Goal: Task Accomplishment & Management: Manage account settings

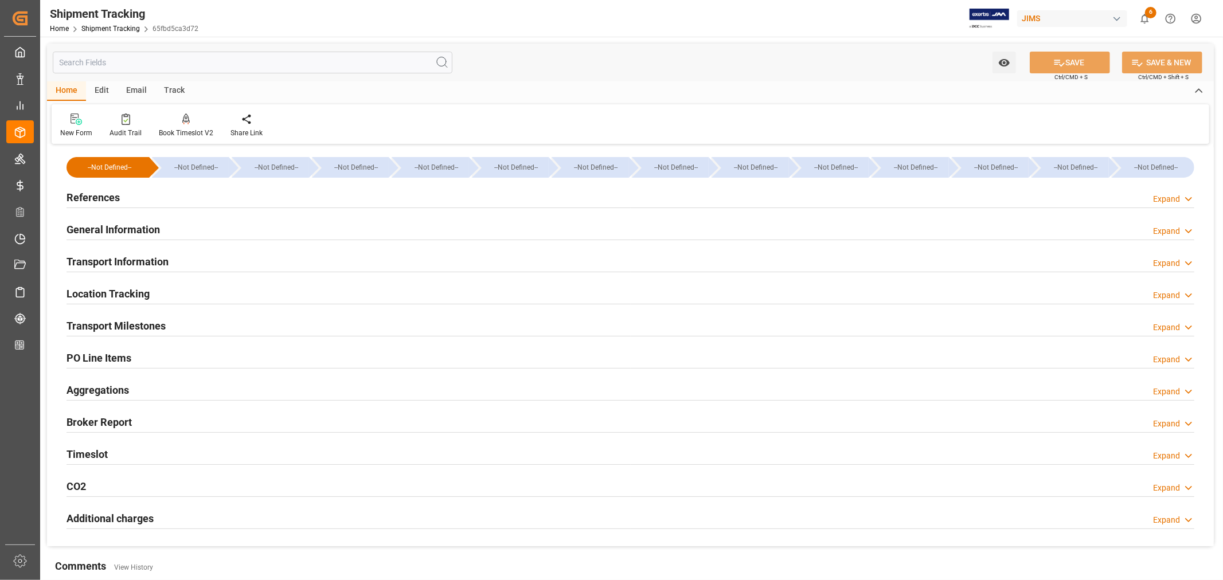
click at [96, 198] on h2 "References" at bounding box center [93, 197] width 53 height 15
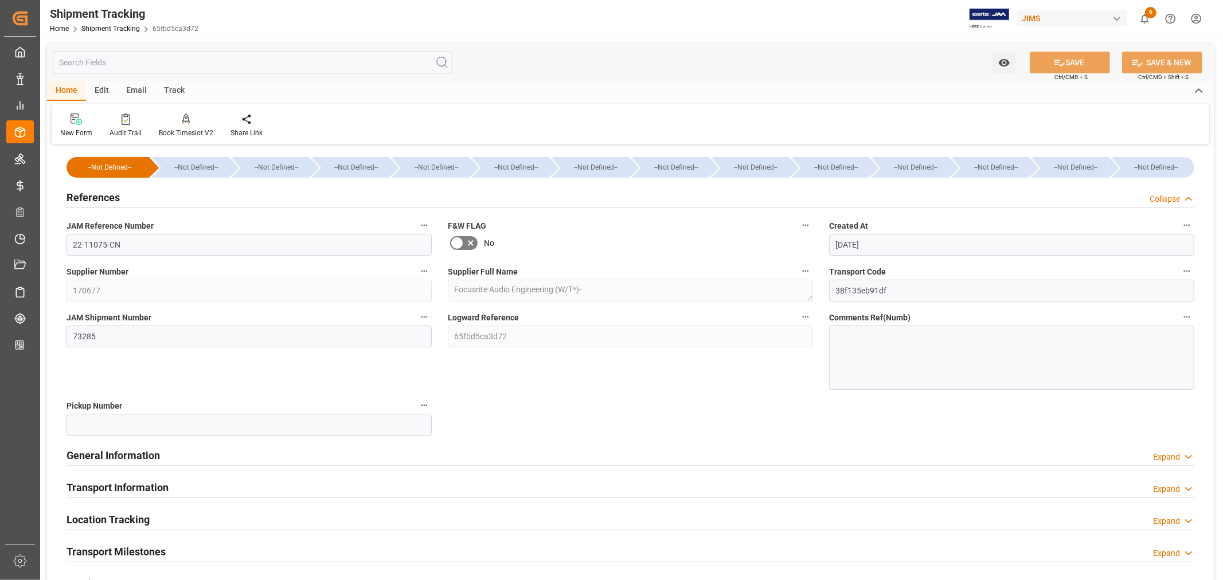
click at [96, 198] on h2 "References" at bounding box center [93, 197] width 53 height 15
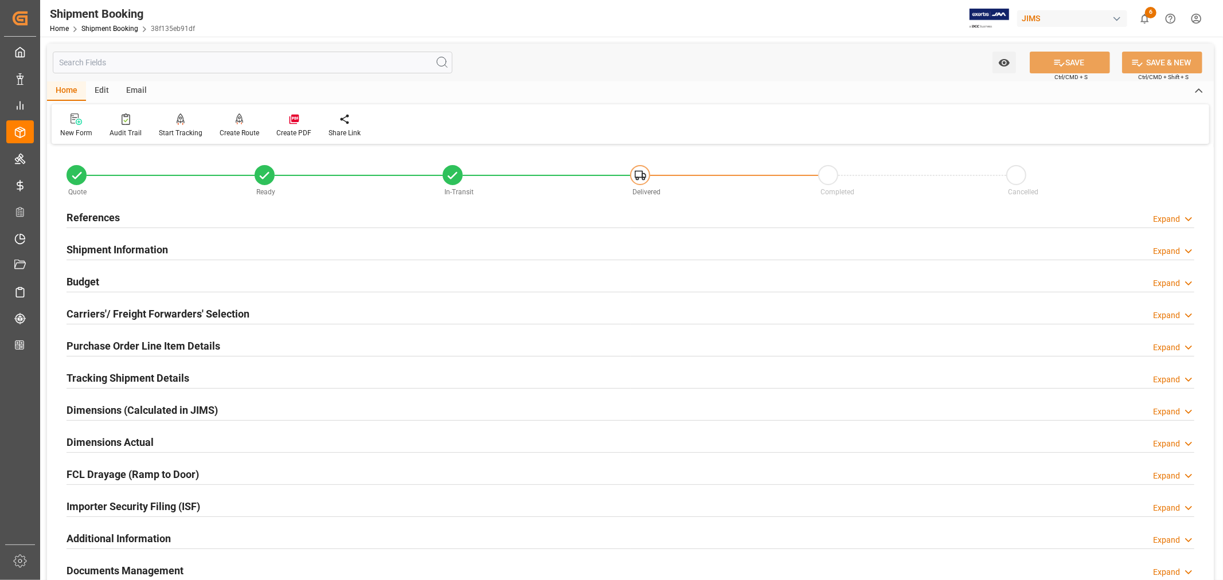
click at [106, 219] on h2 "References" at bounding box center [93, 217] width 53 height 15
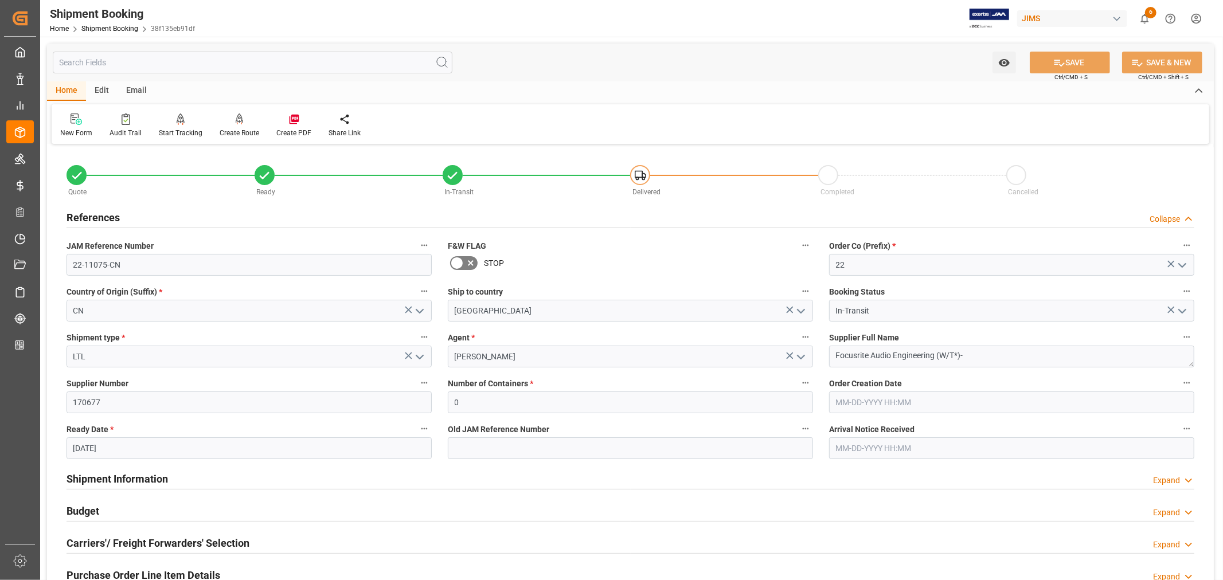
click at [106, 219] on h2 "References" at bounding box center [93, 217] width 53 height 15
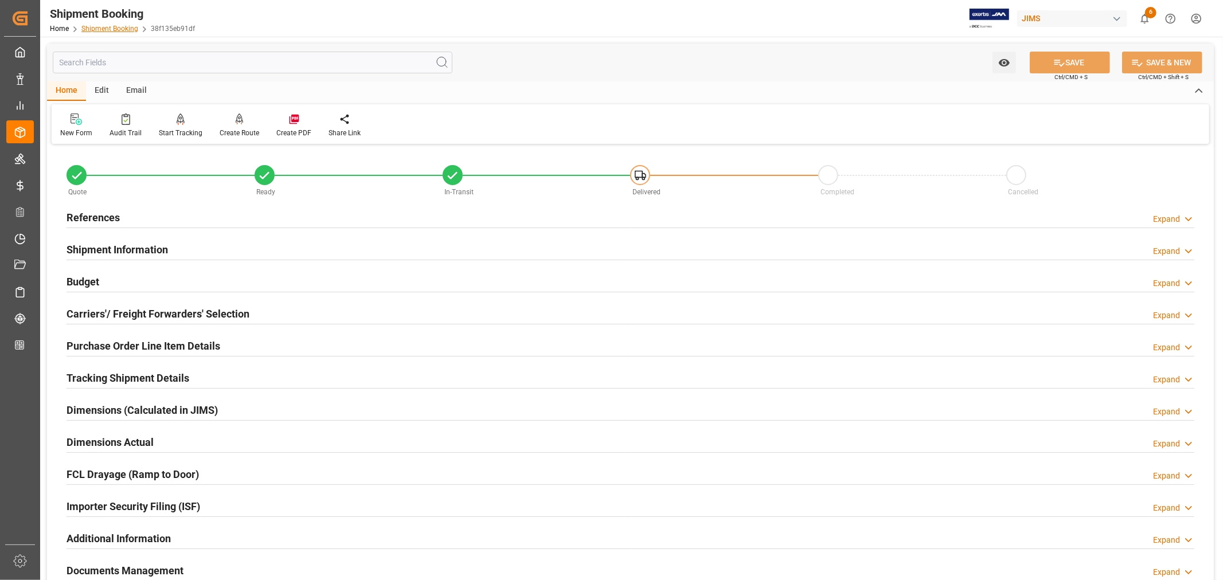
click at [102, 26] on link "Shipment Booking" at bounding box center [109, 29] width 57 height 8
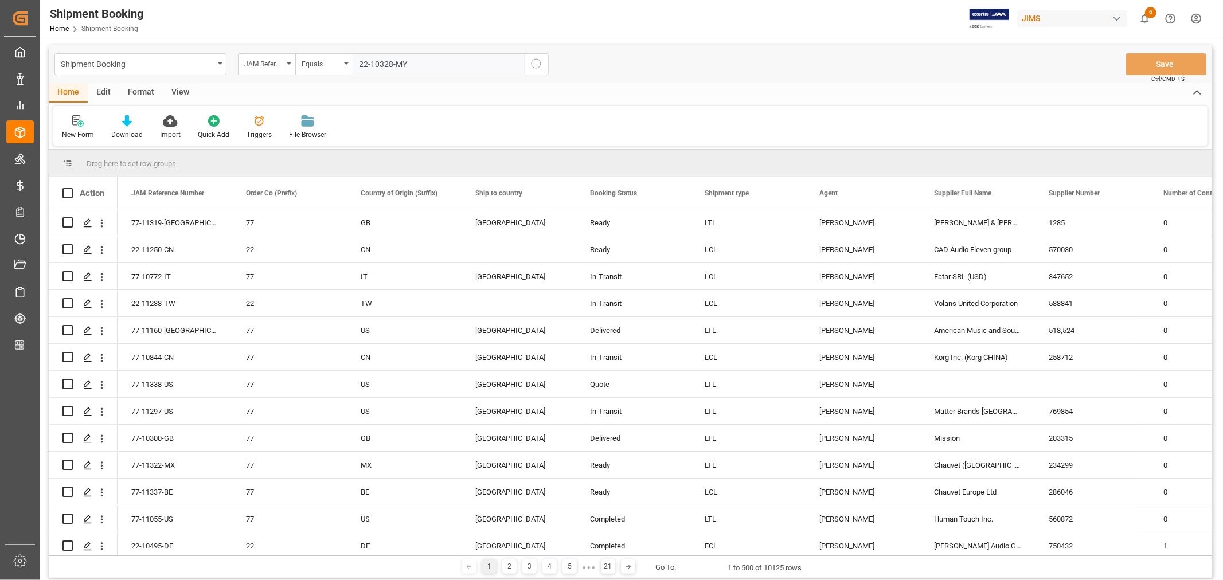
type input "22-10328-MY"
click at [536, 65] on icon "search button" at bounding box center [537, 64] width 14 height 14
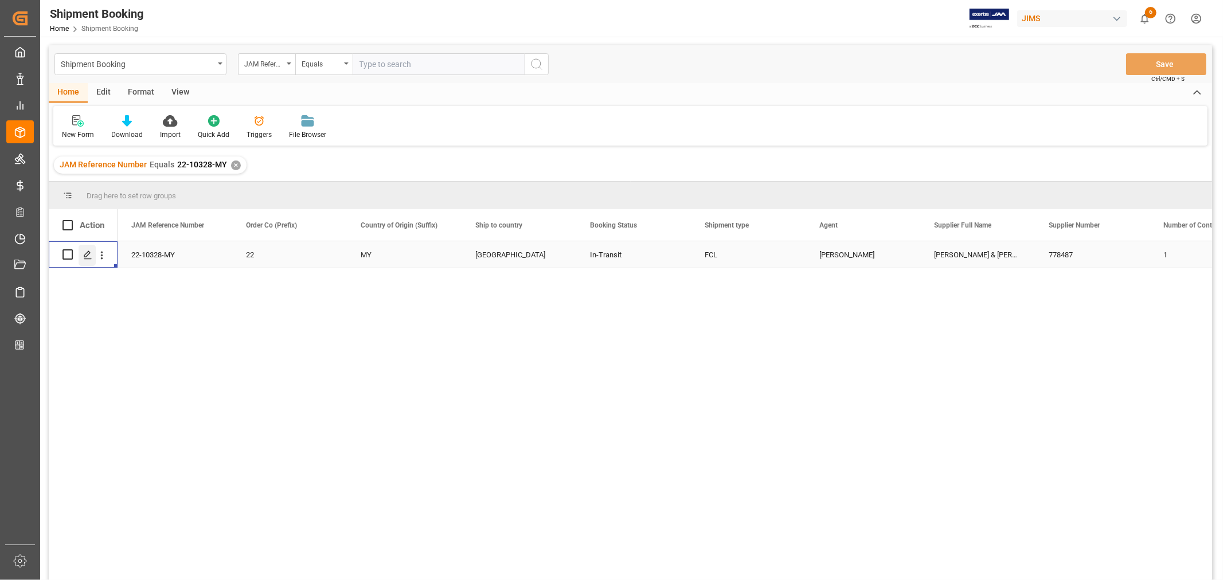
click at [86, 255] on icon "Press SPACE to select this row." at bounding box center [87, 255] width 9 height 9
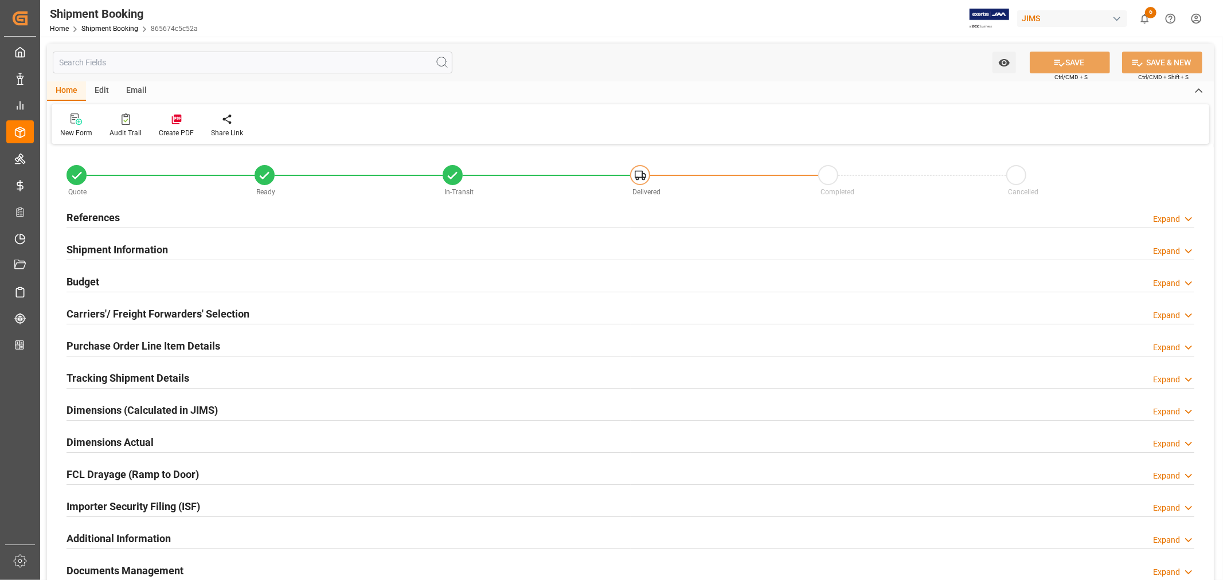
type input "64"
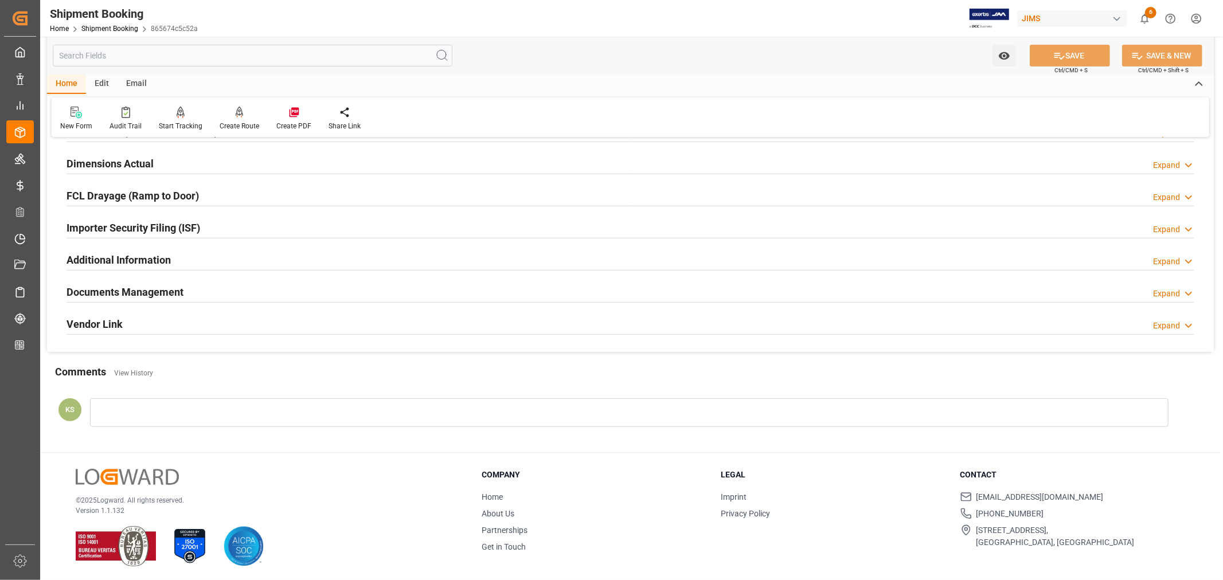
scroll to position [282, 0]
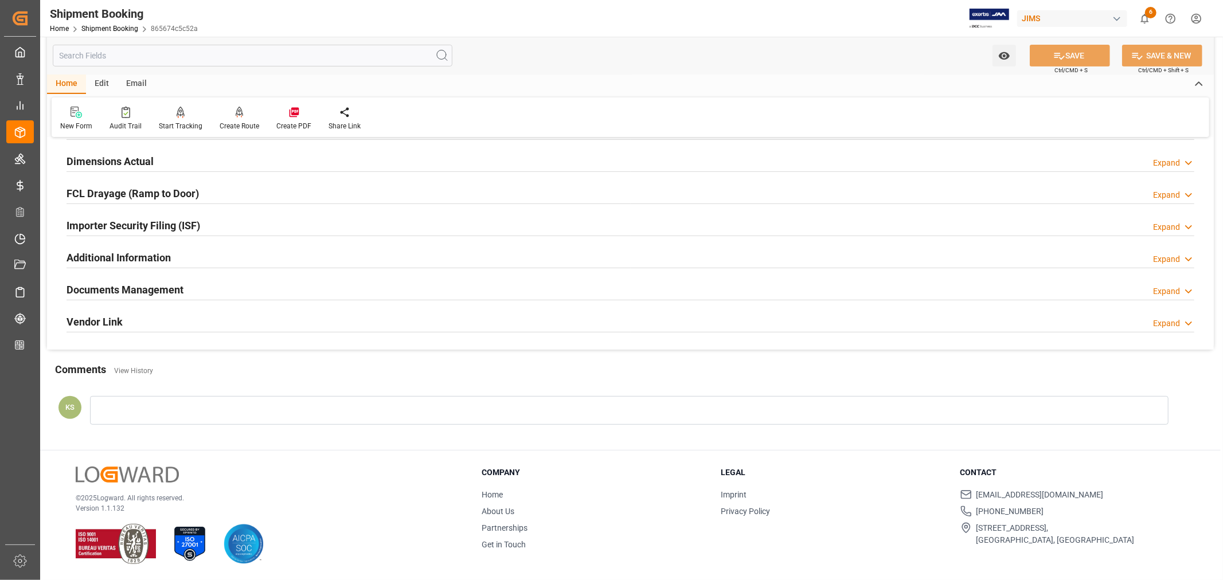
click at [149, 292] on h2 "Documents Management" at bounding box center [125, 289] width 117 height 15
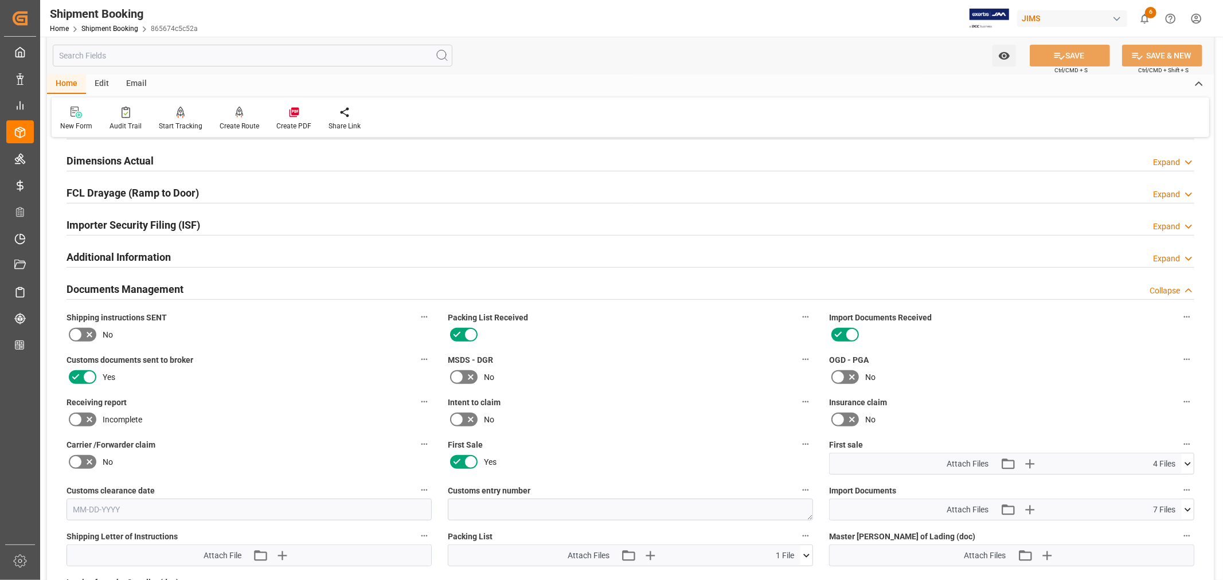
click at [149, 292] on h2 "Documents Management" at bounding box center [125, 289] width 117 height 15
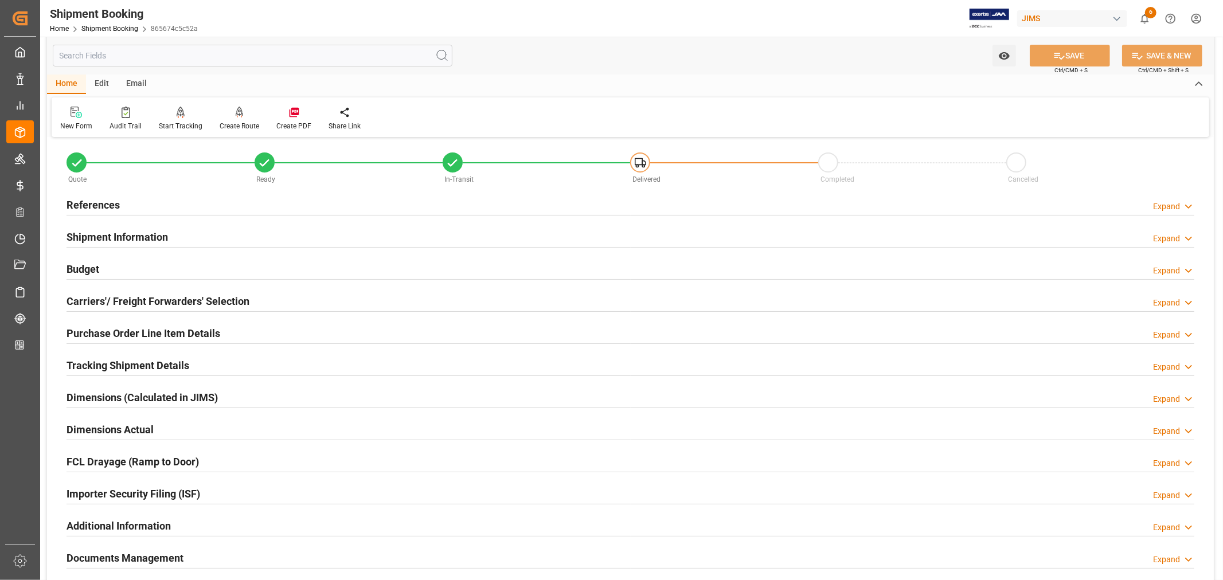
scroll to position [0, 0]
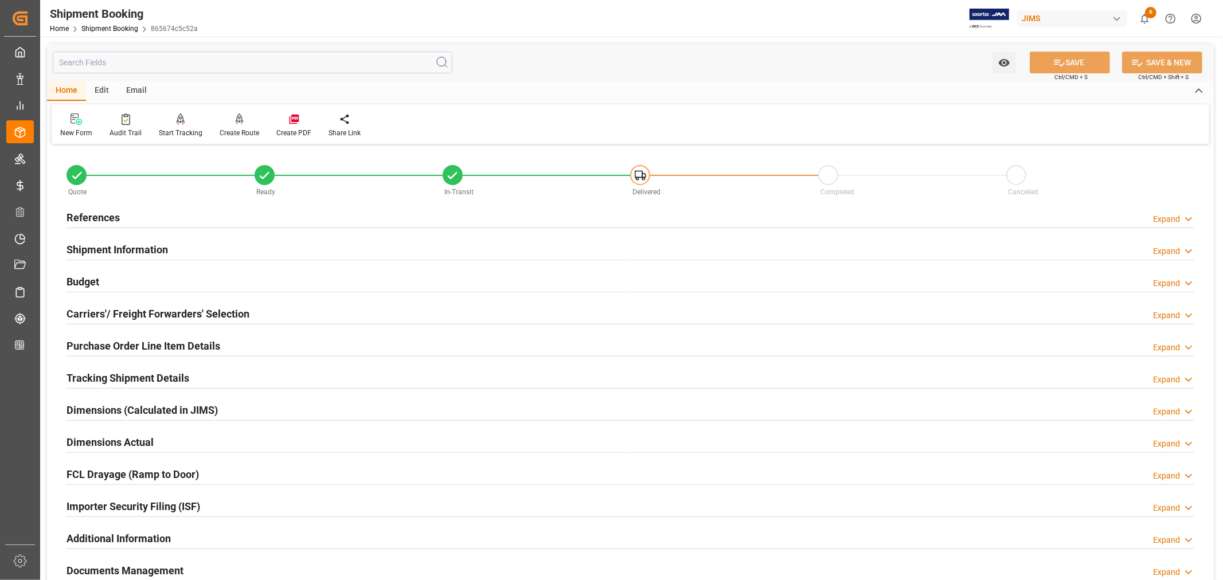
click at [138, 247] on h2 "Shipment Information" at bounding box center [118, 249] width 102 height 15
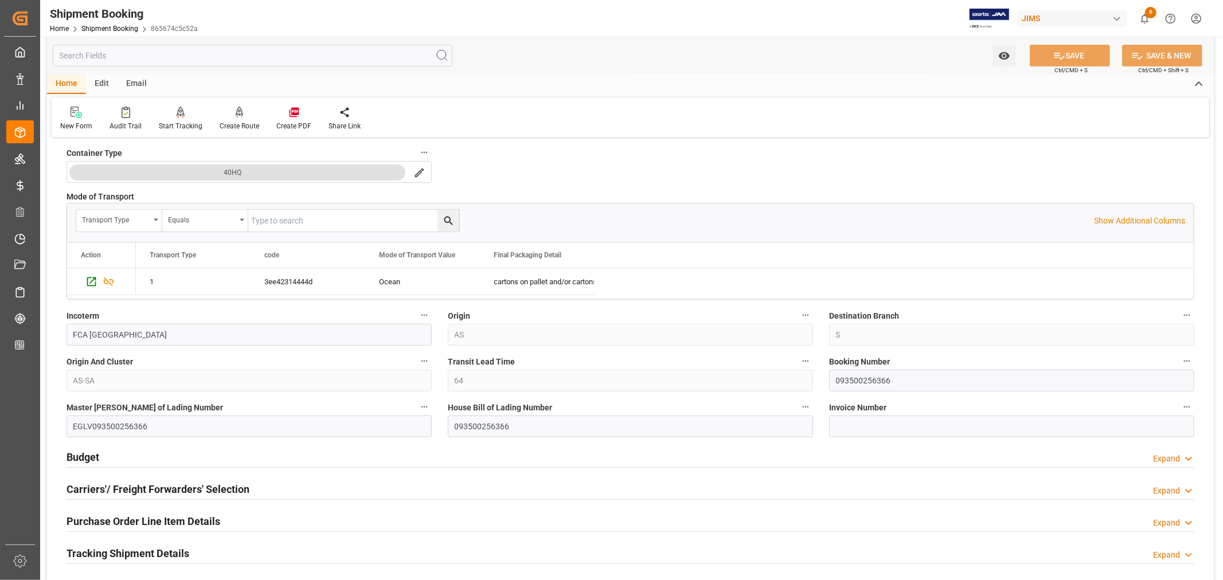
scroll to position [318, 0]
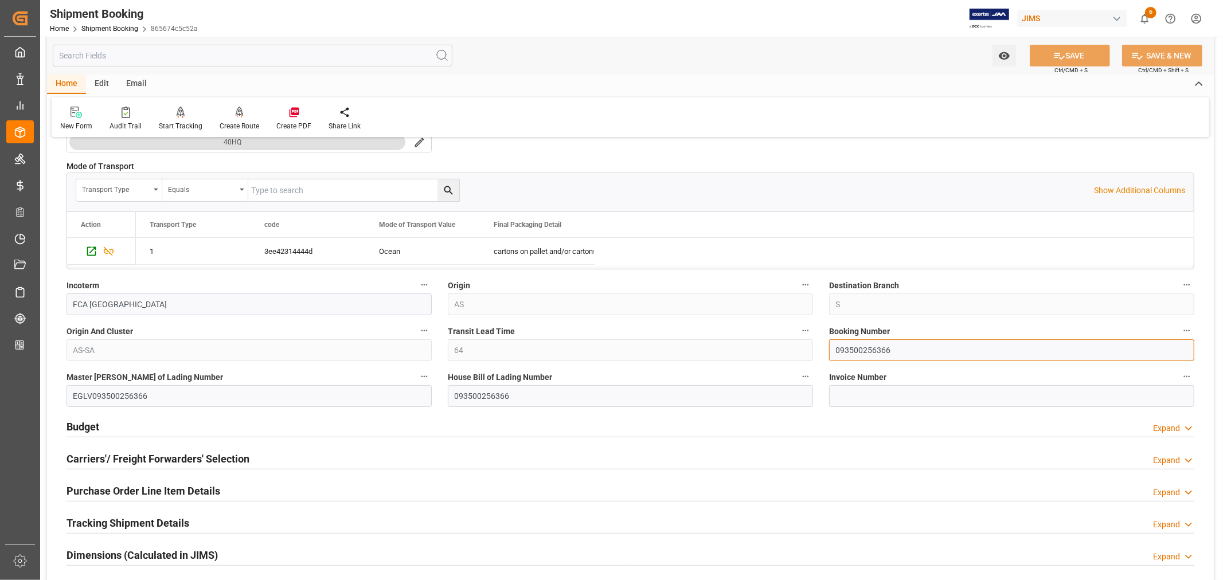
click at [853, 347] on input "093500256366" at bounding box center [1011, 351] width 365 height 22
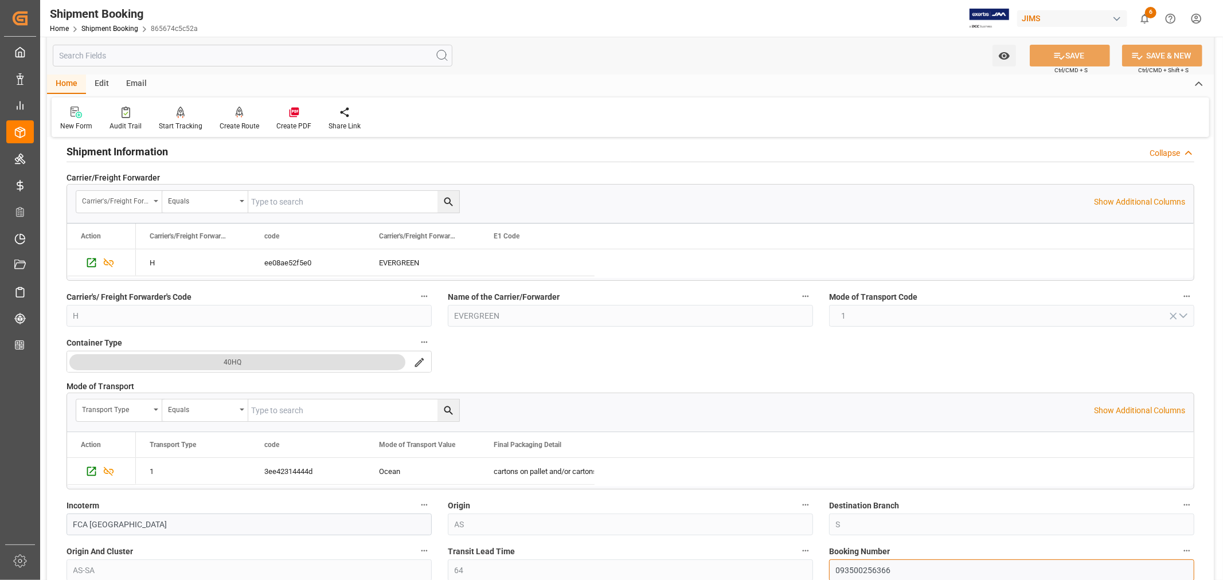
scroll to position [0, 0]
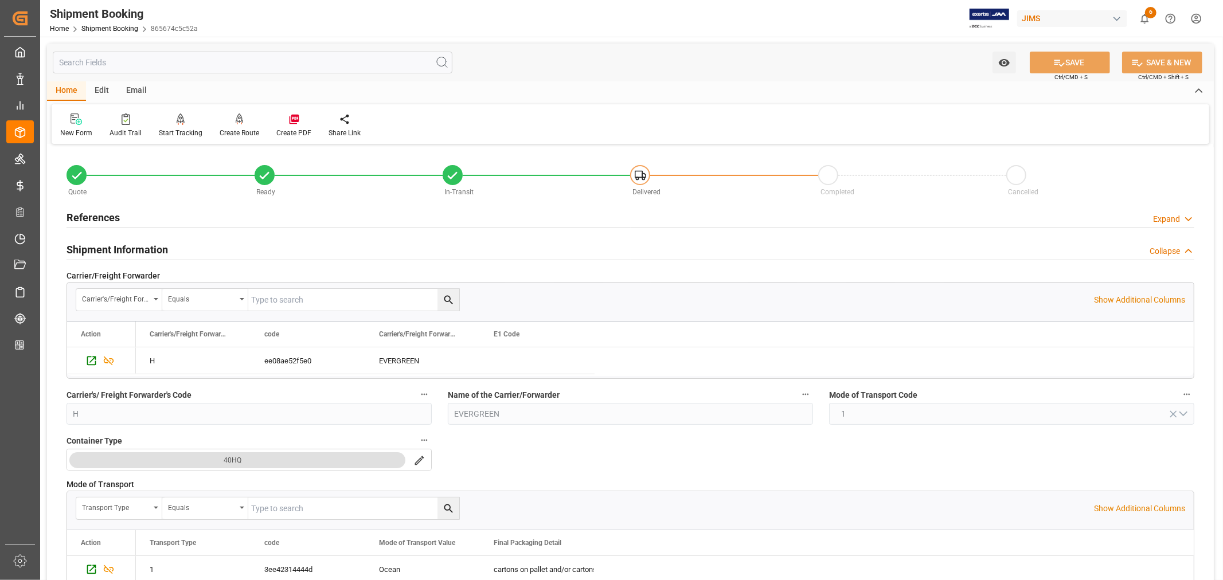
click at [109, 214] on h2 "References" at bounding box center [93, 217] width 53 height 15
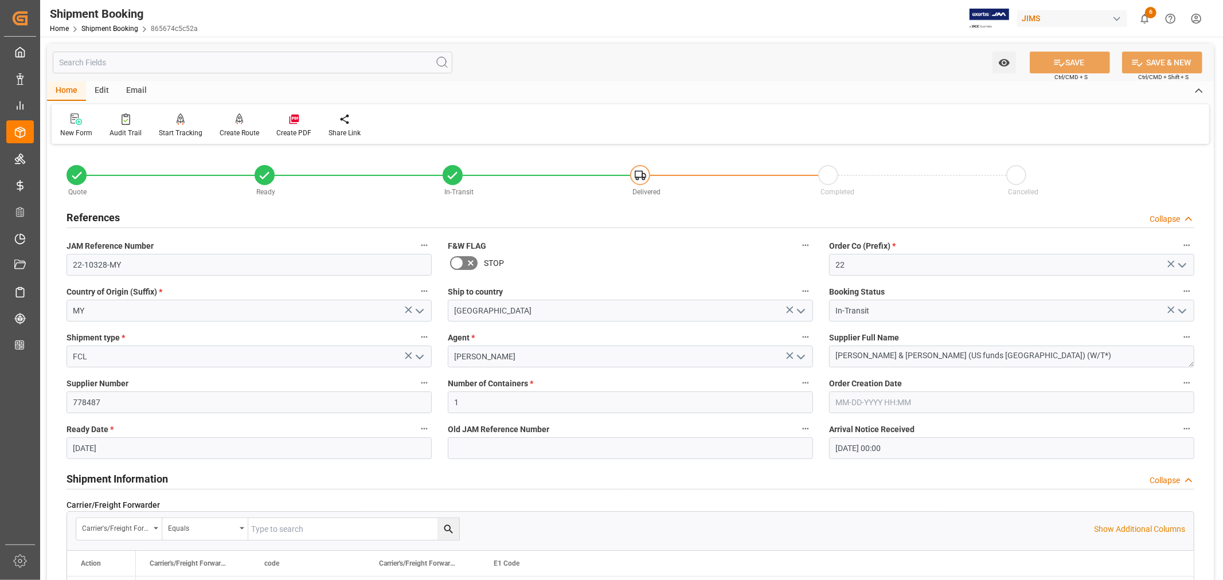
click at [109, 214] on h2 "References" at bounding box center [93, 217] width 53 height 15
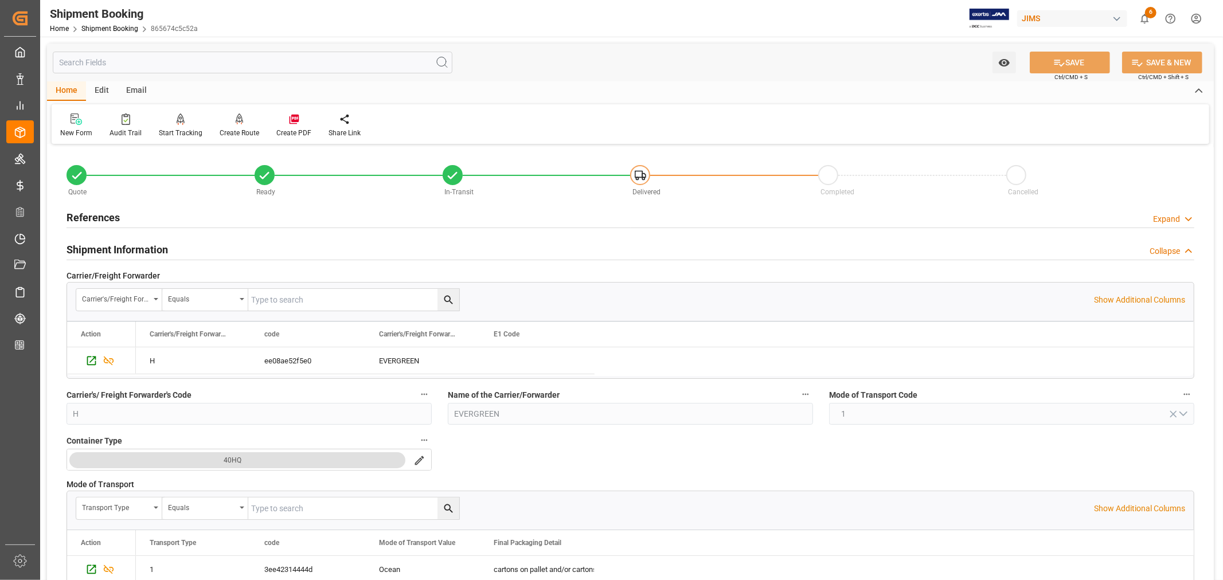
click at [138, 241] on div "Shipment Information" at bounding box center [118, 249] width 102 height 22
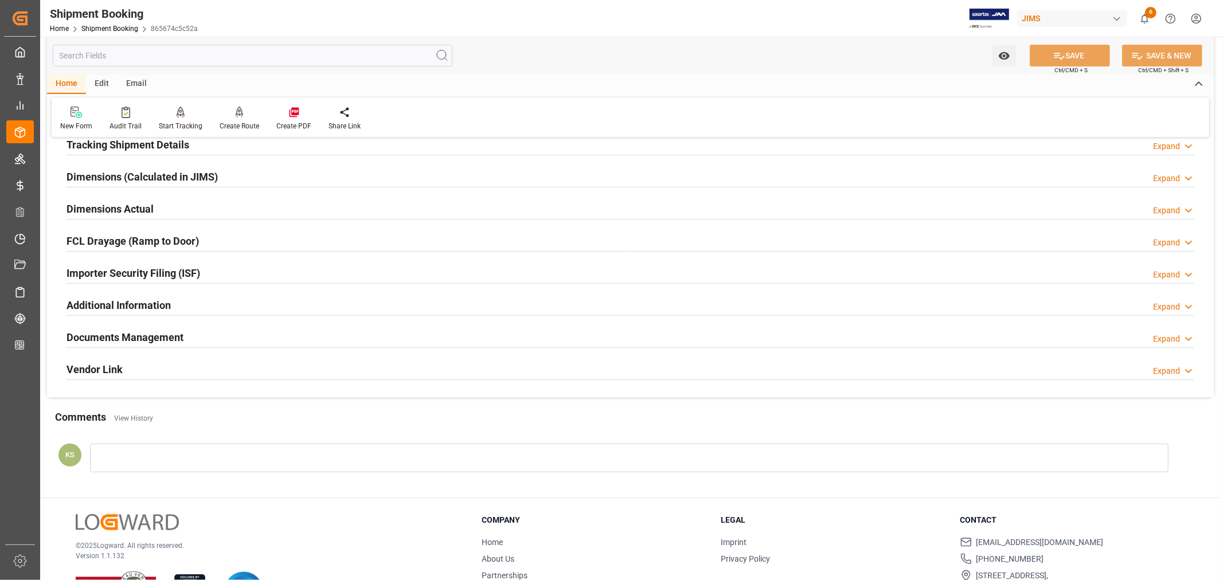
scroll to position [255, 0]
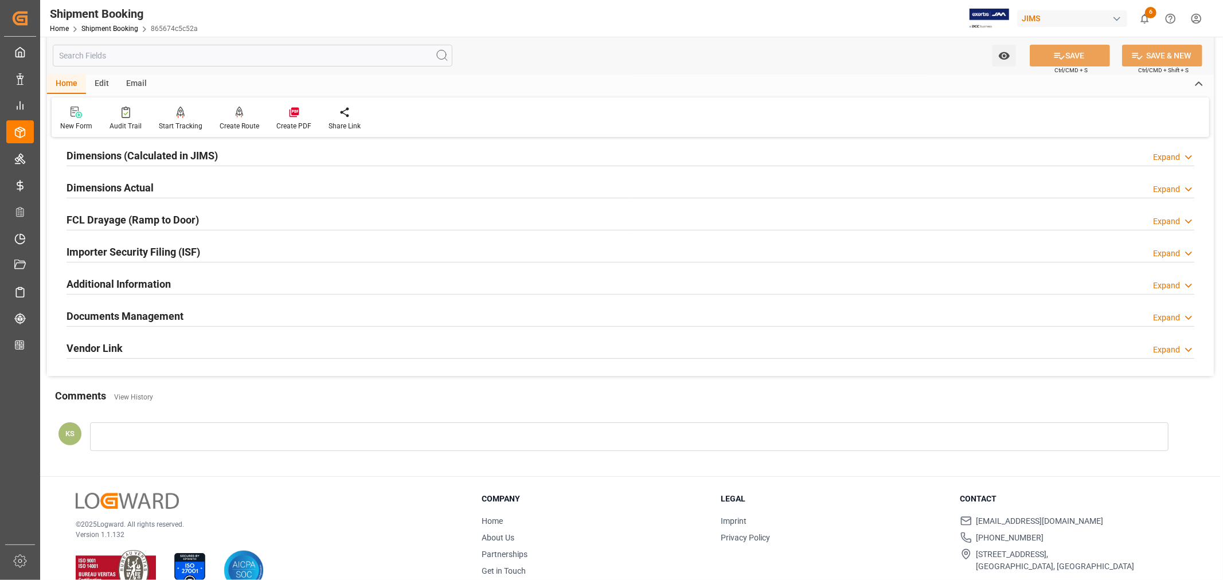
click at [142, 312] on h2 "Documents Management" at bounding box center [125, 316] width 117 height 15
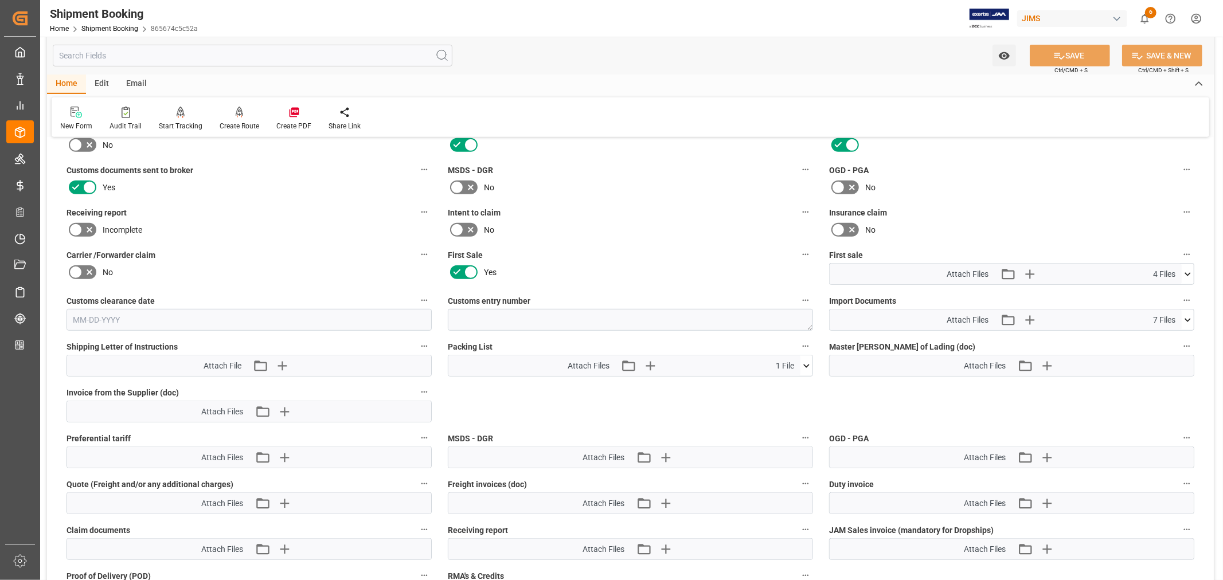
scroll to position [509, 0]
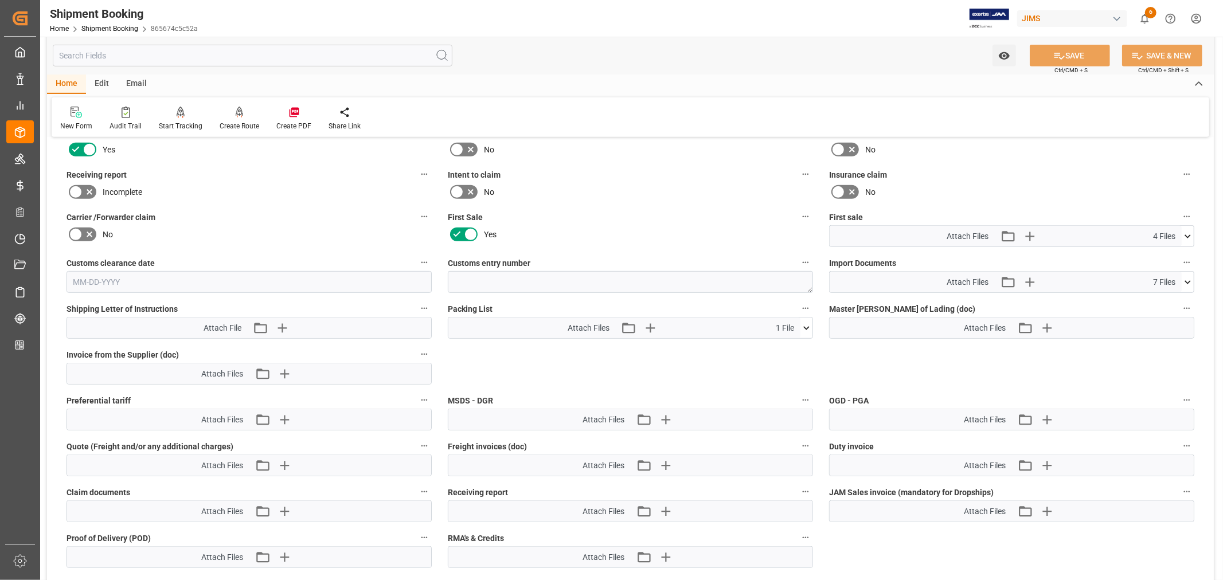
click at [1187, 277] on icon at bounding box center [1188, 282] width 12 height 12
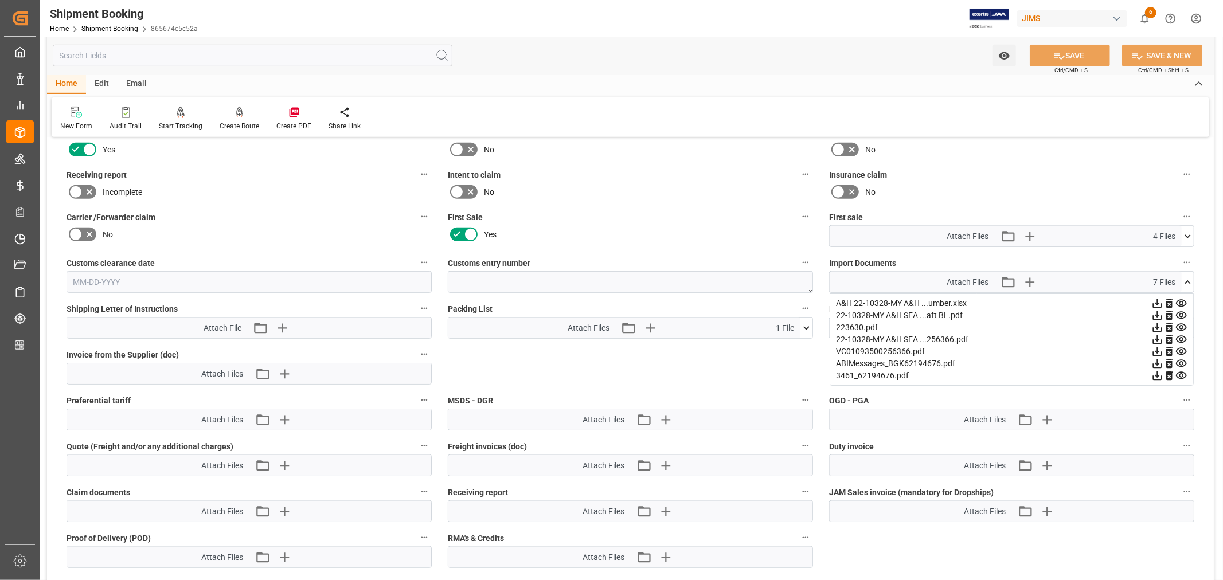
click at [1184, 323] on icon at bounding box center [1182, 328] width 12 height 12
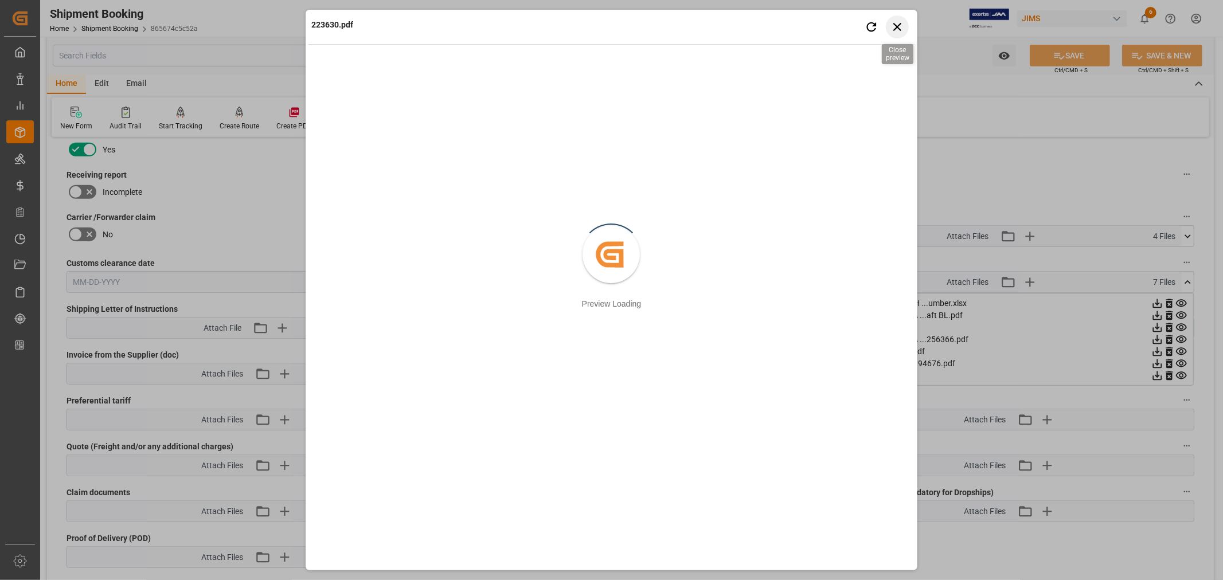
click at [898, 28] on icon "button" at bounding box center [897, 26] width 14 height 14
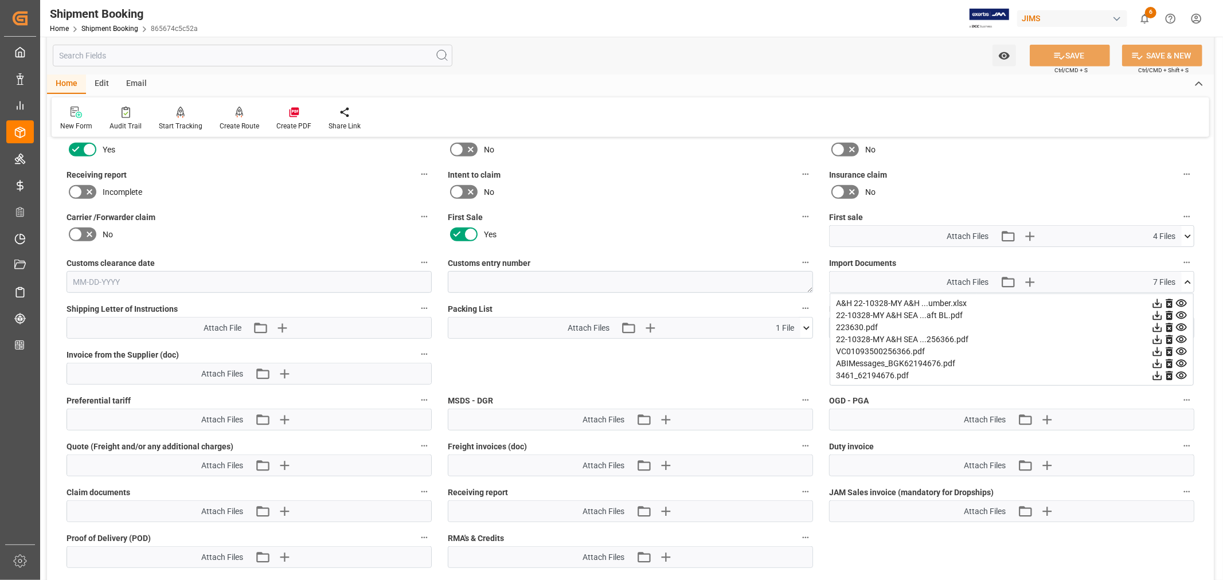
click at [1181, 313] on icon at bounding box center [1182, 316] width 12 height 12
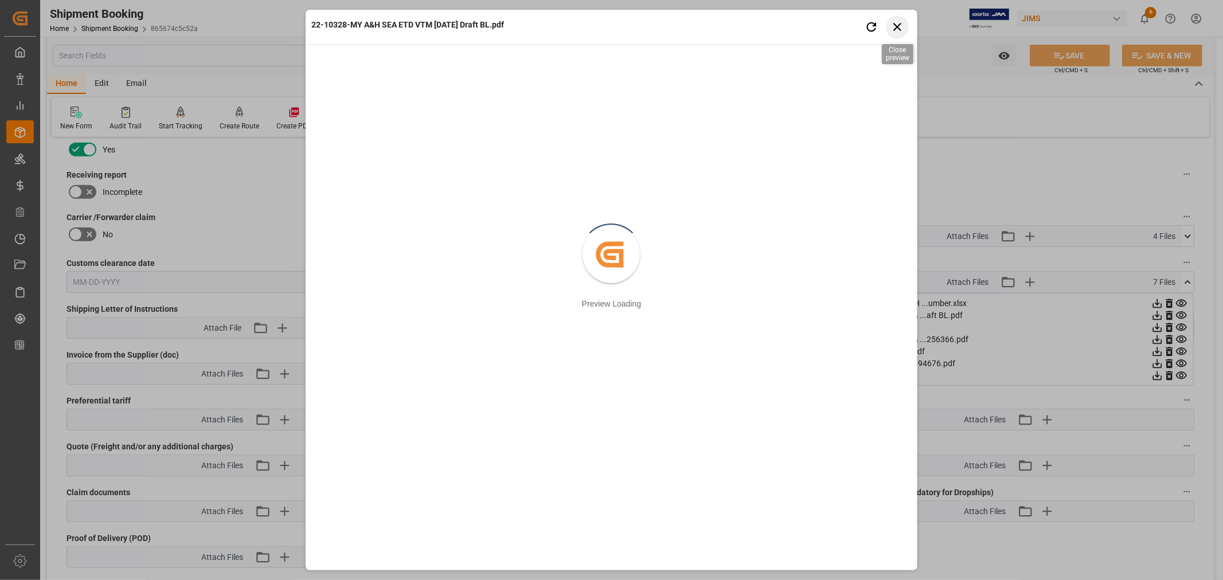
click at [896, 24] on icon "button" at bounding box center [897, 26] width 14 height 14
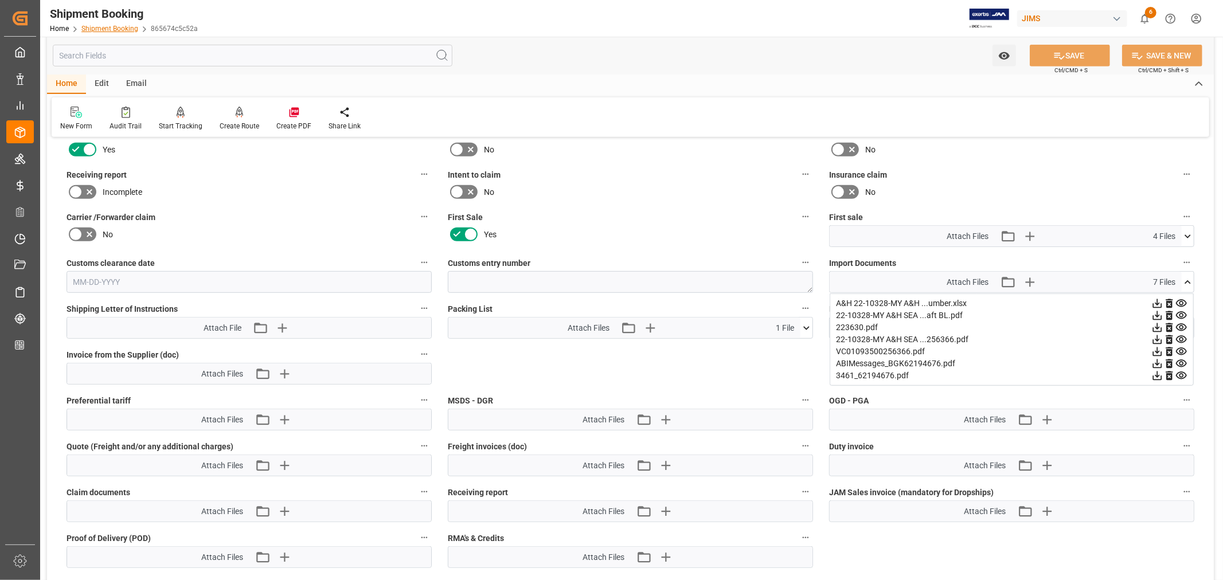
click at [130, 30] on link "Shipment Booking" at bounding box center [109, 29] width 57 height 8
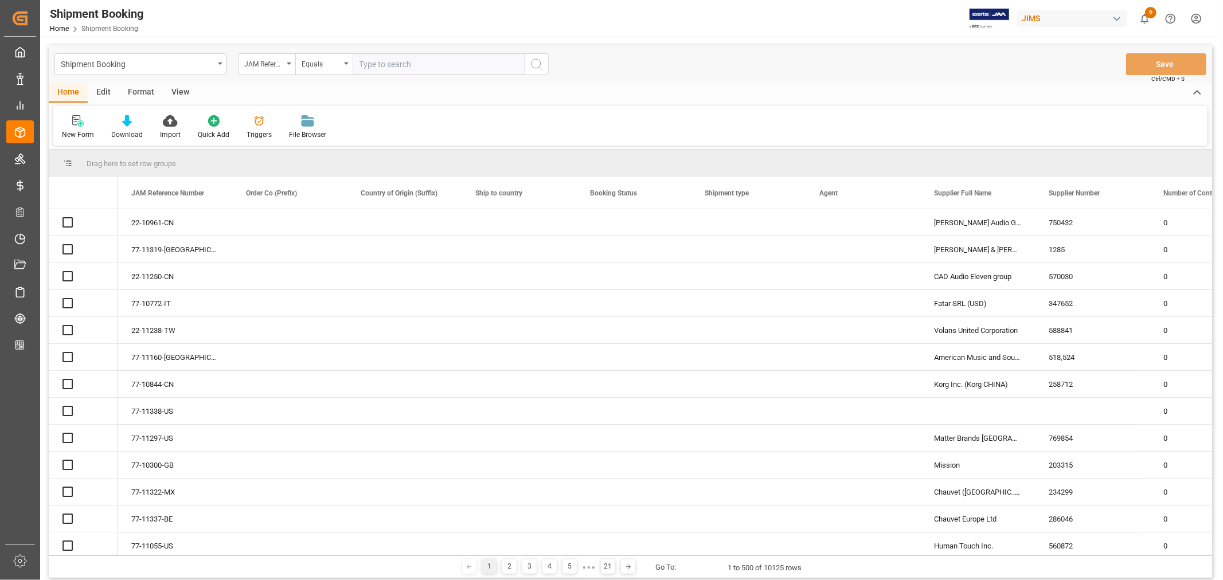
click at [366, 64] on input "text" at bounding box center [439, 64] width 172 height 22
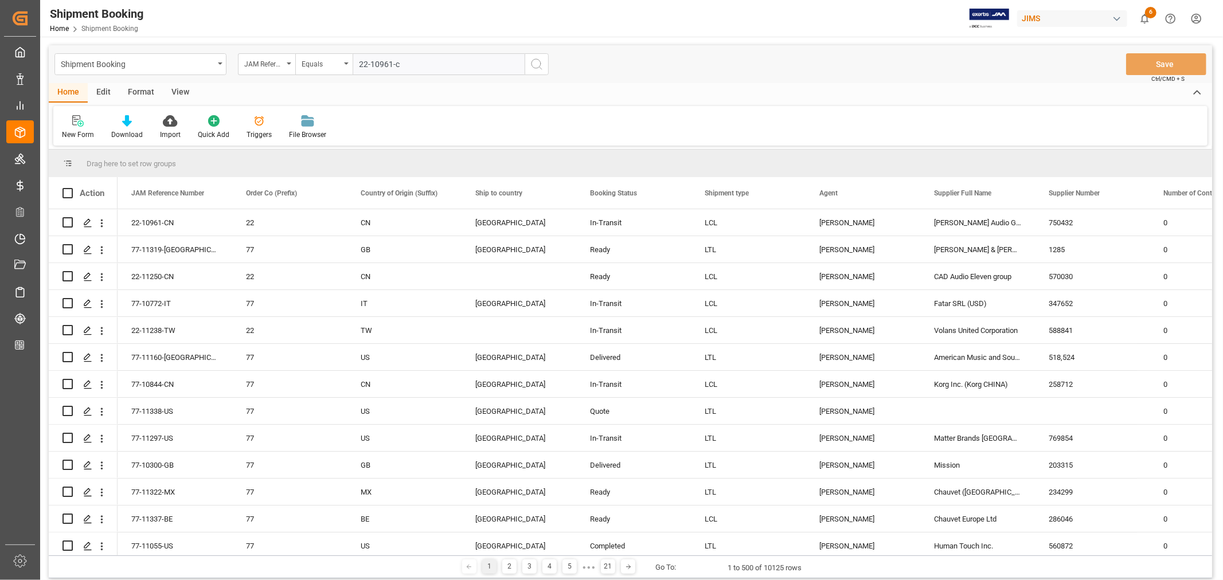
type input "22-10961-cn"
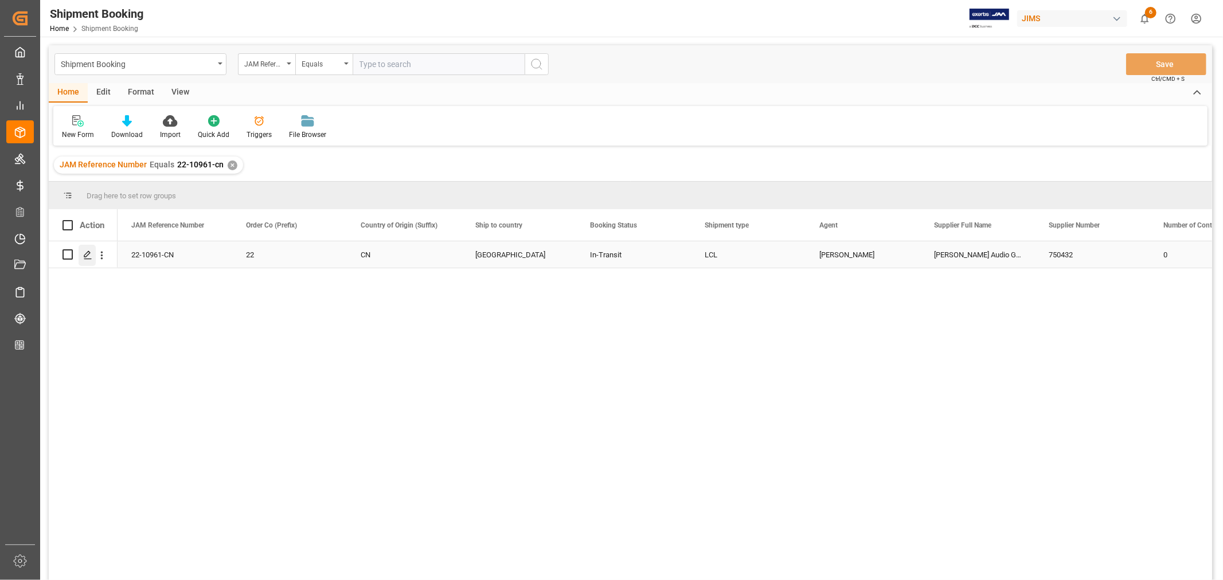
click at [90, 255] on icon "Press SPACE to select this row." at bounding box center [87, 255] width 9 height 9
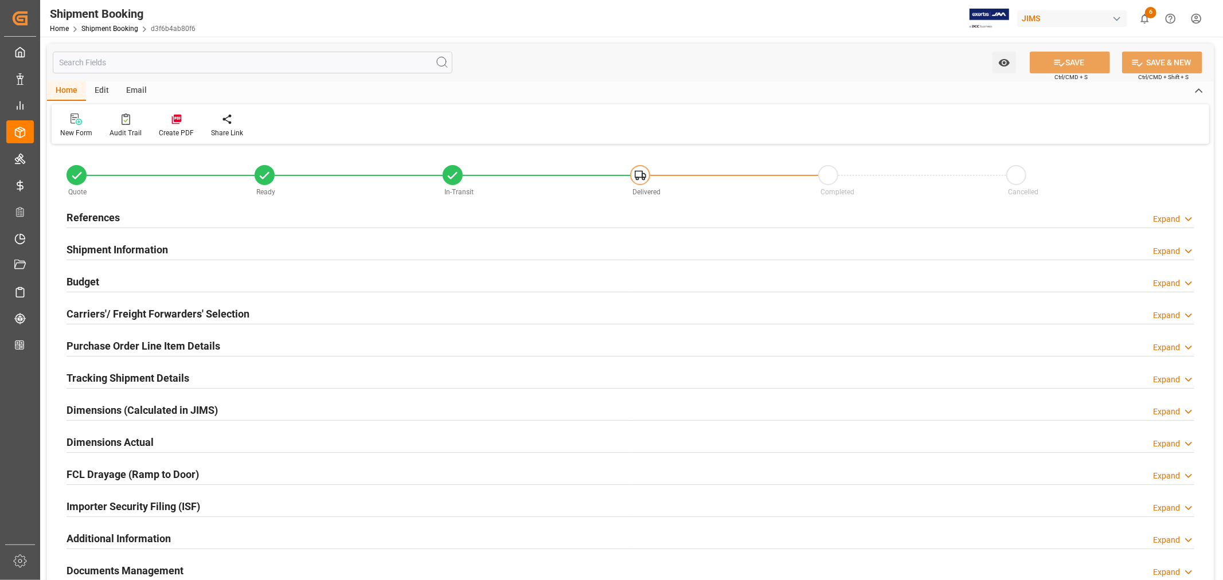
type input "39"
click at [128, 243] on h2 "Shipment Information" at bounding box center [118, 249] width 102 height 15
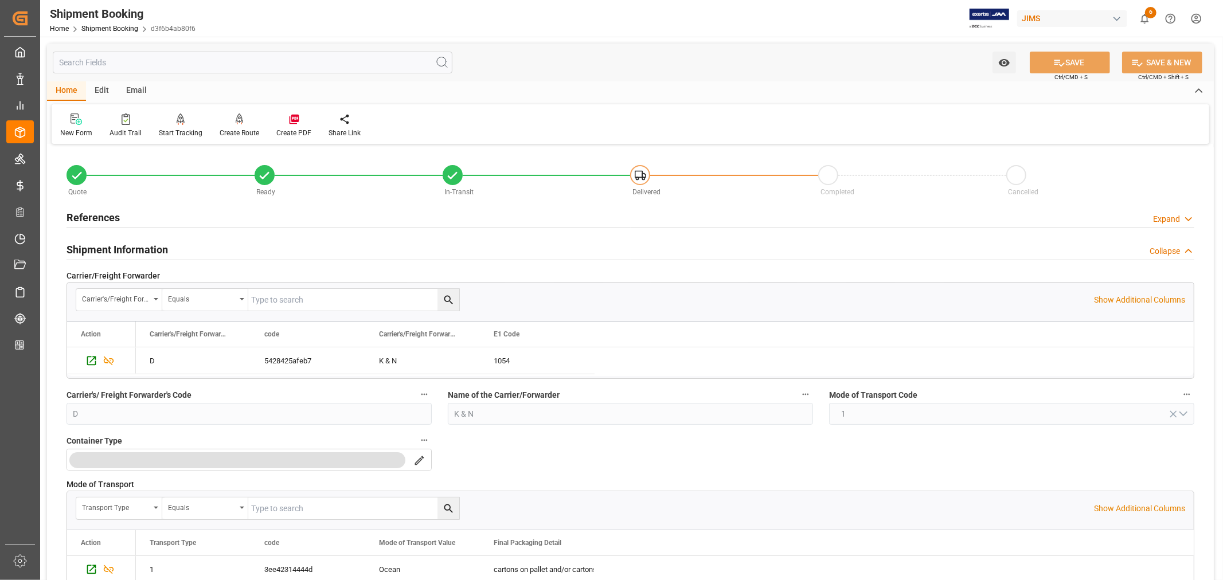
click at [135, 249] on h2 "Shipment Information" at bounding box center [118, 249] width 102 height 15
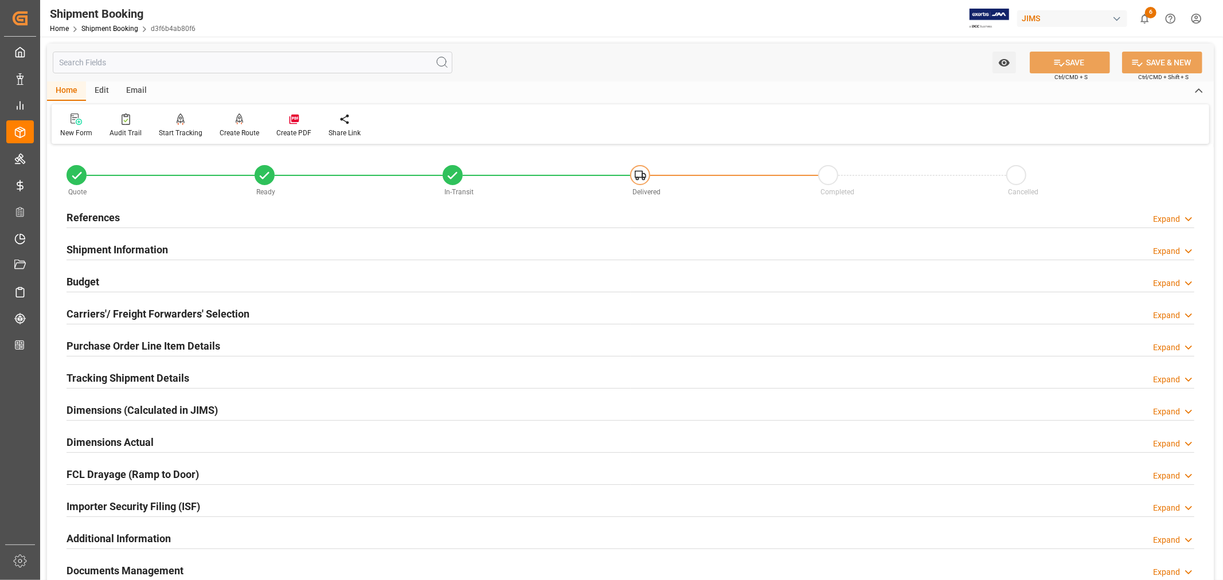
click at [101, 346] on h2 "Purchase Order Line Item Details" at bounding box center [144, 345] width 154 height 15
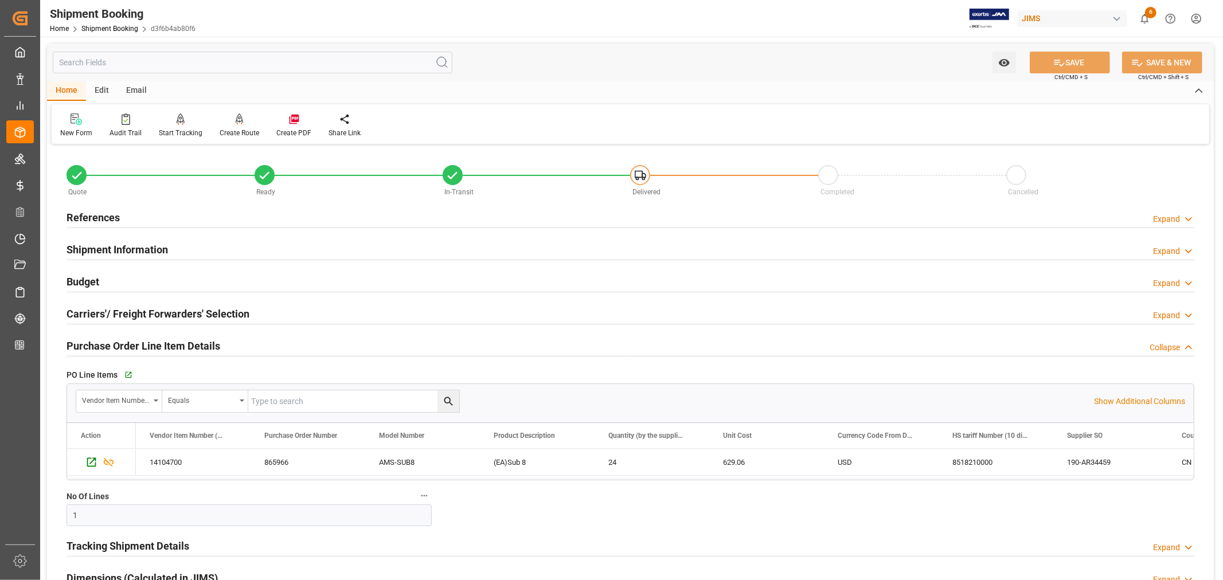
click at [101, 346] on h2 "Purchase Order Line Item Details" at bounding box center [144, 345] width 154 height 15
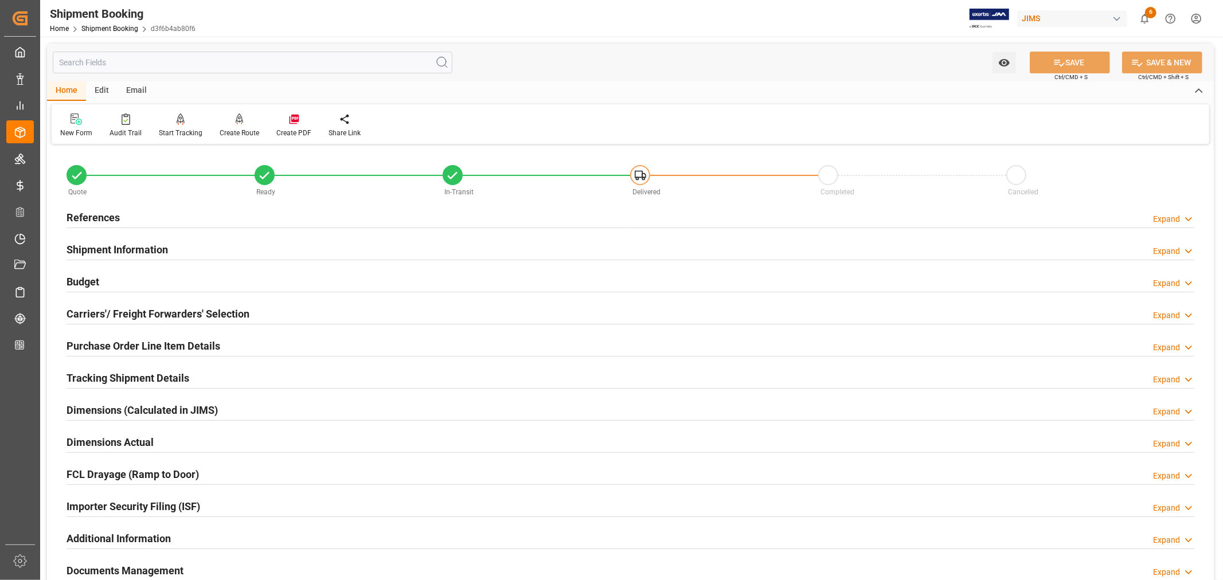
click at [92, 281] on h2 "Budget" at bounding box center [83, 281] width 33 height 15
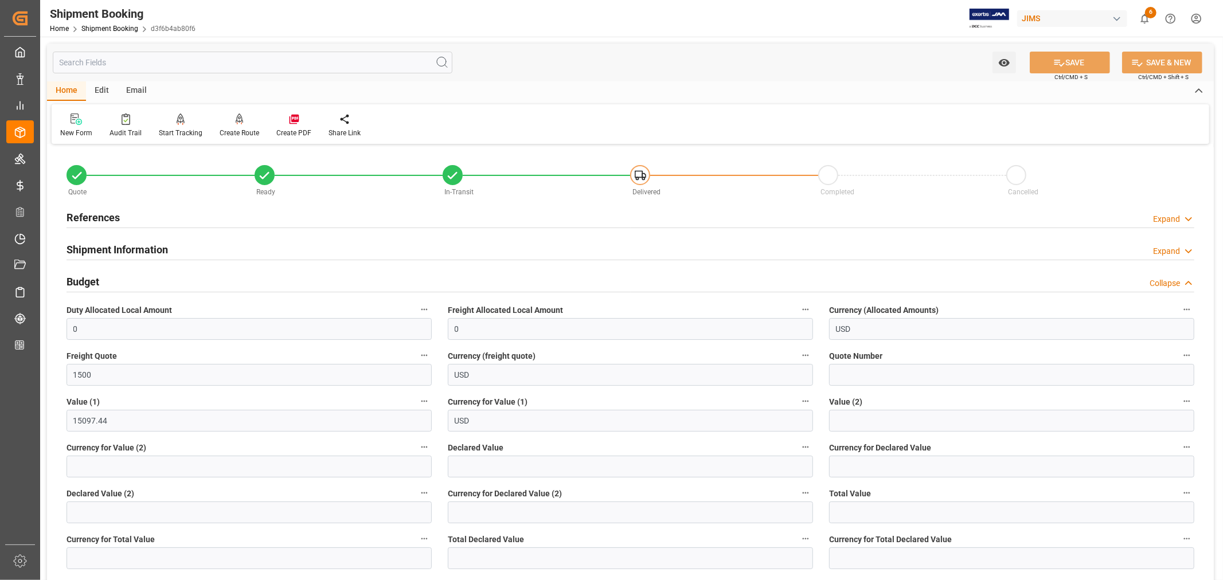
click at [92, 281] on h2 "Budget" at bounding box center [83, 281] width 33 height 15
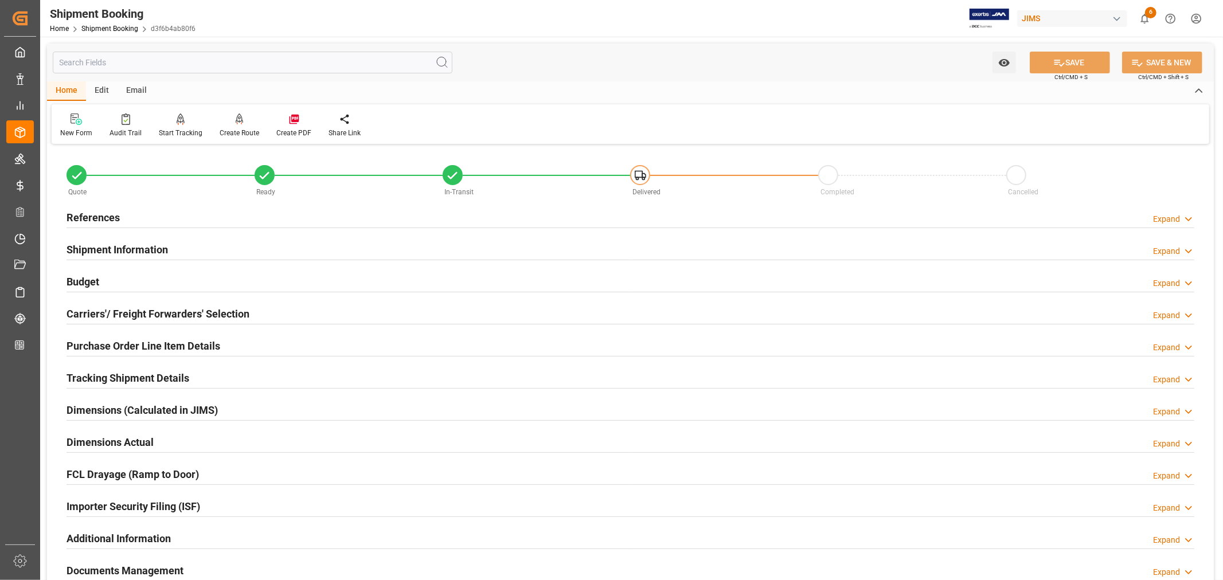
click at [111, 216] on h2 "References" at bounding box center [93, 217] width 53 height 15
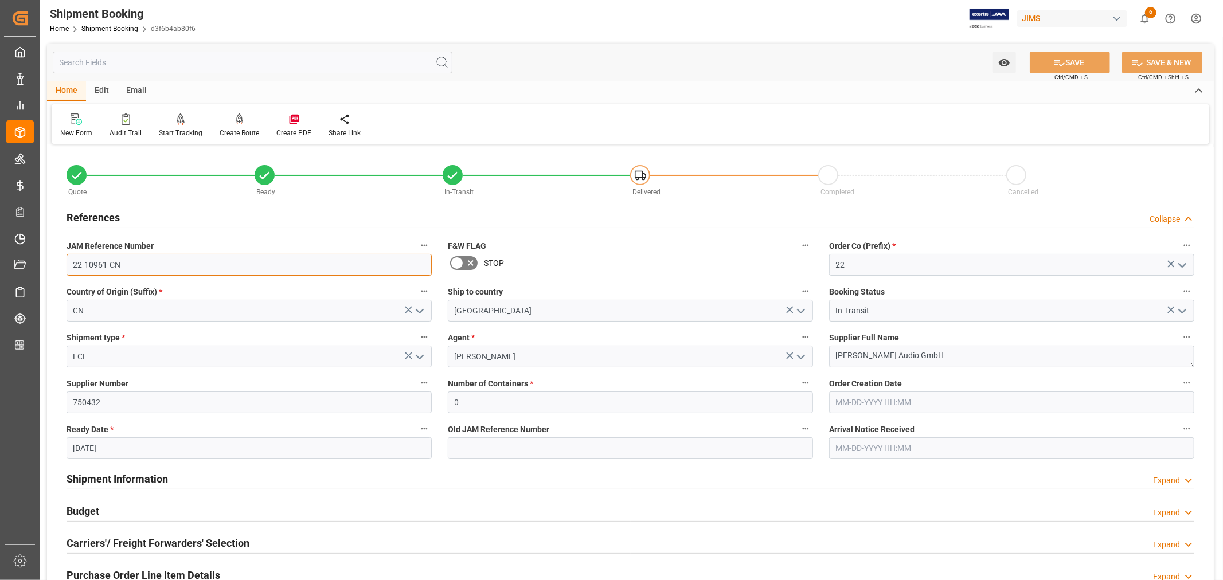
drag, startPoint x: 122, startPoint y: 264, endPoint x: 66, endPoint y: 264, distance: 56.2
click at [67, 264] on input "22-10961-CN" at bounding box center [249, 265] width 365 height 22
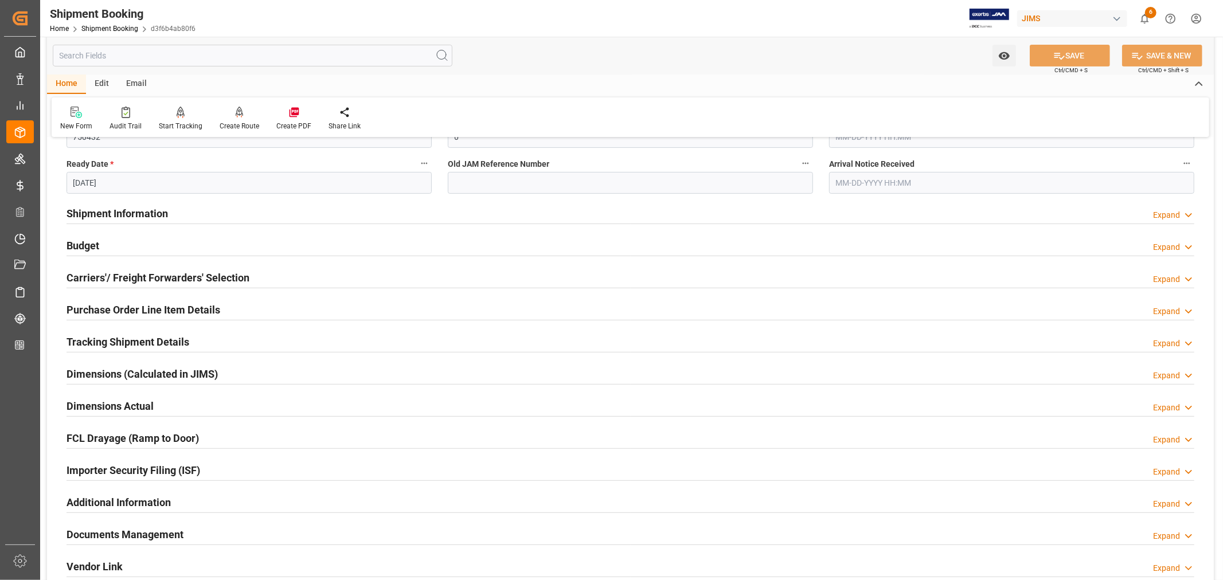
scroll to position [318, 0]
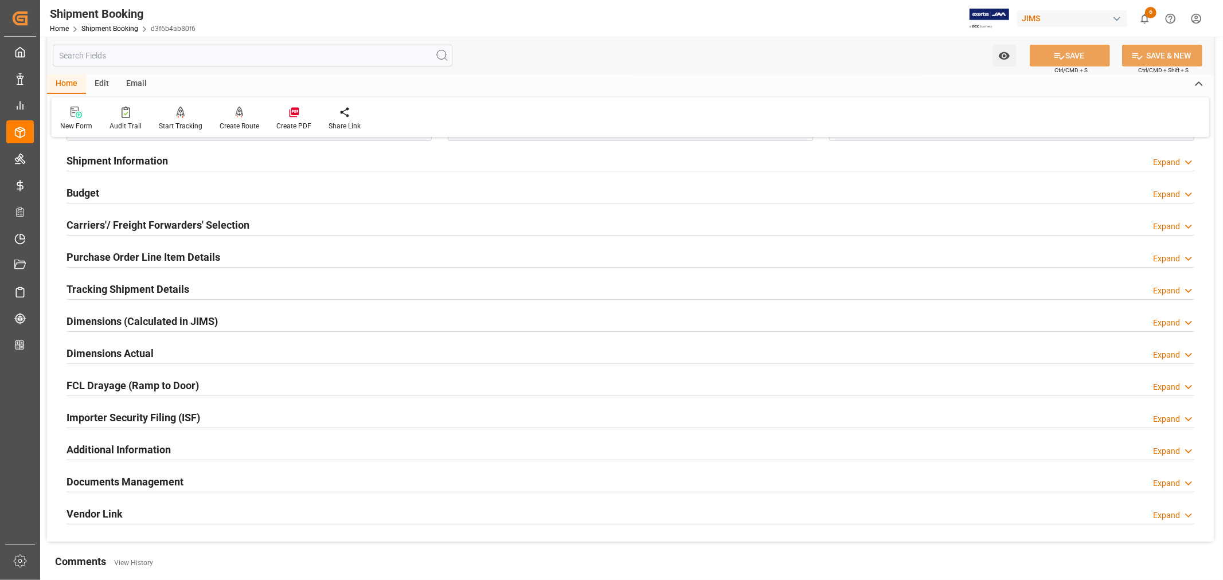
click at [127, 289] on h2 "Tracking Shipment Details" at bounding box center [128, 289] width 123 height 15
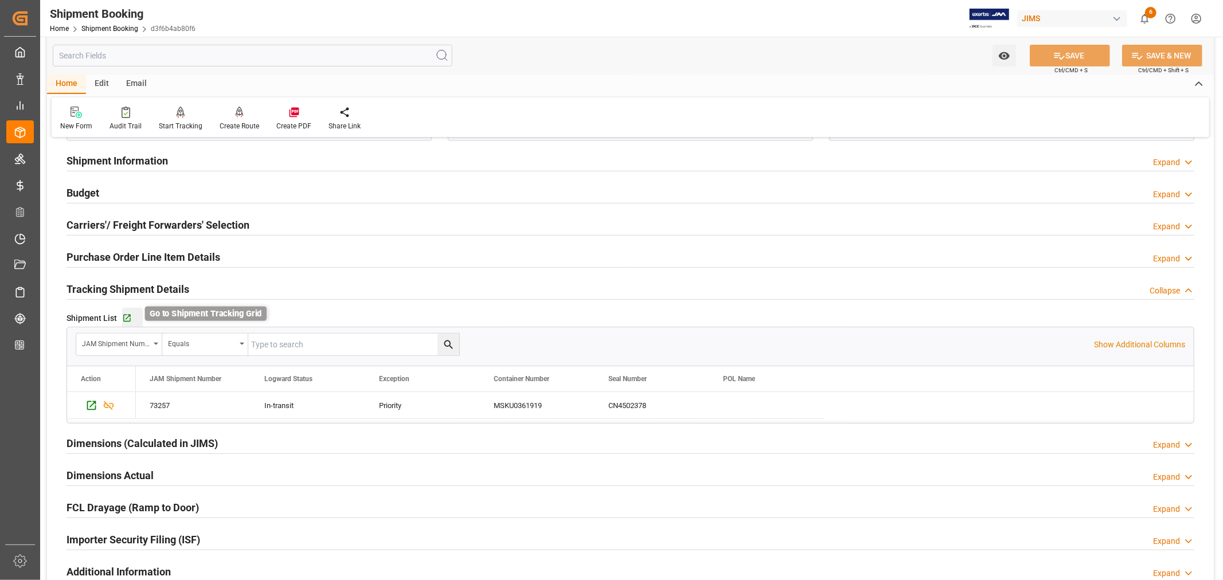
click at [127, 315] on icon "button" at bounding box center [127, 319] width 10 height 10
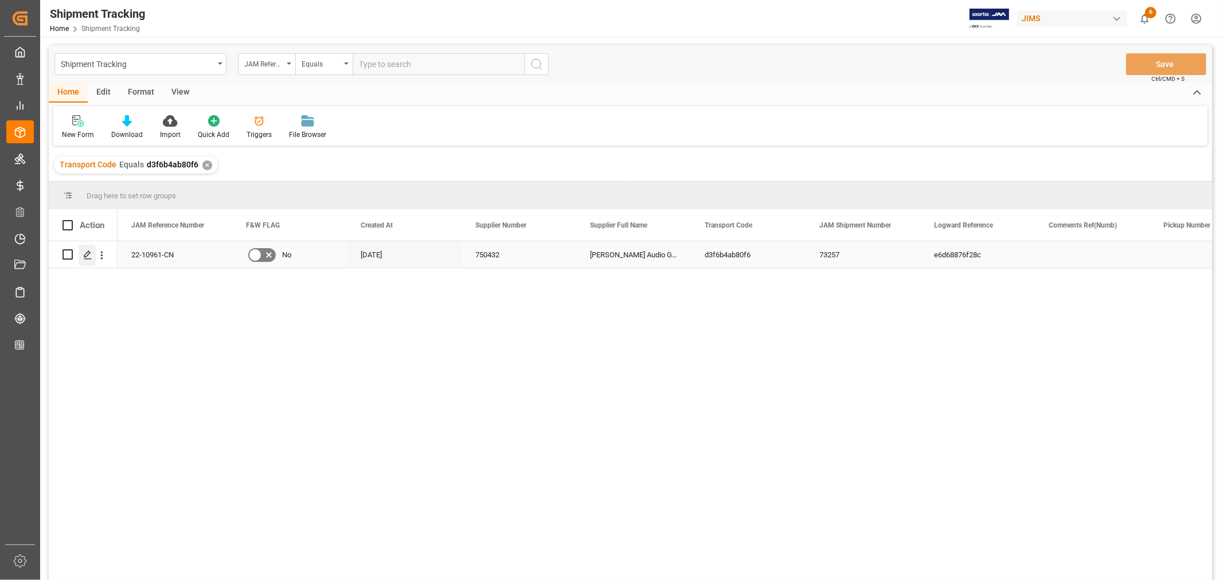
click at [88, 254] on polygon "Press SPACE to select this row." at bounding box center [87, 254] width 6 height 6
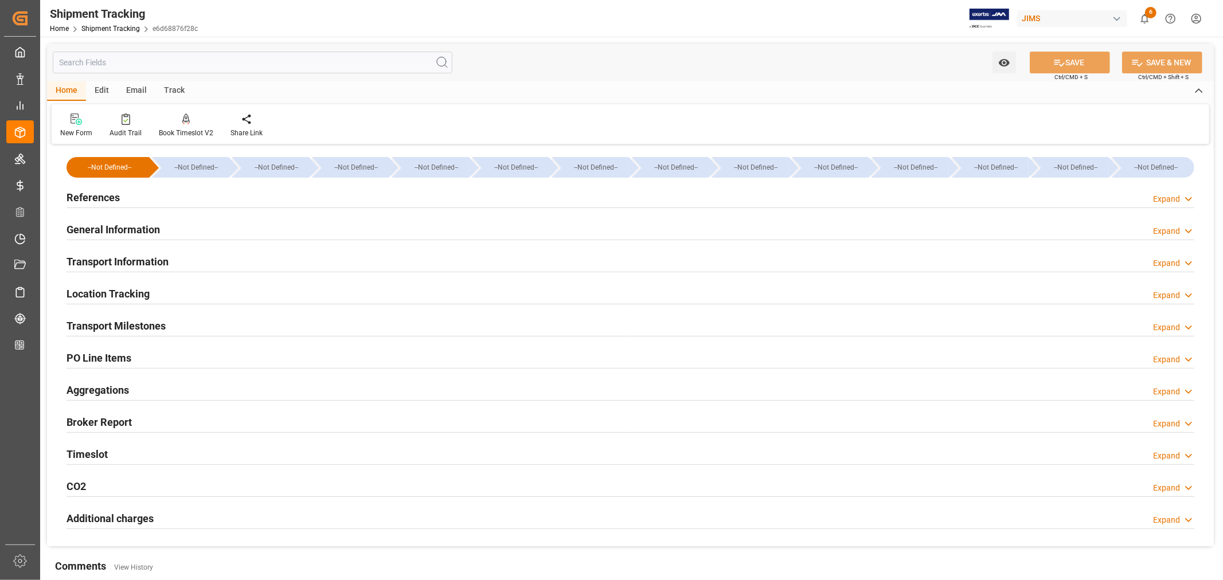
click at [210, 253] on div "Transport Information Expand" at bounding box center [631, 261] width 1128 height 22
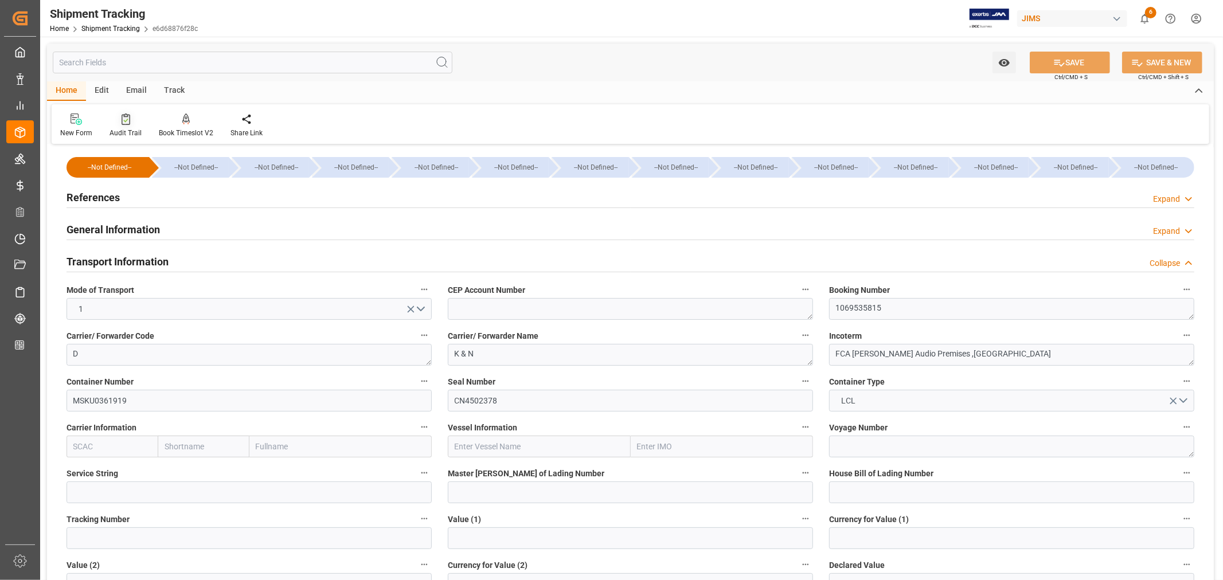
click at [123, 118] on icon at bounding box center [126, 119] width 9 height 11
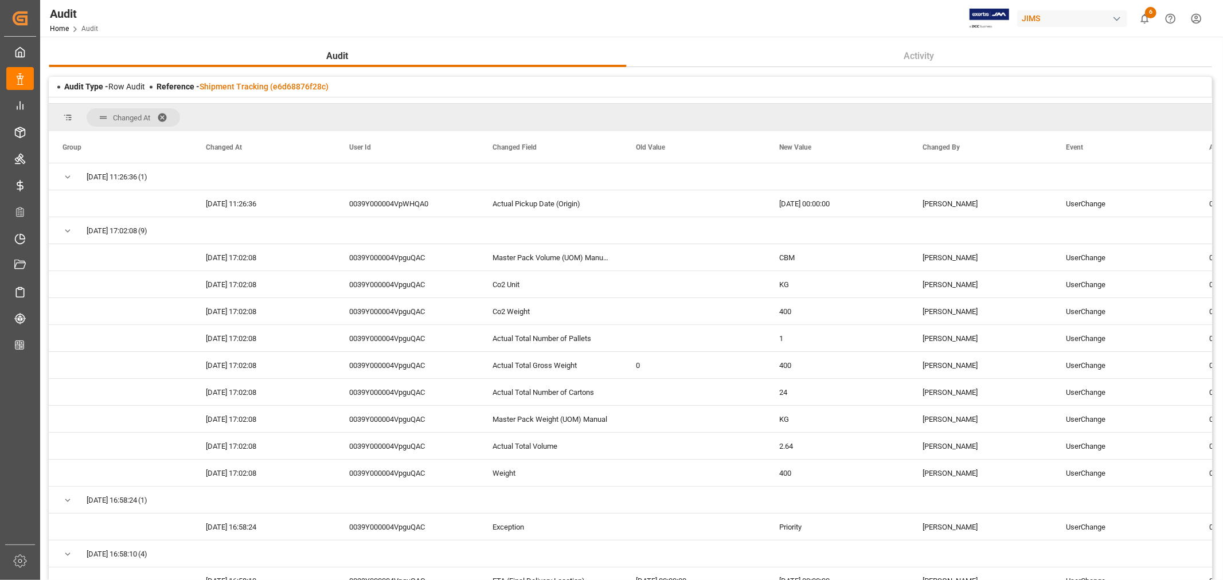
click at [900, 19] on div "Audit Home Audit JIMS 6 Notifications Only show unread All Watching Mark all ca…" at bounding box center [627, 18] width 1191 height 37
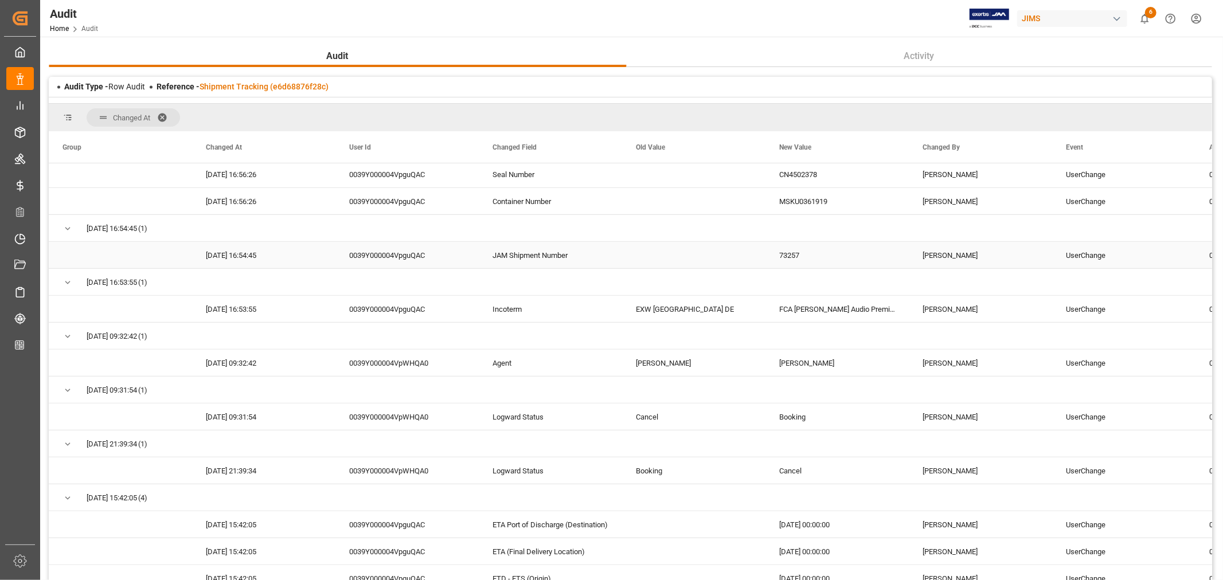
scroll to position [575, 0]
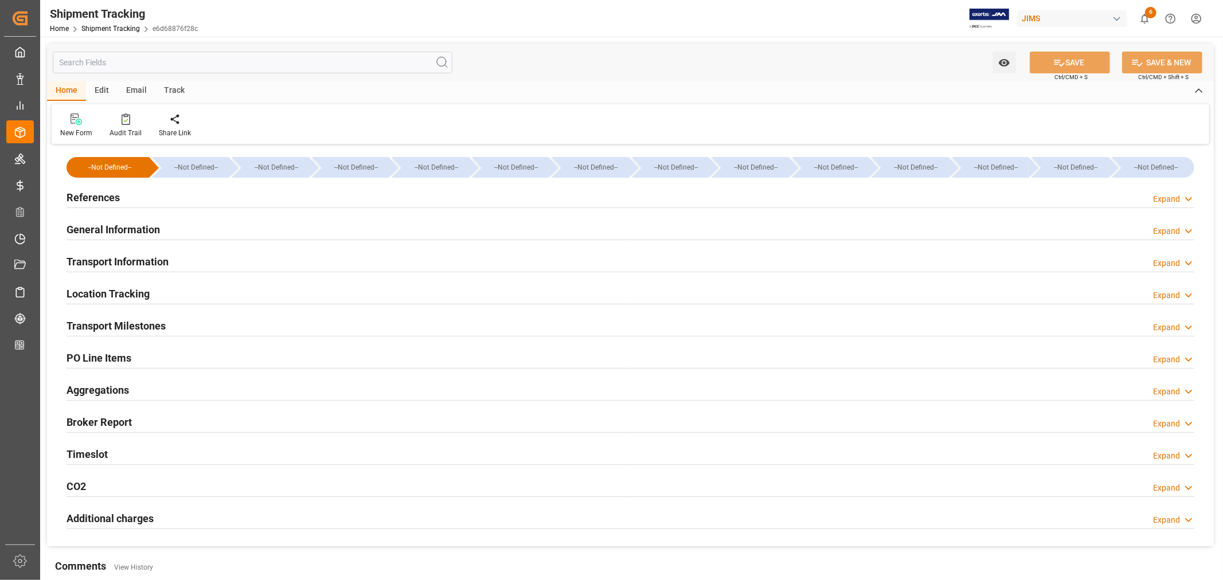
type input "09-08-2025"
click at [106, 196] on h2 "References" at bounding box center [93, 197] width 53 height 15
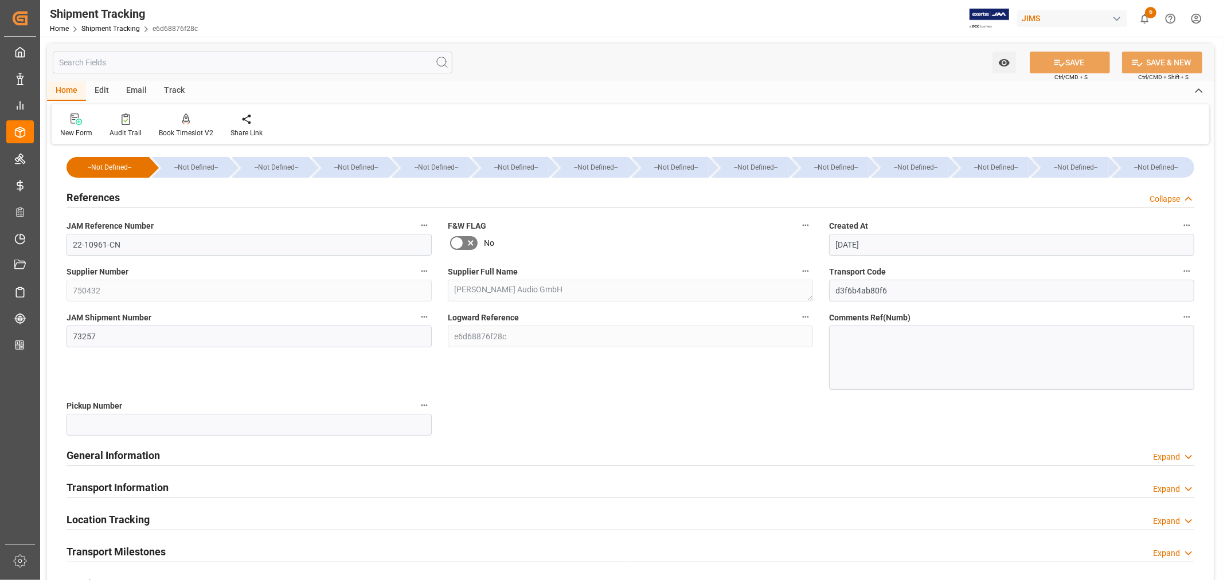
click at [104, 198] on h2 "References" at bounding box center [93, 197] width 53 height 15
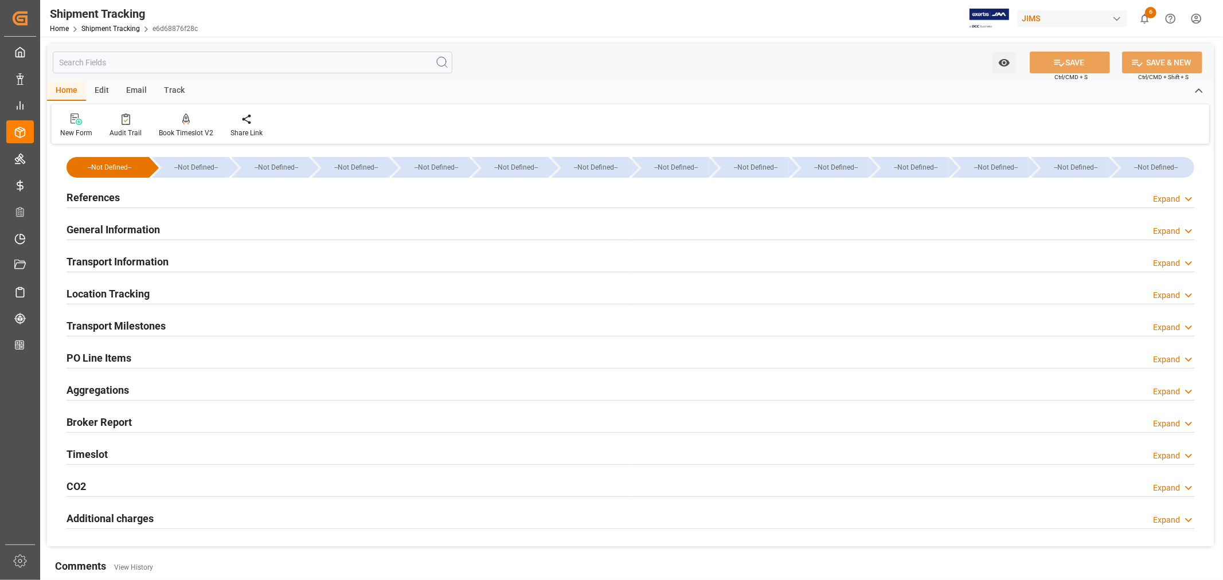
click at [124, 229] on h2 "General Information" at bounding box center [113, 229] width 93 height 15
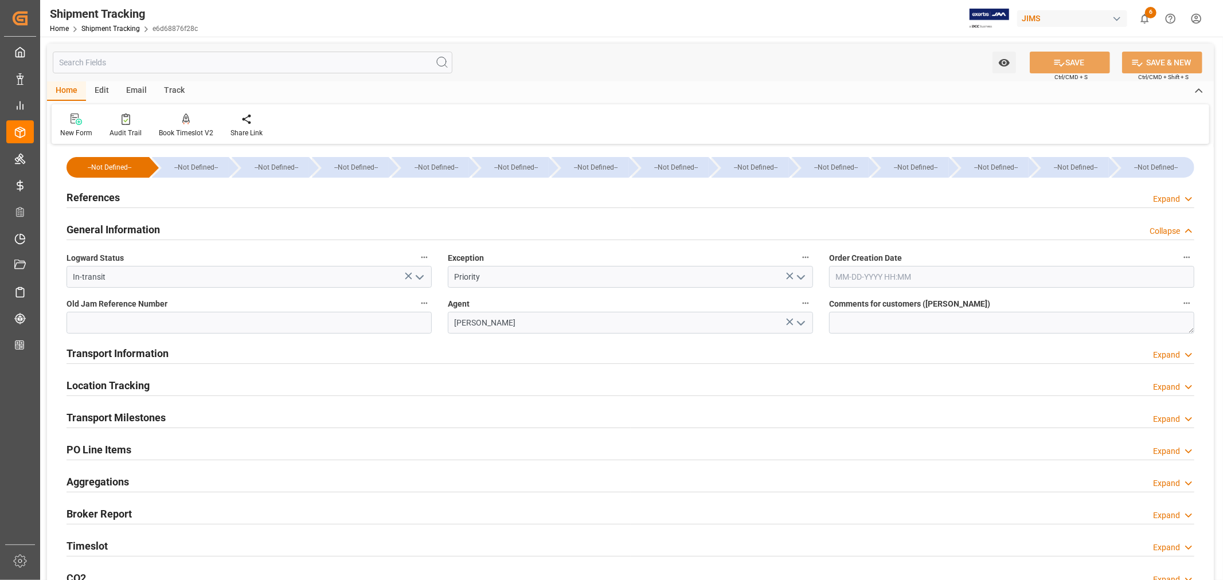
click at [124, 229] on h2 "General Information" at bounding box center [113, 229] width 93 height 15
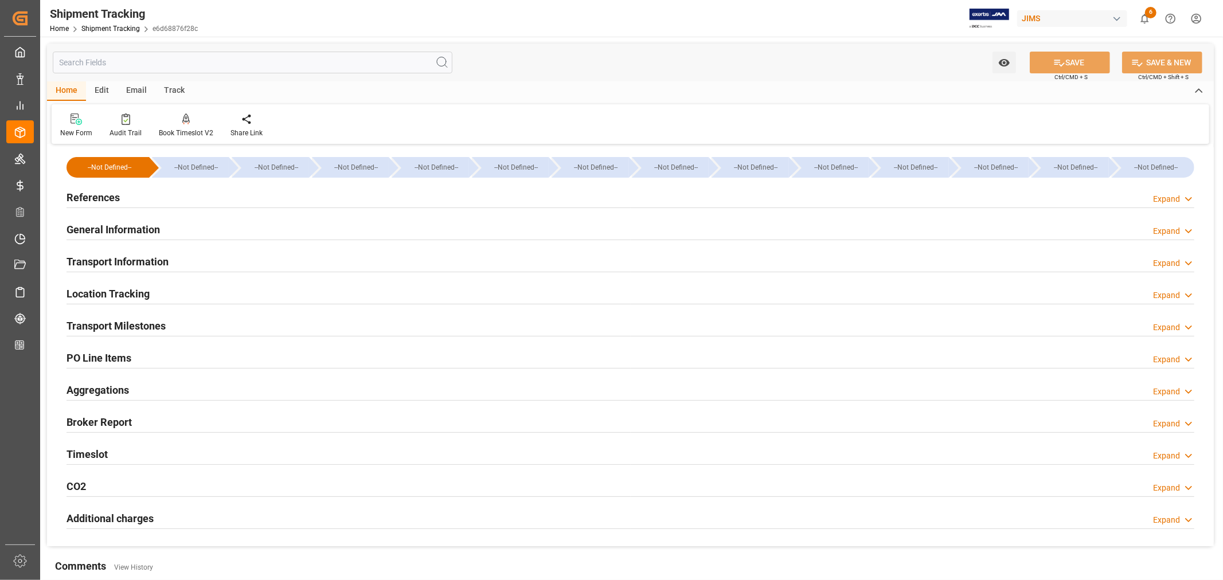
click at [117, 195] on h2 "References" at bounding box center [93, 197] width 53 height 15
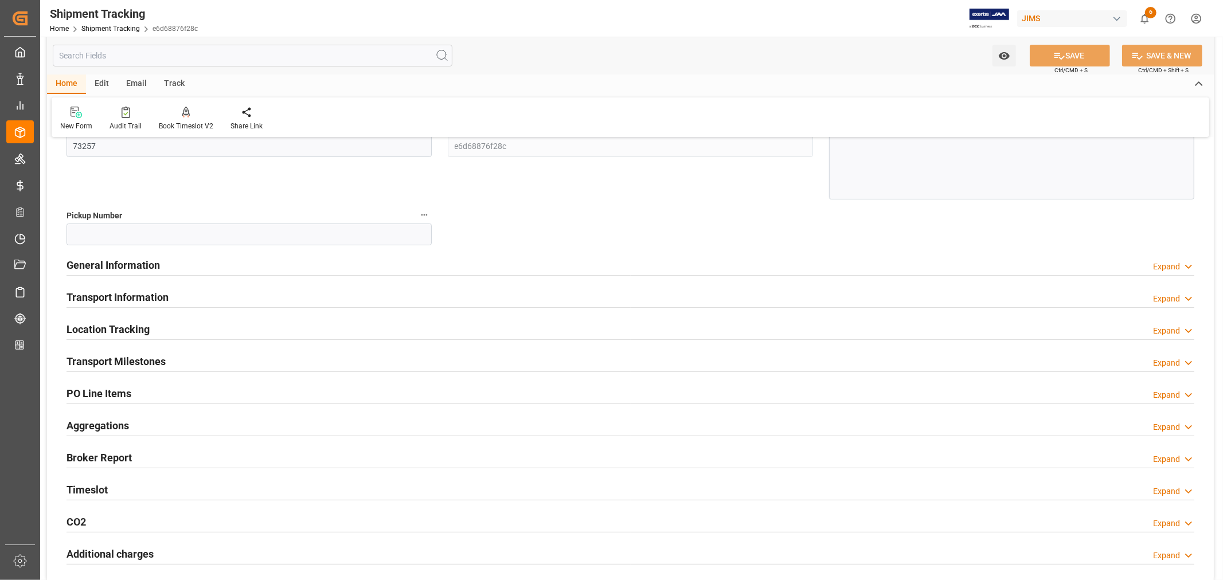
scroll to position [191, 0]
click at [164, 294] on h2 "Transport Information" at bounding box center [118, 296] width 102 height 15
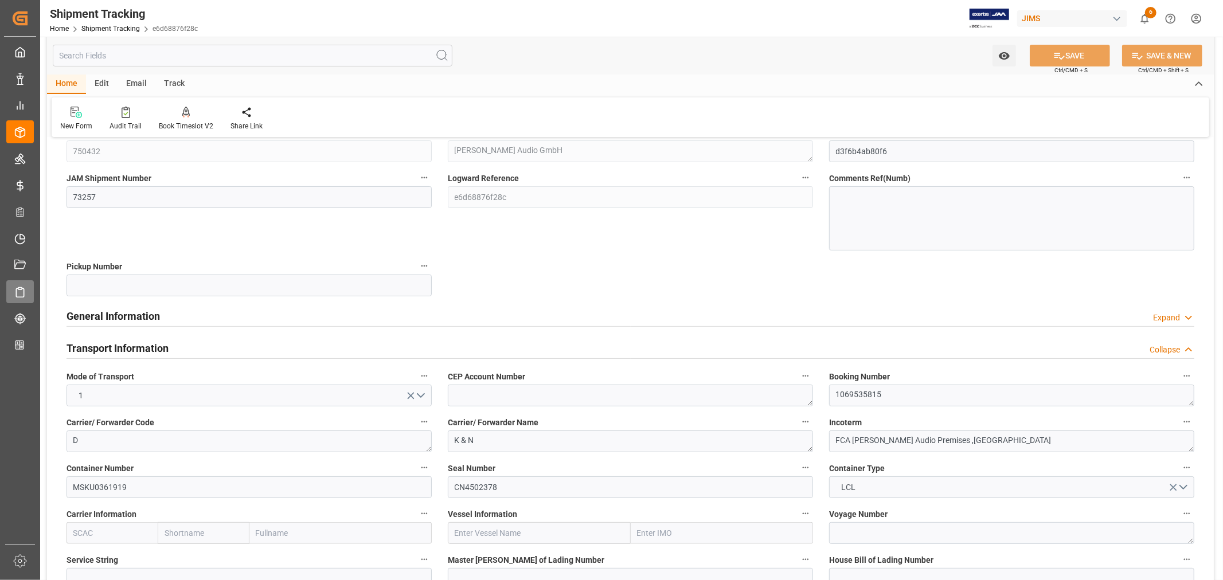
scroll to position [127, 0]
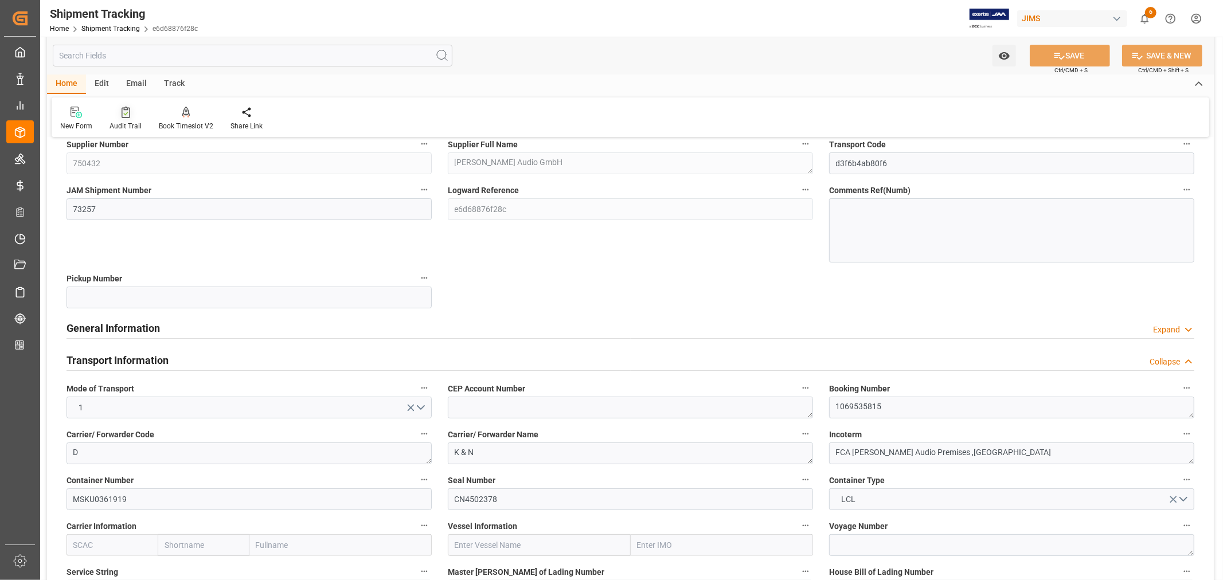
click at [124, 111] on icon at bounding box center [126, 112] width 9 height 11
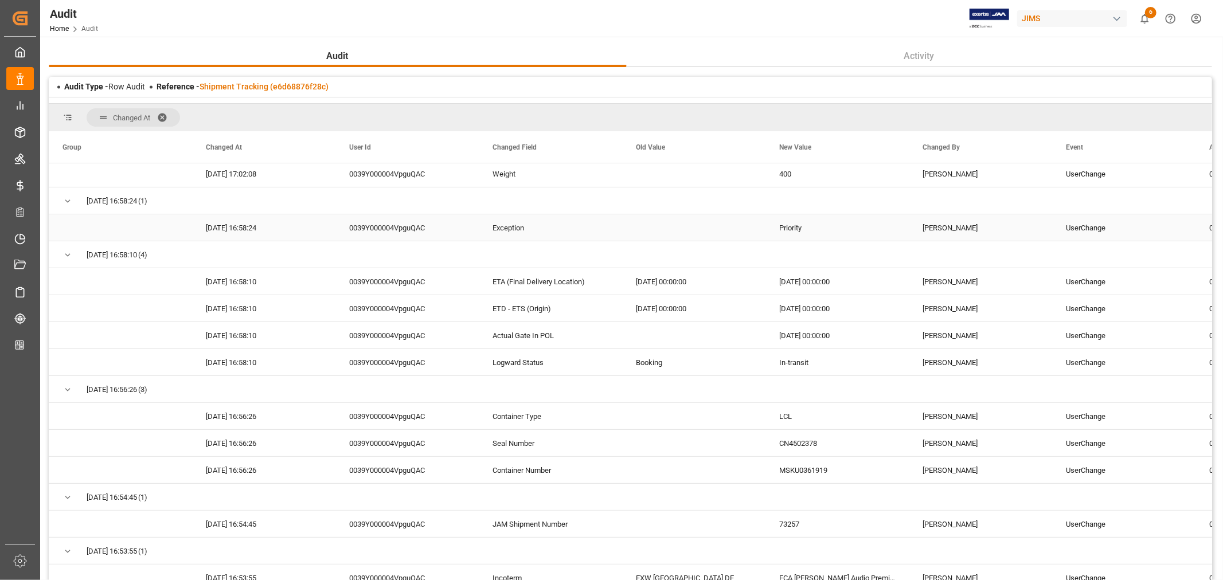
scroll to position [318, 0]
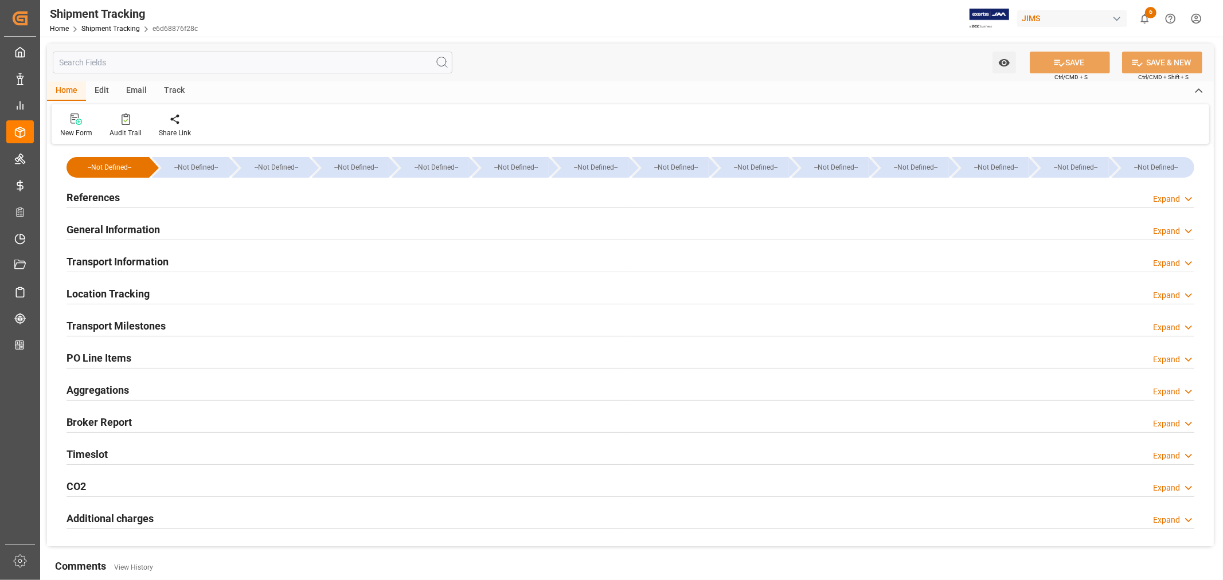
type input "09-08-2025"
click at [100, 198] on h2 "References" at bounding box center [93, 197] width 53 height 15
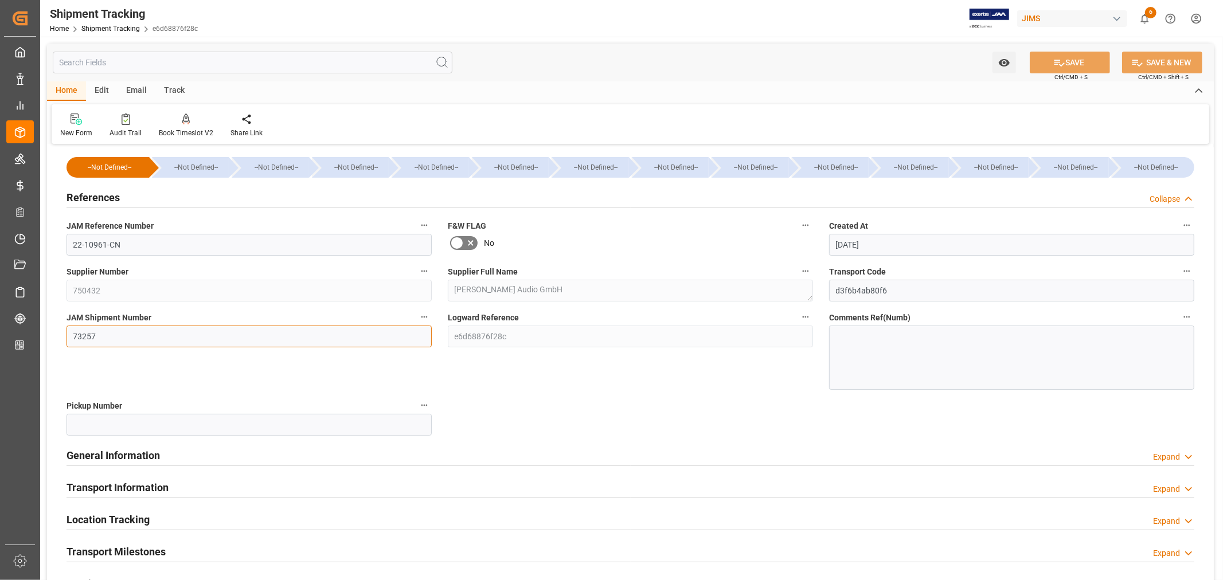
drag, startPoint x: 99, startPoint y: 336, endPoint x: 48, endPoint y: 335, distance: 51.0
click at [48, 335] on div "--Not Defined-- --Not Defined-- --Not Defined-- --Not Defined-- --Not Defined--…" at bounding box center [630, 459] width 1167 height 625
paste input "88"
type input "73288"
click at [1054, 61] on icon at bounding box center [1060, 63] width 12 height 12
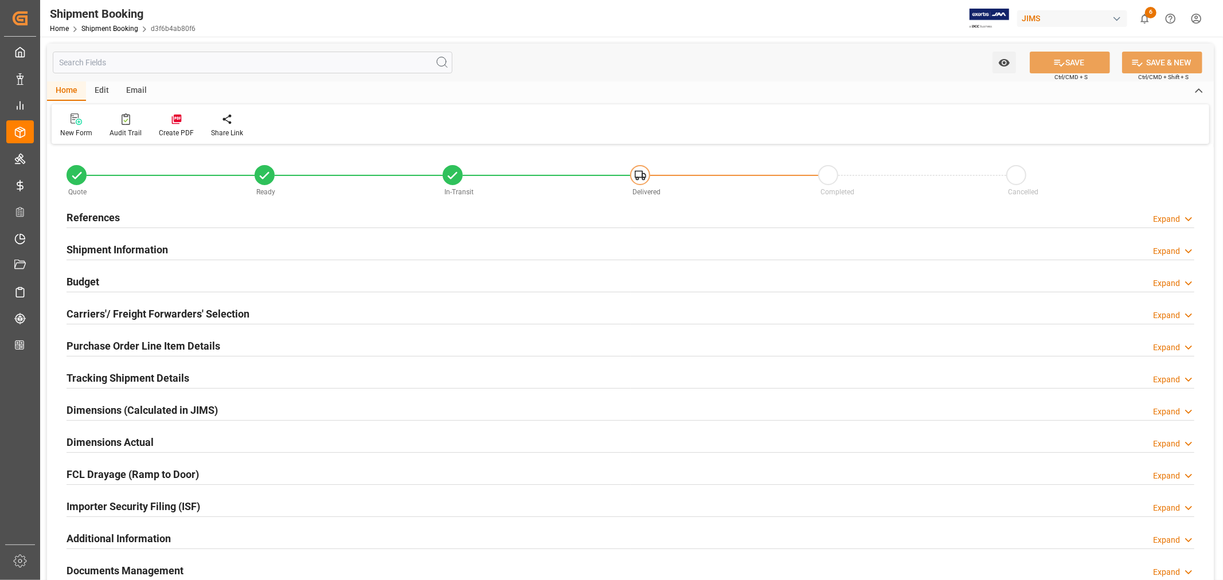
type input "0"
type input "1500"
type input "15097.44"
click at [100, 374] on h2 "Tracking Shipment Details" at bounding box center [128, 377] width 123 height 15
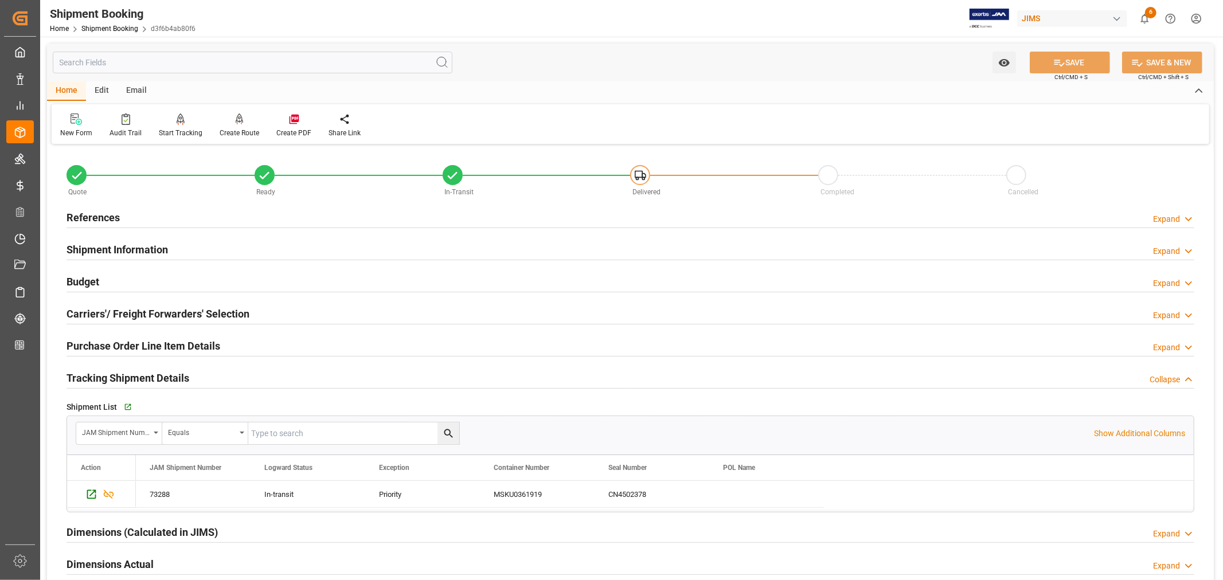
click at [100, 374] on h2 "Tracking Shipment Details" at bounding box center [128, 377] width 123 height 15
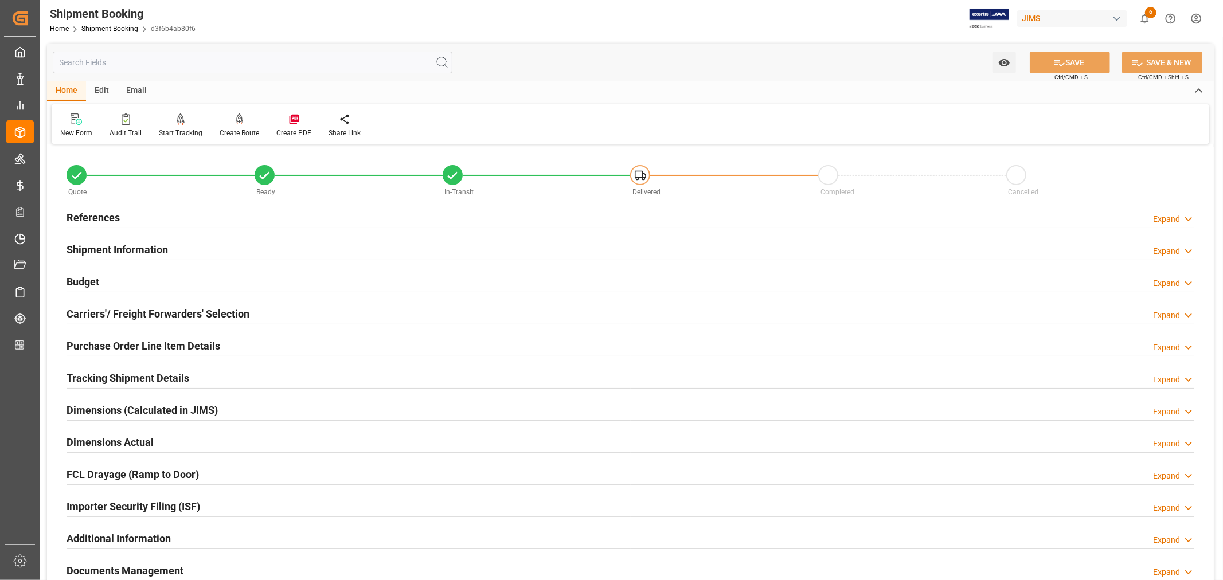
click at [93, 277] on h2 "Budget" at bounding box center [83, 281] width 33 height 15
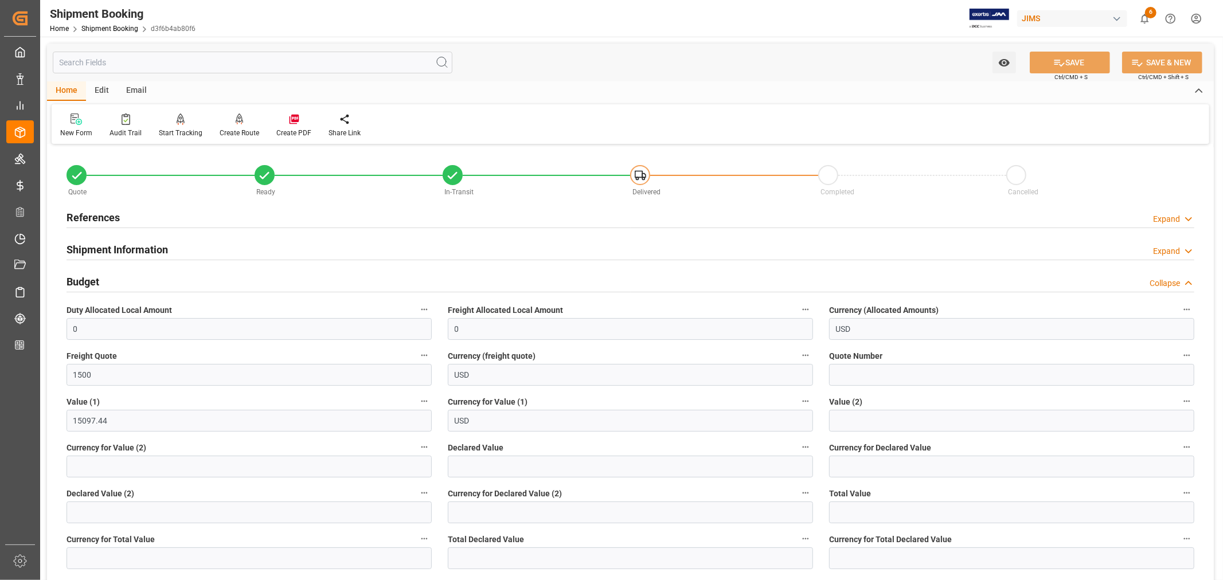
click at [93, 277] on h2 "Budget" at bounding box center [83, 281] width 33 height 15
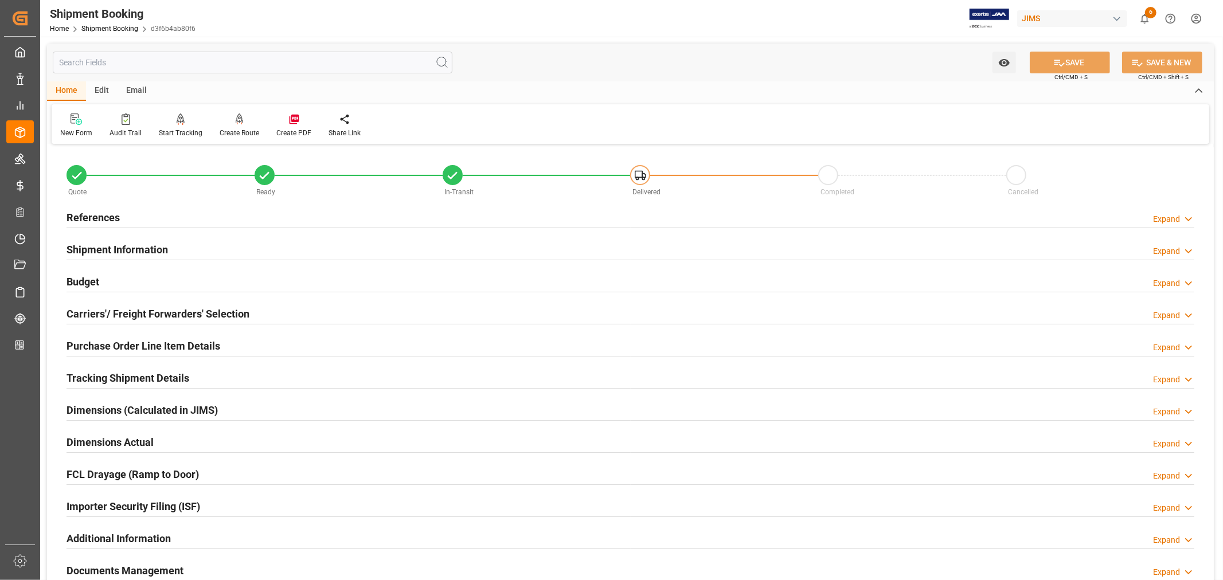
click at [107, 382] on h2 "Tracking Shipment Details" at bounding box center [128, 377] width 123 height 15
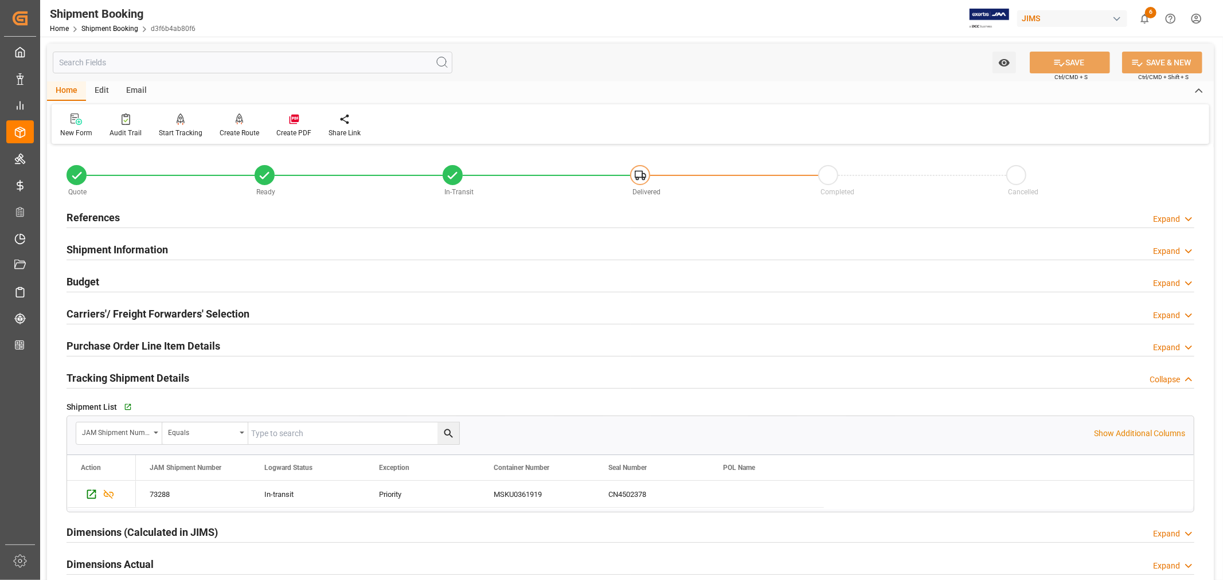
click at [88, 278] on h2 "Budget" at bounding box center [83, 281] width 33 height 15
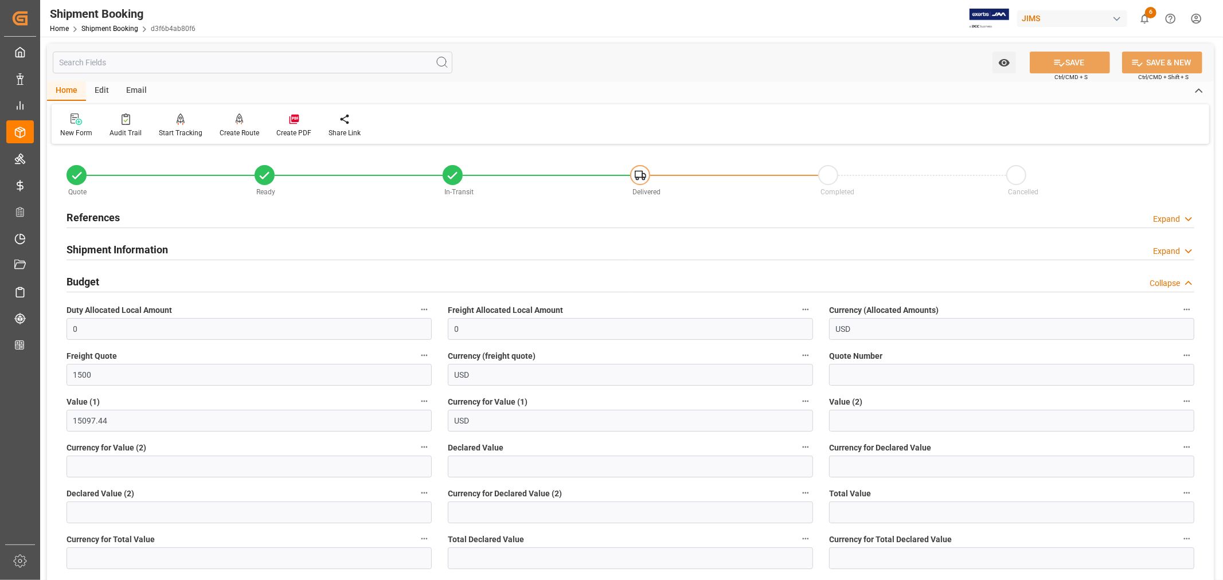
click at [91, 279] on h2 "Budget" at bounding box center [83, 281] width 33 height 15
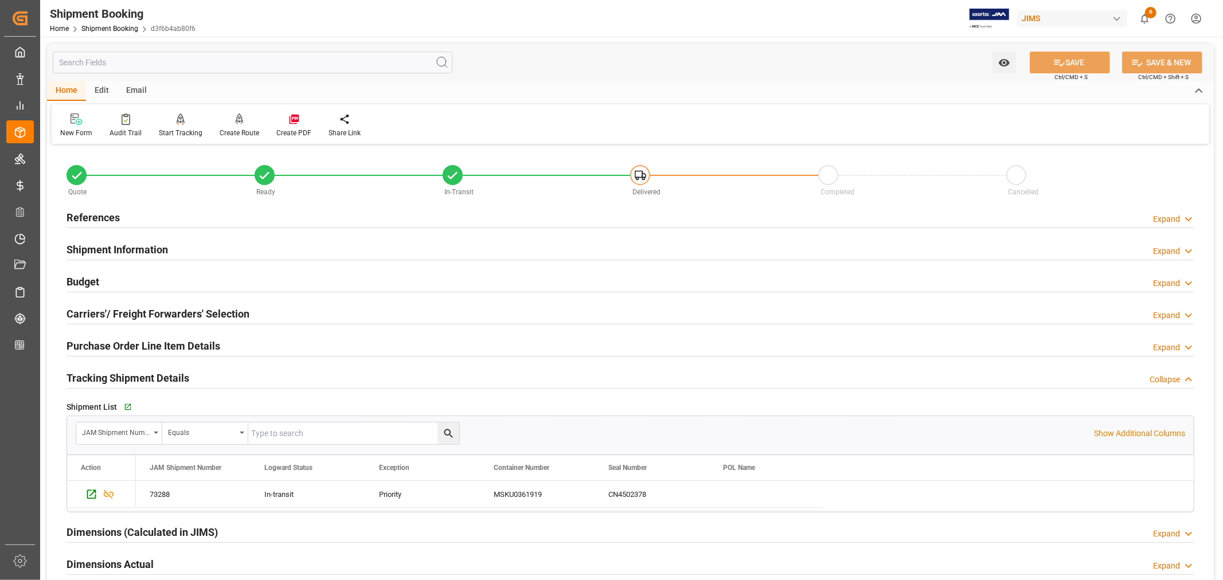
click at [111, 373] on h2 "Tracking Shipment Details" at bounding box center [128, 377] width 123 height 15
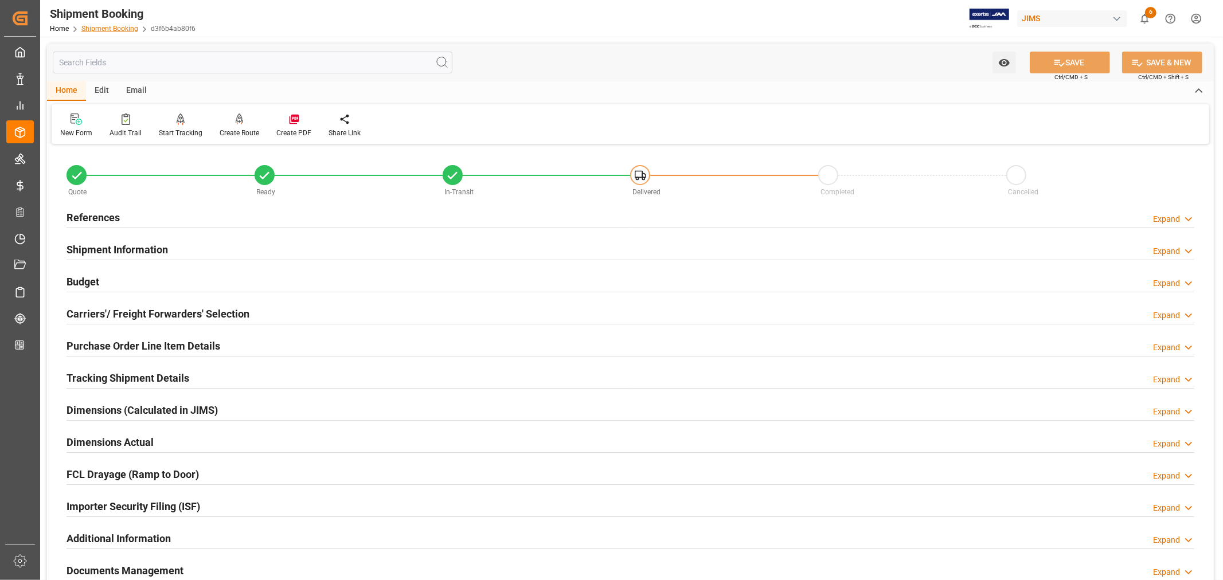
click at [100, 28] on link "Shipment Booking" at bounding box center [109, 29] width 57 height 8
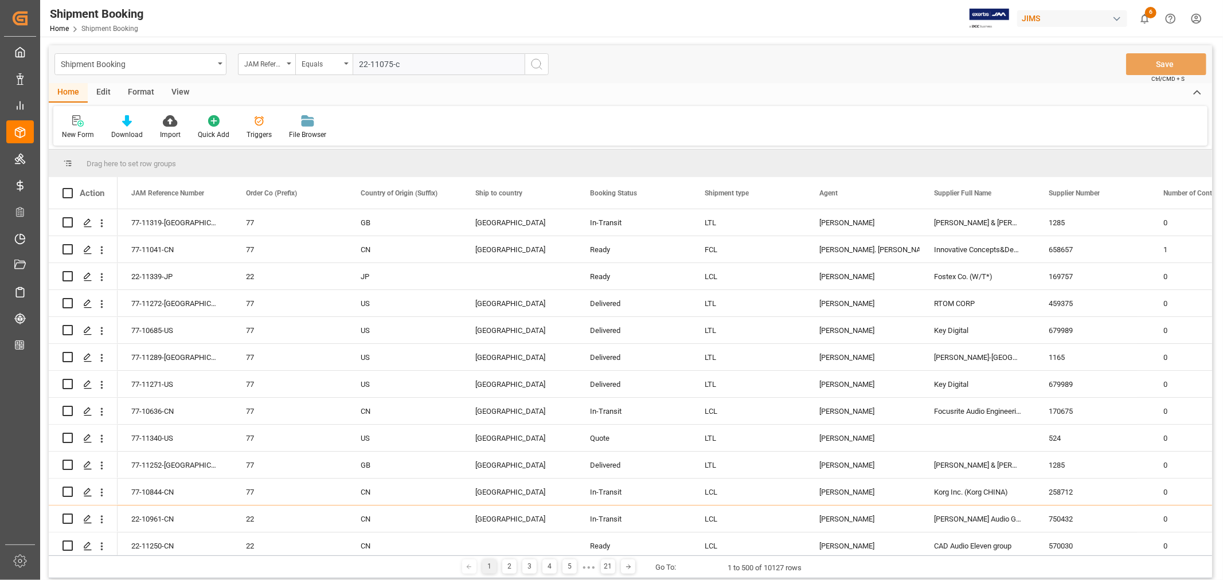
type input "22-11075-cn"
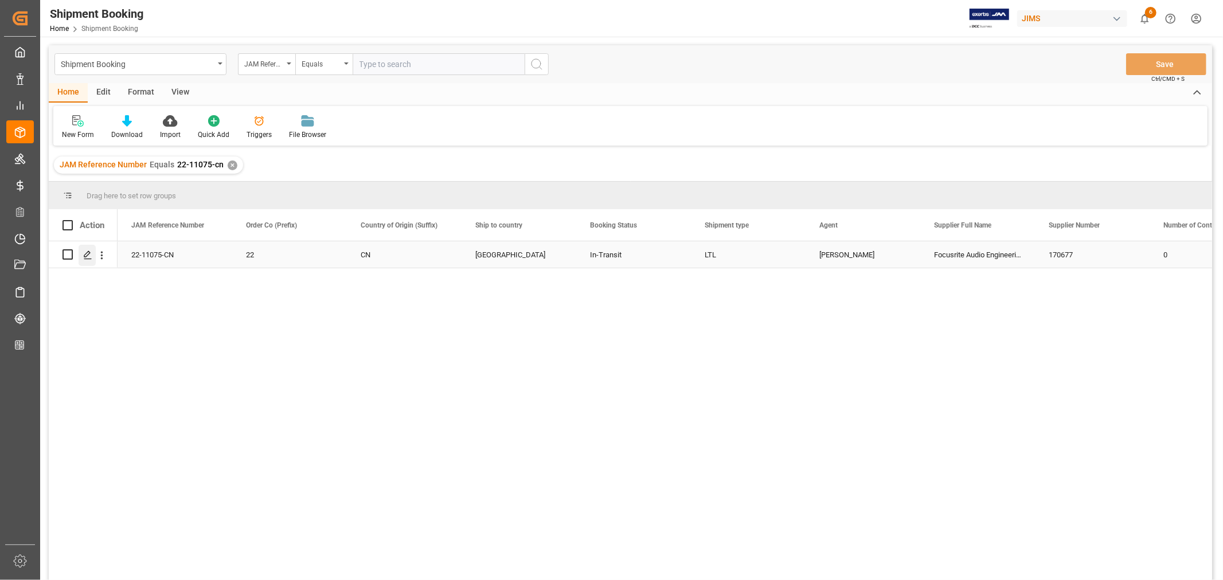
click at [89, 258] on icon "Press SPACE to select this row." at bounding box center [87, 255] width 9 height 9
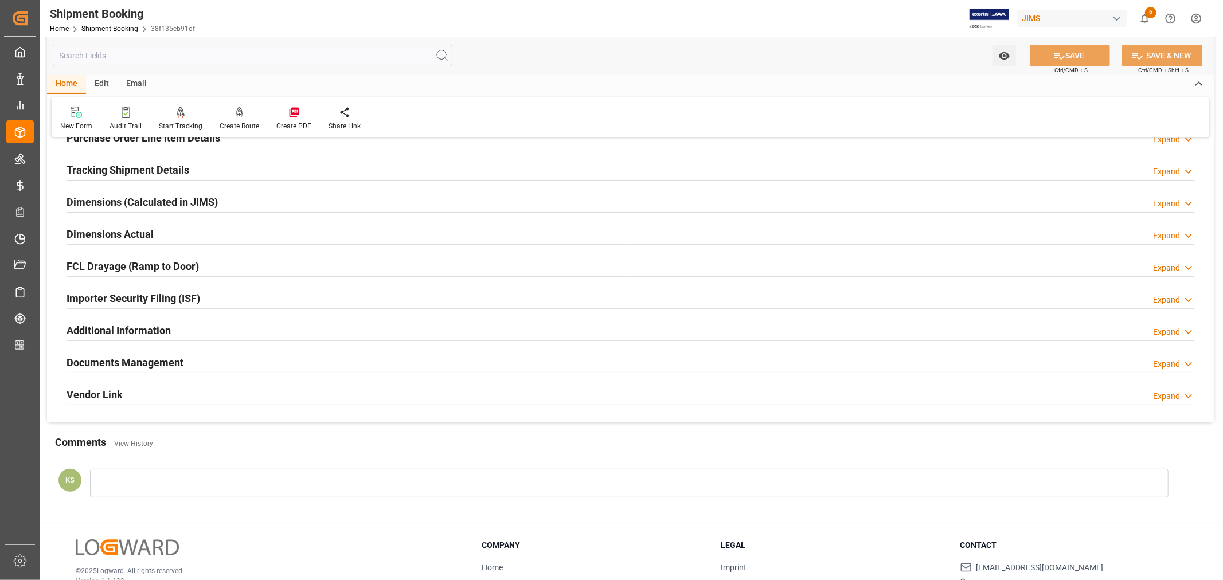
scroll to position [255, 0]
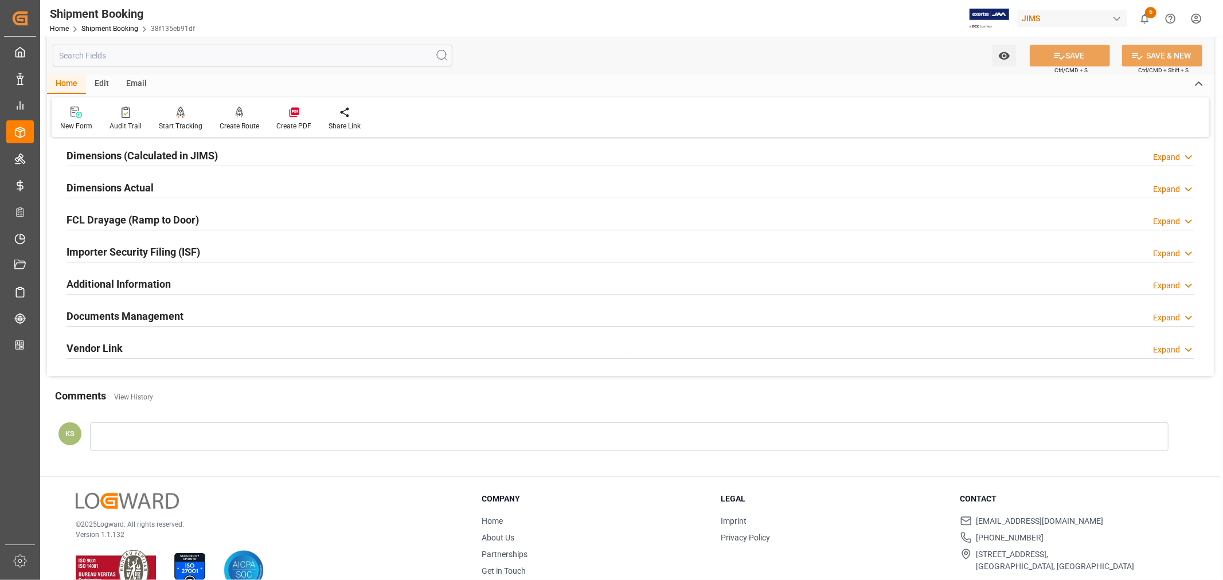
click at [275, 315] on div "Documents Management Expand" at bounding box center [631, 316] width 1128 height 22
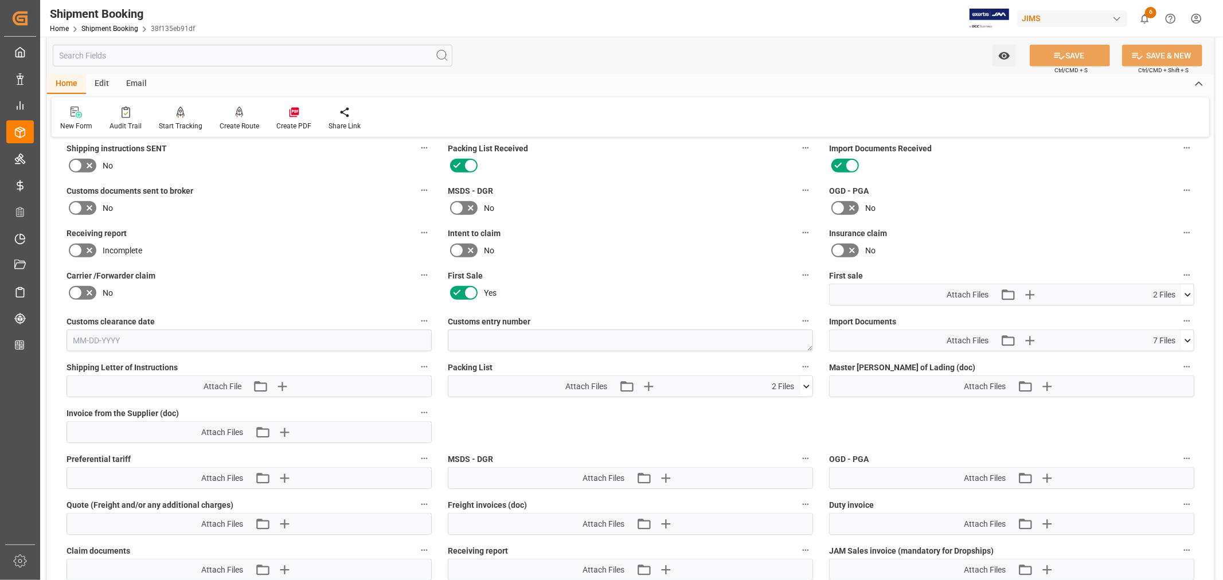
scroll to position [446, 0]
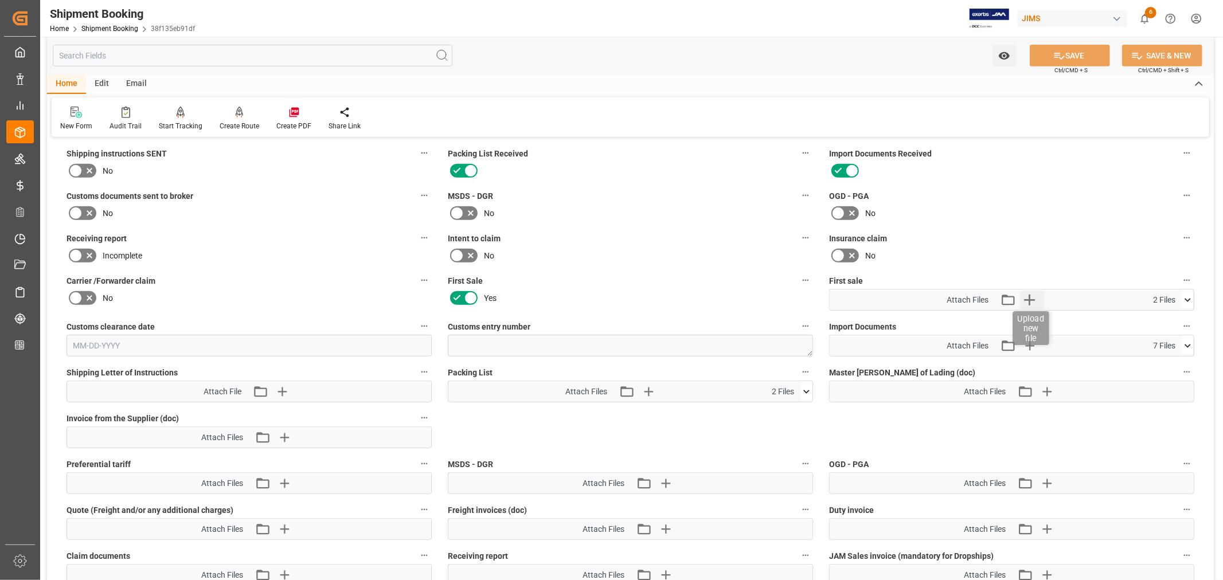
click at [1028, 291] on icon "button" at bounding box center [1029, 300] width 18 height 18
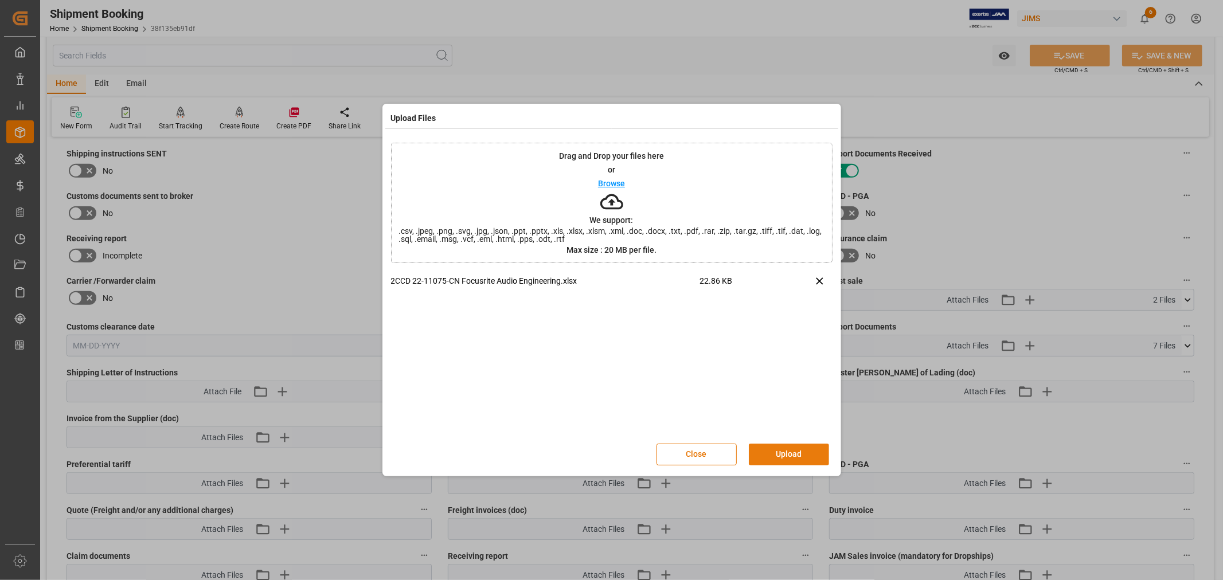
click at [793, 452] on button "Upload" at bounding box center [789, 455] width 80 height 22
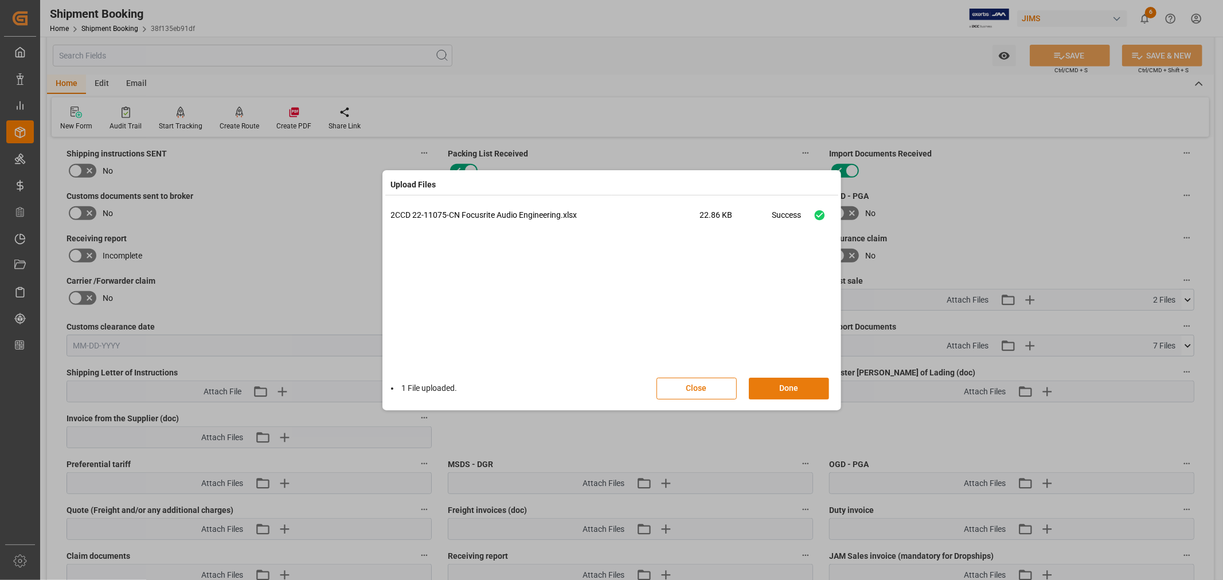
click at [793, 388] on button "Done" at bounding box center [789, 389] width 80 height 22
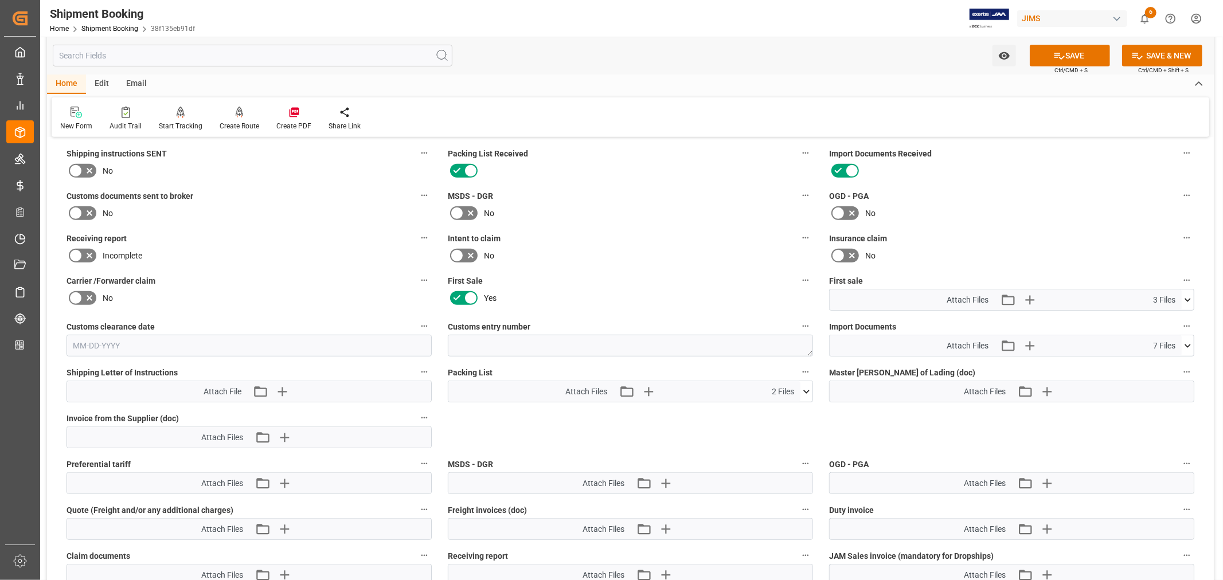
click at [78, 212] on icon at bounding box center [76, 213] width 14 height 14
click at [0, 0] on input "checkbox" at bounding box center [0, 0] width 0 height 0
click at [1075, 54] on button "SAVE" at bounding box center [1070, 56] width 80 height 22
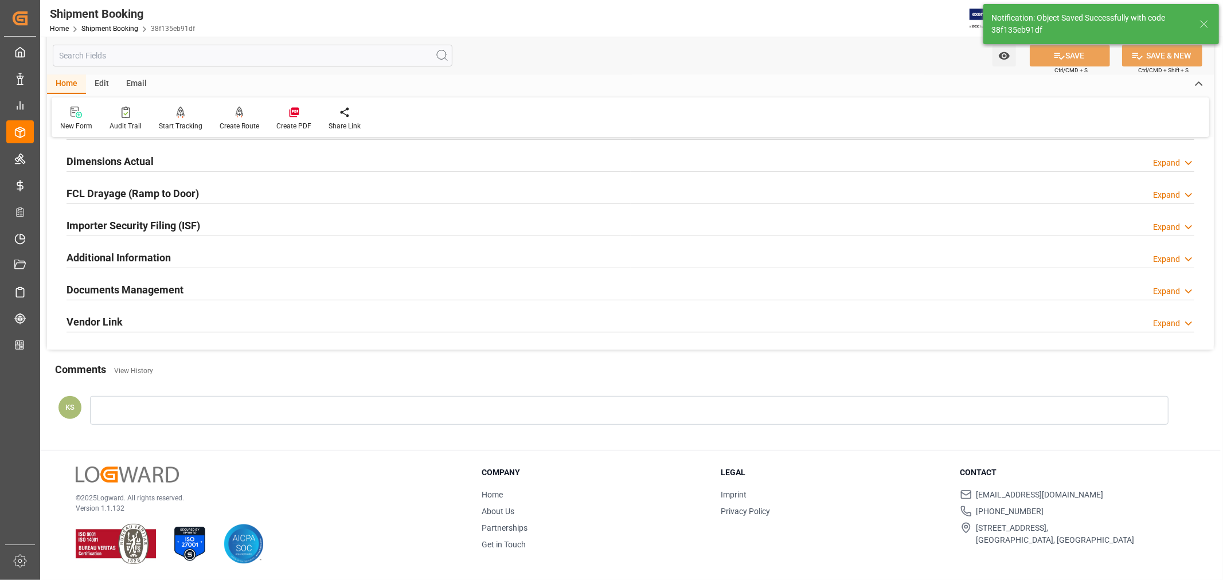
scroll to position [282, 0]
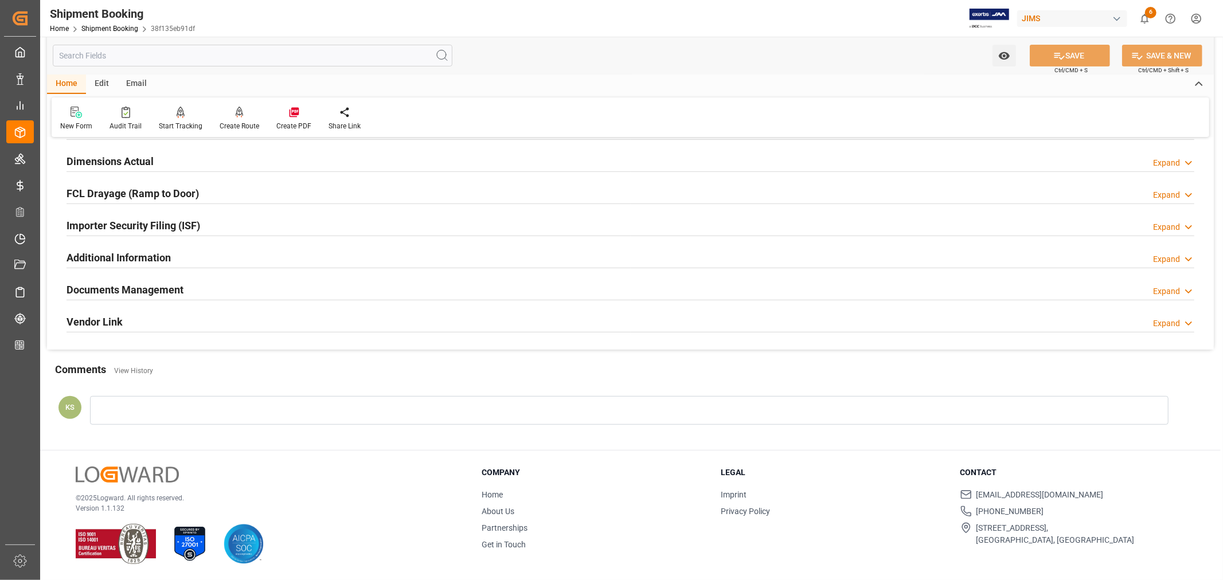
drag, startPoint x: 313, startPoint y: 287, endPoint x: 340, endPoint y: 290, distance: 27.1
click at [313, 287] on div "Documents Management Expand" at bounding box center [631, 289] width 1128 height 22
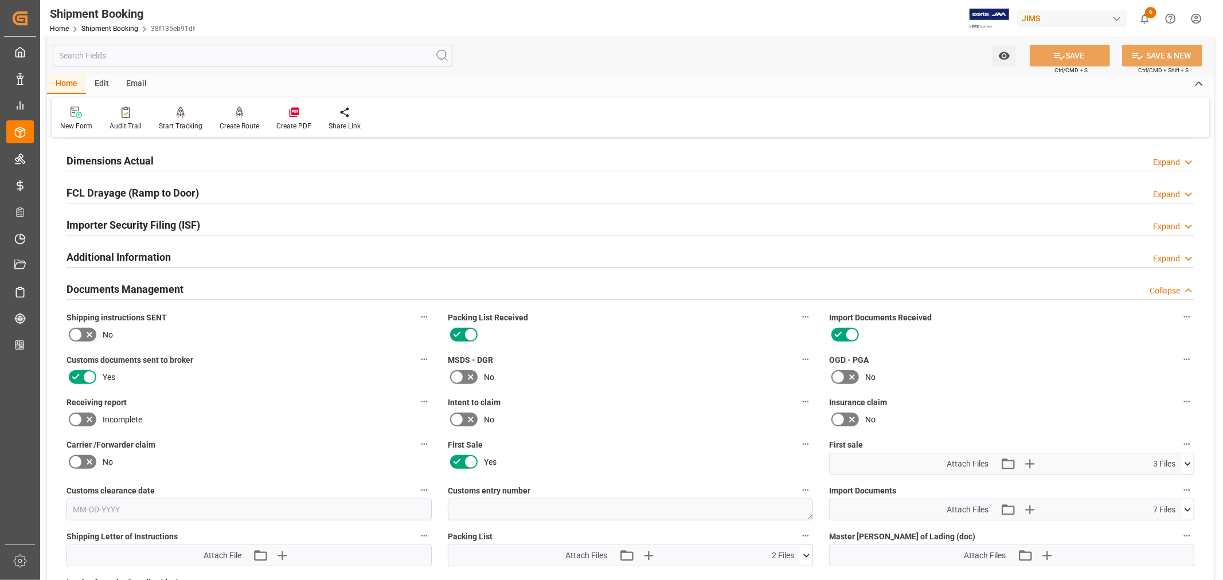
scroll to position [446, 0]
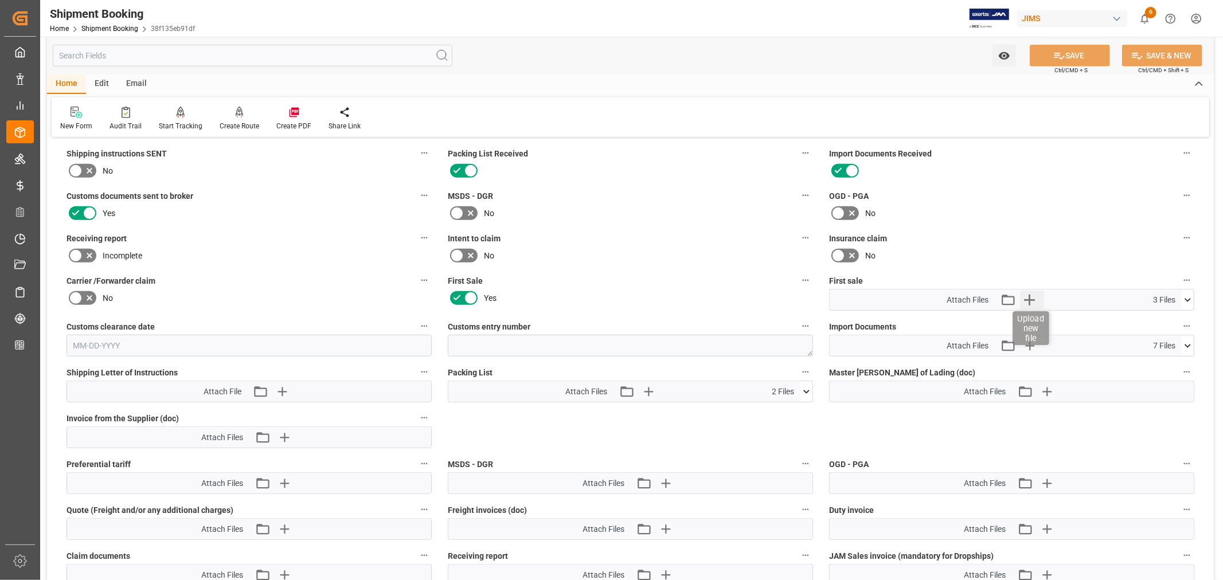
click at [1027, 297] on icon "button" at bounding box center [1029, 300] width 11 height 11
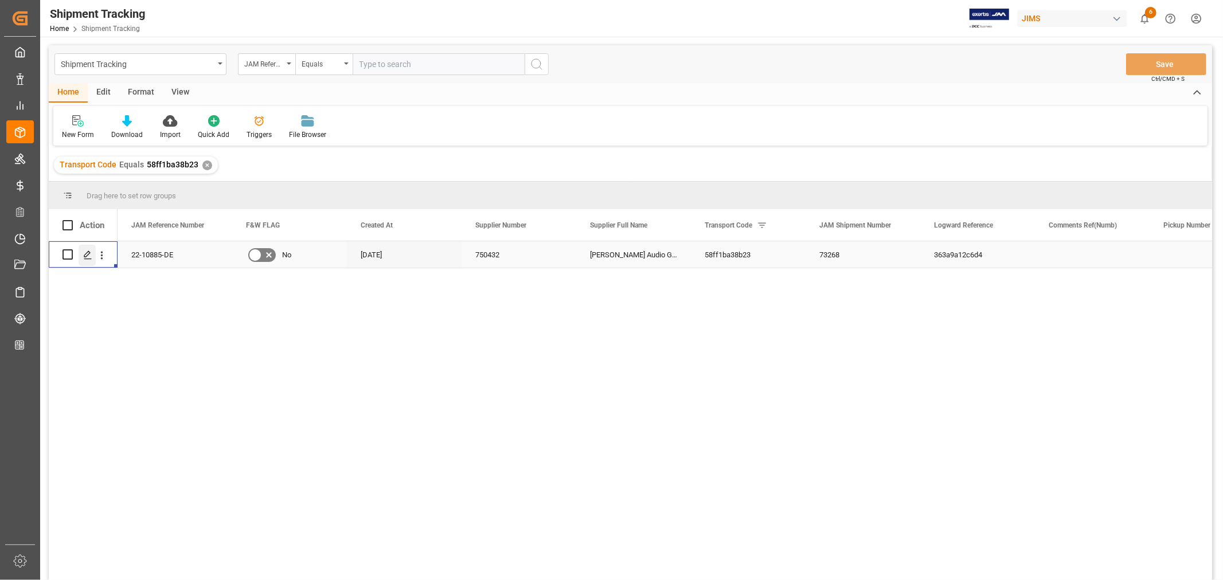
click at [88, 251] on icon "Press SPACE to select this row." at bounding box center [87, 255] width 9 height 9
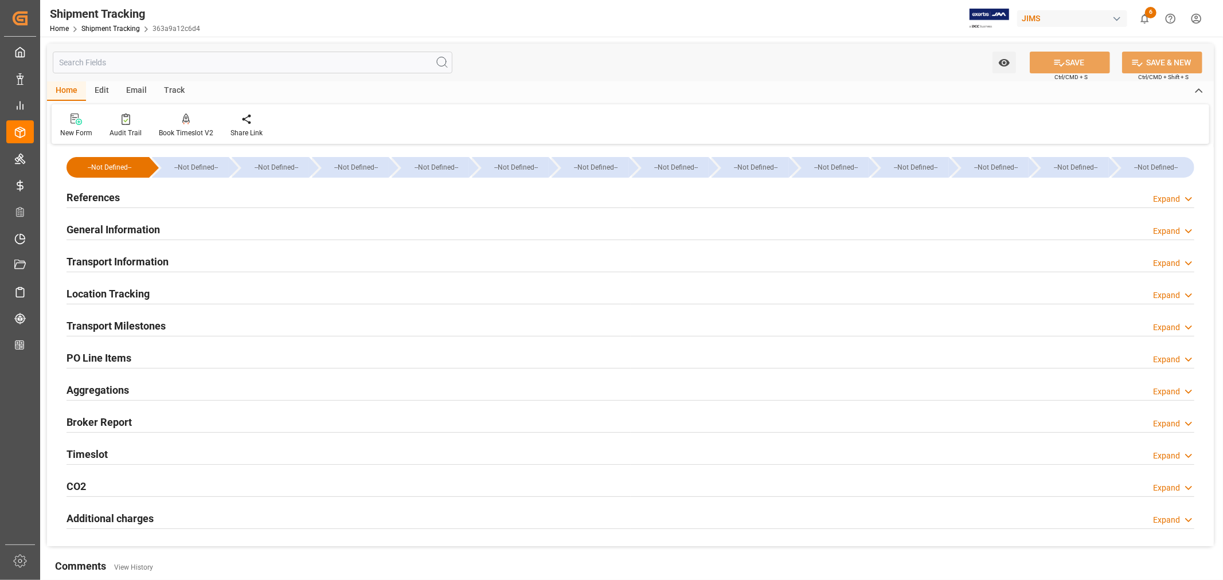
type input "[DATE]"
click at [93, 196] on h2 "References" at bounding box center [93, 197] width 53 height 15
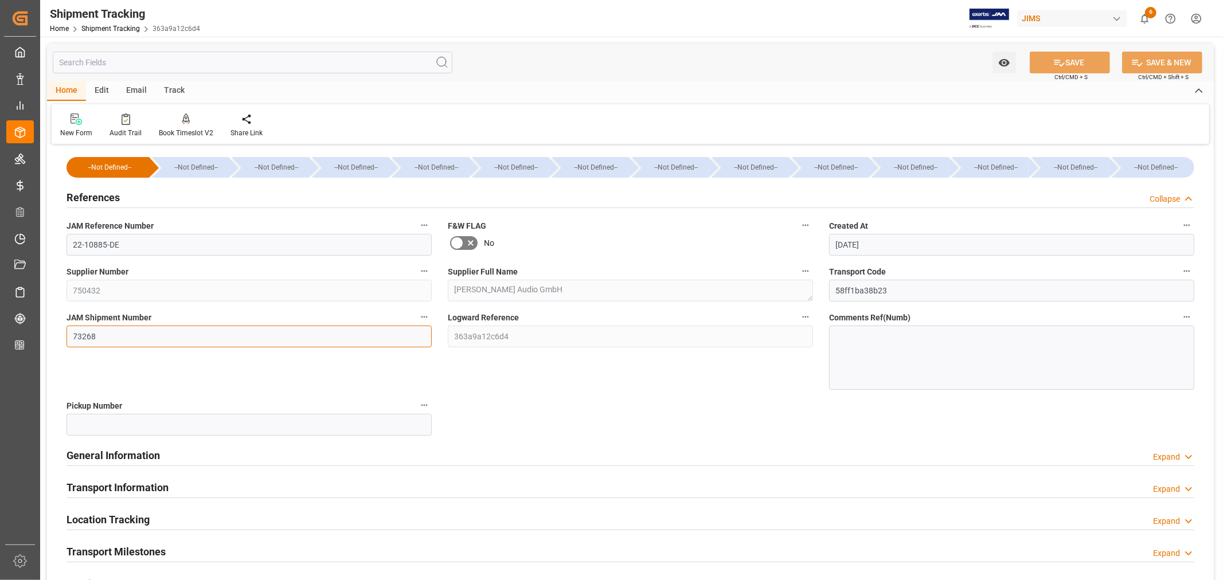
click at [96, 334] on input "73268" at bounding box center [249, 337] width 365 height 22
drag, startPoint x: 96, startPoint y: 334, endPoint x: 58, endPoint y: 334, distance: 37.9
click at [58, 334] on div "JAM Shipment Number 73268" at bounding box center [248, 350] width 381 height 88
paste input "89"
type input "73289"
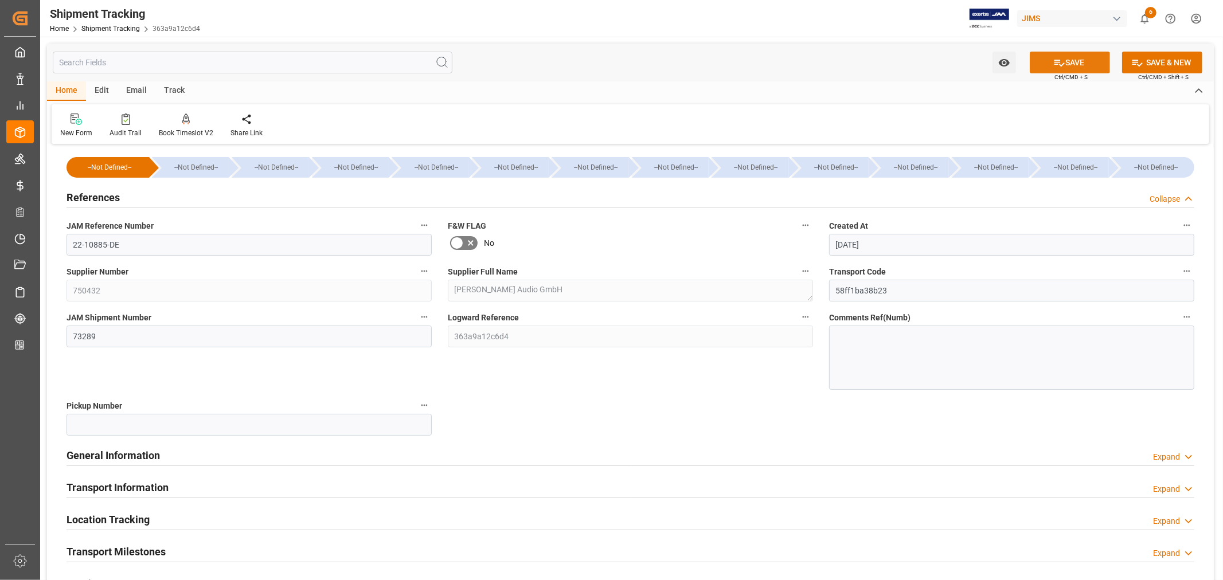
click at [1071, 58] on button "SAVE" at bounding box center [1070, 63] width 80 height 22
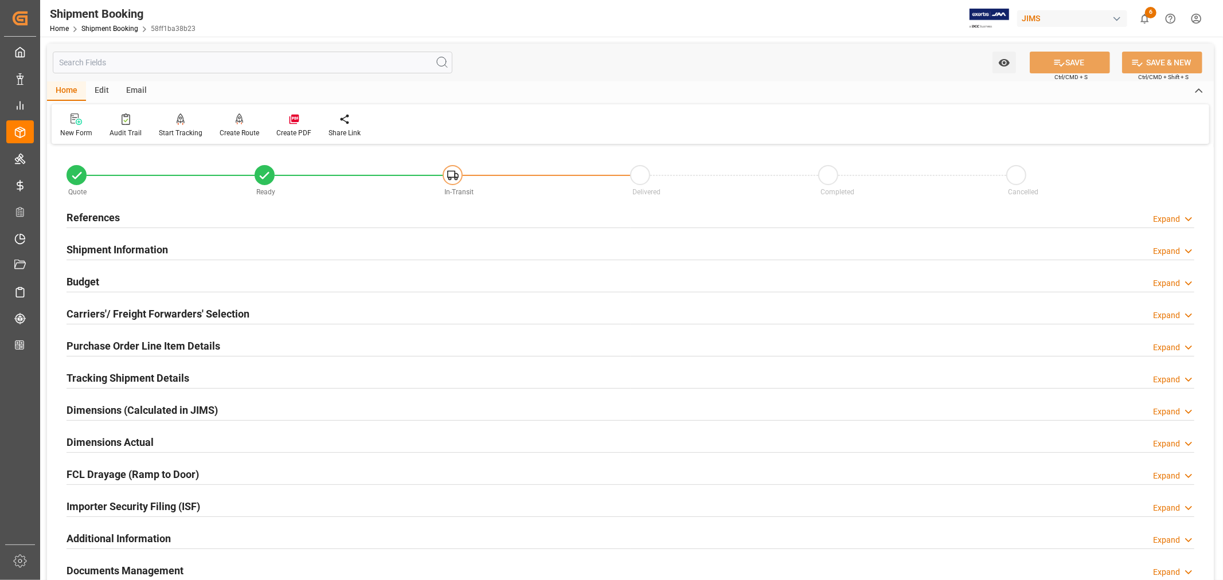
click at [88, 282] on h2 "Budget" at bounding box center [83, 281] width 33 height 15
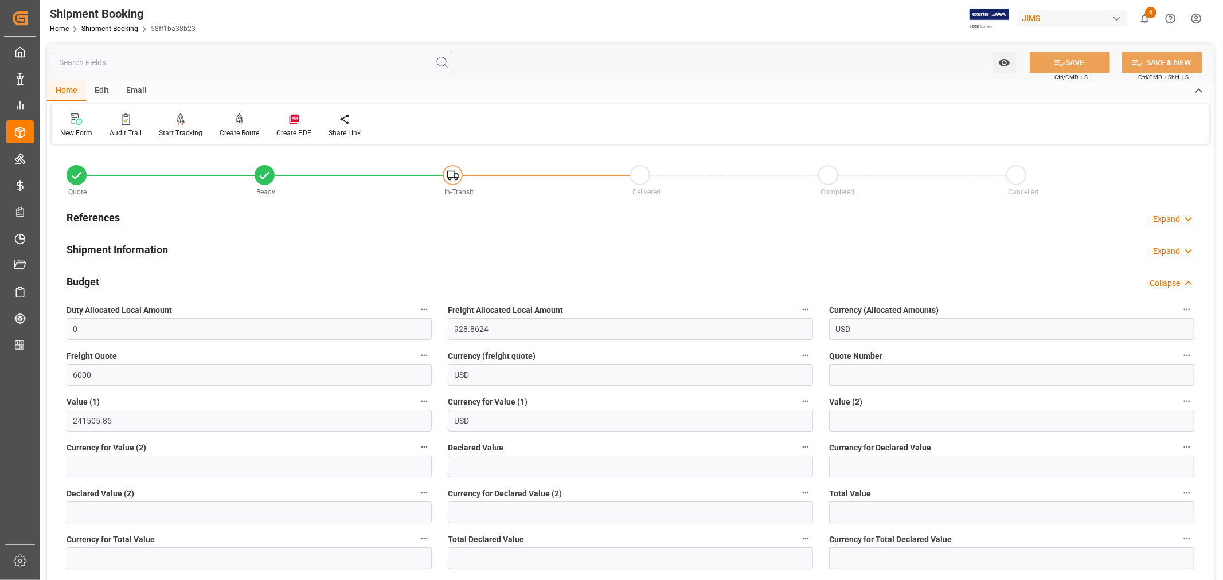
click at [93, 282] on h2 "Budget" at bounding box center [83, 281] width 33 height 15
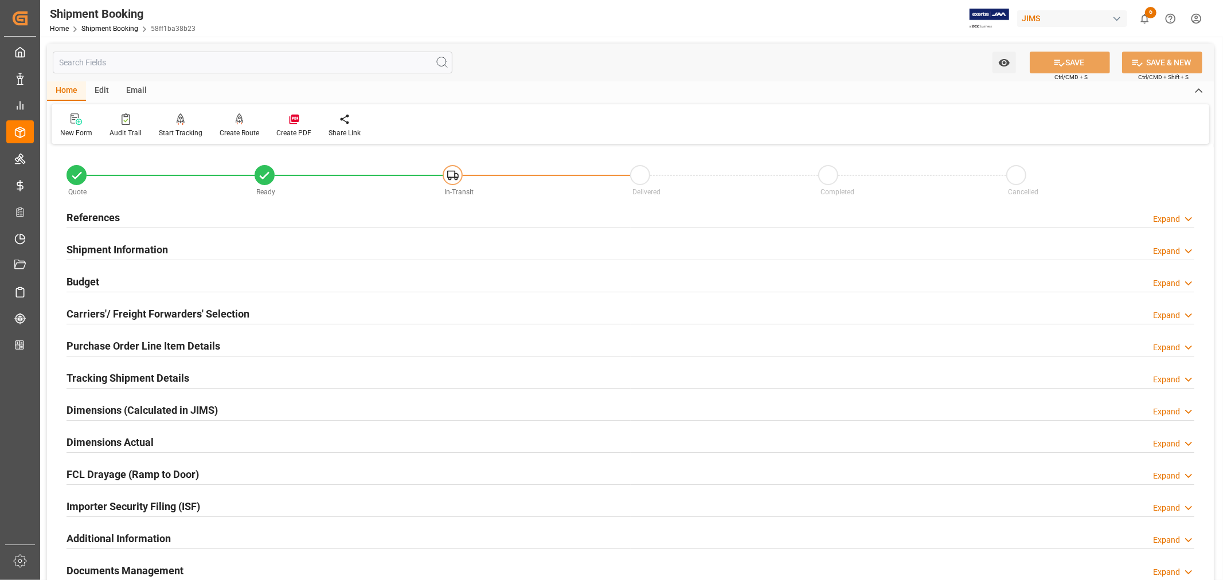
click at [98, 345] on h2 "Purchase Order Line Item Details" at bounding box center [144, 345] width 154 height 15
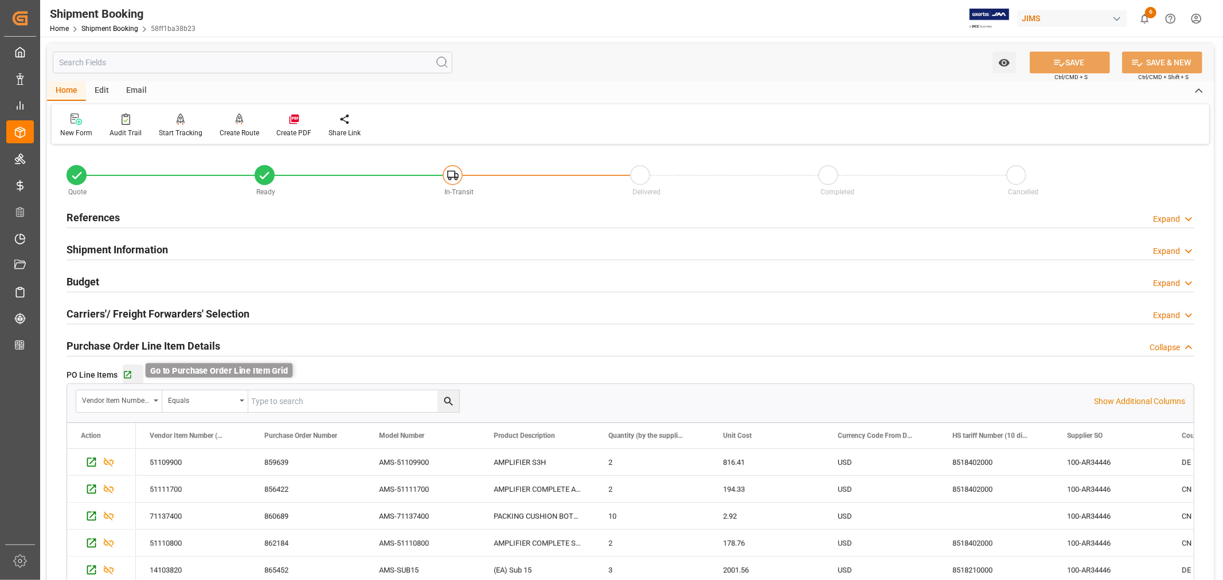
click at [128, 376] on icon "button" at bounding box center [128, 375] width 10 height 10
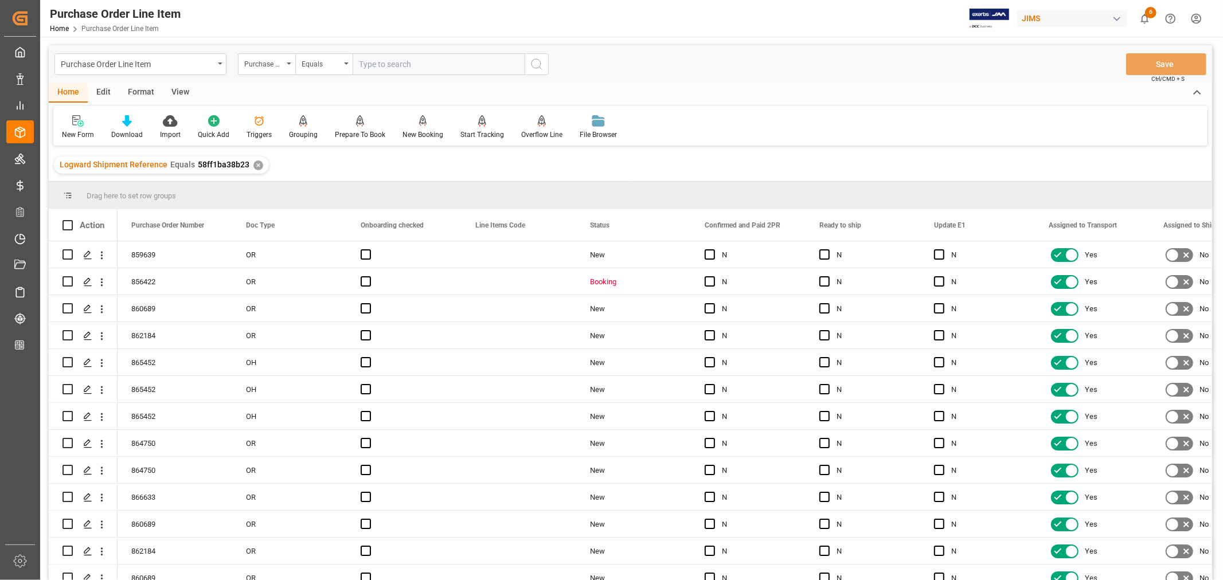
click at [181, 93] on div "View" at bounding box center [180, 92] width 35 height 19
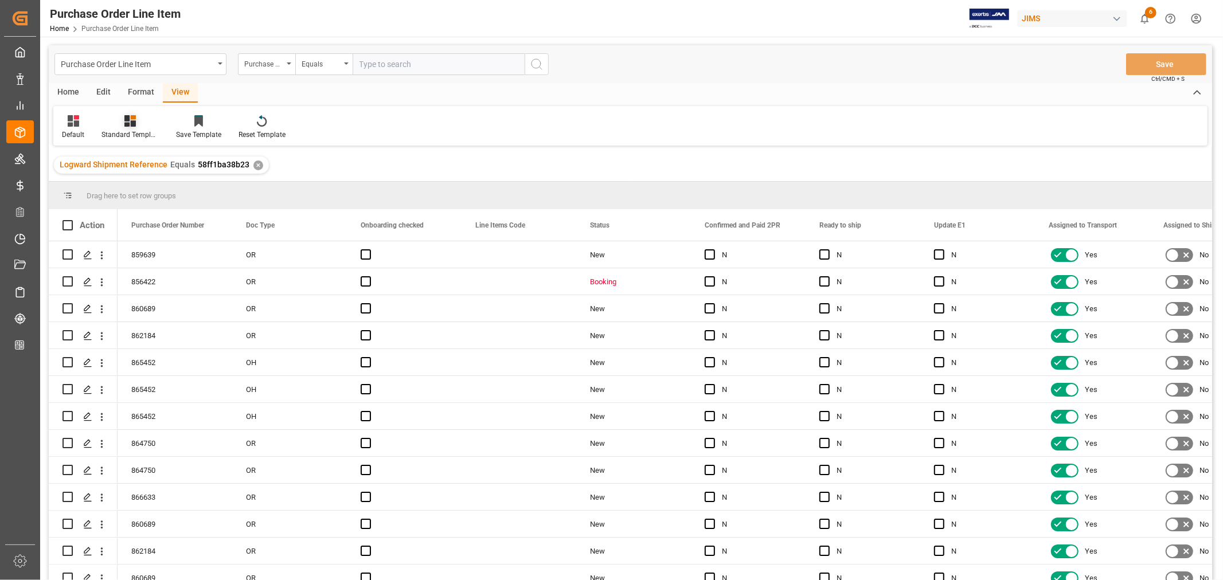
click at [123, 130] on div "Standard Templates" at bounding box center [130, 135] width 57 height 10
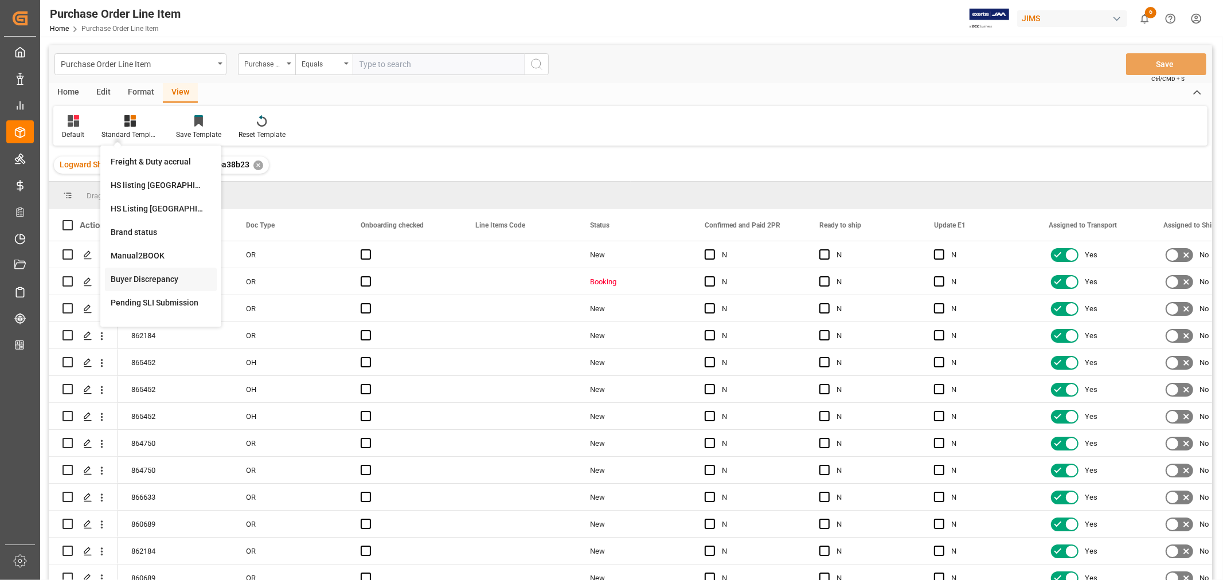
click at [122, 279] on div "Buyer Discrepancy" at bounding box center [161, 280] width 100 height 12
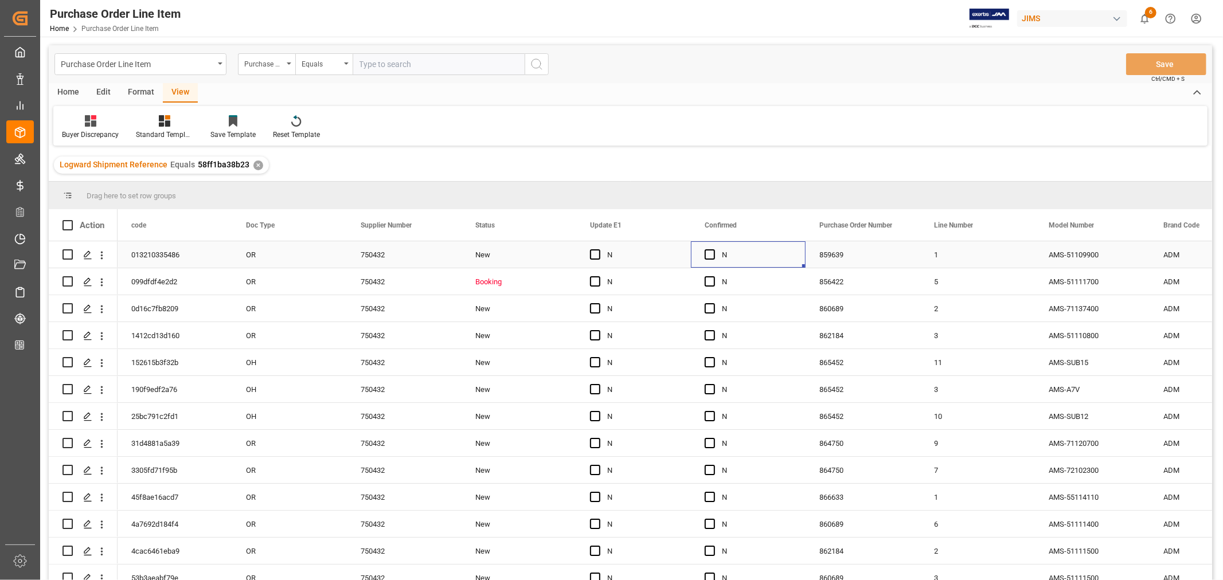
click at [766, 250] on div "N" at bounding box center [757, 255] width 70 height 26
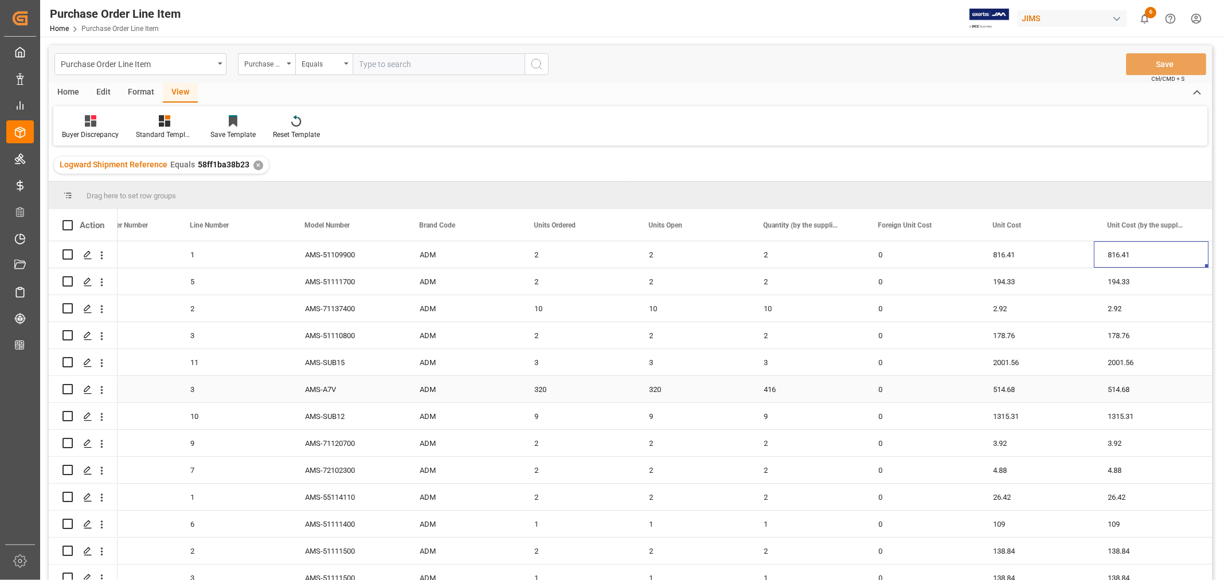
click at [654, 387] on div "320" at bounding box center [692, 389] width 115 height 26
drag, startPoint x: 748, startPoint y: 399, endPoint x: 804, endPoint y: 392, distance: 56.1
click at [654, 442] on div "21" at bounding box center [692, 441] width 115 height 26
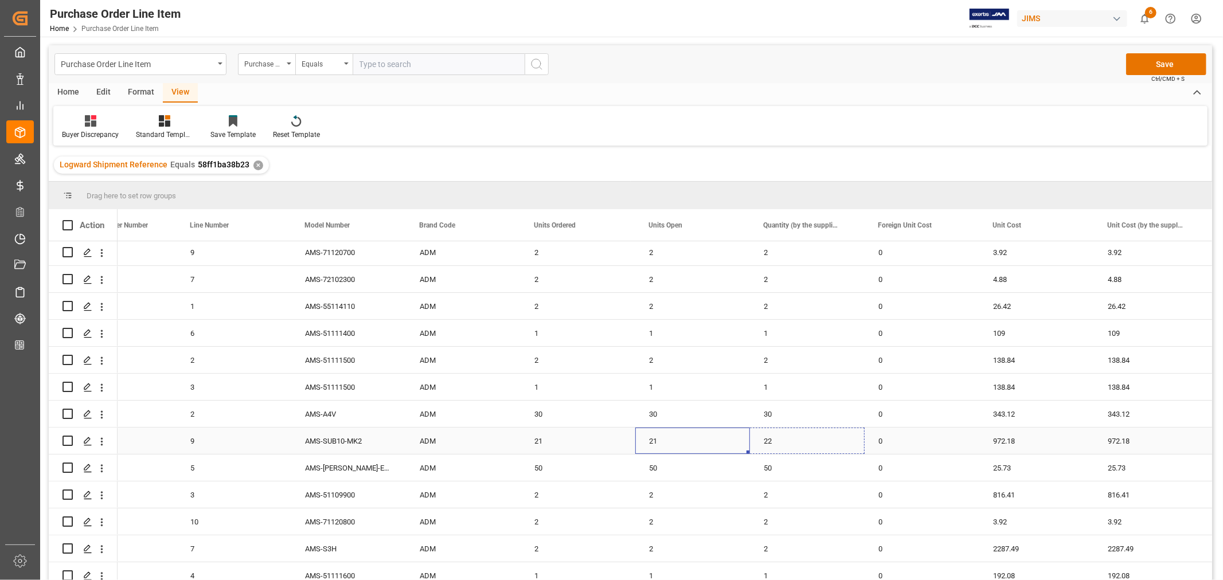
drag, startPoint x: 748, startPoint y: 451, endPoint x: 796, endPoint y: 444, distance: 48.2
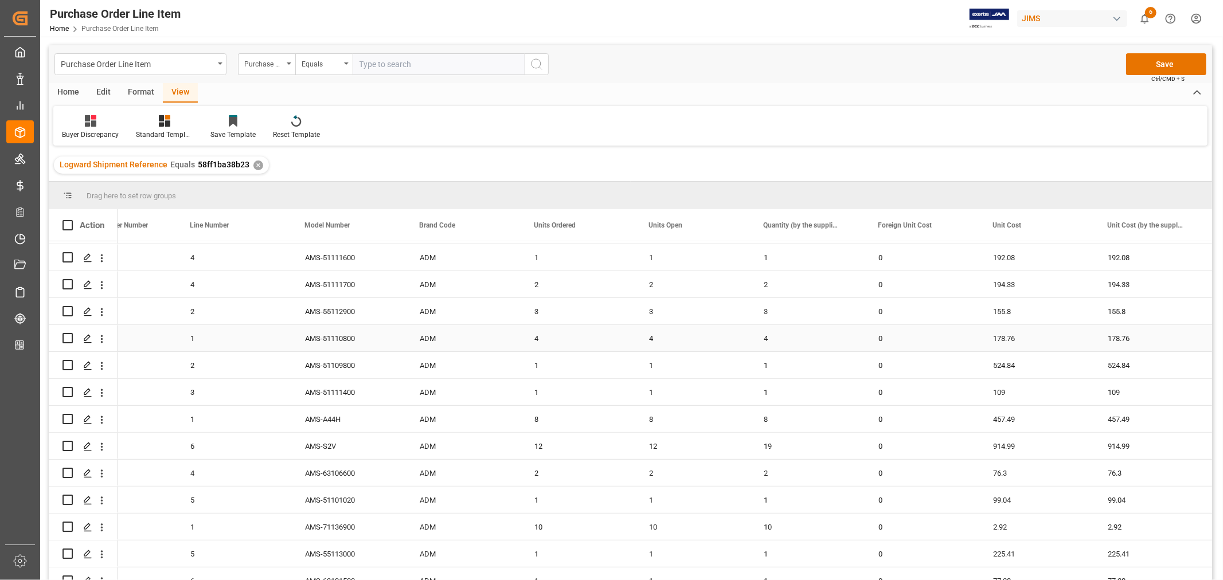
scroll to position [574, 0]
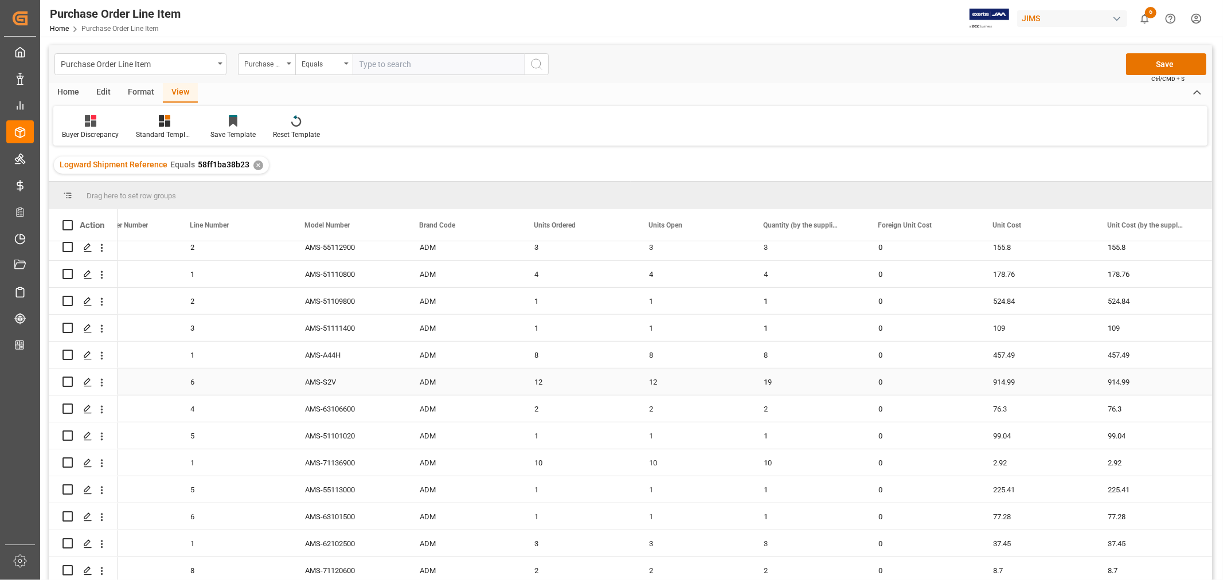
click at [657, 382] on div "12" at bounding box center [692, 382] width 115 height 26
drag, startPoint x: 748, startPoint y: 393, endPoint x: 793, endPoint y: 391, distance: 44.8
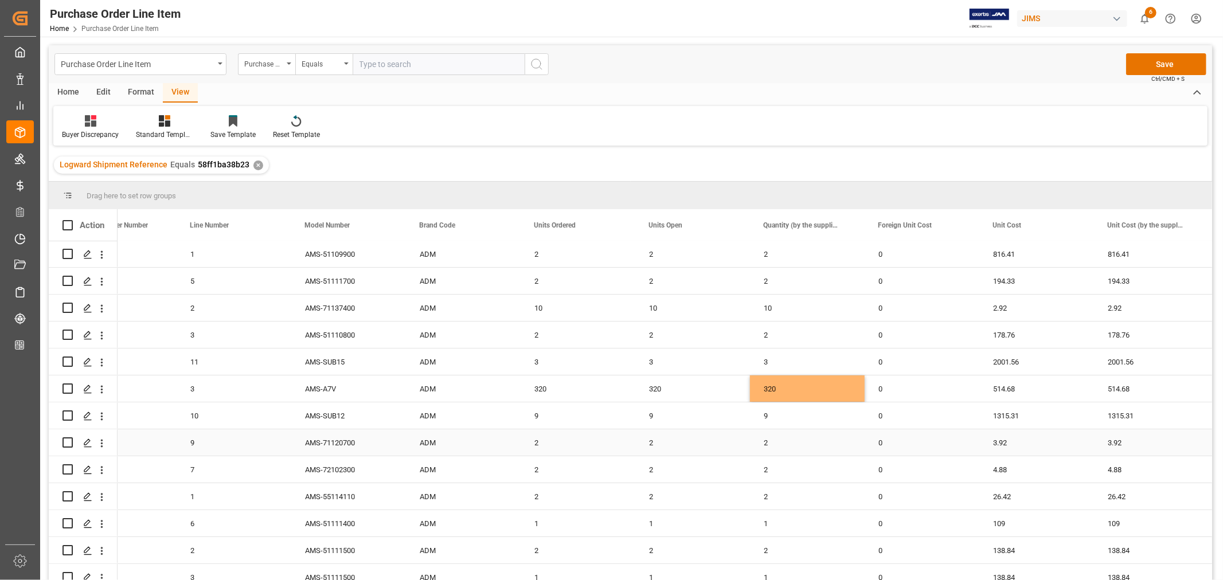
scroll to position [0, 0]
click at [1164, 64] on button "Save" at bounding box center [1166, 64] width 80 height 22
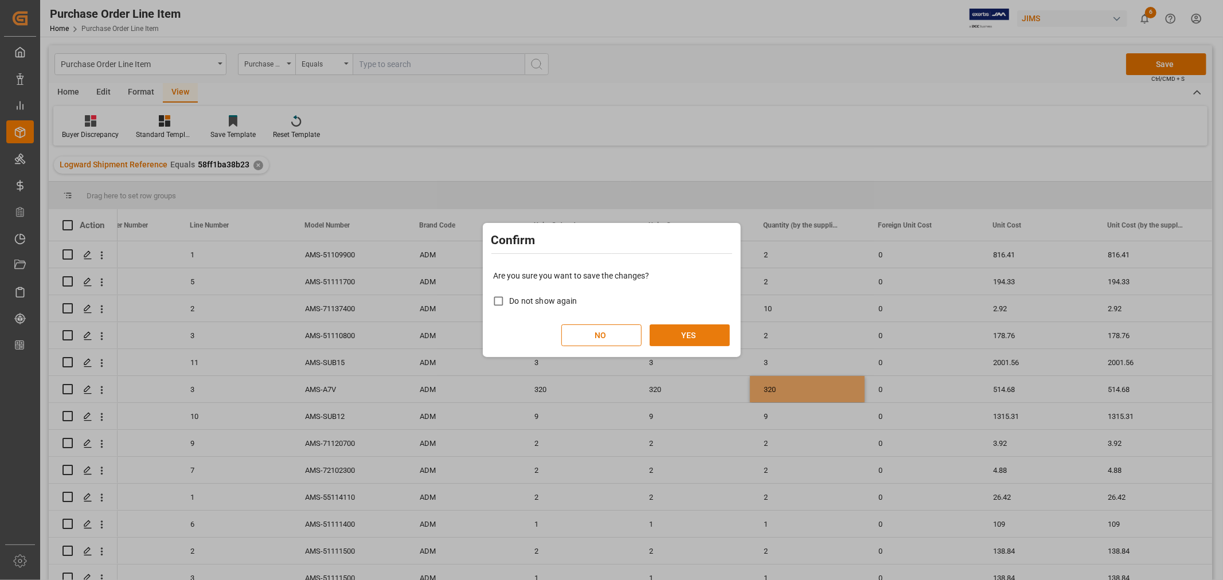
click at [691, 336] on button "YES" at bounding box center [690, 336] width 80 height 22
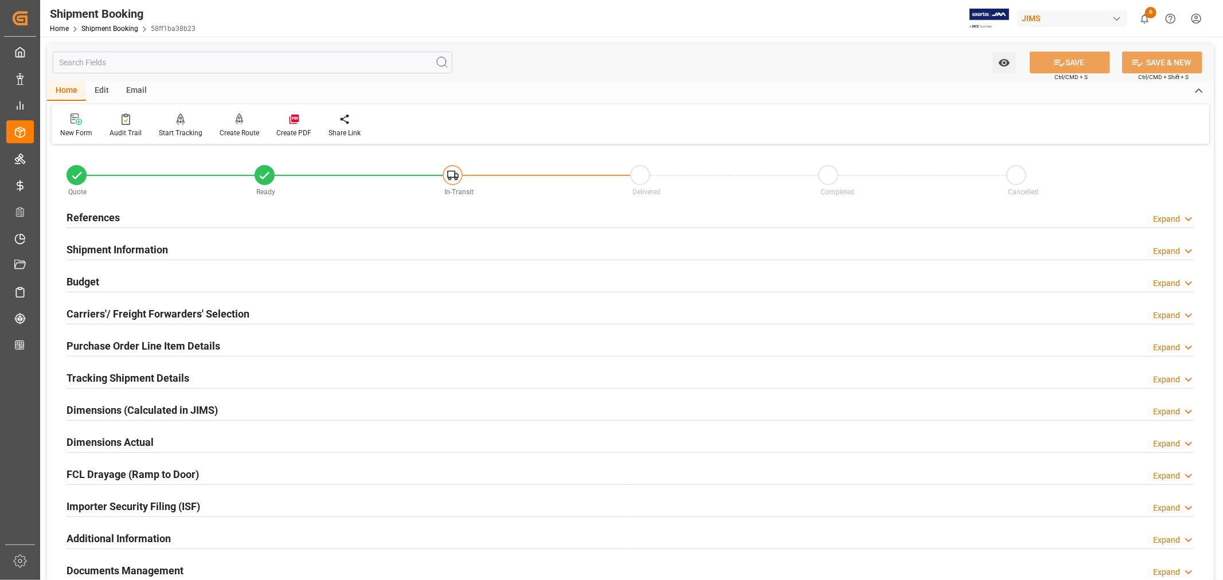
click at [118, 377] on h2 "Tracking Shipment Details" at bounding box center [128, 377] width 123 height 15
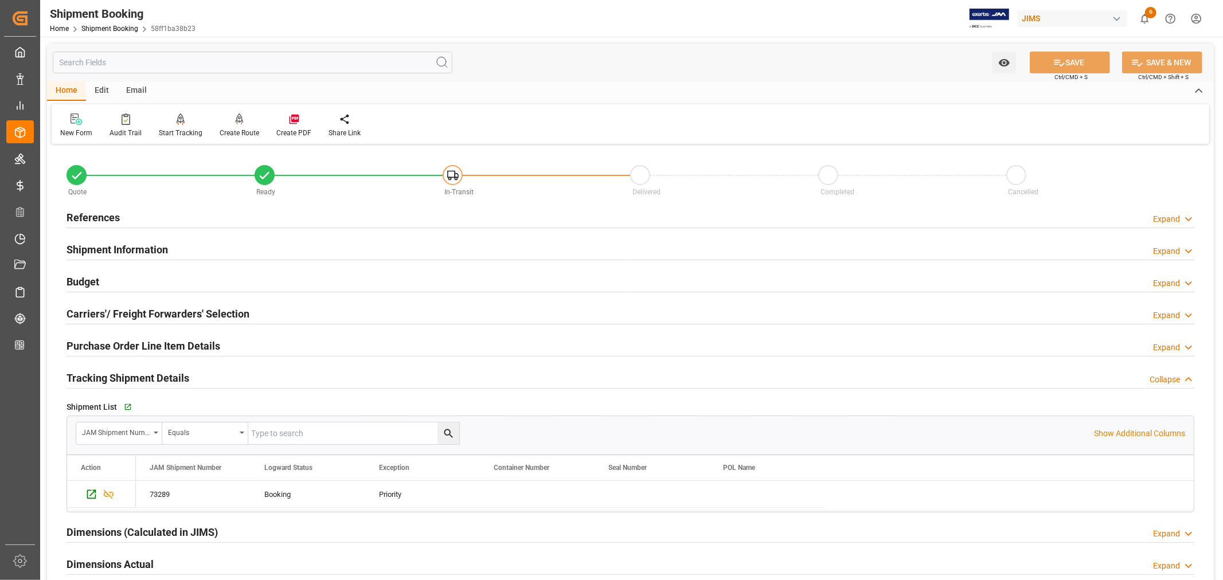
click at [134, 249] on h2 "Shipment Information" at bounding box center [118, 249] width 102 height 15
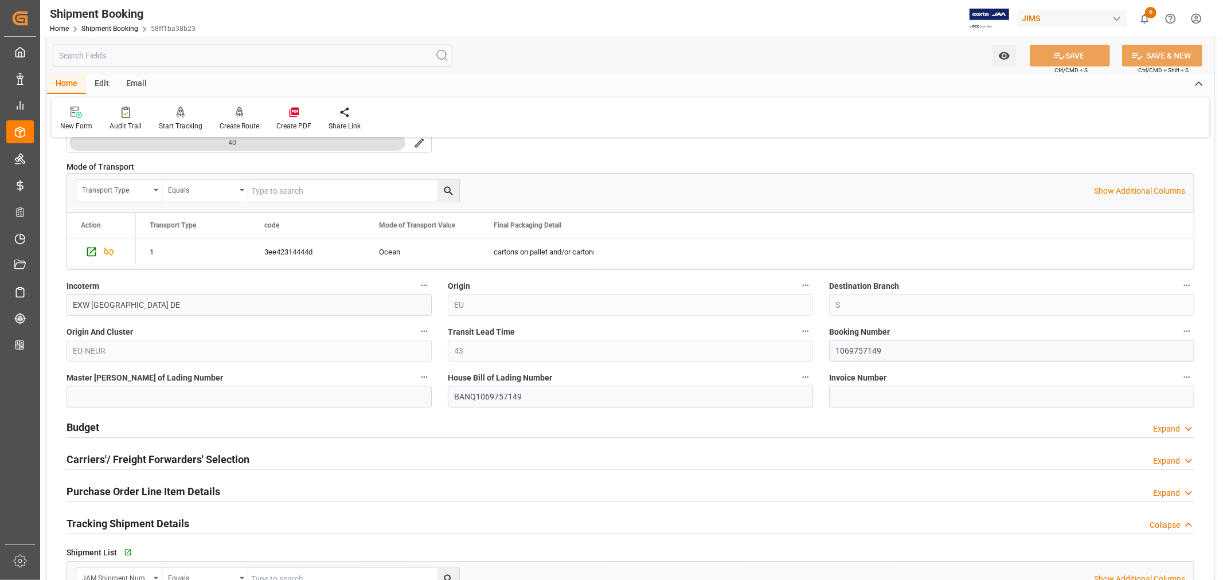
scroll to position [318, 0]
click at [856, 348] on input "1069757149" at bounding box center [1011, 351] width 365 height 22
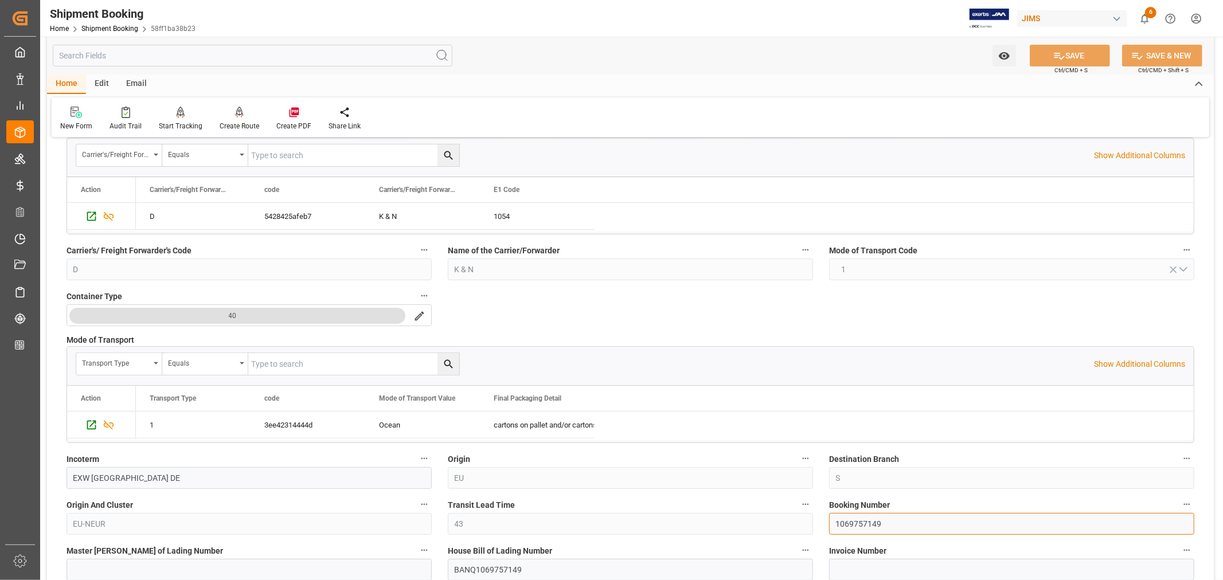
scroll to position [0, 0]
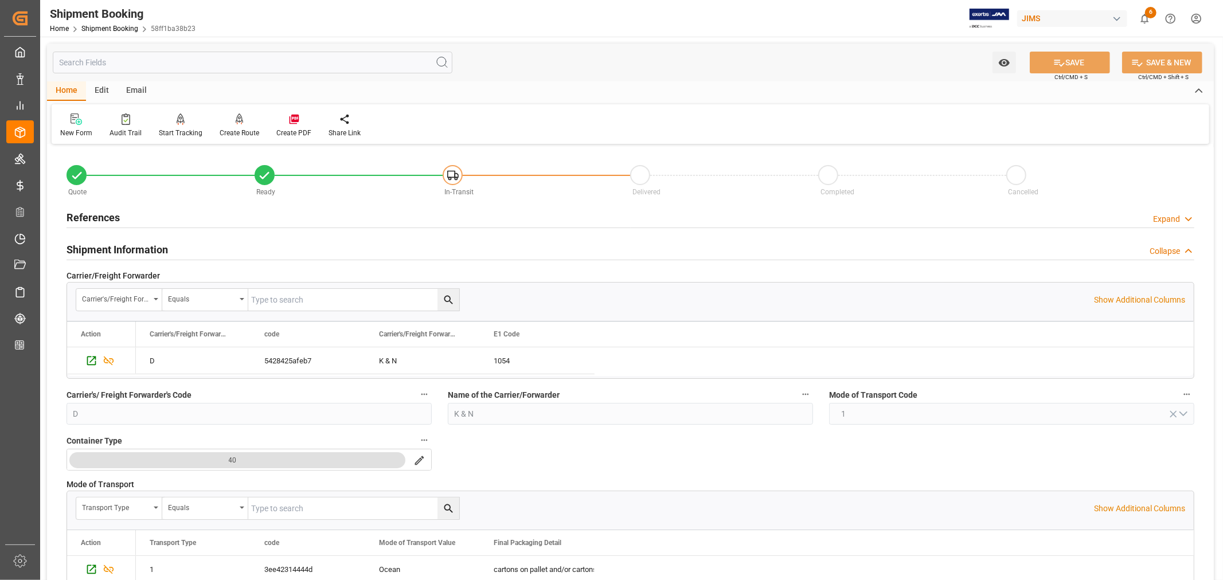
click at [118, 247] on h2 "Shipment Information" at bounding box center [118, 249] width 102 height 15
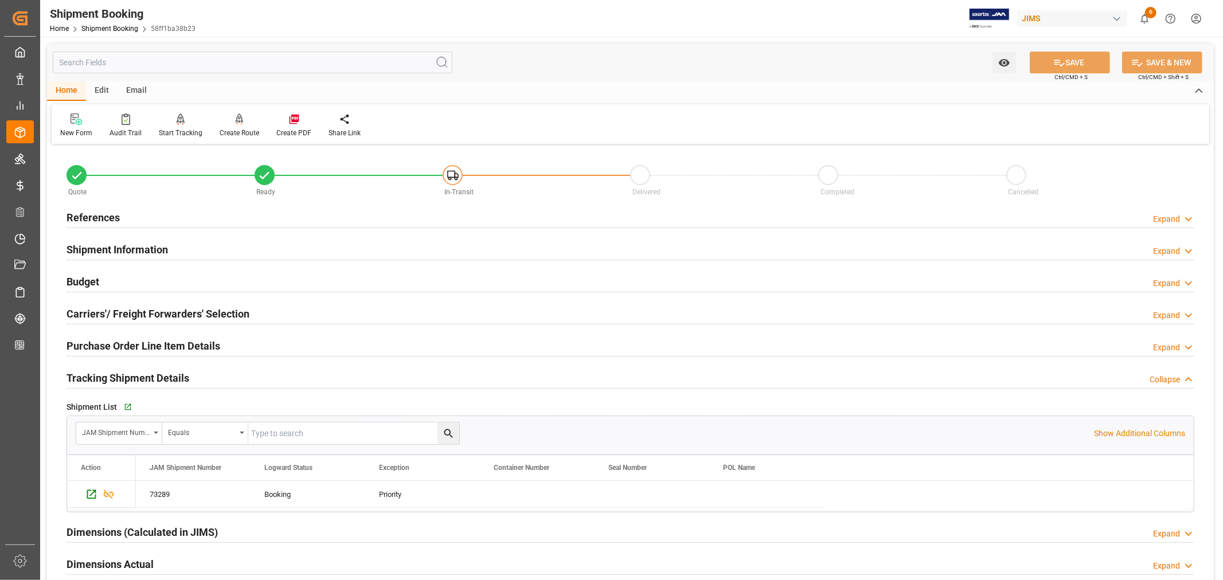
click at [100, 219] on h2 "References" at bounding box center [93, 217] width 53 height 15
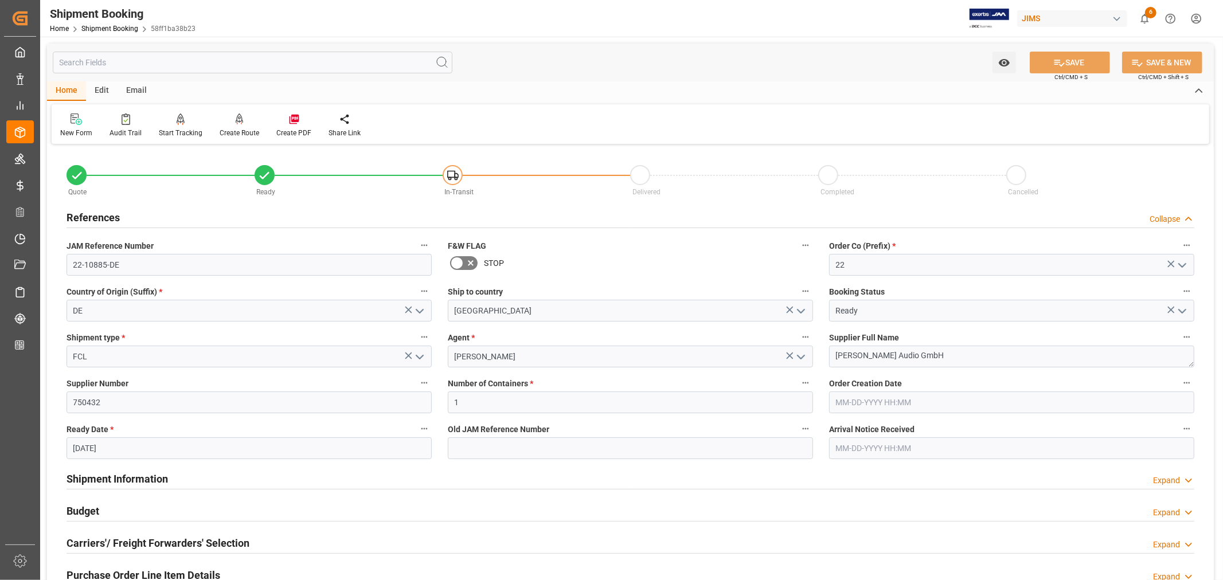
click at [100, 219] on h2 "References" at bounding box center [93, 217] width 53 height 15
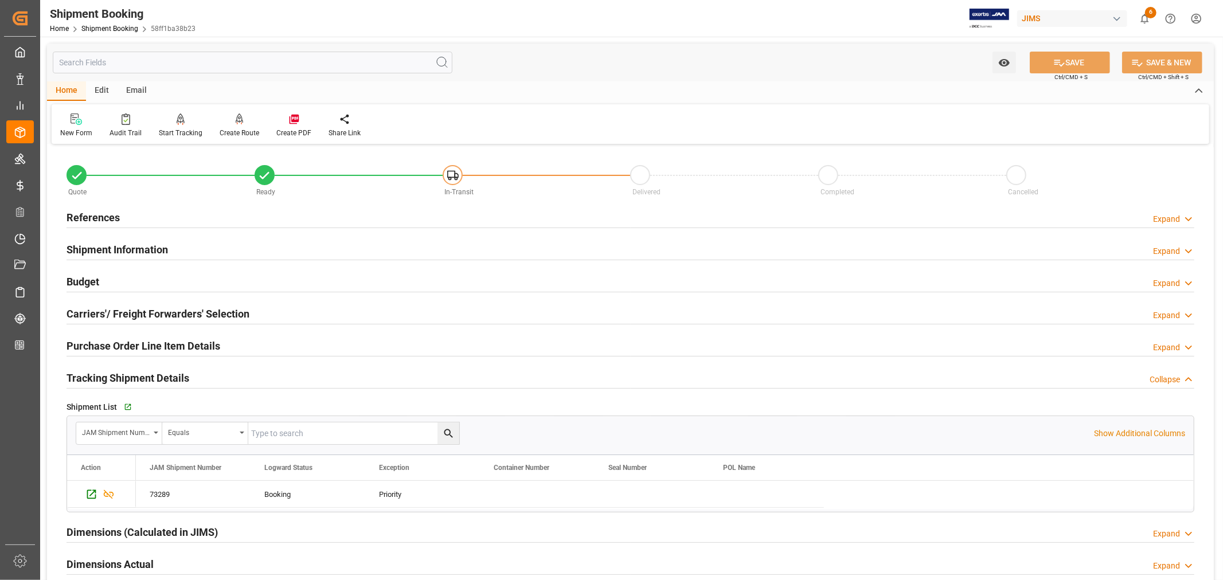
click at [123, 376] on h2 "Tracking Shipment Details" at bounding box center [128, 377] width 123 height 15
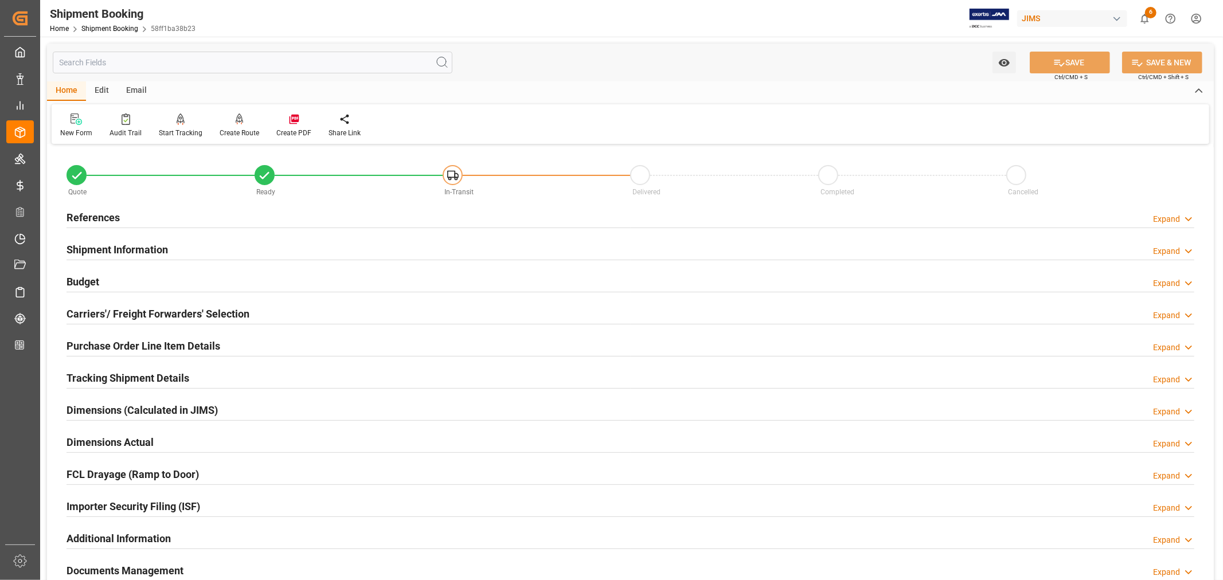
click at [123, 376] on h2 "Tracking Shipment Details" at bounding box center [128, 377] width 123 height 15
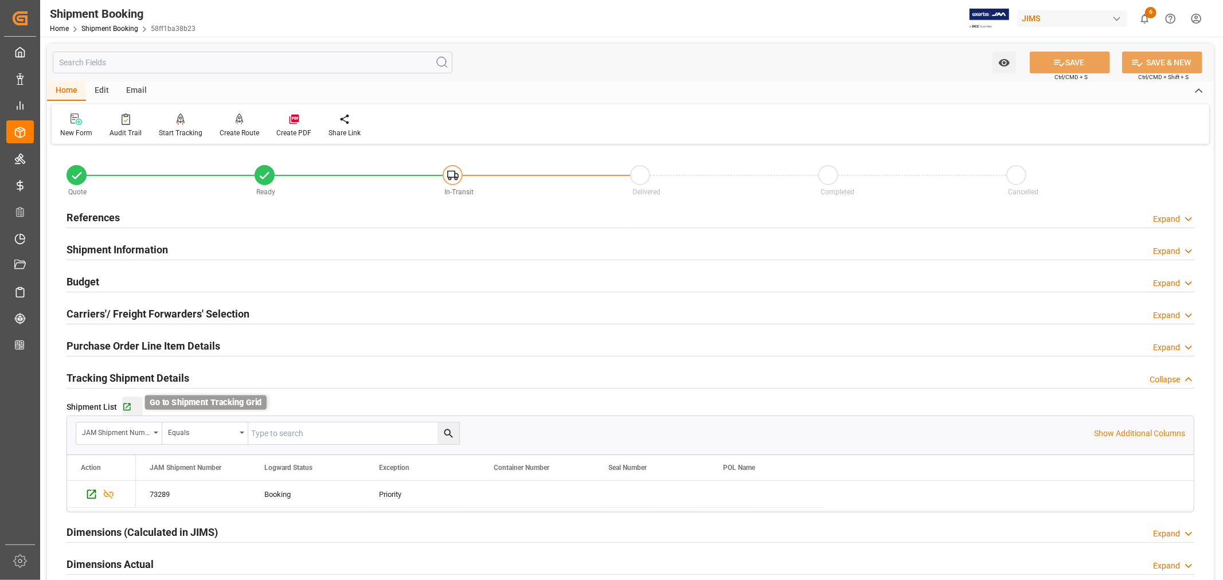
click at [128, 409] on icon "button" at bounding box center [127, 408] width 10 height 10
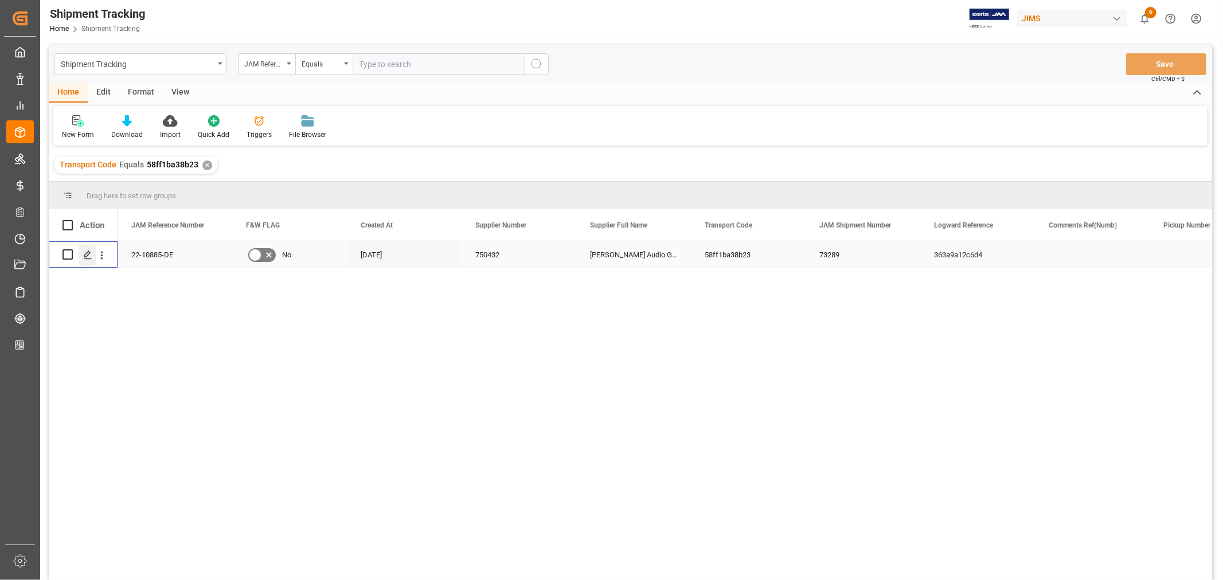
click at [88, 253] on icon "Press SPACE to select this row." at bounding box center [87, 255] width 9 height 9
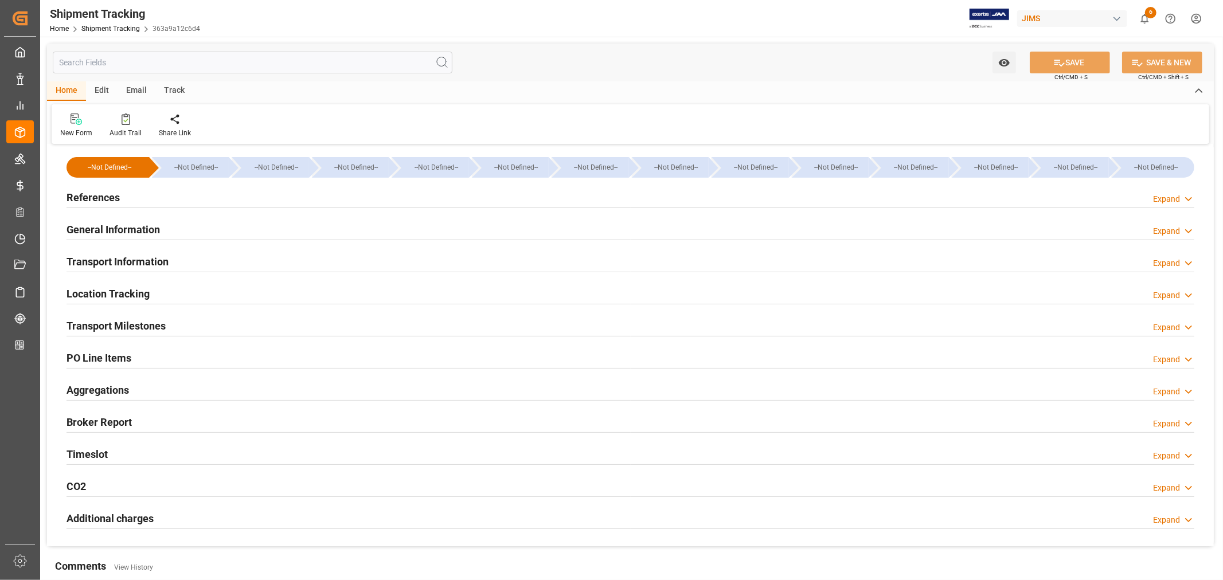
type input "241512.69"
click at [146, 261] on h2 "Transport Information" at bounding box center [118, 261] width 102 height 15
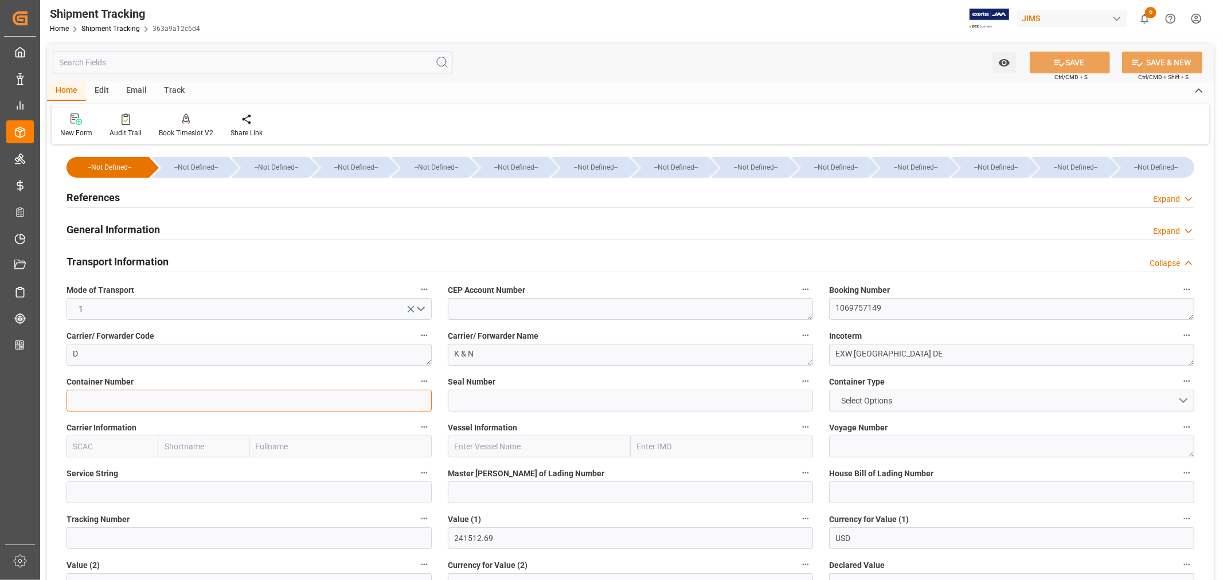
drag, startPoint x: 72, startPoint y: 400, endPoint x: 87, endPoint y: 400, distance: 14.9
click at [76, 400] on input at bounding box center [249, 401] width 365 height 22
paste input "MRKU0658886"
type input "MRKU0658886"
click at [473, 403] on input at bounding box center [630, 401] width 365 height 22
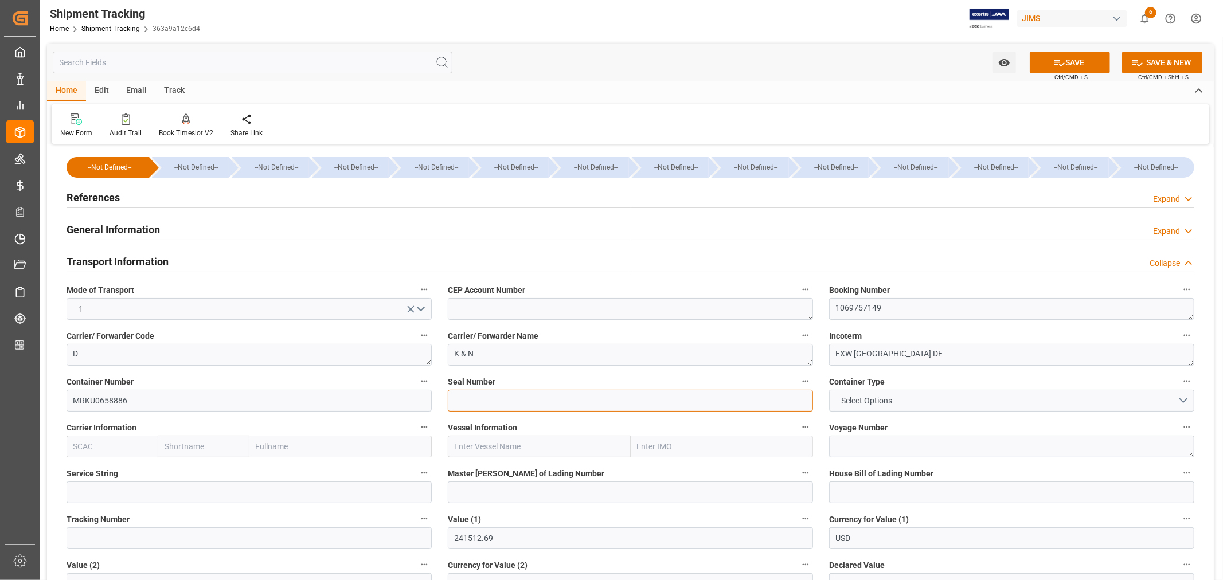
paste input "EPOLOG0152957"
type input "EPOLOG0152957"
click at [1069, 61] on button "SAVE" at bounding box center [1070, 63] width 80 height 22
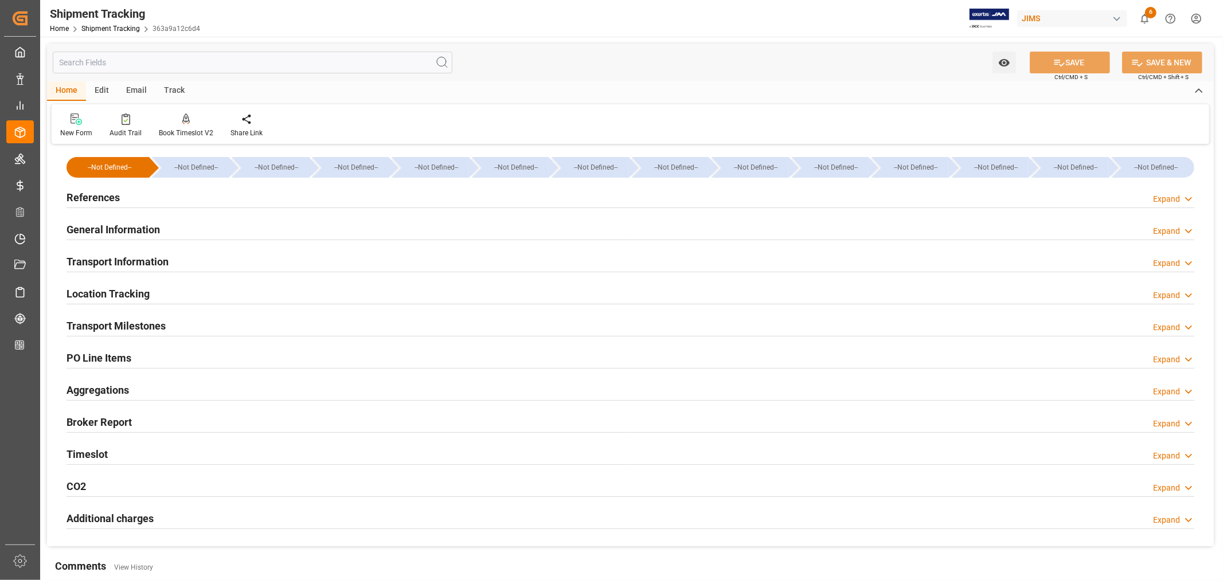
click at [110, 193] on h2 "References" at bounding box center [93, 197] width 53 height 15
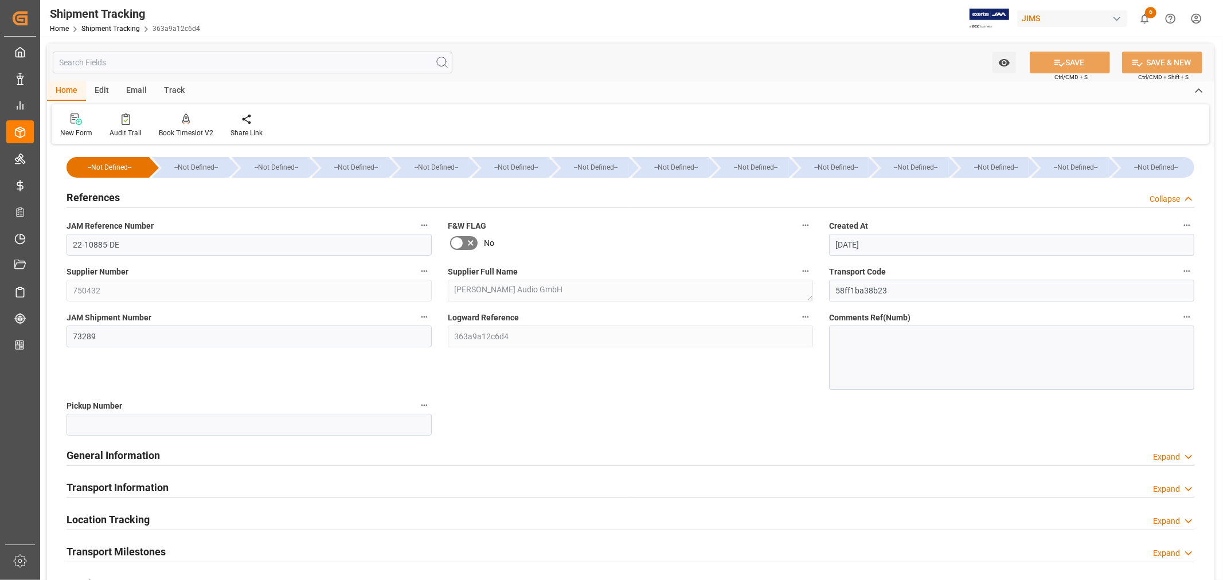
click at [110, 193] on h2 "References" at bounding box center [93, 197] width 53 height 15
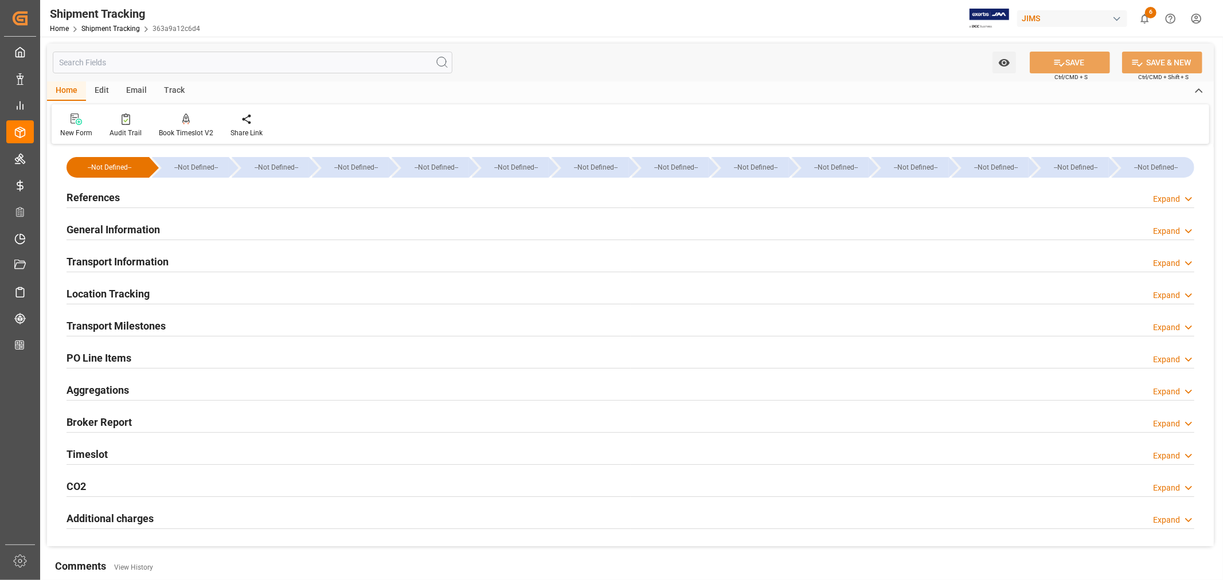
click at [140, 327] on h2 "Transport Milestones" at bounding box center [116, 325] width 99 height 15
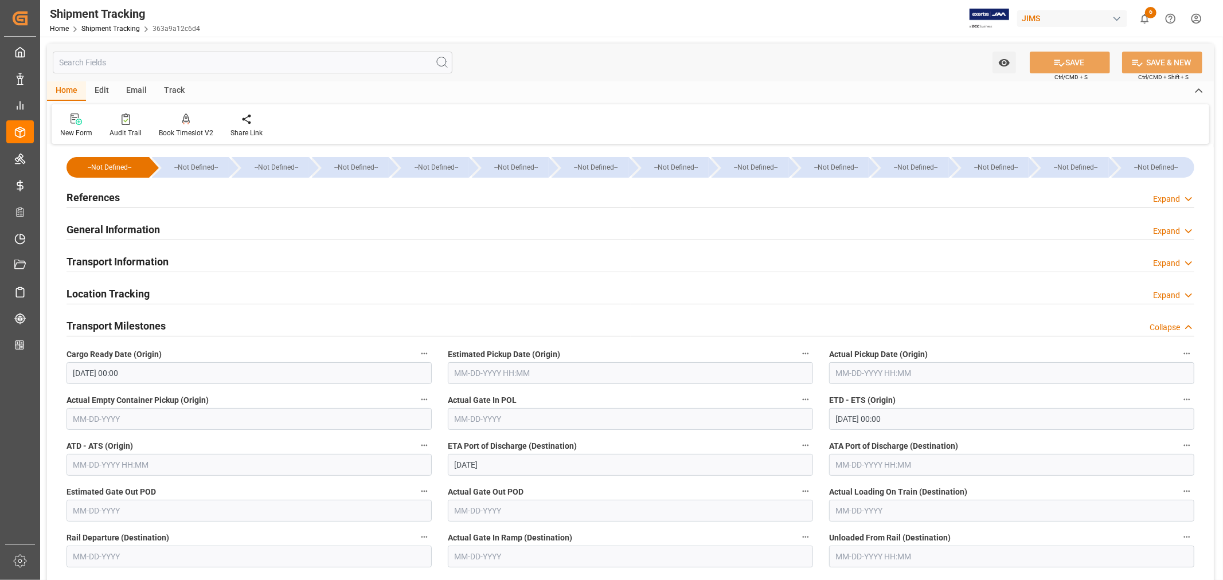
click at [138, 371] on input "10-01-2025 00:00" at bounding box center [249, 373] width 365 height 22
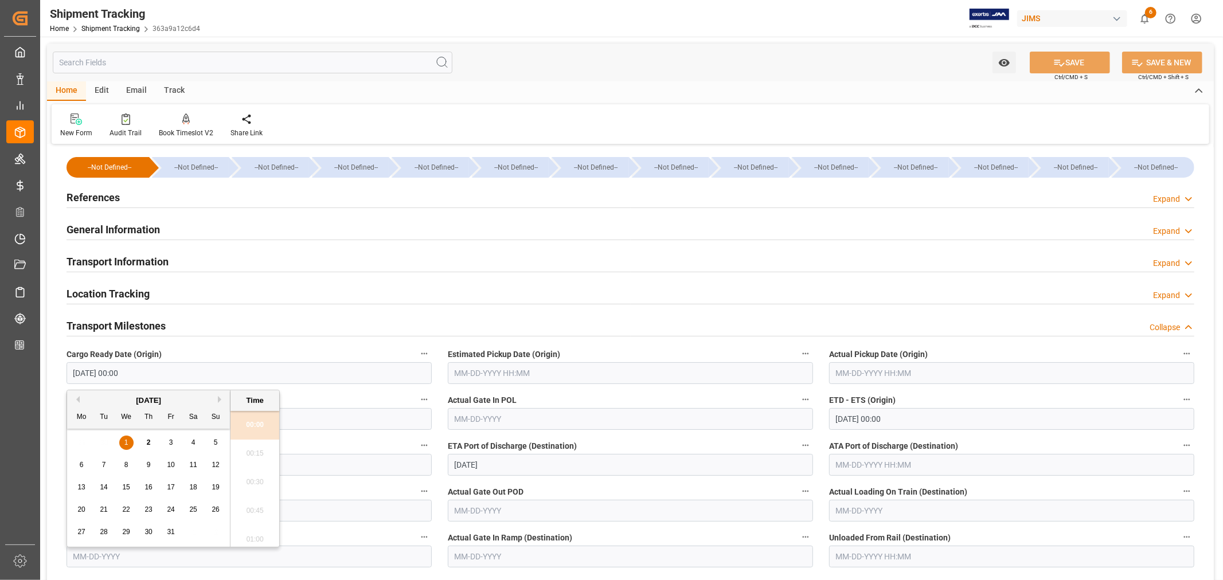
click at [77, 400] on button "Previous Month" at bounding box center [76, 399] width 7 height 7
click at [172, 510] on span "26" at bounding box center [170, 510] width 7 height 8
type input "09-26-2025 00:00"
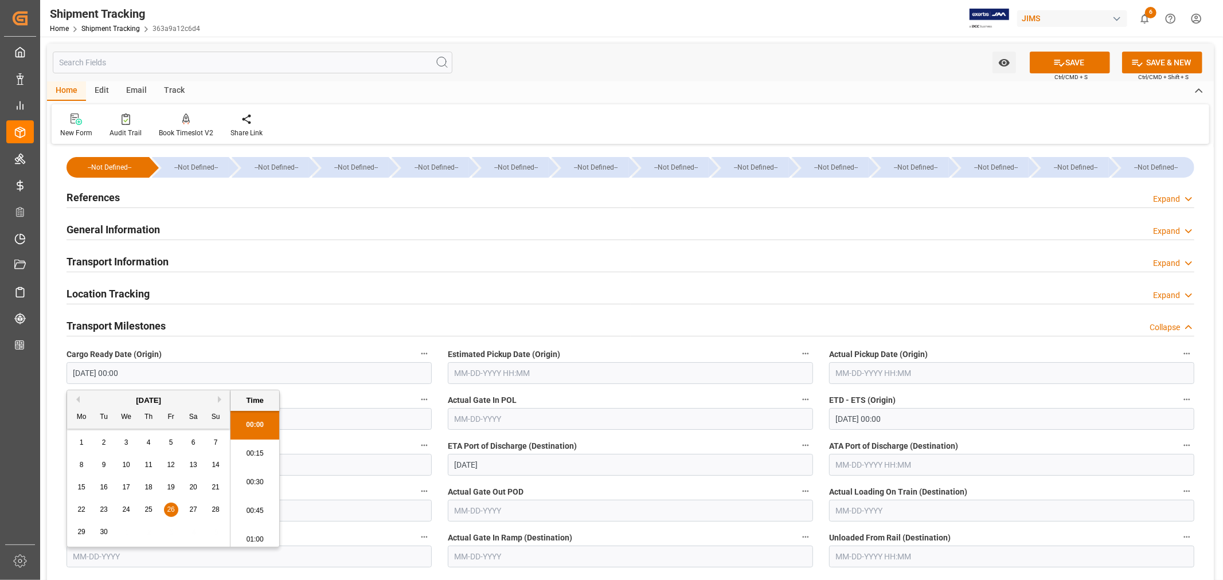
click at [857, 373] on input "text" at bounding box center [1011, 373] width 365 height 22
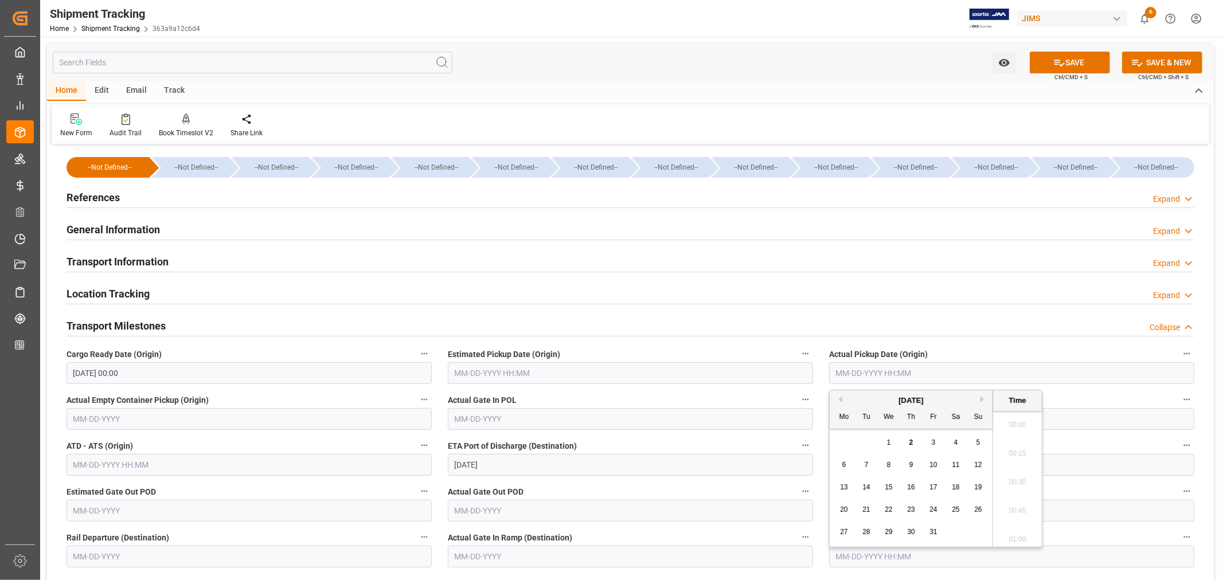
scroll to position [1380, 0]
click at [842, 400] on div "October 2025" at bounding box center [911, 400] width 163 height 11
click at [841, 400] on button "Previous Month" at bounding box center [839, 399] width 7 height 7
click at [934, 511] on span "26" at bounding box center [933, 510] width 7 height 8
type input "09-26-2025 00:00"
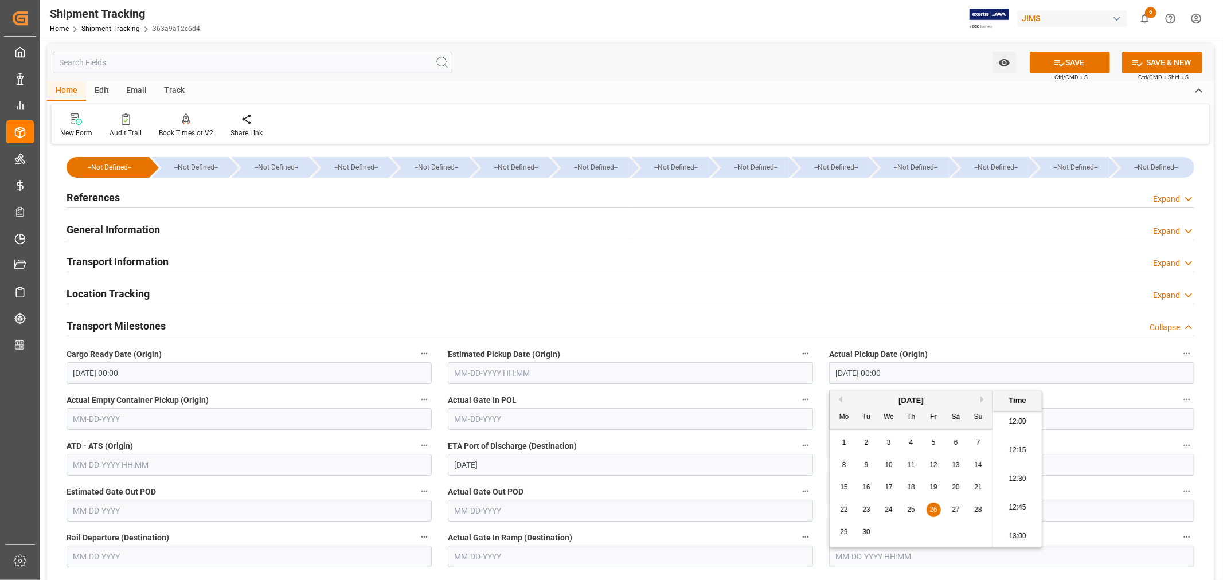
click at [483, 419] on input "text" at bounding box center [630, 419] width 365 height 22
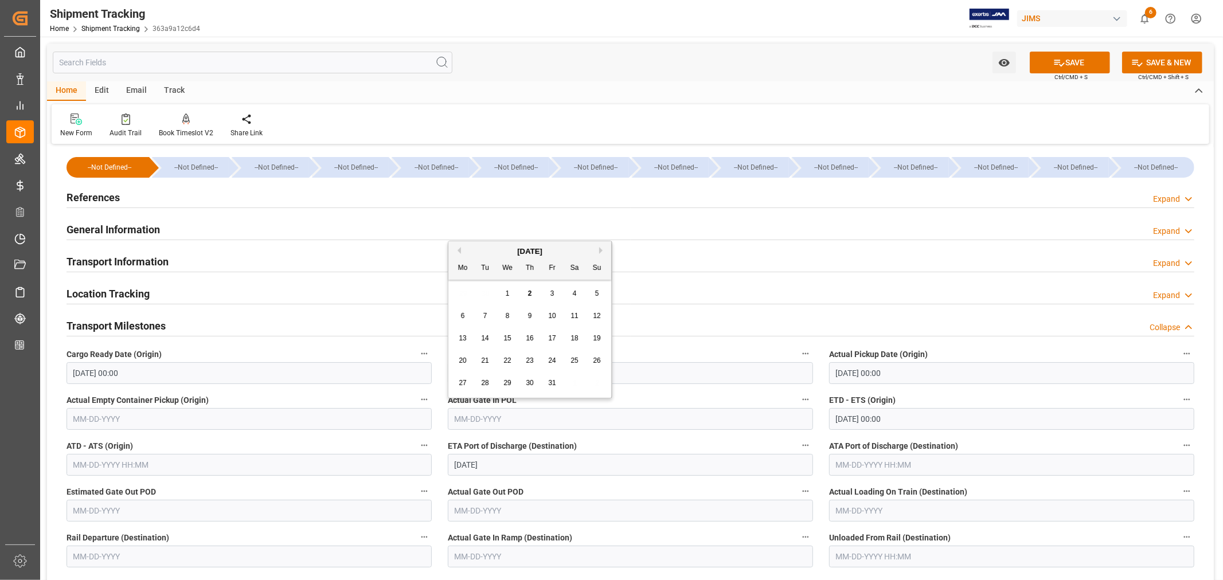
click at [459, 250] on button "Previous Month" at bounding box center [457, 250] width 7 height 7
click at [466, 383] on span "29" at bounding box center [462, 383] width 7 height 8
type input "09-29-2025"
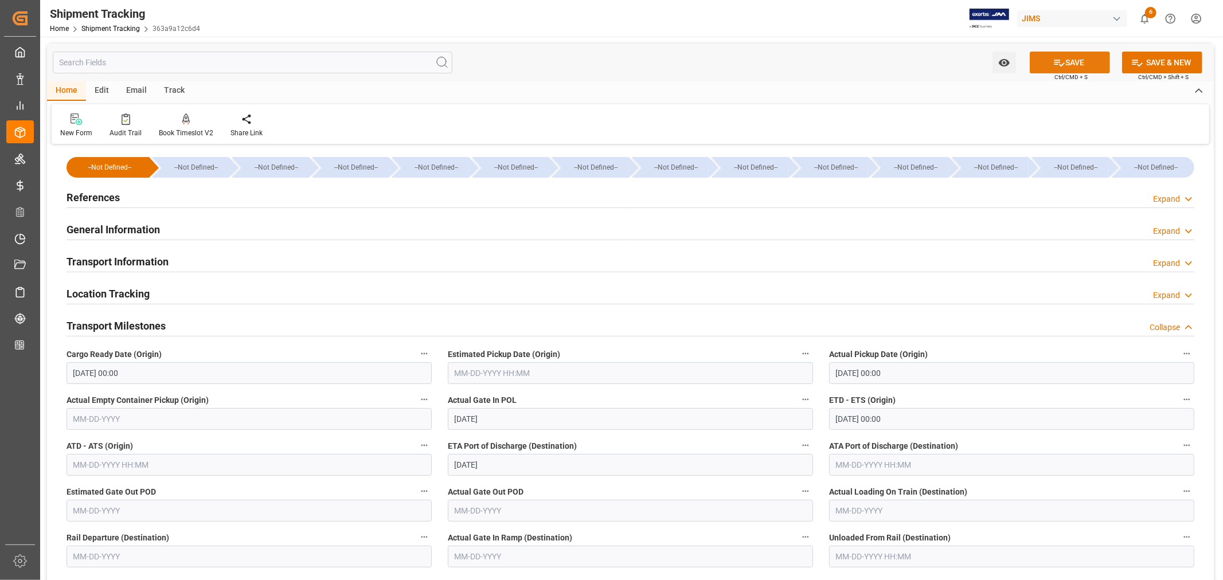
click at [1064, 63] on button "SAVE" at bounding box center [1070, 63] width 80 height 22
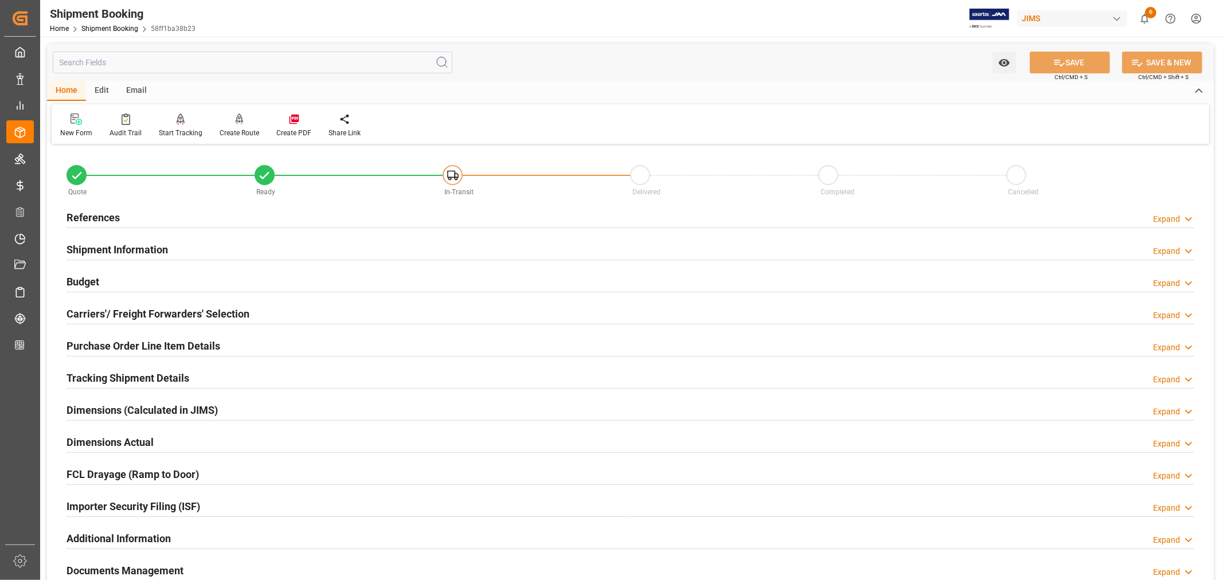
click at [106, 375] on h2 "Tracking Shipment Details" at bounding box center [128, 377] width 123 height 15
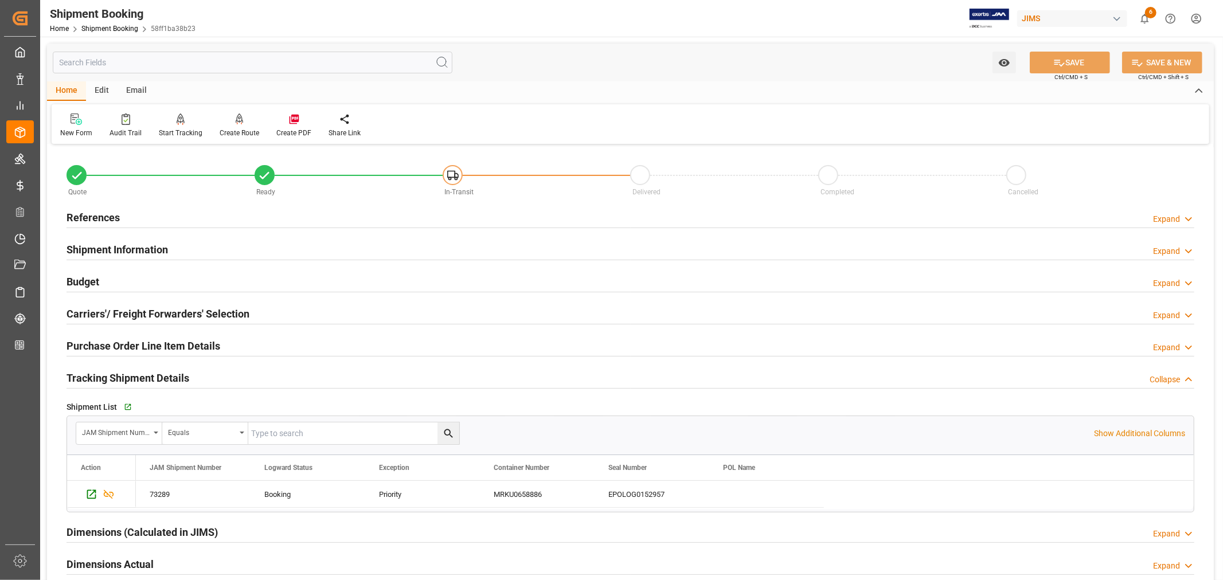
click at [106, 375] on h2 "Tracking Shipment Details" at bounding box center [128, 377] width 123 height 15
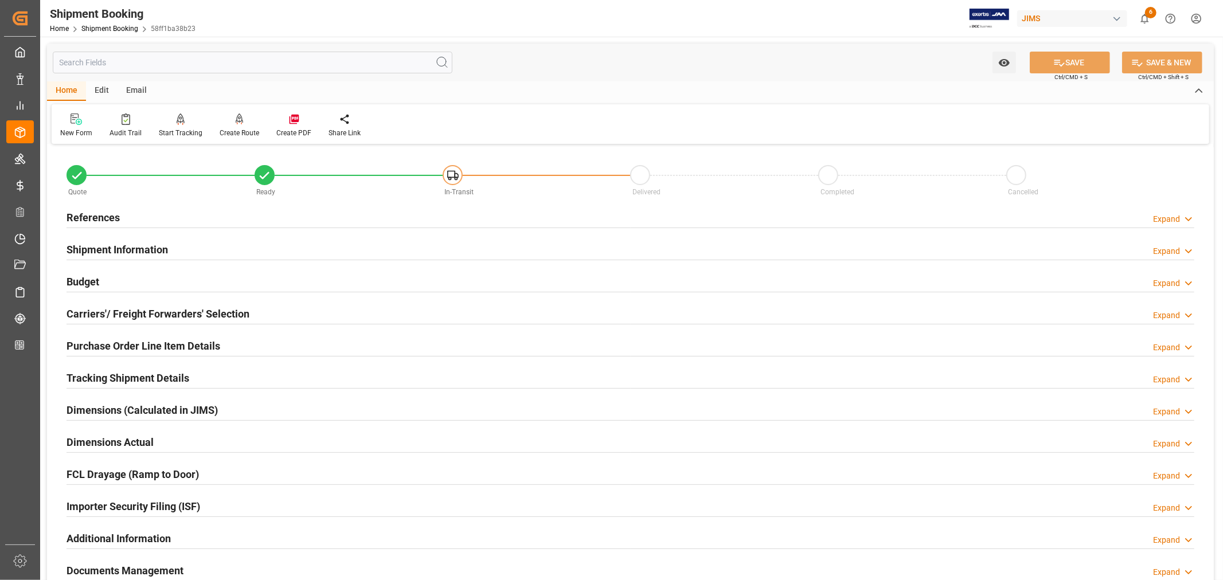
click at [118, 343] on h2 "Purchase Order Line Item Details" at bounding box center [144, 345] width 154 height 15
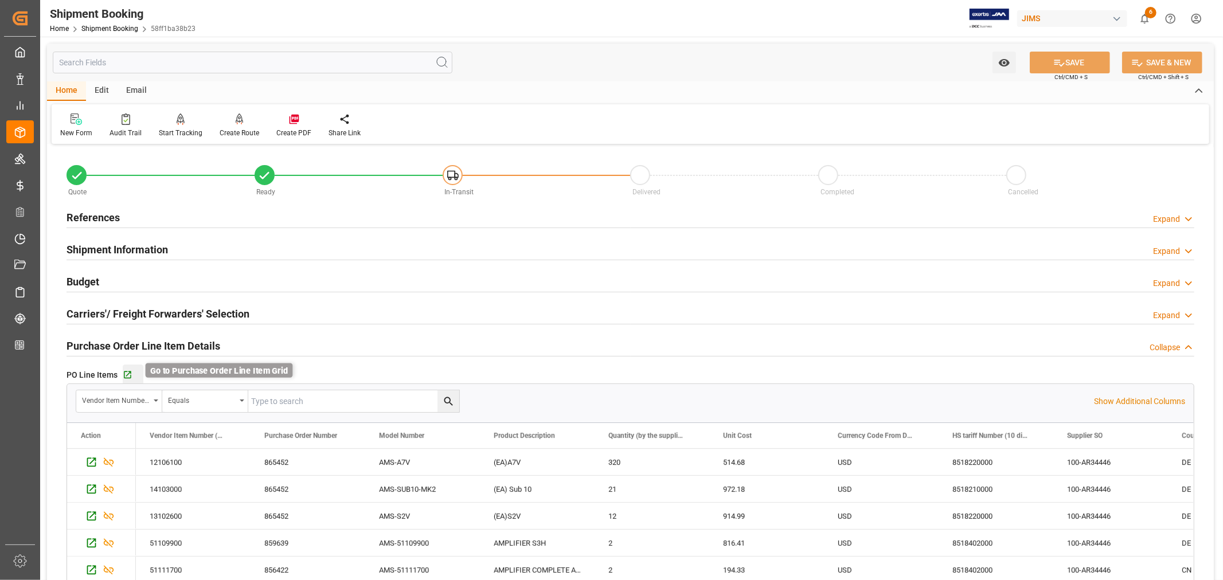
click at [128, 375] on icon "button" at bounding box center [128, 375] width 10 height 10
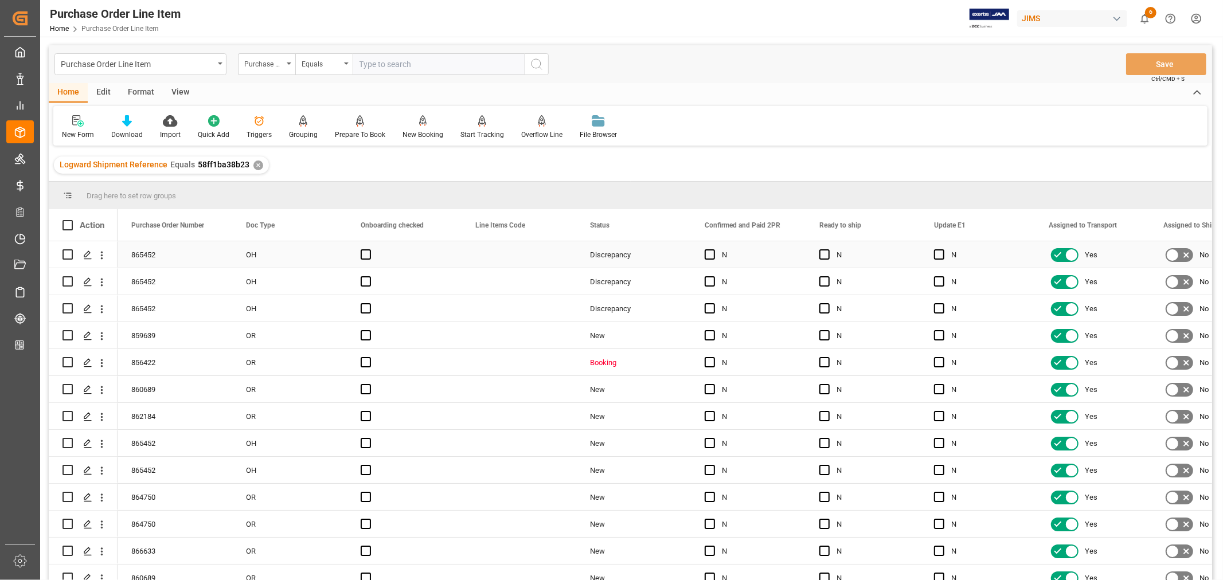
click at [526, 258] on div "Press SPACE to select this row." at bounding box center [519, 254] width 115 height 26
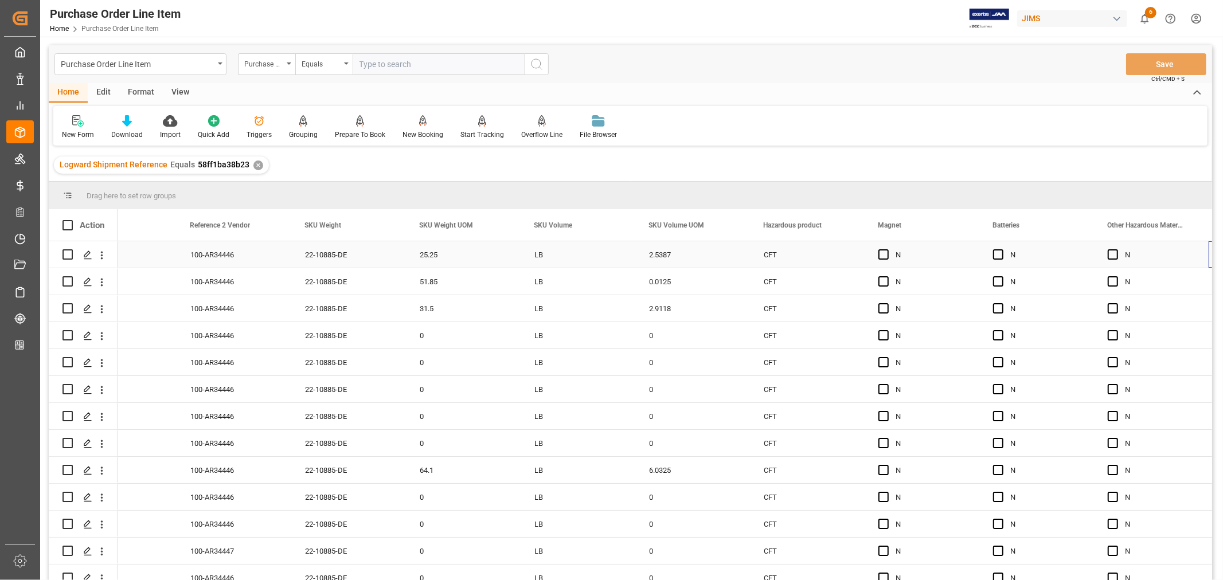
scroll to position [0, 5332]
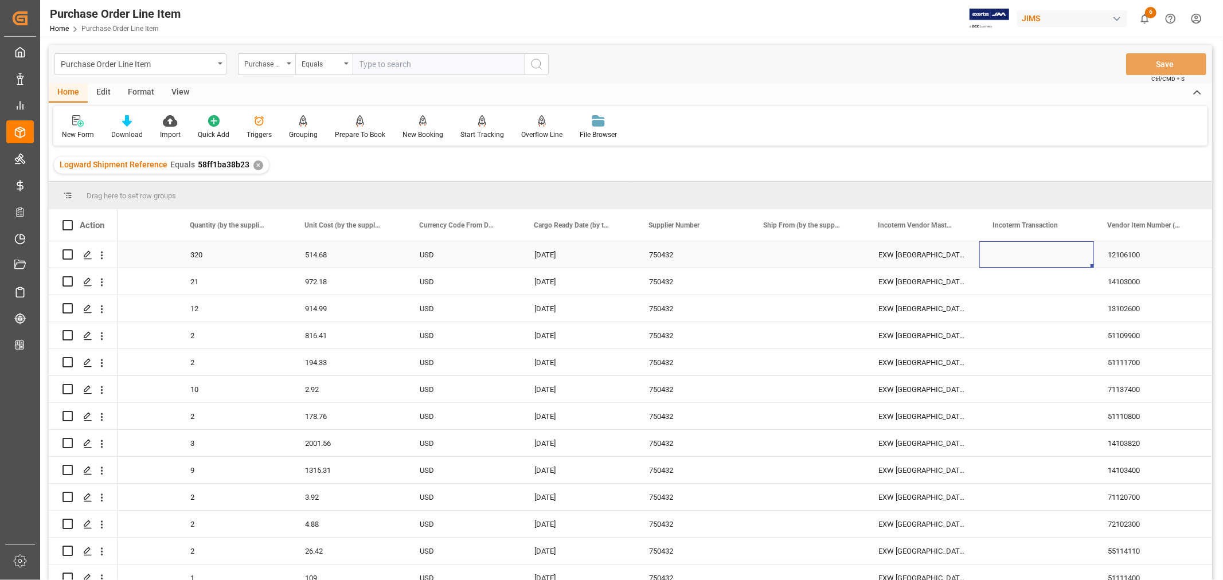
click at [1028, 253] on div "Press SPACE to select this row." at bounding box center [1037, 254] width 115 height 26
click at [1005, 259] on input "Press SPACE to select this row." at bounding box center [1037, 262] width 96 height 22
paste input "FCA [PERSON_NAME] Audio Premises ,[GEOGRAPHIC_DATA]"
type input "FCA [PERSON_NAME] Audio Premises ,[GEOGRAPHIC_DATA]"
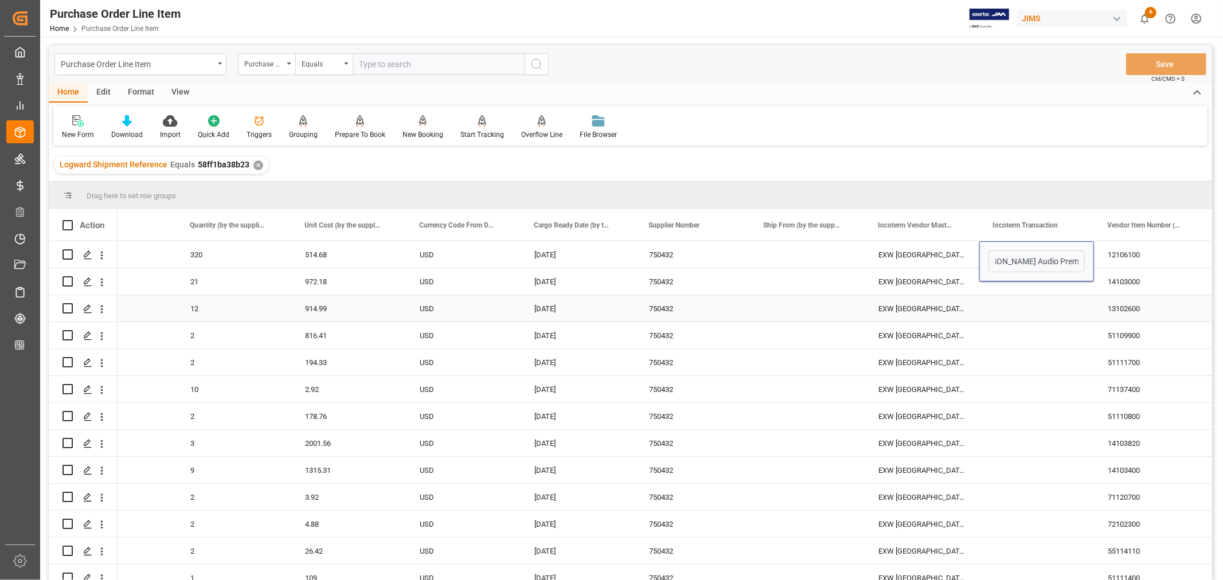
click at [1008, 300] on div "Press SPACE to select this row." at bounding box center [1037, 308] width 115 height 26
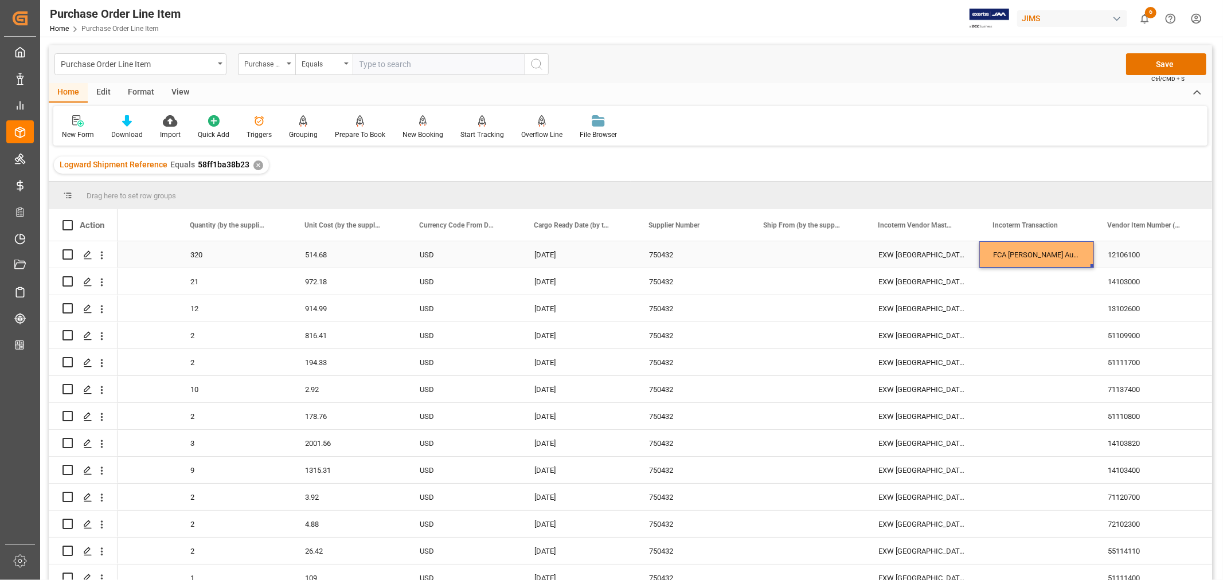
click at [1028, 249] on div "FCA [PERSON_NAME] Audio Premises ,[GEOGRAPHIC_DATA]" at bounding box center [1037, 254] width 115 height 26
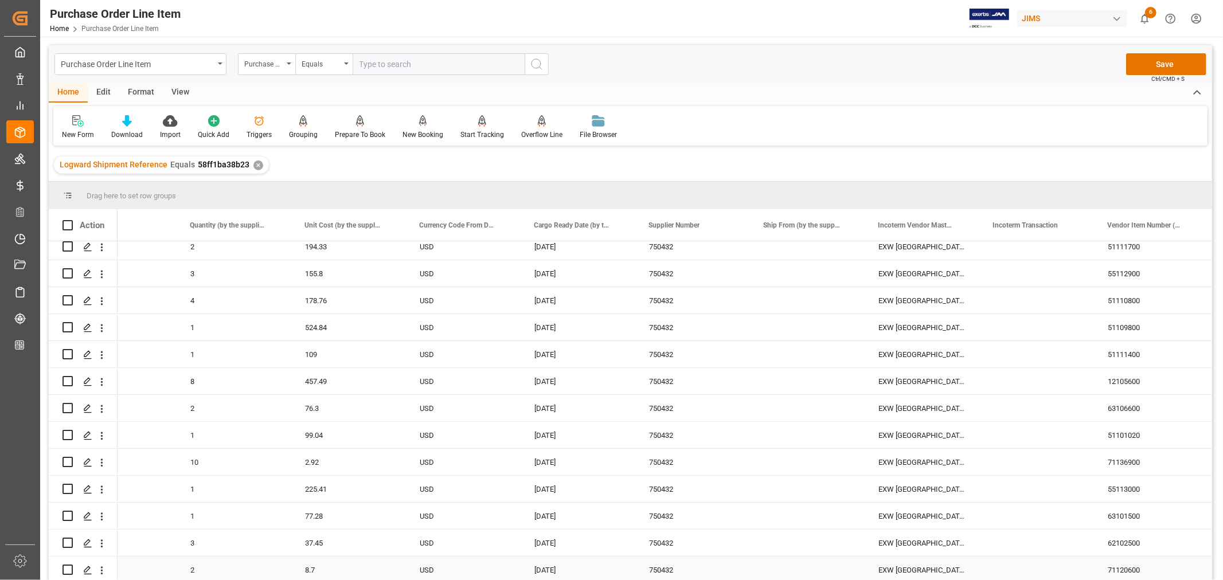
drag, startPoint x: 1091, startPoint y: 265, endPoint x: 1063, endPoint y: 578, distance: 313.8
click at [1019, 439] on div "Press SPACE to select this row." at bounding box center [1037, 435] width 115 height 26
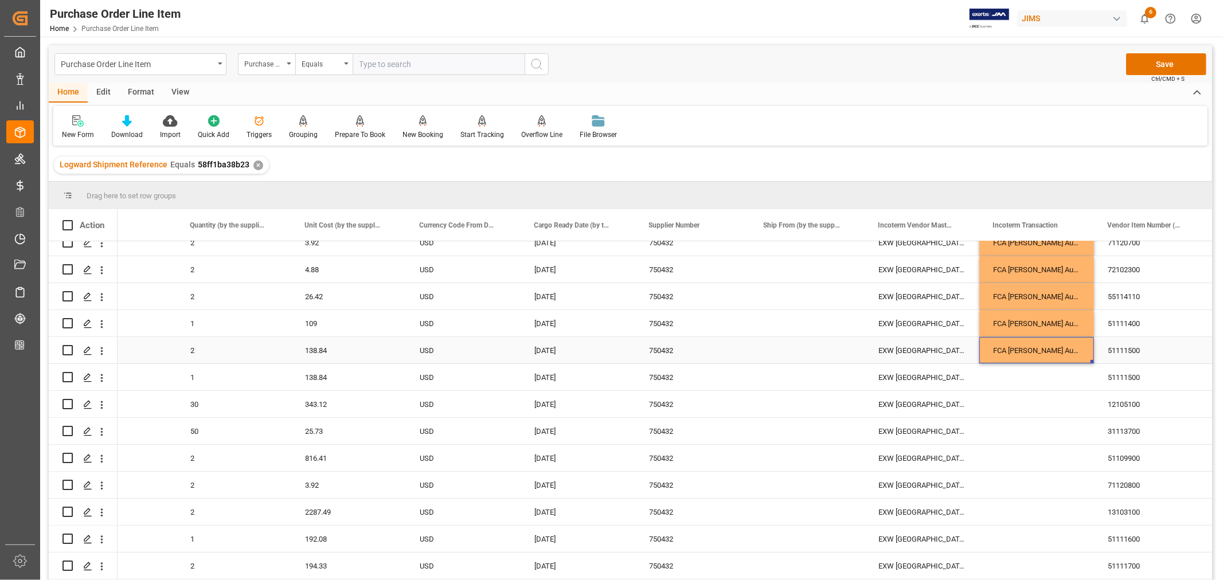
click at [1085, 348] on div "FCA [PERSON_NAME] Audio Premises ,[GEOGRAPHIC_DATA]" at bounding box center [1037, 350] width 115 height 26
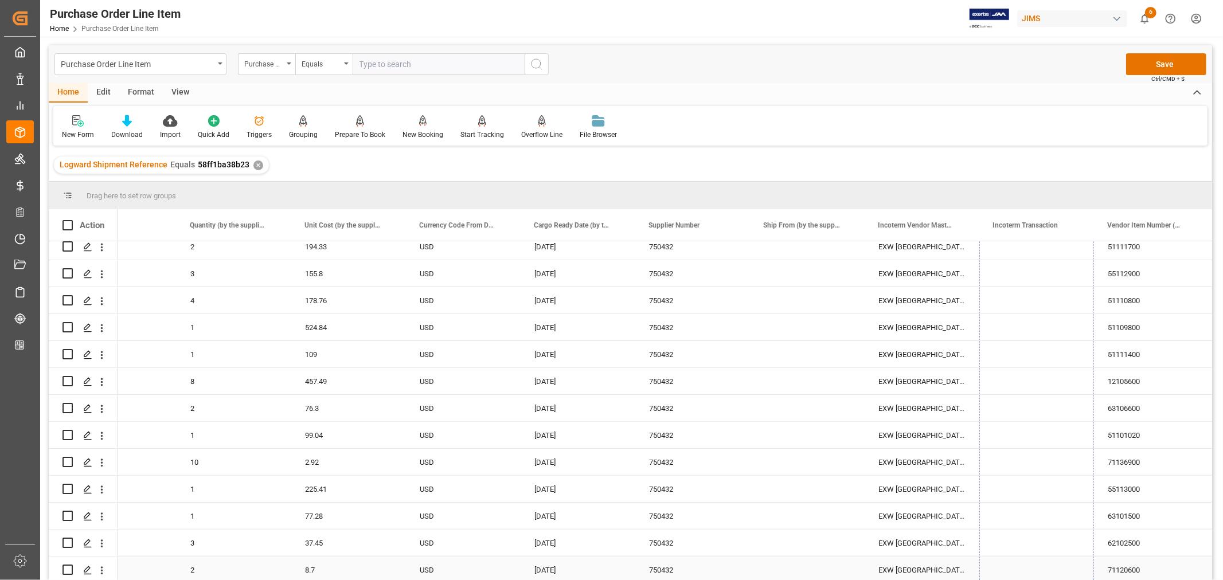
drag, startPoint x: 1091, startPoint y: 361, endPoint x: 1080, endPoint y: 570, distance: 209.0
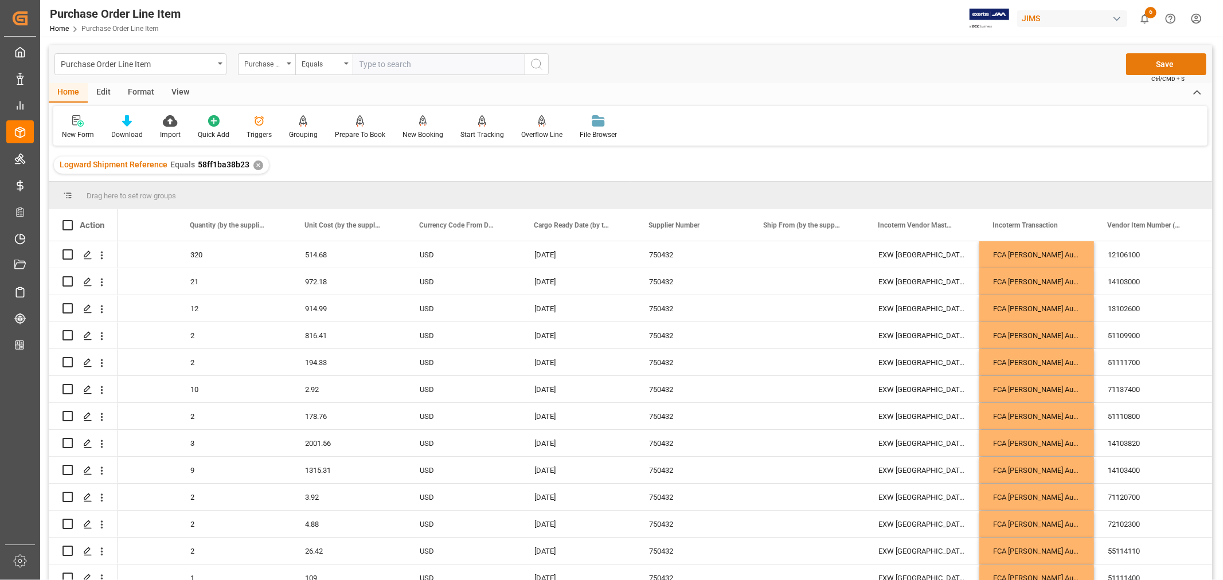
click at [1165, 60] on button "Save" at bounding box center [1166, 64] width 80 height 22
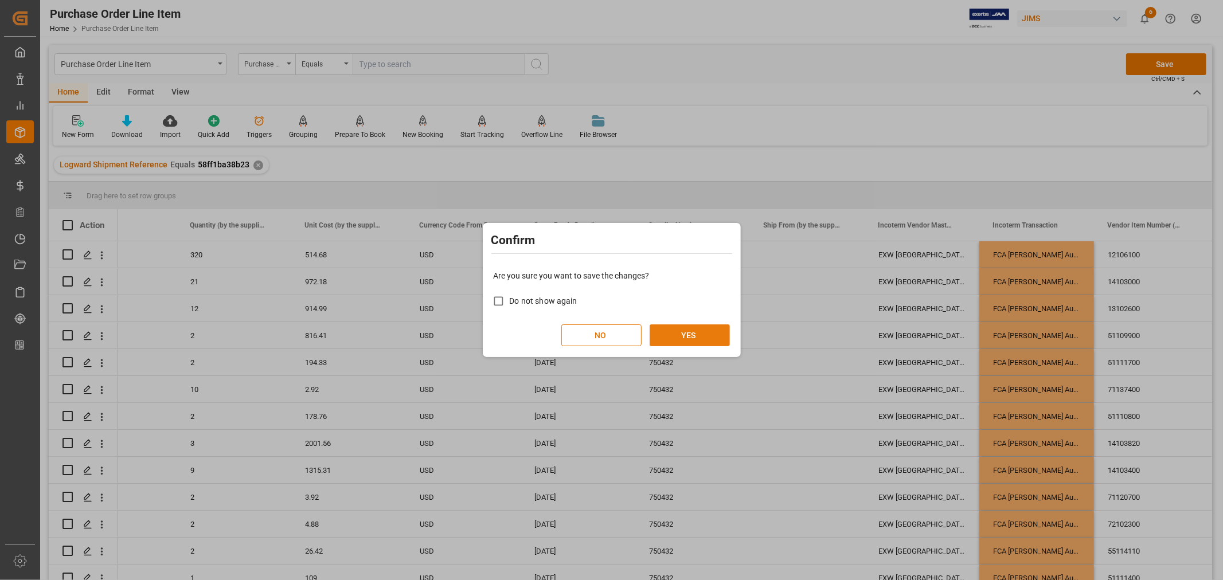
click at [694, 334] on button "YES" at bounding box center [690, 336] width 80 height 22
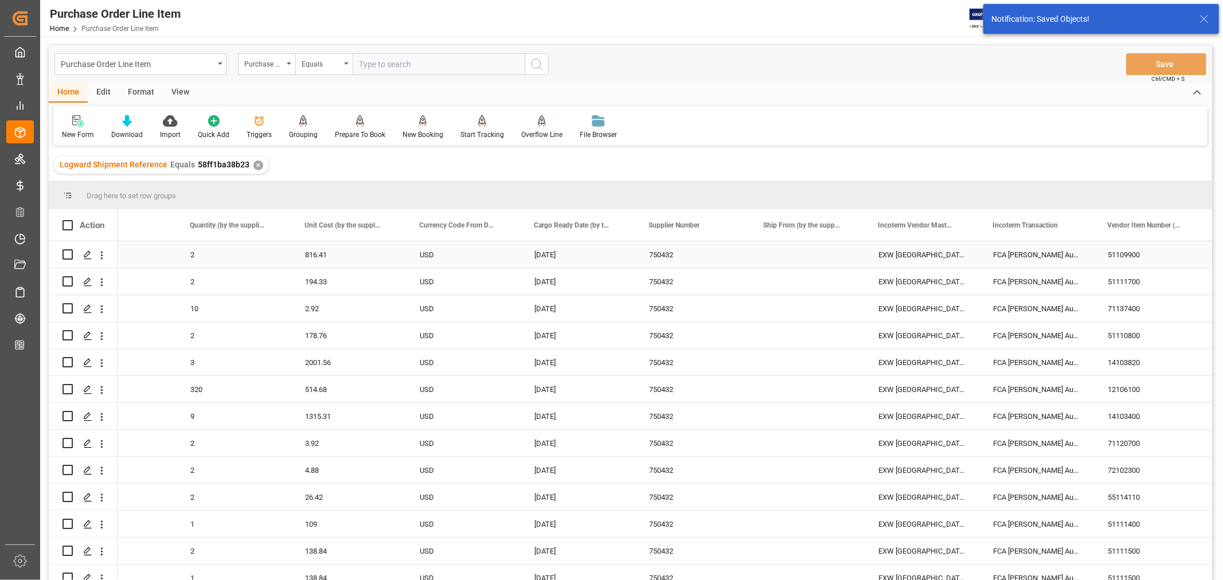
click at [803, 252] on div "Press SPACE to select this row." at bounding box center [807, 254] width 115 height 26
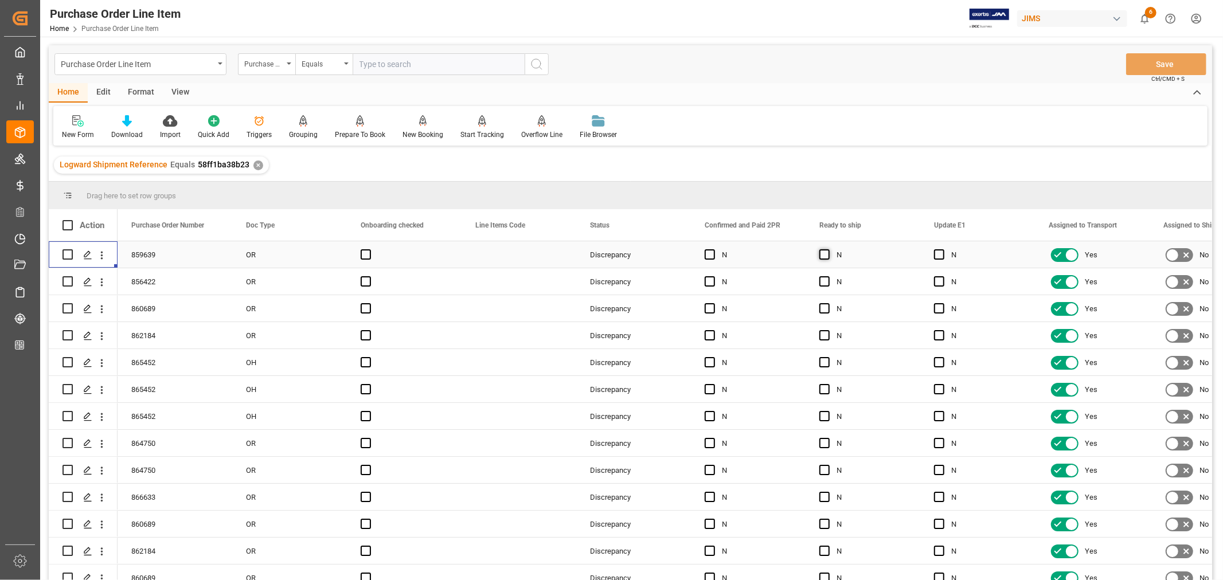
click at [824, 253] on span "Press SPACE to select this row." at bounding box center [825, 254] width 10 height 10
click at [828, 249] on input "Press SPACE to select this row." at bounding box center [828, 249] width 0 height 0
click at [939, 256] on span "Press SPACE to select this row." at bounding box center [939, 254] width 10 height 10
click at [943, 249] on input "Press SPACE to select this row." at bounding box center [943, 249] width 0 height 0
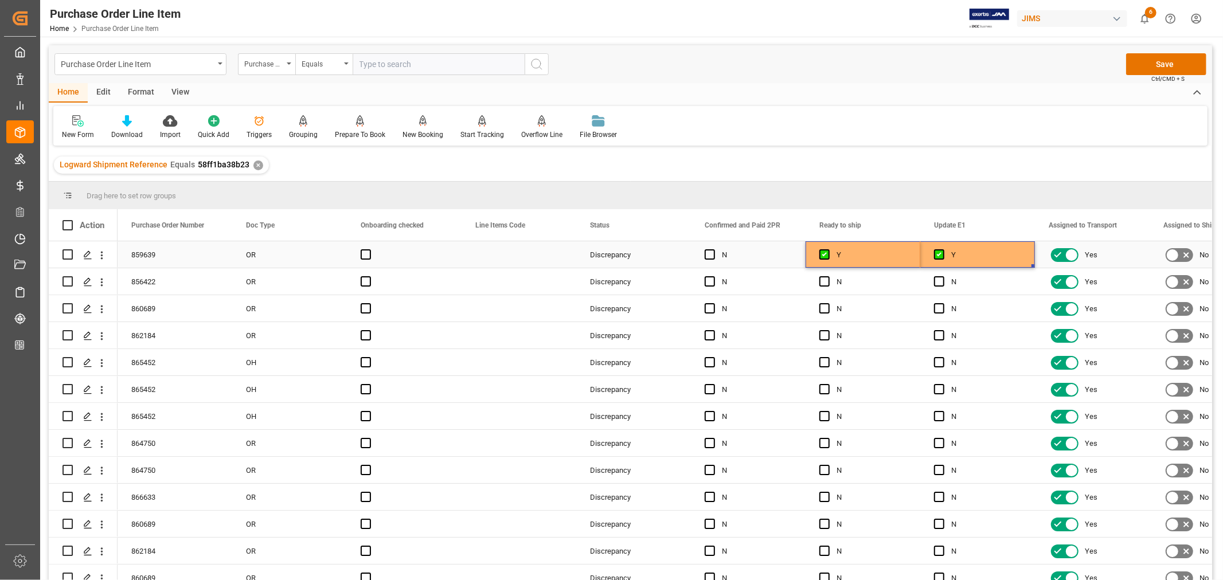
drag, startPoint x: 859, startPoint y: 249, endPoint x: 994, endPoint y: 253, distance: 134.8
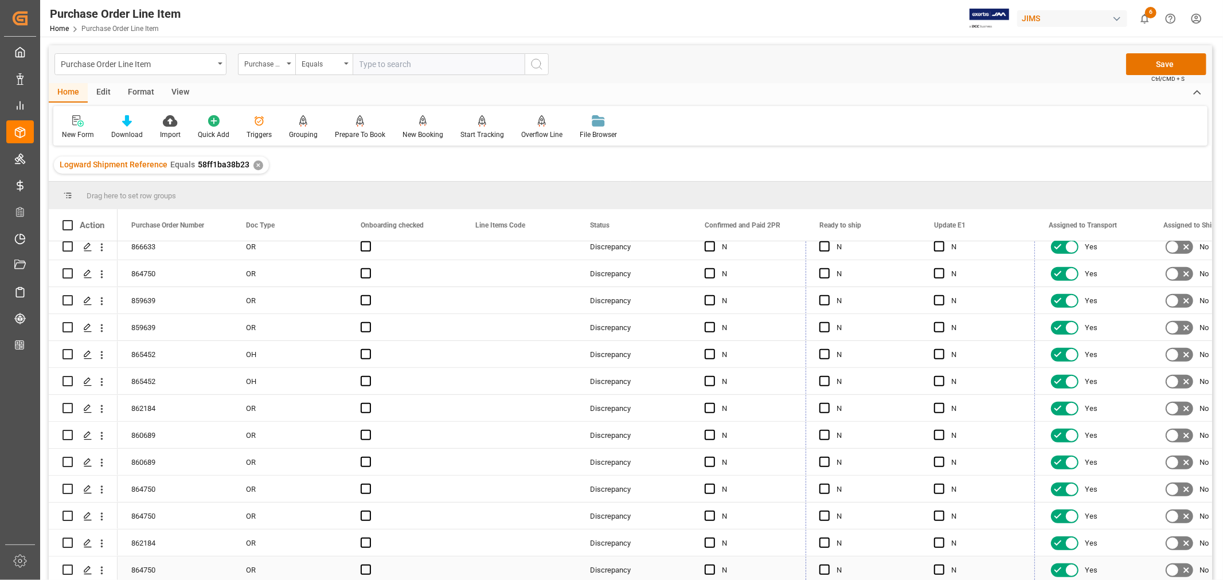
drag, startPoint x: 1033, startPoint y: 266, endPoint x: 989, endPoint y: 568, distance: 304.8
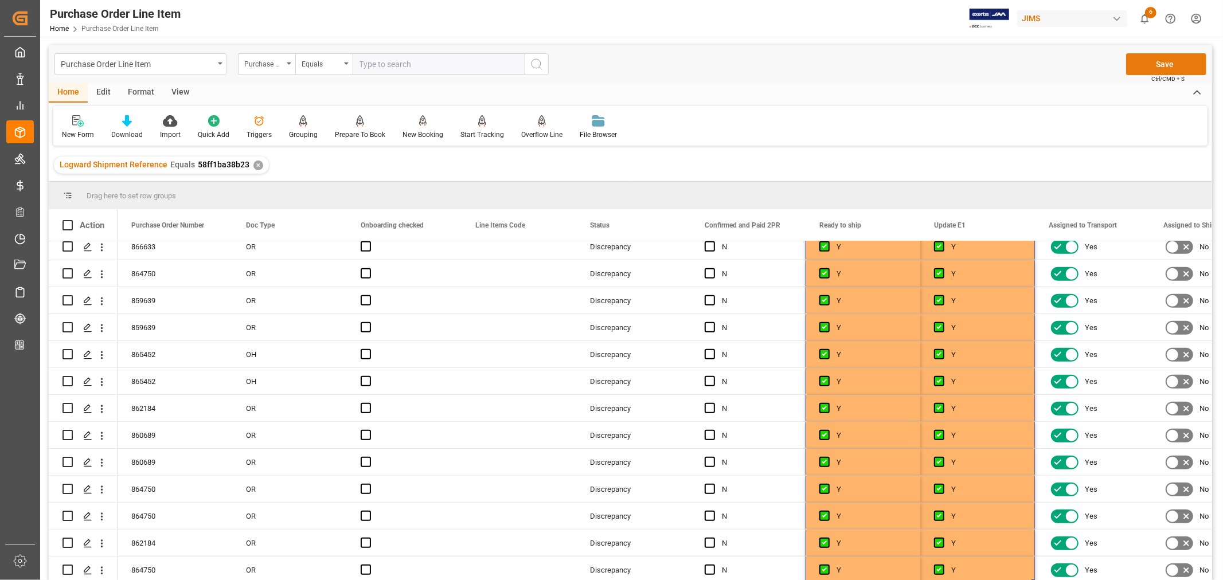
click at [1167, 60] on button "Save" at bounding box center [1166, 64] width 80 height 22
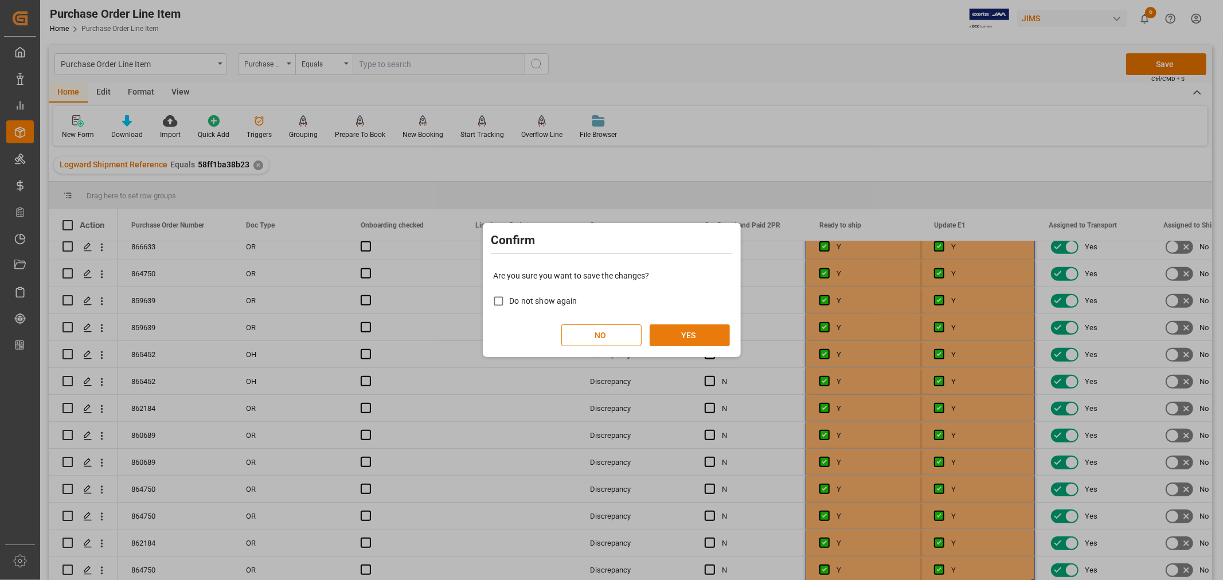
click at [696, 327] on button "YES" at bounding box center [690, 336] width 80 height 22
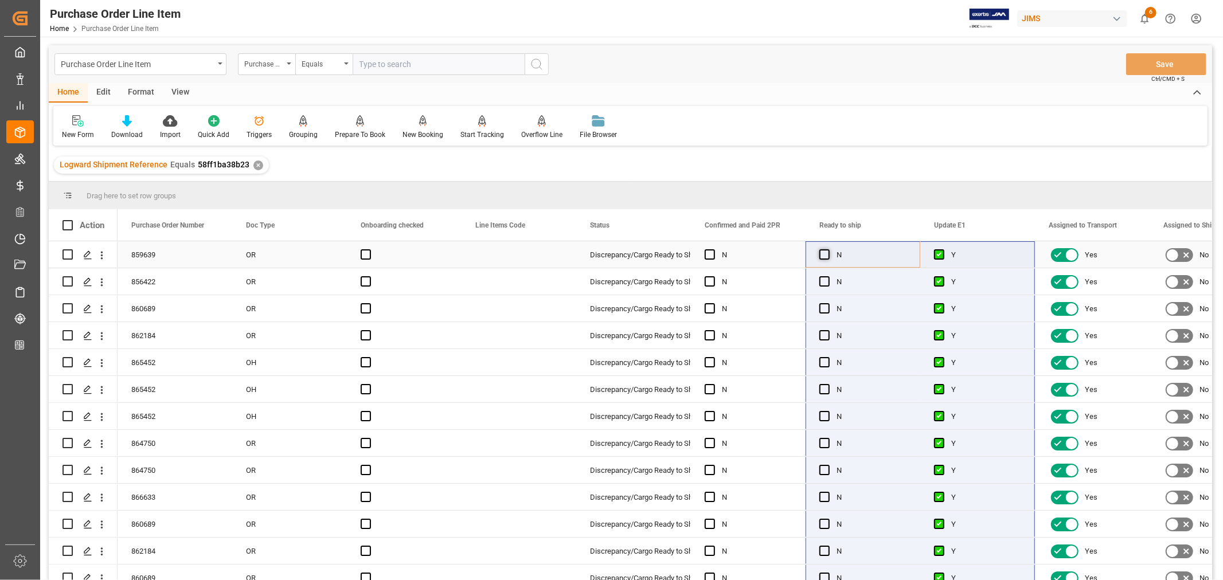
click at [824, 253] on span "Press SPACE to select this row." at bounding box center [825, 254] width 10 height 10
click at [828, 249] on input "Press SPACE to select this row." at bounding box center [828, 249] width 0 height 0
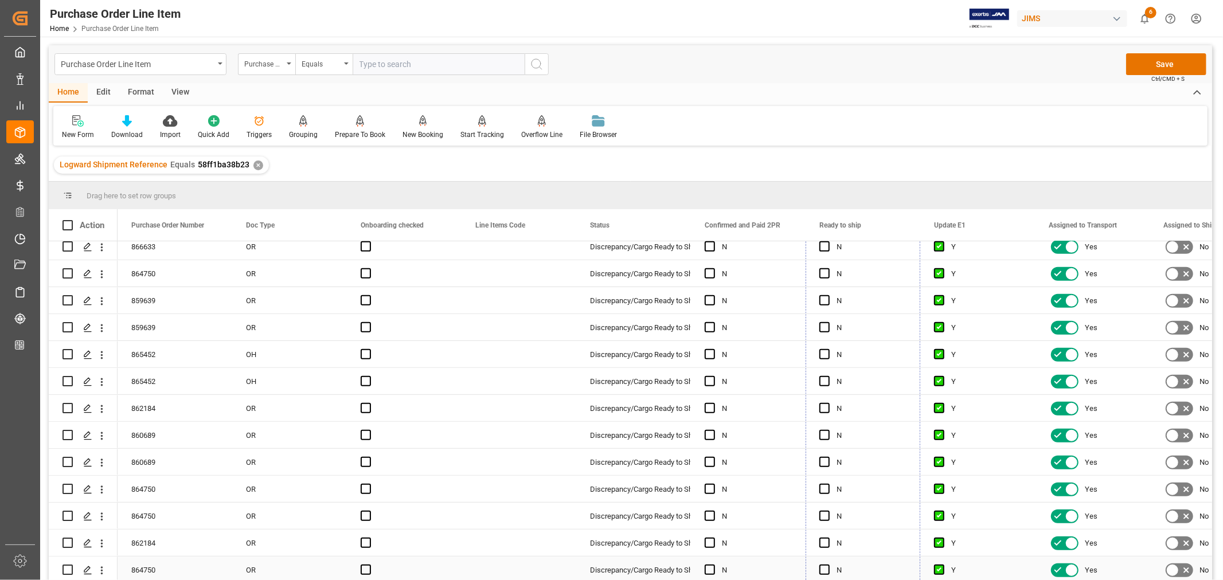
drag, startPoint x: 918, startPoint y: 267, endPoint x: 896, endPoint y: 569, distance: 303.1
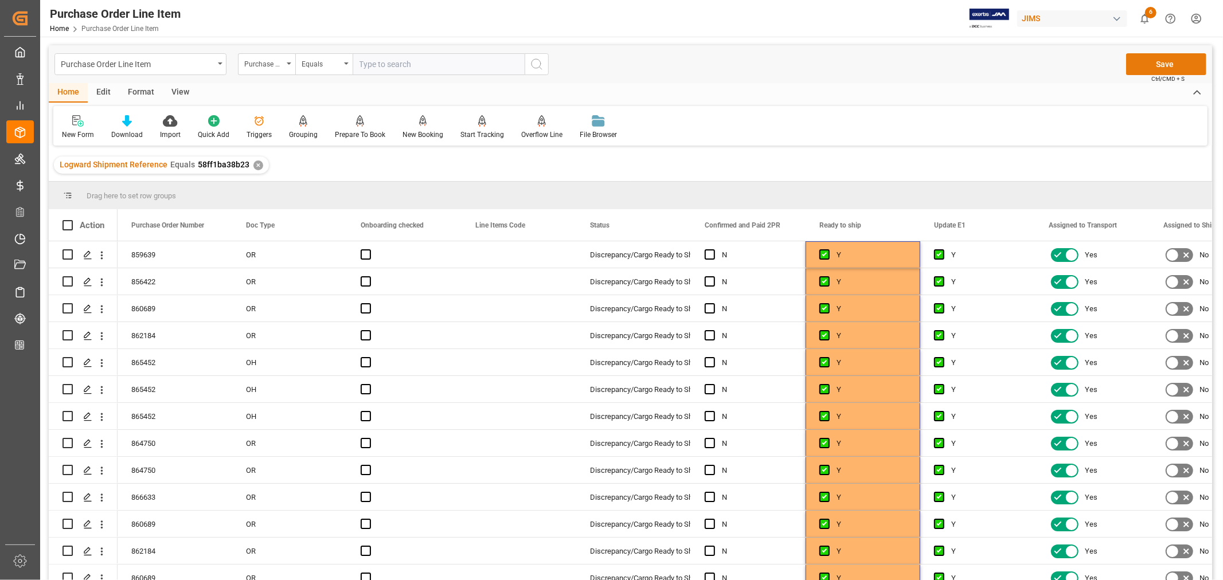
click at [1174, 64] on button "Save" at bounding box center [1166, 64] width 80 height 22
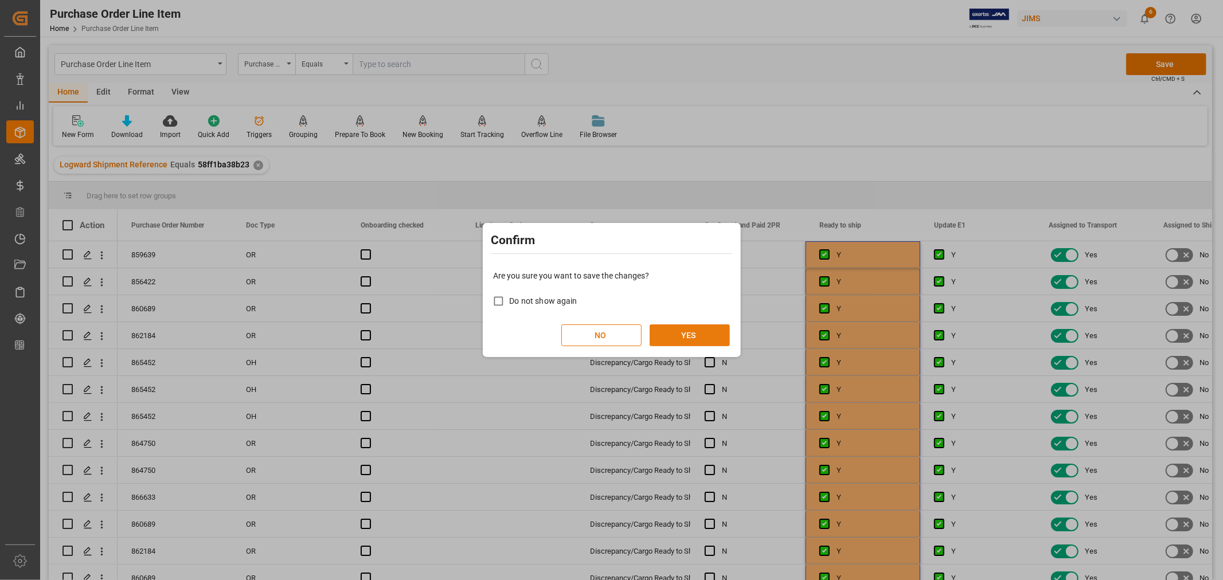
click at [687, 333] on button "YES" at bounding box center [690, 336] width 80 height 22
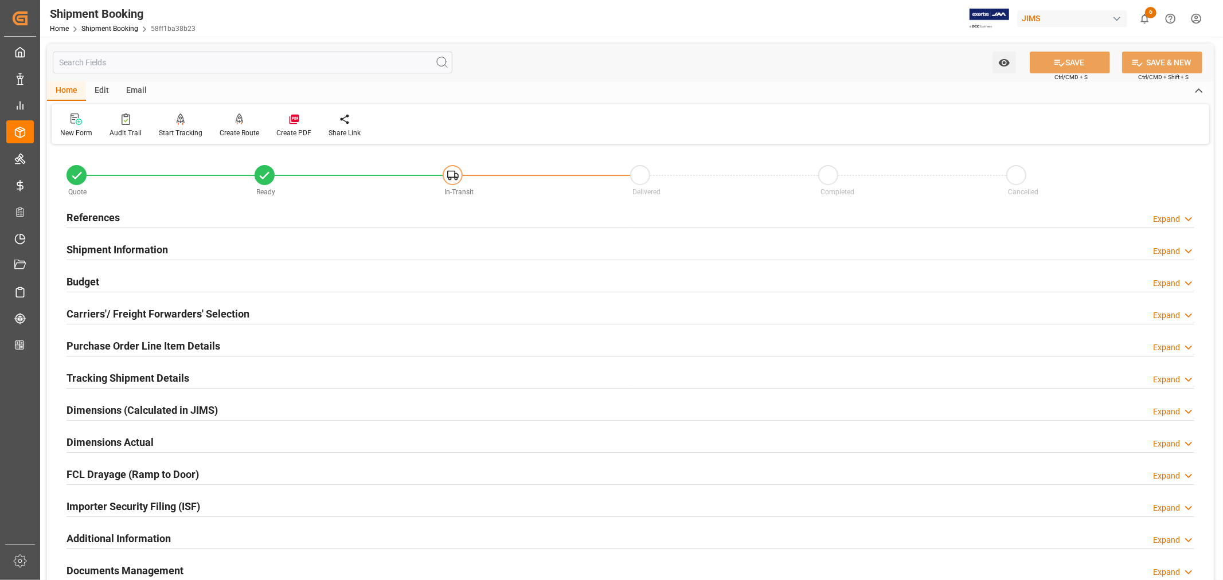
click at [101, 342] on h2 "Purchase Order Line Item Details" at bounding box center [144, 345] width 154 height 15
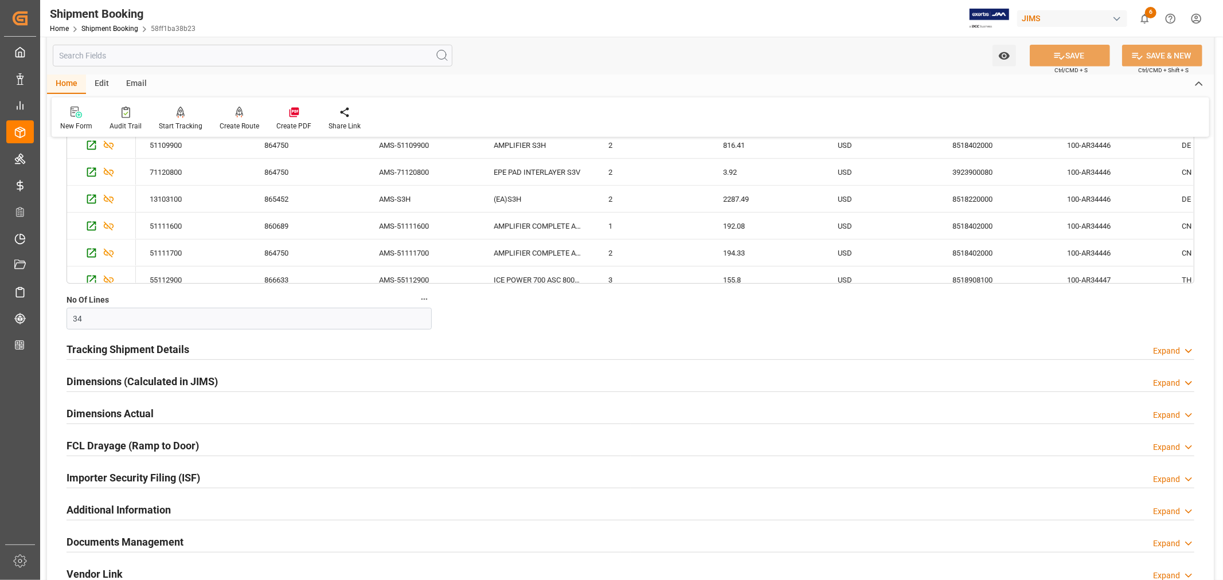
scroll to position [509, 0]
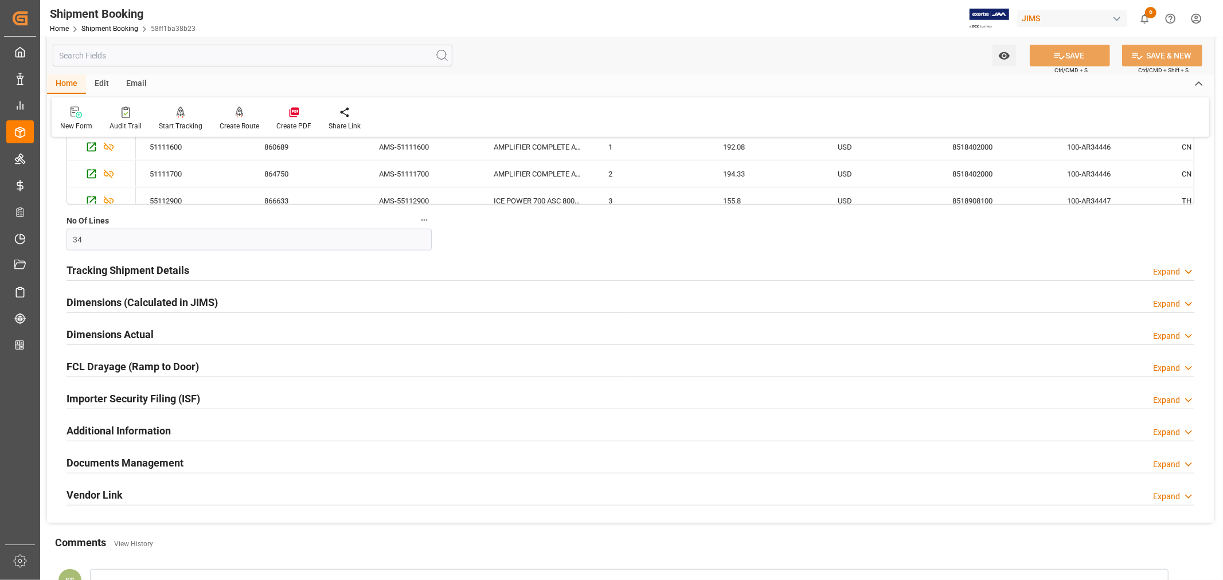
click at [331, 400] on div "Importer Security Filing (ISF) Expand" at bounding box center [631, 398] width 1128 height 22
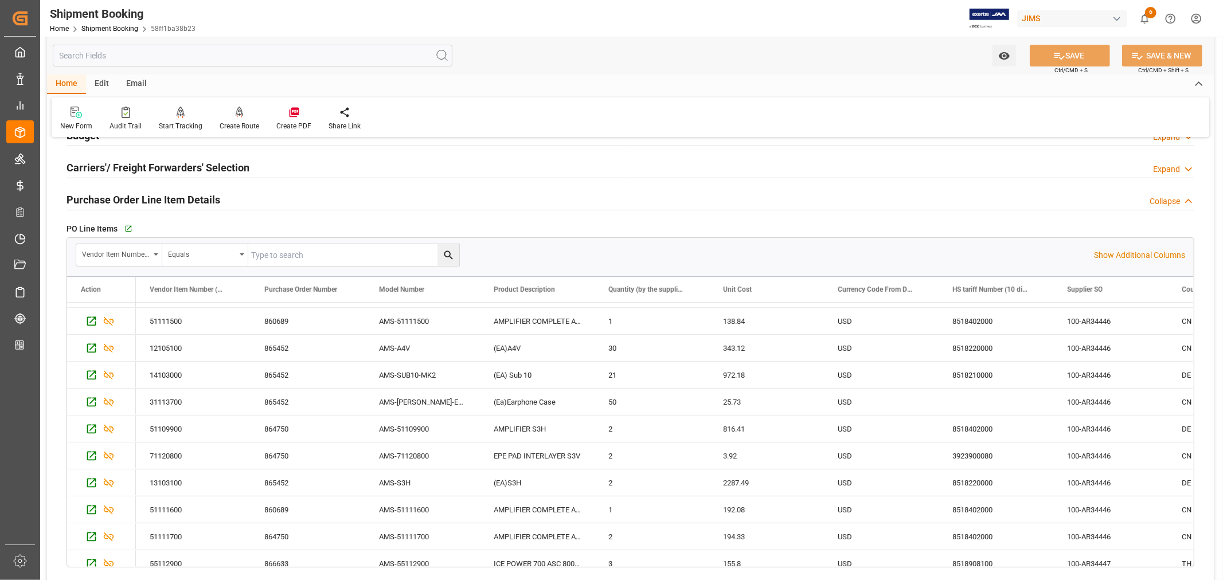
scroll to position [127, 0]
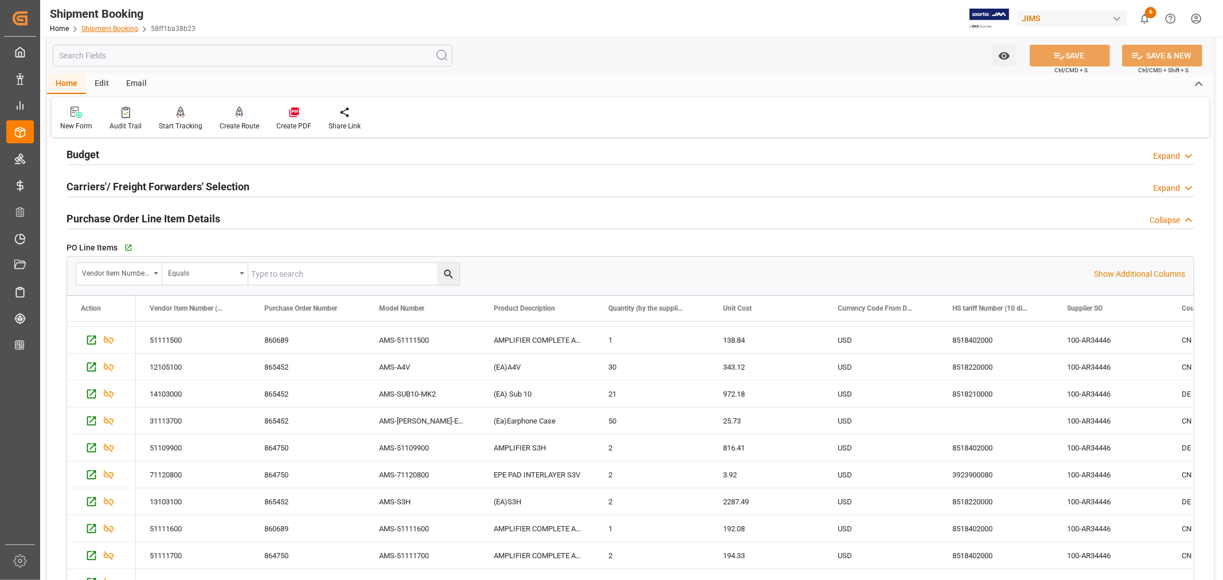
click at [110, 30] on link "Shipment Booking" at bounding box center [109, 29] width 57 height 8
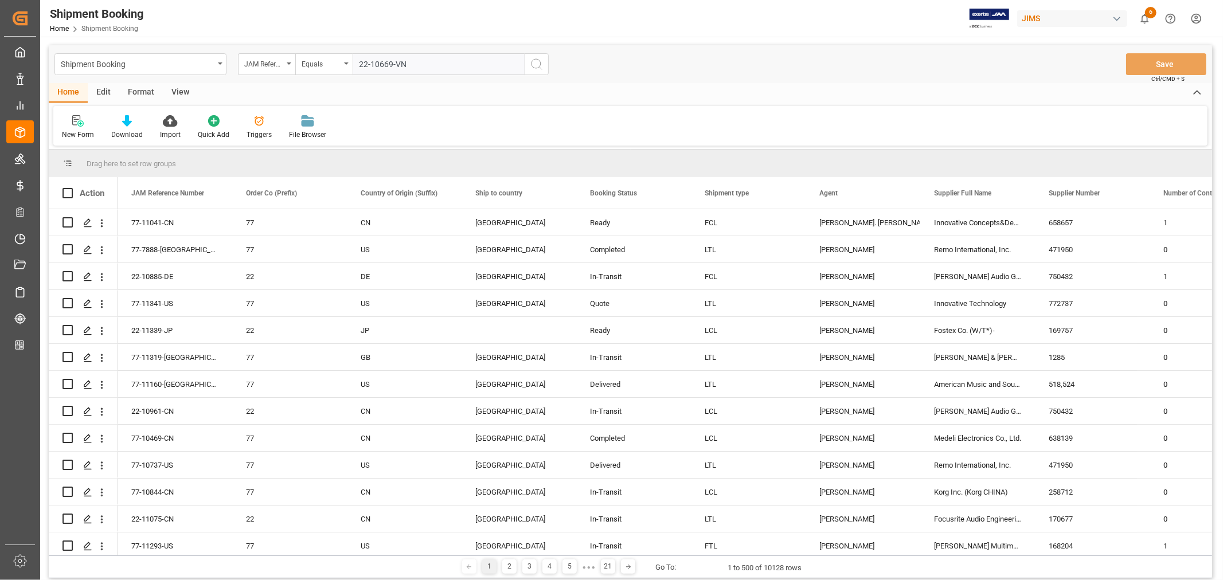
type input "22-10669-VN"
click at [533, 65] on icon "search button" at bounding box center [537, 64] width 14 height 14
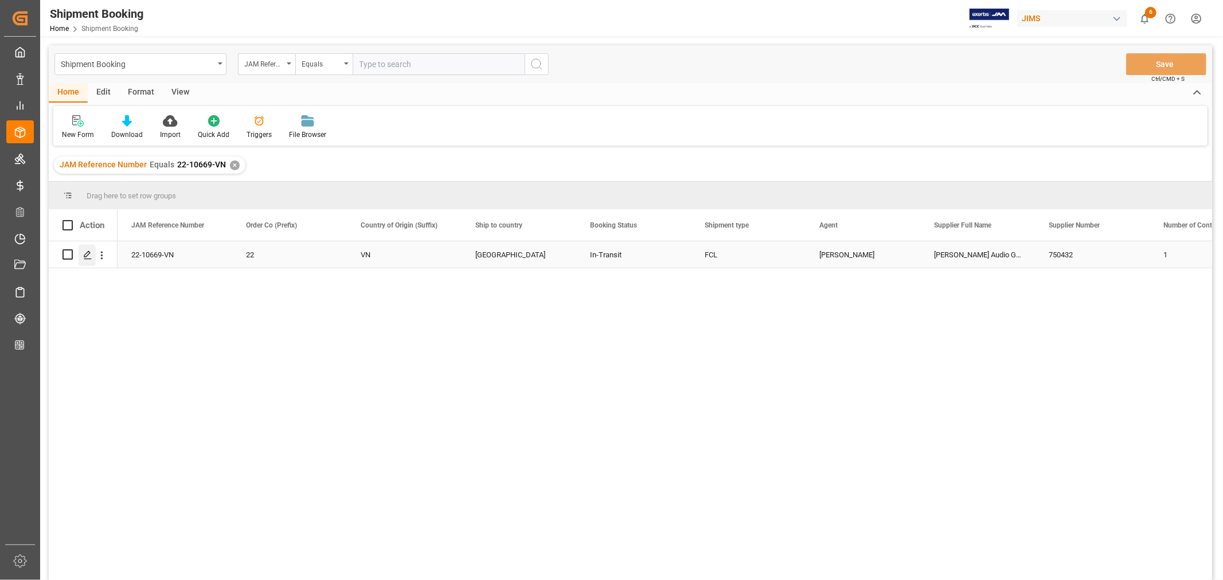
click at [91, 255] on icon "Press SPACE to select this row." at bounding box center [87, 255] width 9 height 9
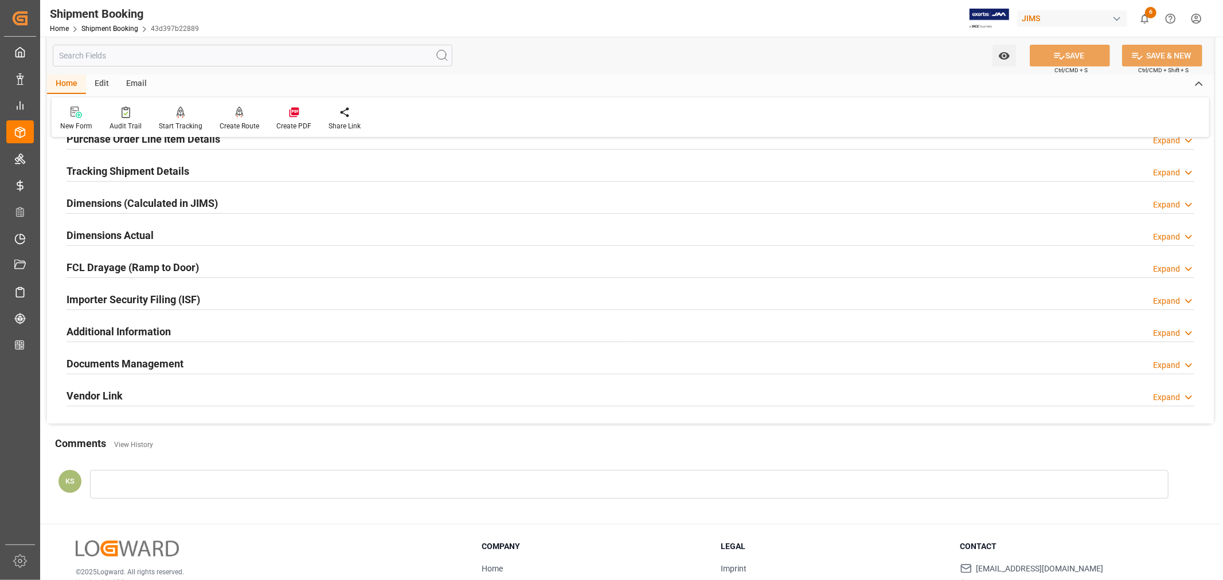
scroll to position [255, 0]
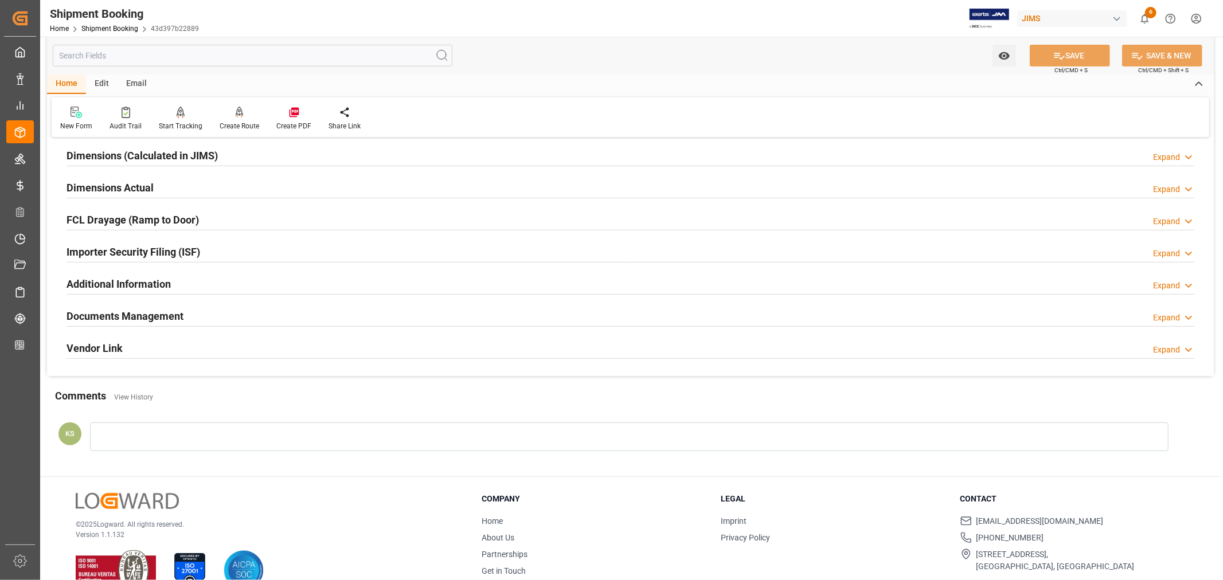
click at [267, 319] on div "Documents Management Expand" at bounding box center [631, 316] width 1128 height 22
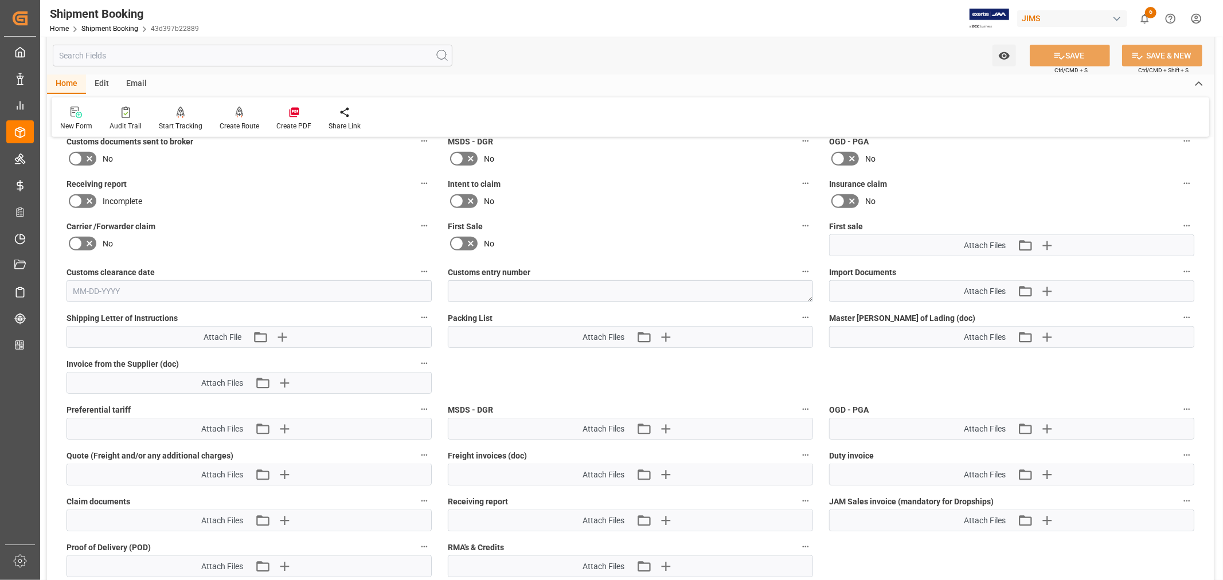
scroll to position [509, 0]
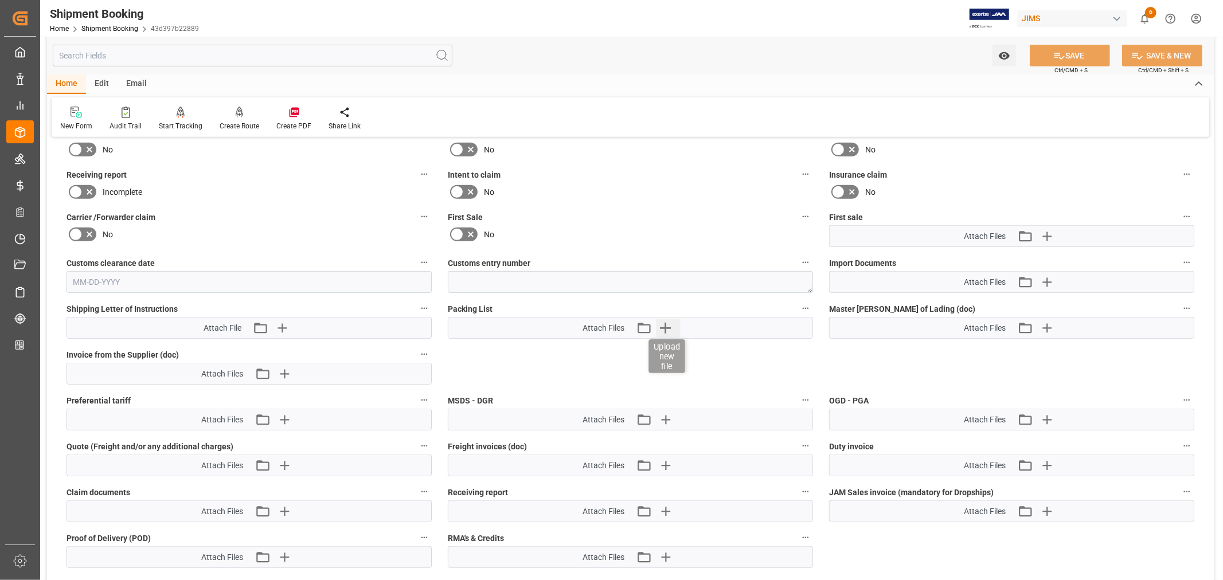
click at [664, 326] on icon "button" at bounding box center [665, 328] width 18 height 18
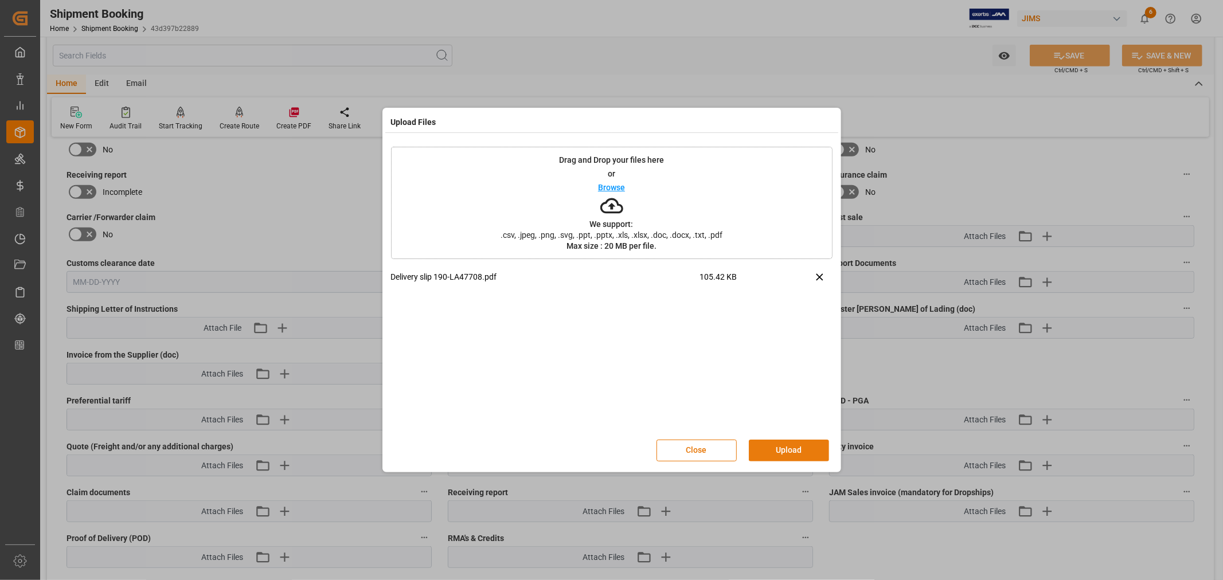
click at [778, 450] on button "Upload" at bounding box center [789, 451] width 80 height 22
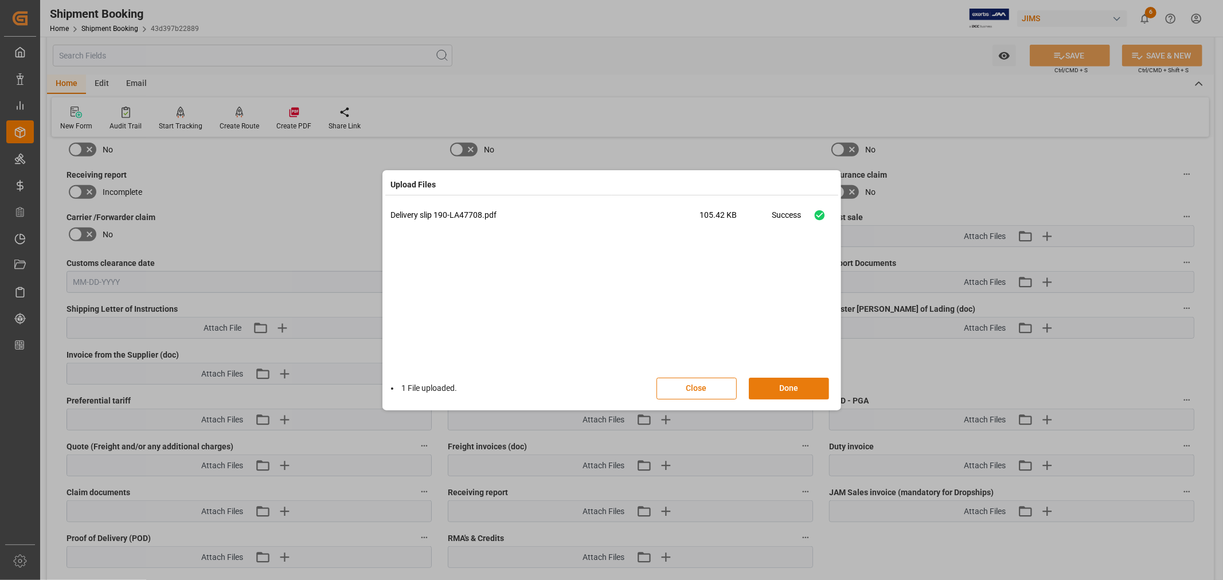
click at [794, 387] on button "Done" at bounding box center [789, 389] width 80 height 22
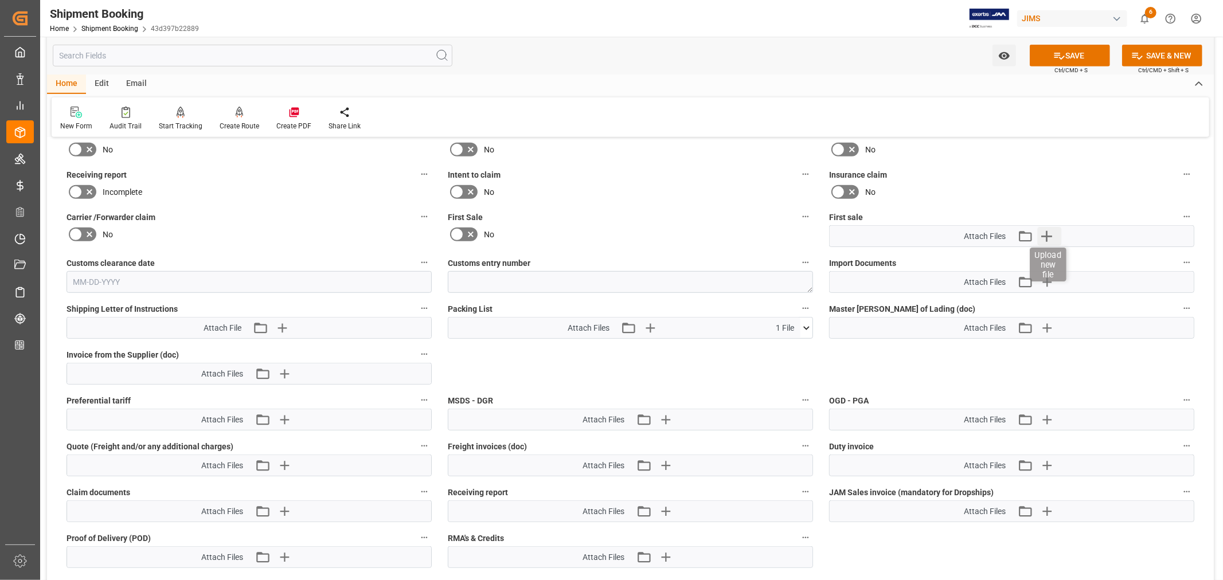
click at [1048, 233] on icon "button" at bounding box center [1047, 236] width 11 height 11
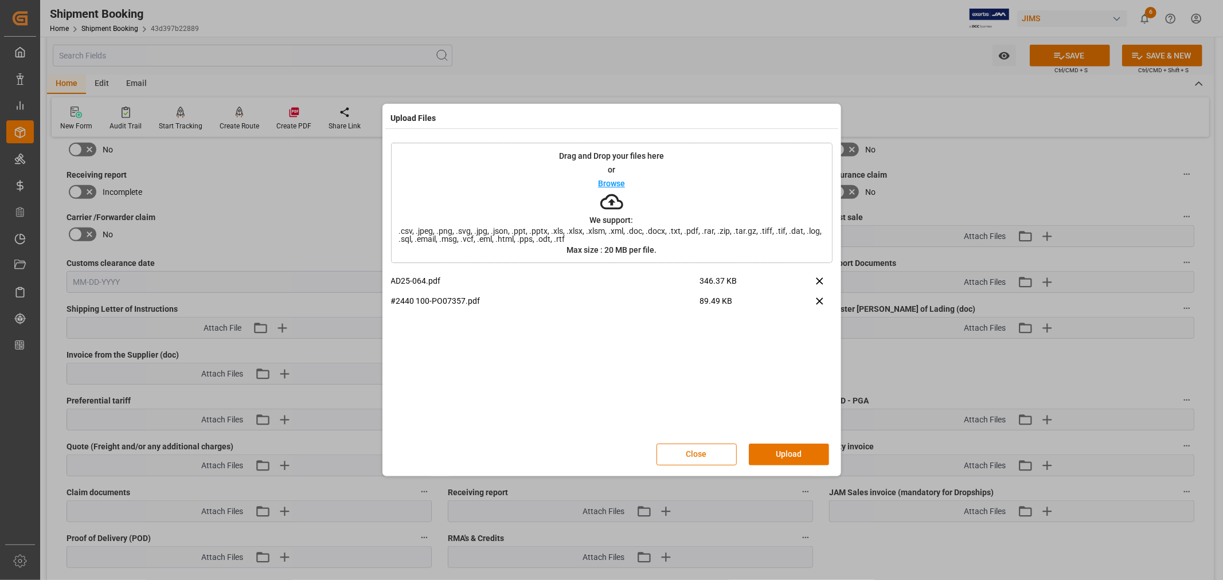
click at [787, 453] on button "Upload" at bounding box center [789, 455] width 80 height 22
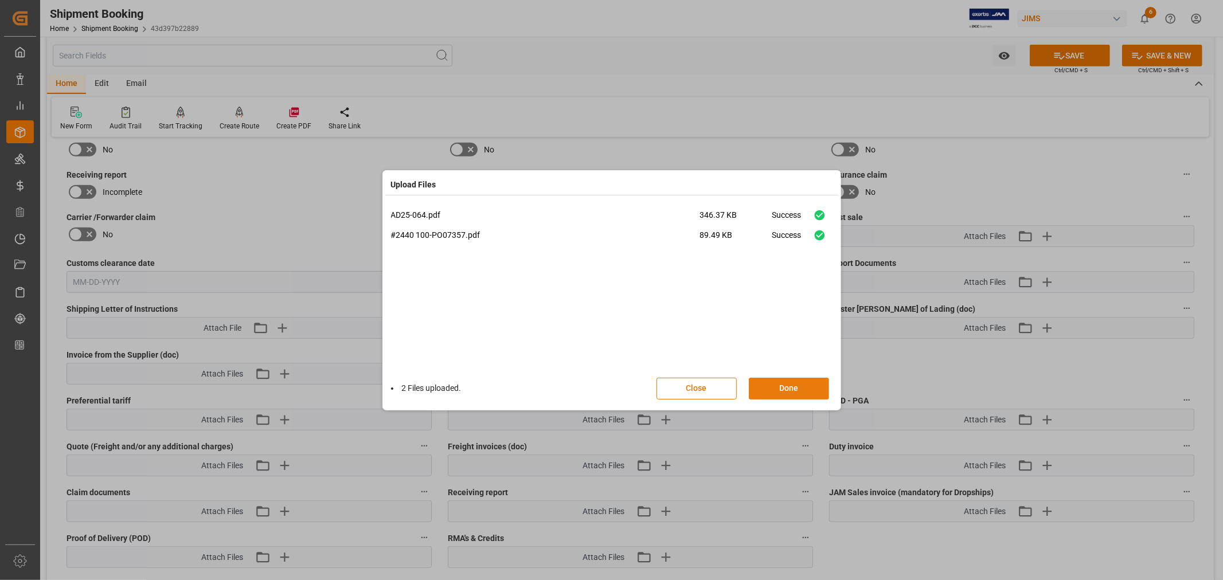
click at [787, 387] on button "Done" at bounding box center [789, 389] width 80 height 22
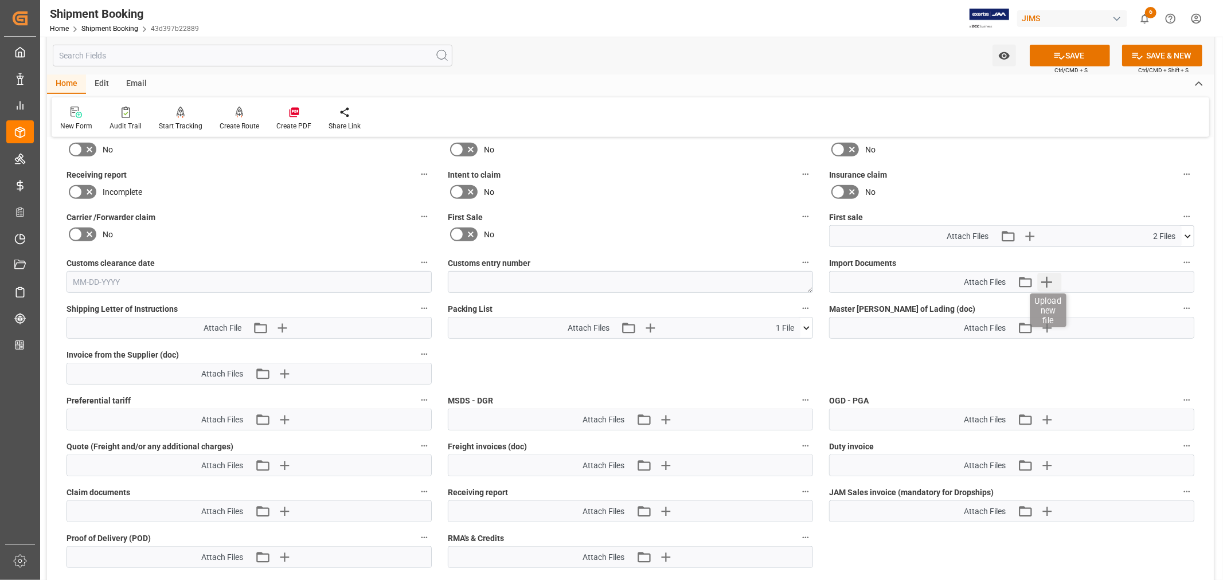
click at [1050, 282] on icon "button" at bounding box center [1047, 282] width 18 height 18
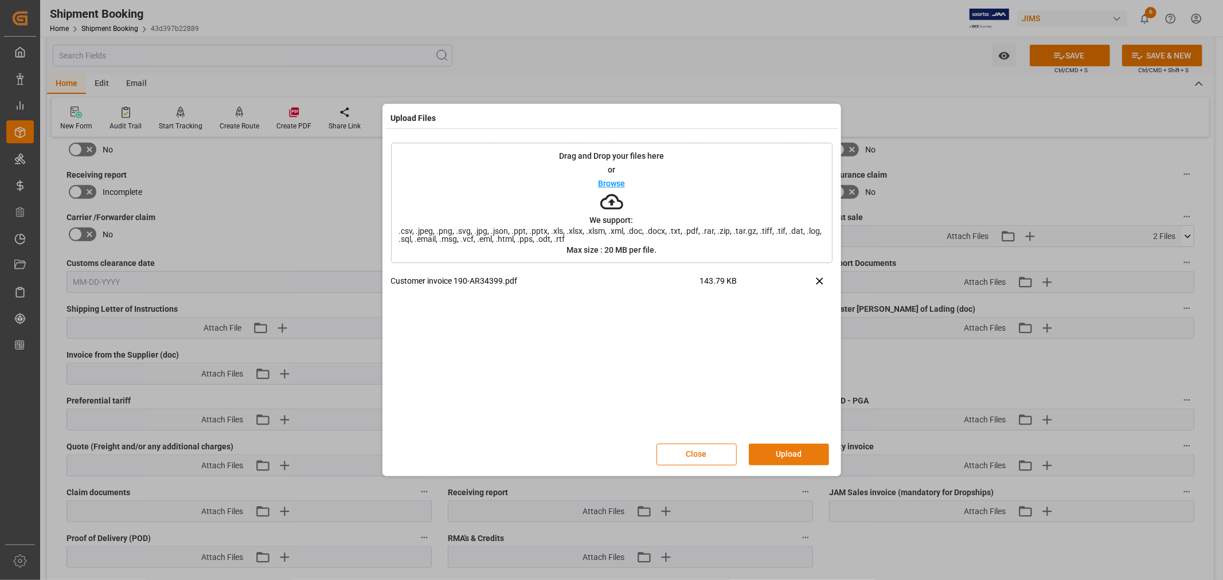
click at [779, 454] on button "Upload" at bounding box center [789, 455] width 80 height 22
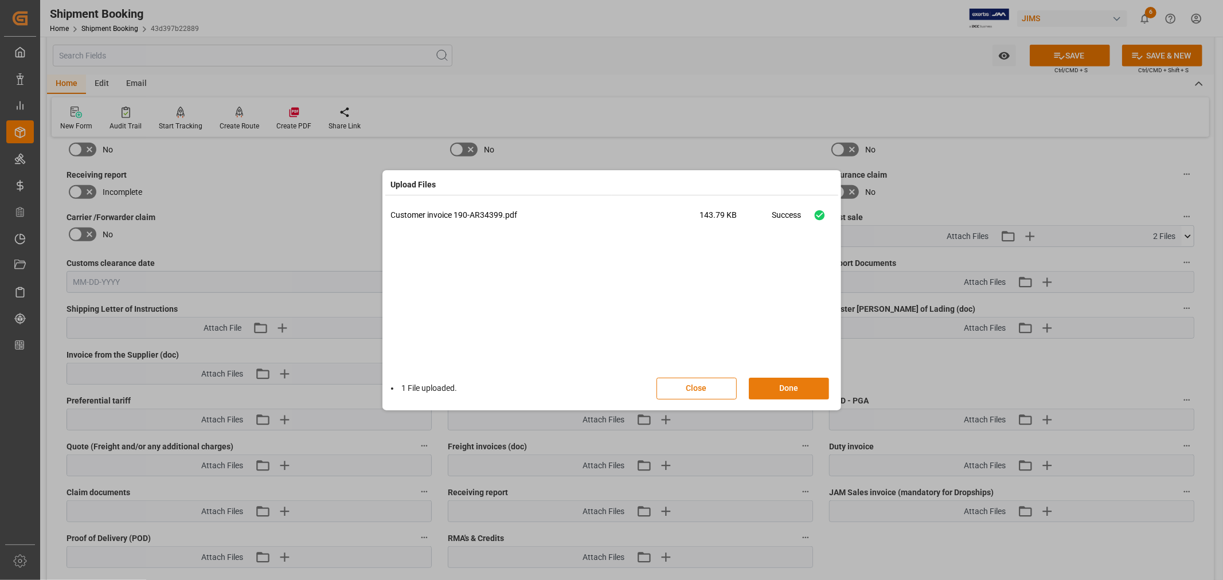
click at [792, 387] on button "Done" at bounding box center [789, 389] width 80 height 22
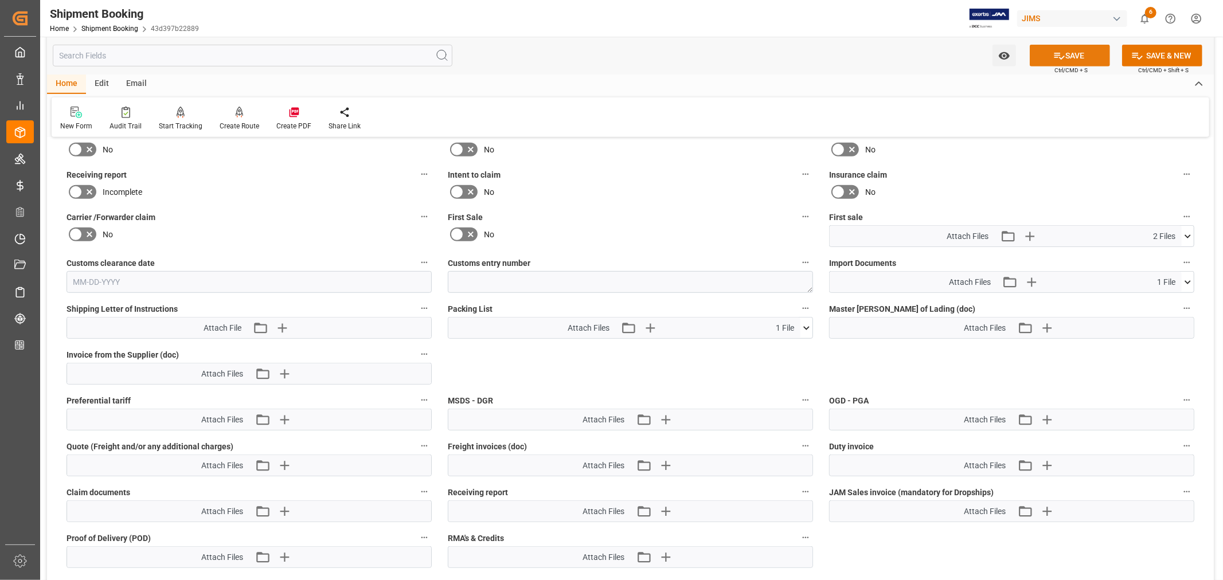
click at [1090, 58] on button "SAVE" at bounding box center [1070, 56] width 80 height 22
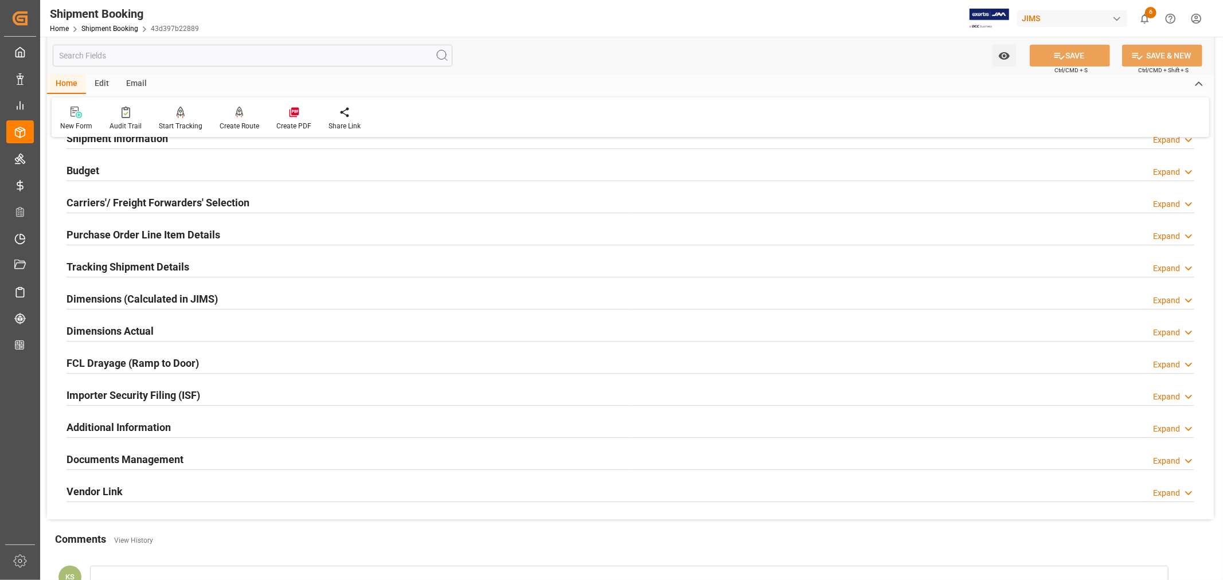
scroll to position [0, 0]
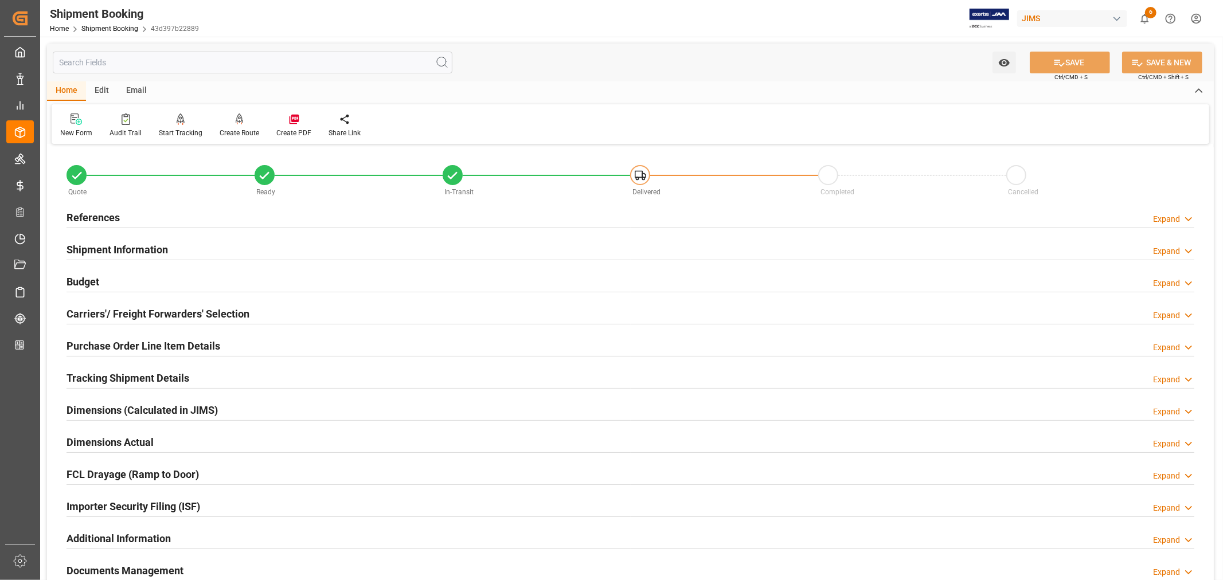
click at [91, 281] on h2 "Budget" at bounding box center [83, 281] width 33 height 15
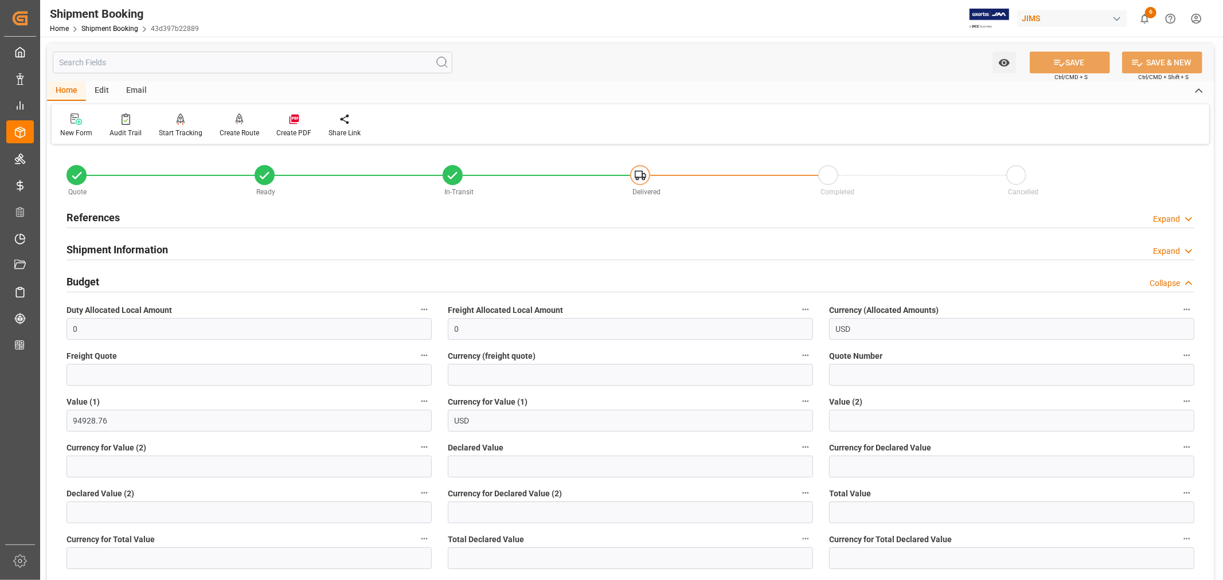
click at [91, 280] on h2 "Budget" at bounding box center [83, 281] width 33 height 15
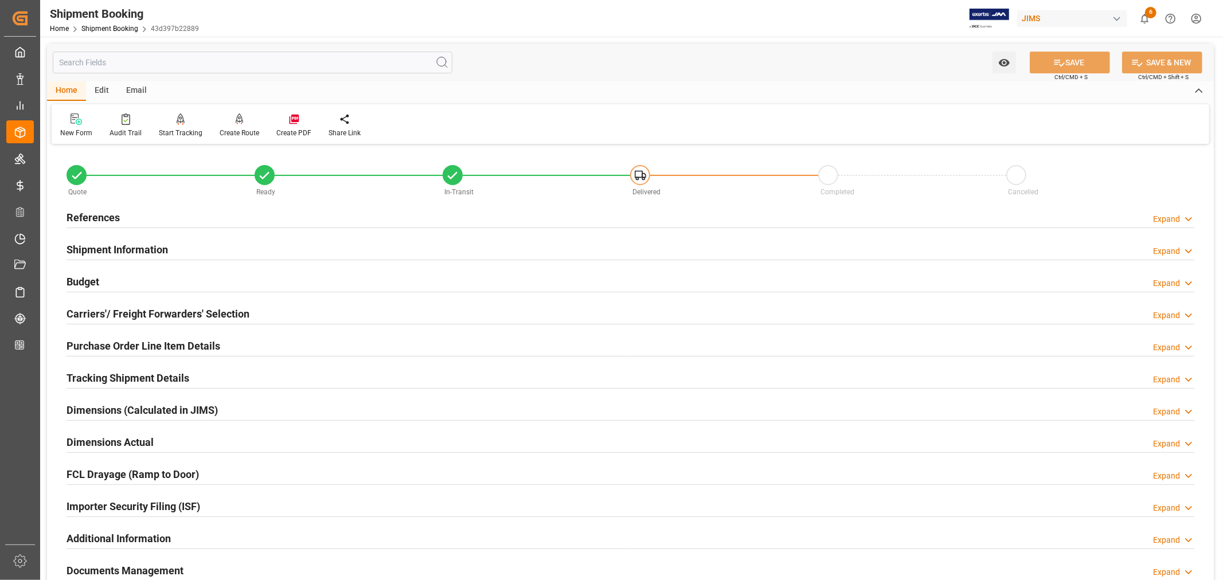
click at [95, 372] on h2 "Tracking Shipment Details" at bounding box center [128, 377] width 123 height 15
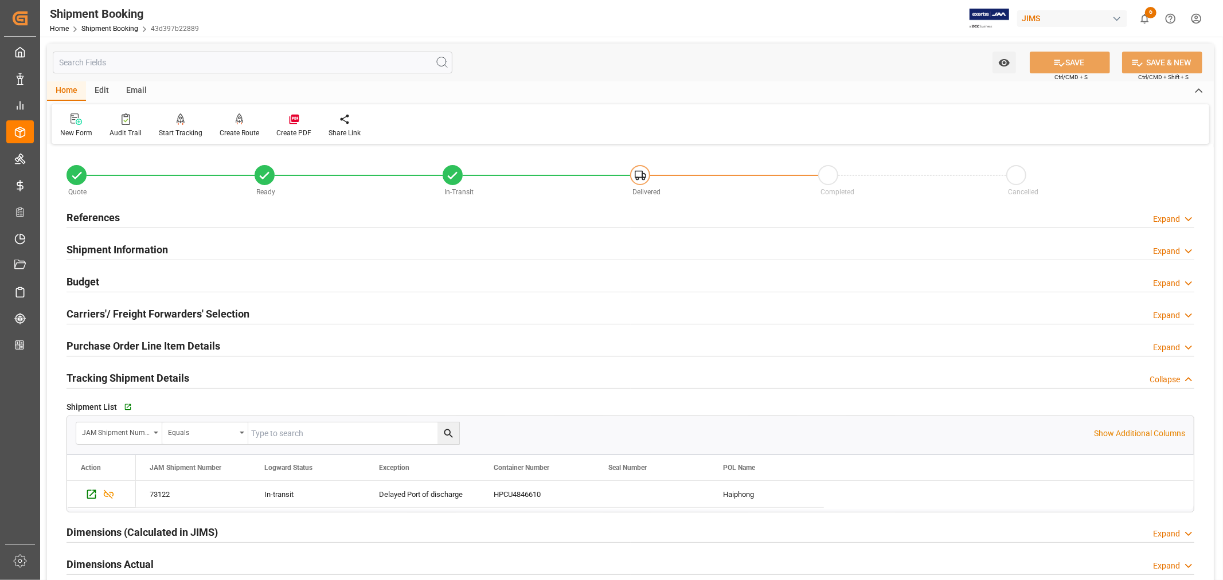
click at [95, 372] on h2 "Tracking Shipment Details" at bounding box center [128, 377] width 123 height 15
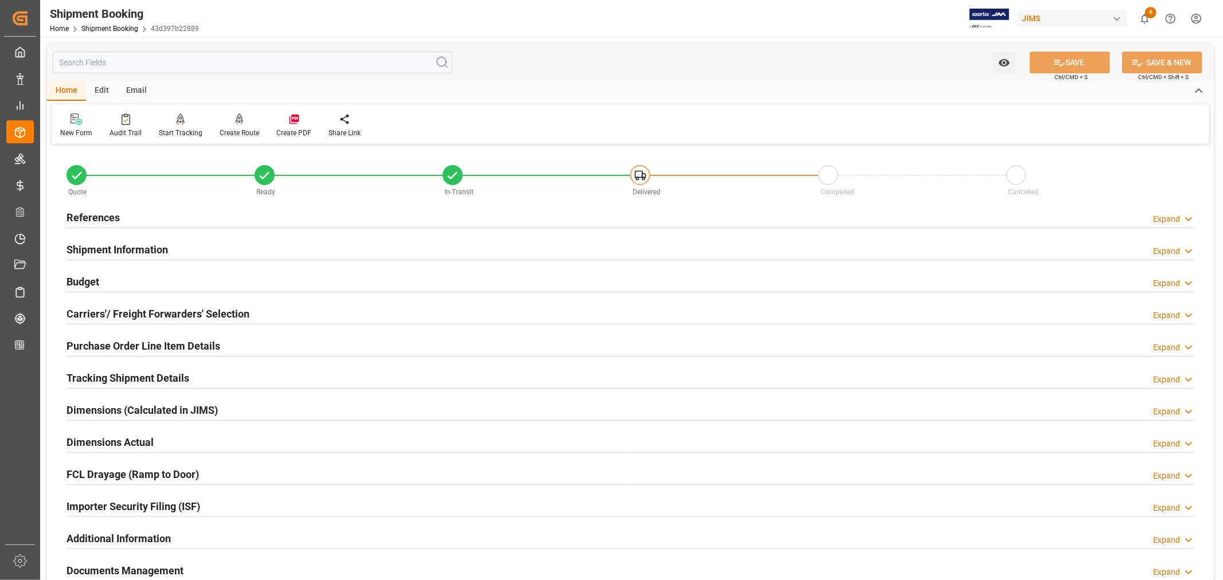
click at [139, 247] on h2 "Shipment Information" at bounding box center [118, 249] width 102 height 15
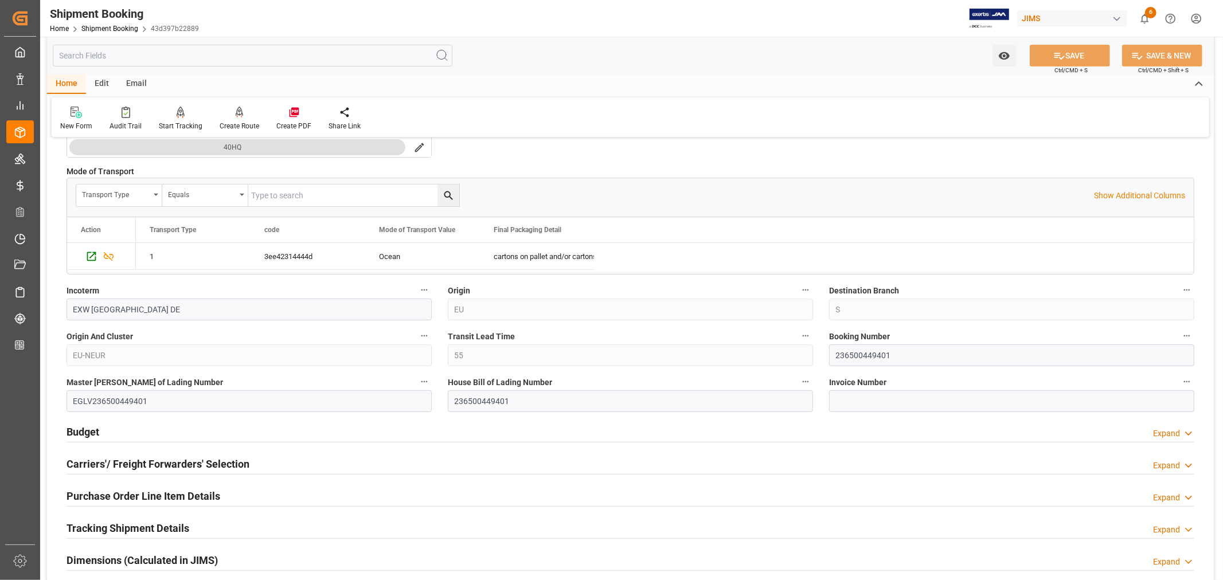
scroll to position [318, 0]
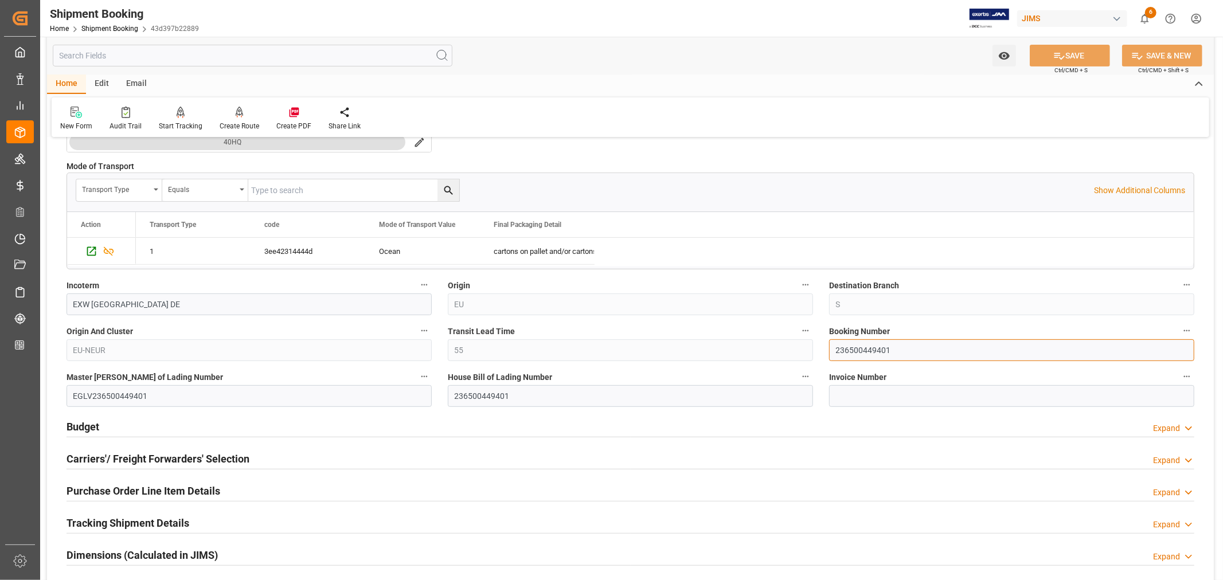
click at [856, 350] on input "236500449401" at bounding box center [1011, 351] width 365 height 22
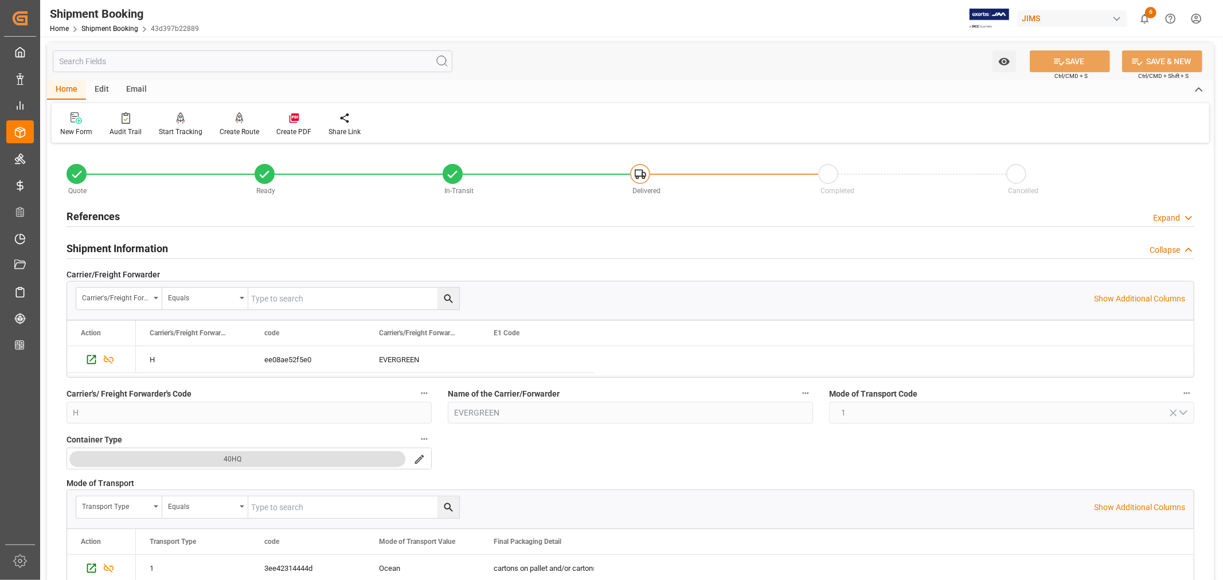
scroll to position [0, 0]
click at [130, 250] on h2 "Shipment Information" at bounding box center [118, 249] width 102 height 15
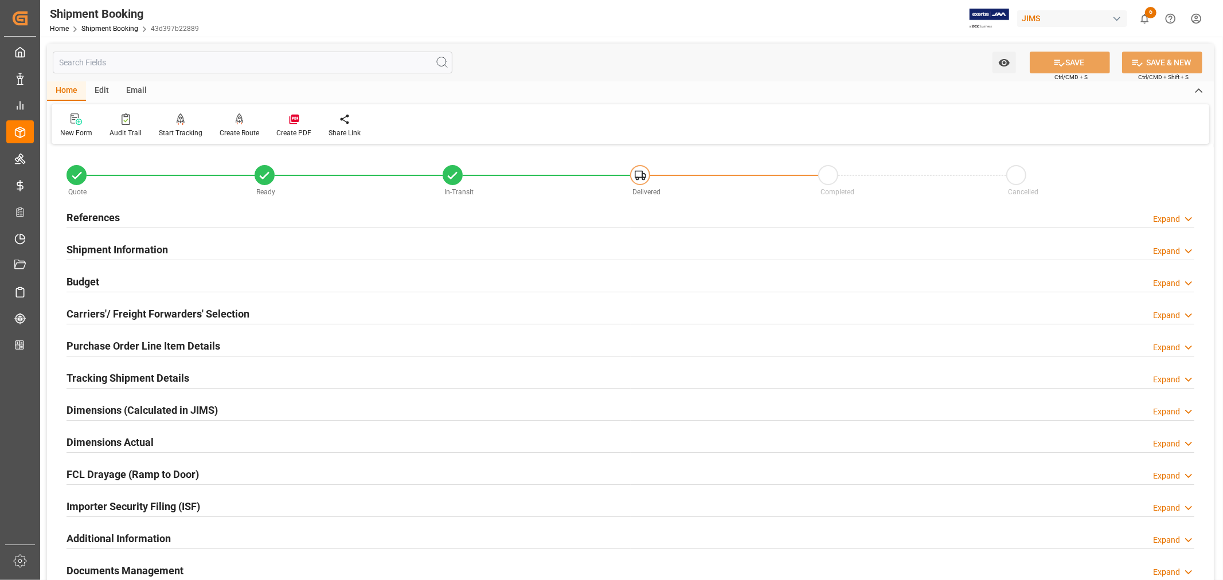
click at [111, 370] on h2 "Tracking Shipment Details" at bounding box center [128, 377] width 123 height 15
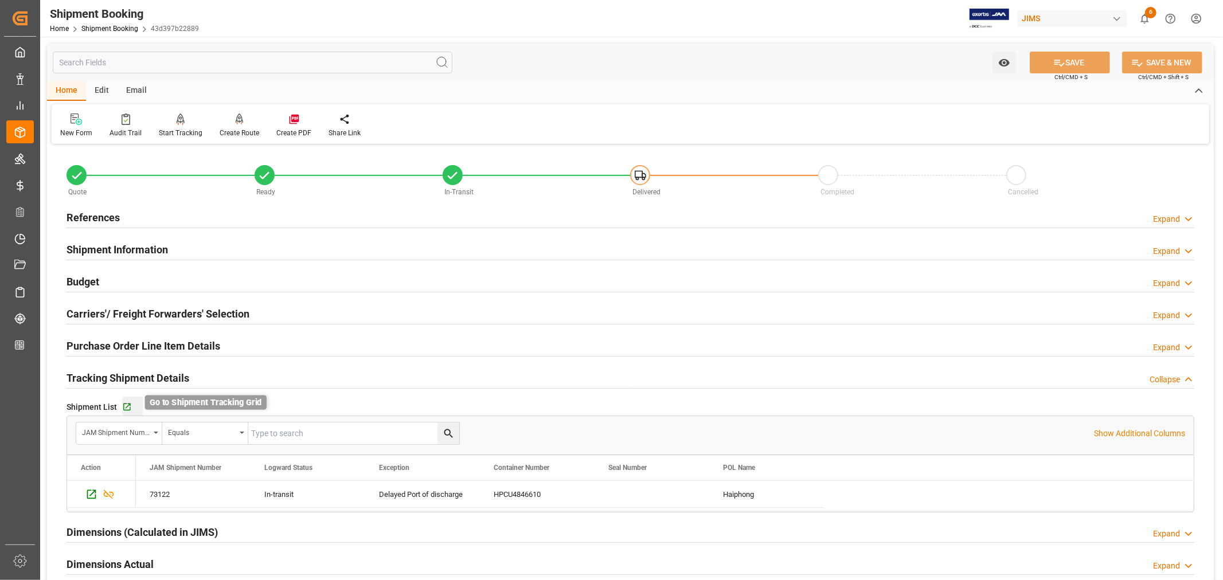
click at [127, 407] on icon "button" at bounding box center [127, 408] width 10 height 10
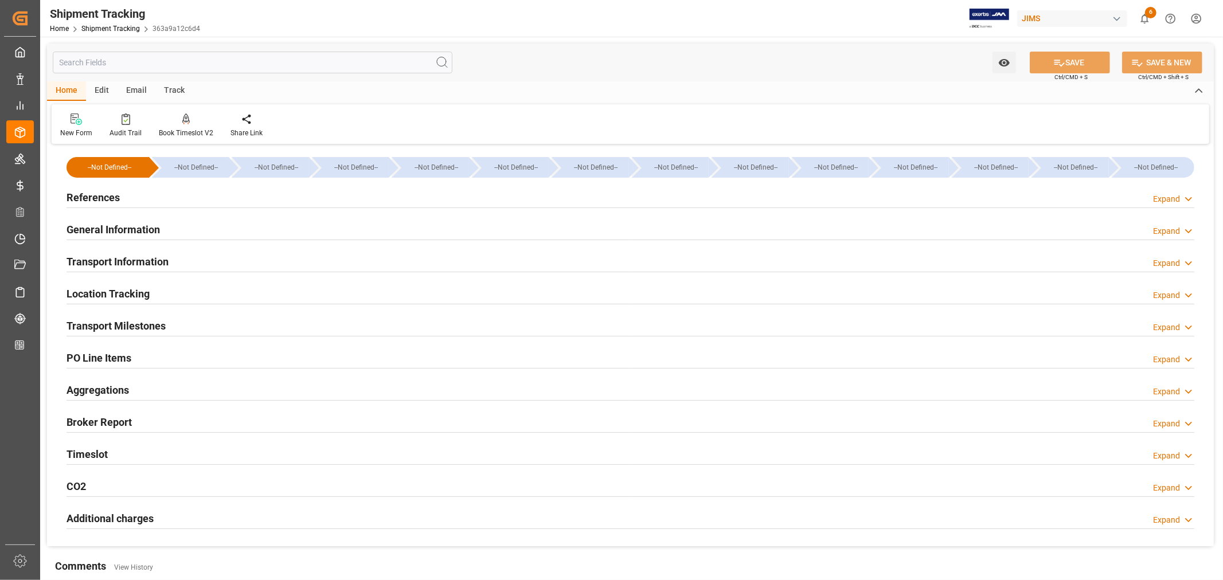
type input "[DATE] 00:00"
type input "[DATE]"
type input "[DATE] 00:00"
click at [145, 325] on h2 "Transport Milestones" at bounding box center [116, 325] width 99 height 15
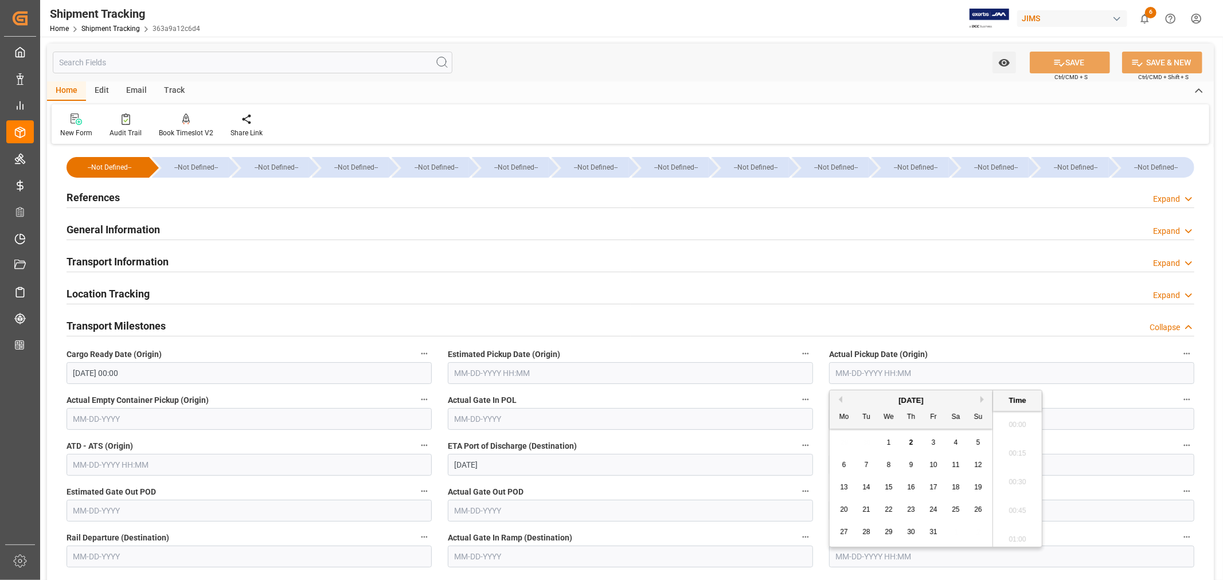
click at [847, 373] on input "text" at bounding box center [1011, 373] width 365 height 22
click at [840, 400] on button "Previous Month" at bounding box center [839, 399] width 7 height 7
click at [931, 510] on span "26" at bounding box center [933, 510] width 7 height 8
type input "[DATE] 00:00"
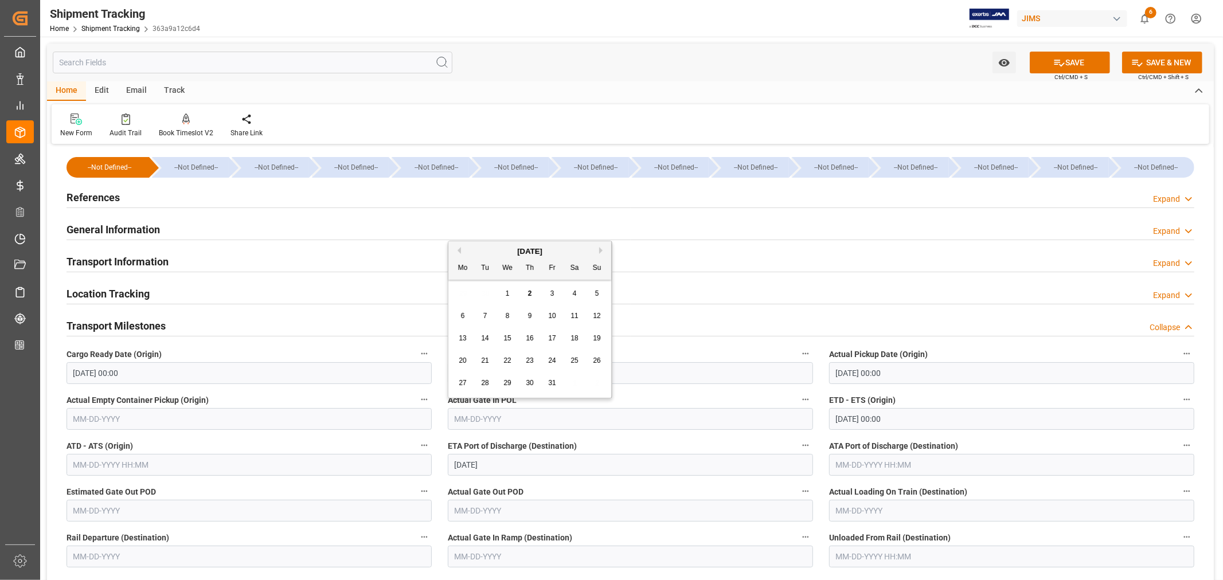
click at [495, 416] on input "text" at bounding box center [630, 419] width 365 height 22
click at [460, 251] on button "Previous Month" at bounding box center [457, 250] width 7 height 7
click at [462, 386] on span "29" at bounding box center [462, 383] width 7 height 8
type input "[DATE]"
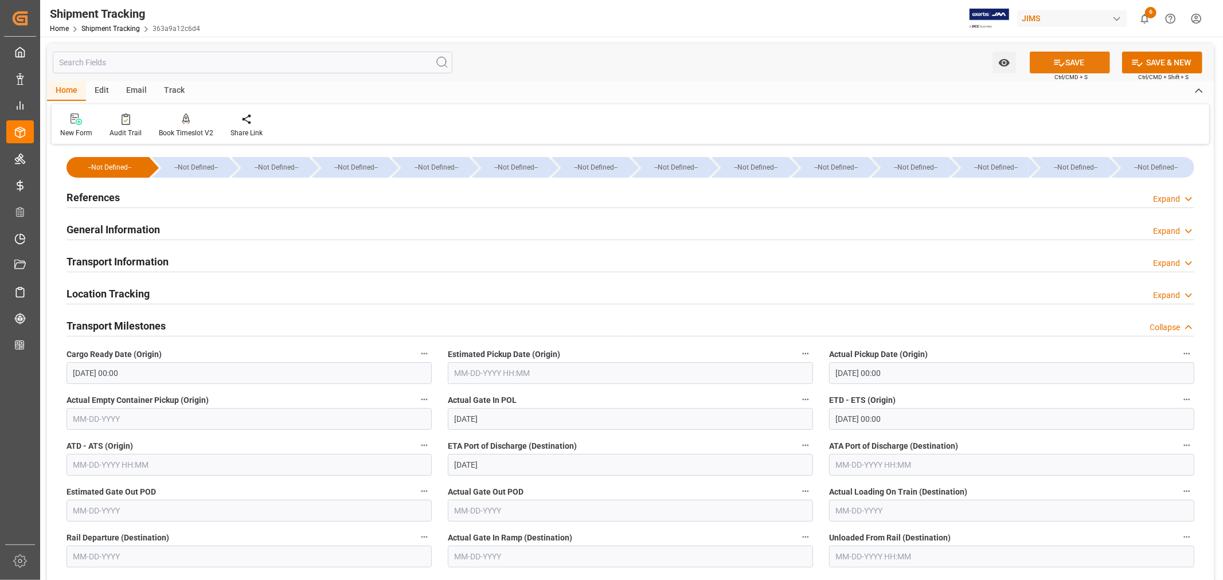
click at [1075, 62] on button "SAVE" at bounding box center [1070, 63] width 80 height 22
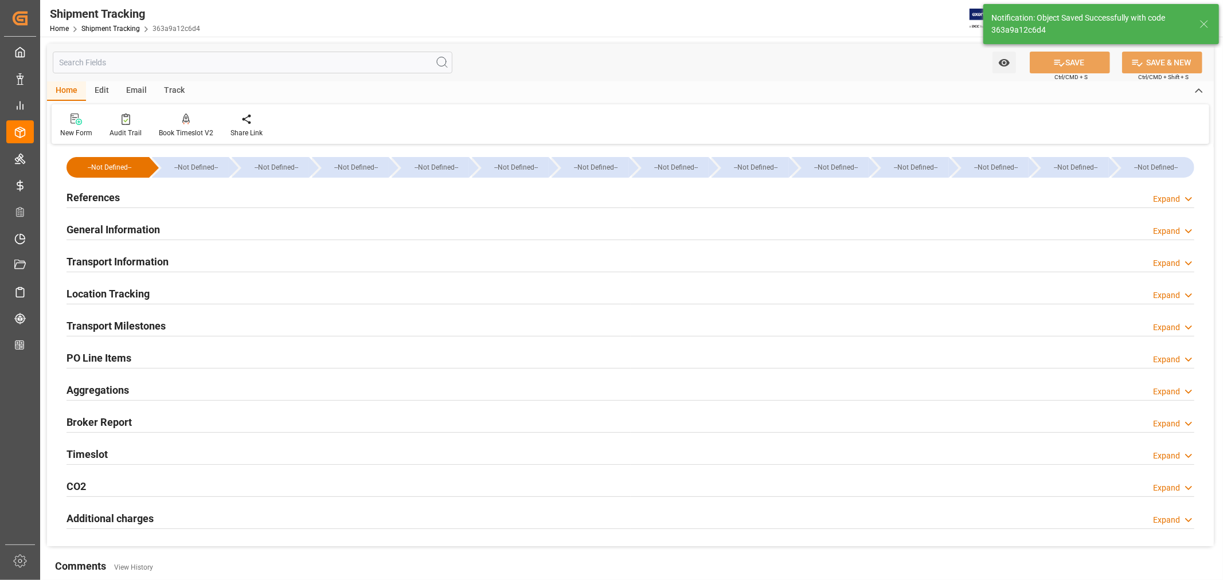
click at [150, 323] on h2 "Transport Milestones" at bounding box center [116, 325] width 99 height 15
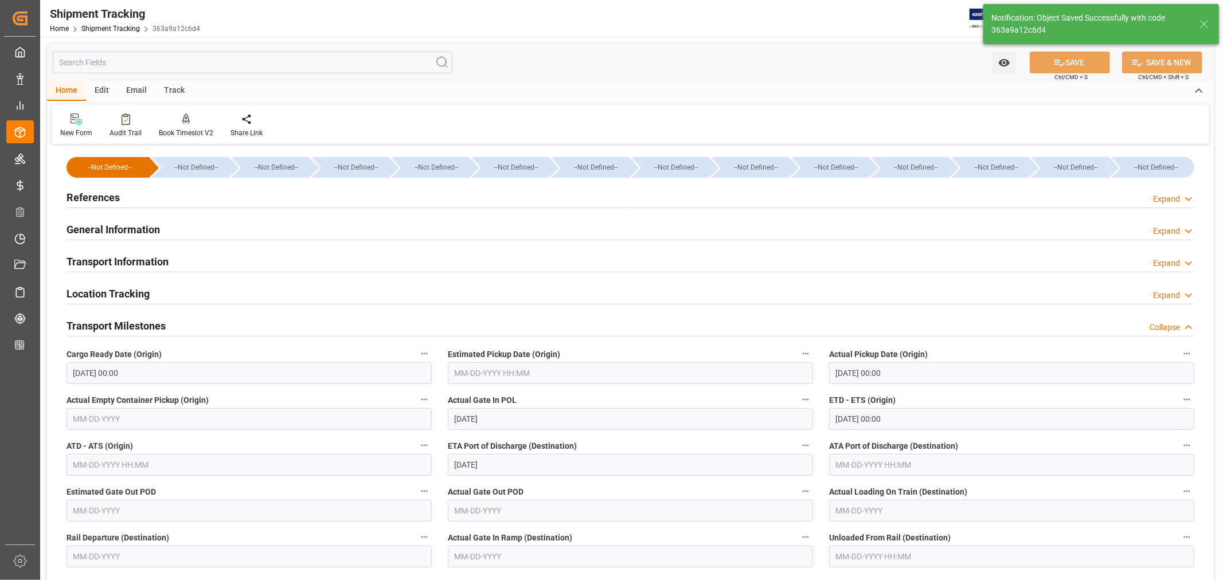
click at [134, 376] on input "[DATE] 00:00" at bounding box center [249, 373] width 365 height 22
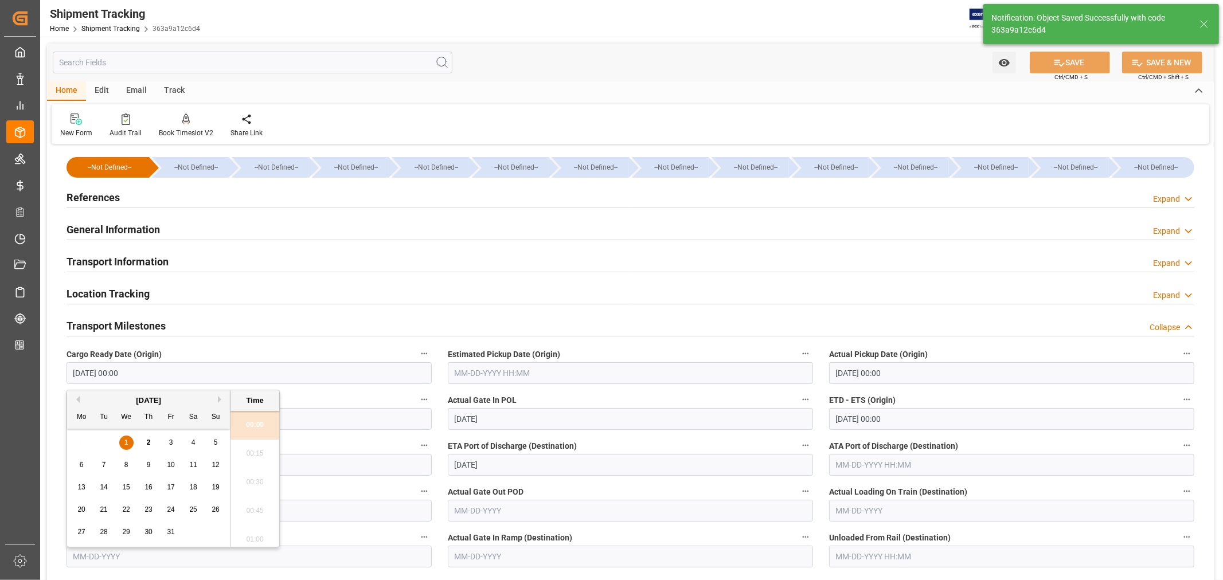
click at [76, 400] on button "Previous Month" at bounding box center [76, 399] width 7 height 7
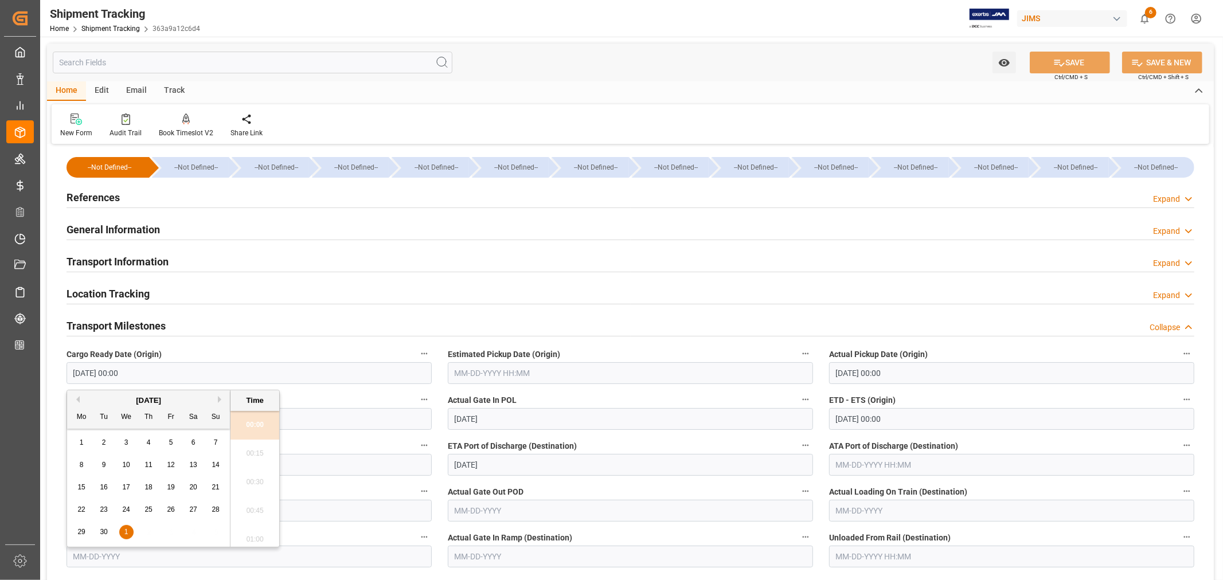
click at [169, 510] on span "26" at bounding box center [170, 510] width 7 height 8
type input "09-26-2025 00:00"
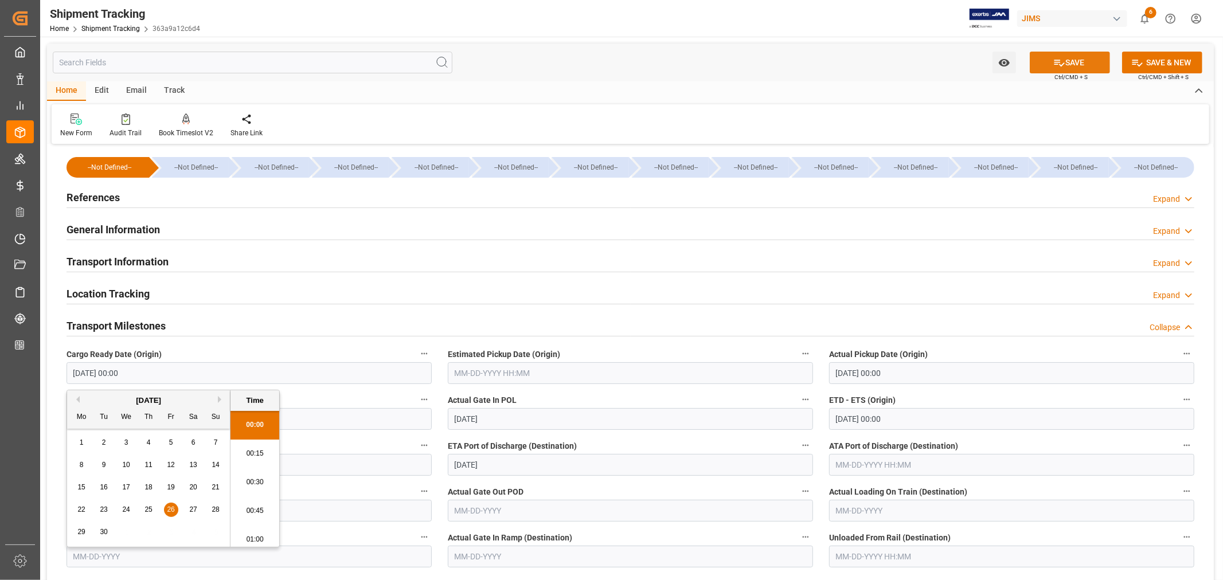
click at [1068, 61] on button "SAVE" at bounding box center [1070, 63] width 80 height 22
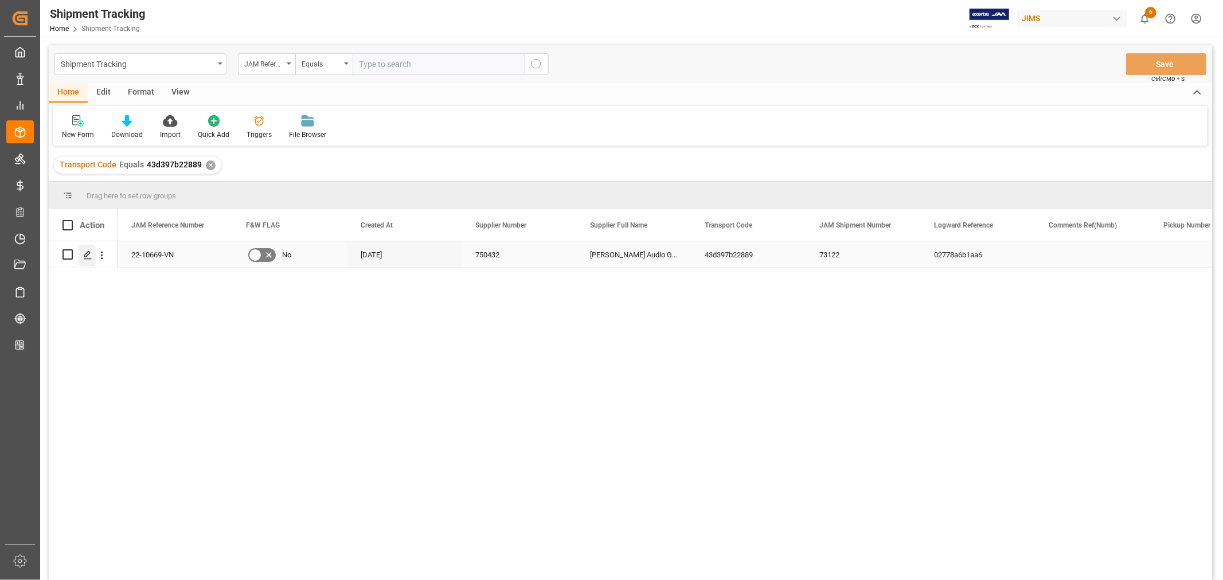
click at [88, 255] on icon "Press SPACE to select this row." at bounding box center [87, 255] width 9 height 9
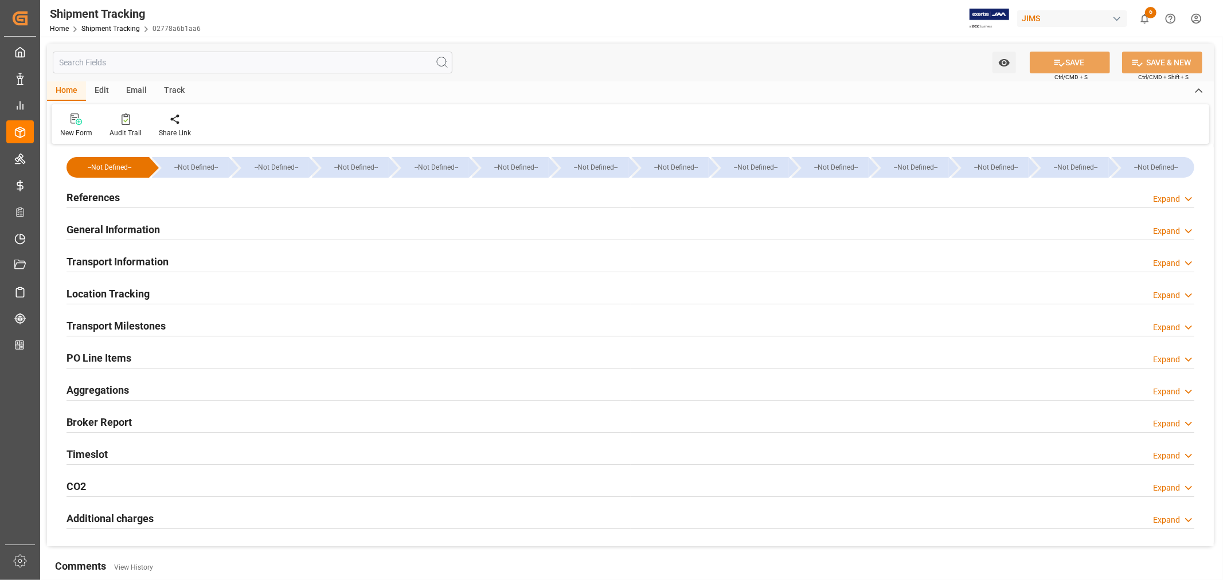
type input "Evergreen"
type input "Evergreen Marine Corp."
type input "9935208"
type input "94928.76"
click at [159, 265] on h2 "Transport Information" at bounding box center [118, 261] width 102 height 15
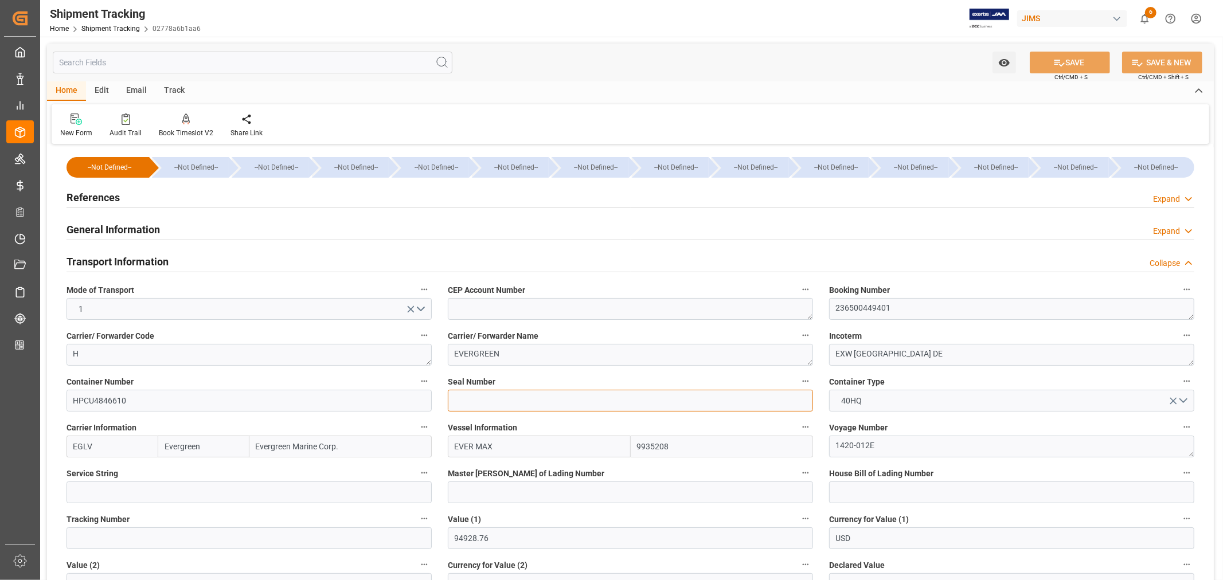
click at [463, 402] on input at bounding box center [630, 401] width 365 height 22
paste input "EMCQSS5674"
type input "EMCQSS5674"
click at [1070, 57] on button "SAVE" at bounding box center [1070, 63] width 80 height 22
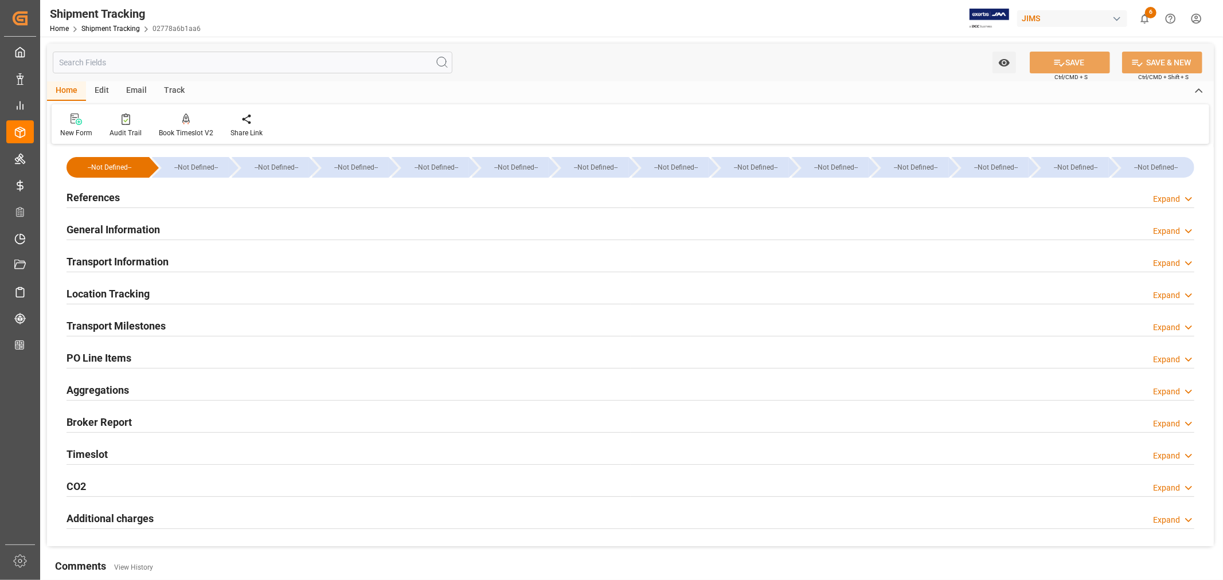
click at [95, 200] on h2 "References" at bounding box center [93, 197] width 53 height 15
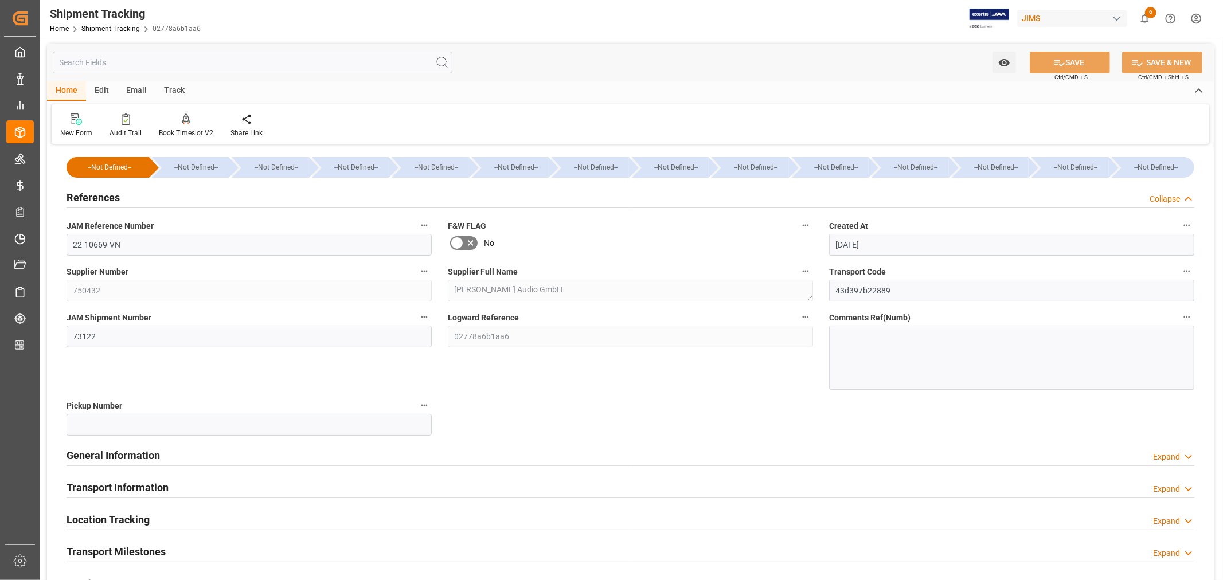
click at [95, 200] on h2 "References" at bounding box center [93, 197] width 53 height 15
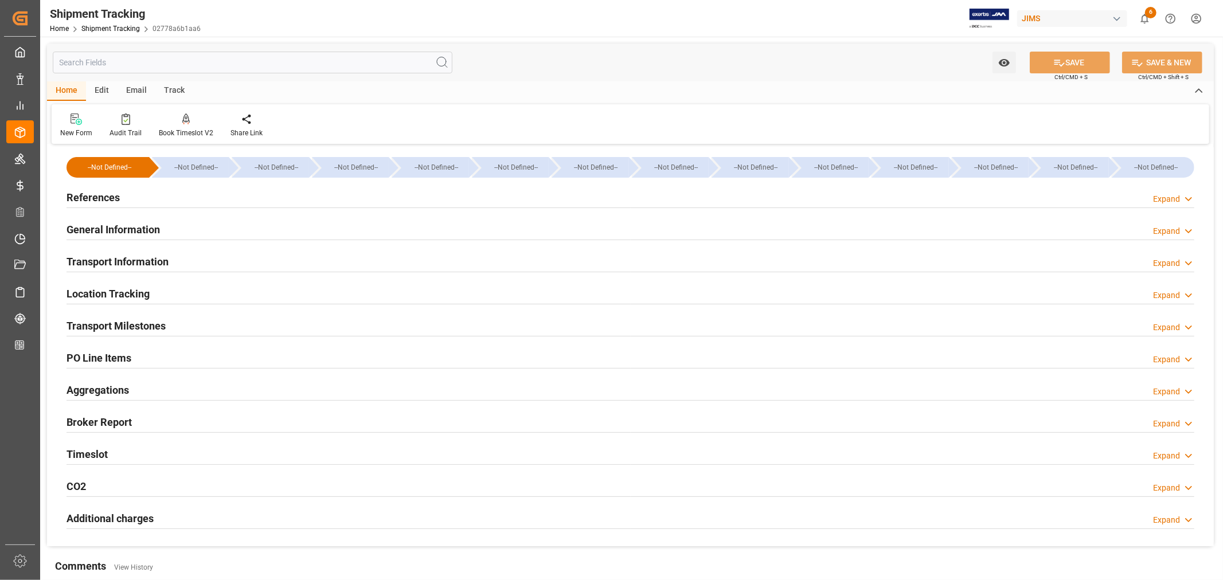
click at [113, 224] on h2 "General Information" at bounding box center [113, 229] width 93 height 15
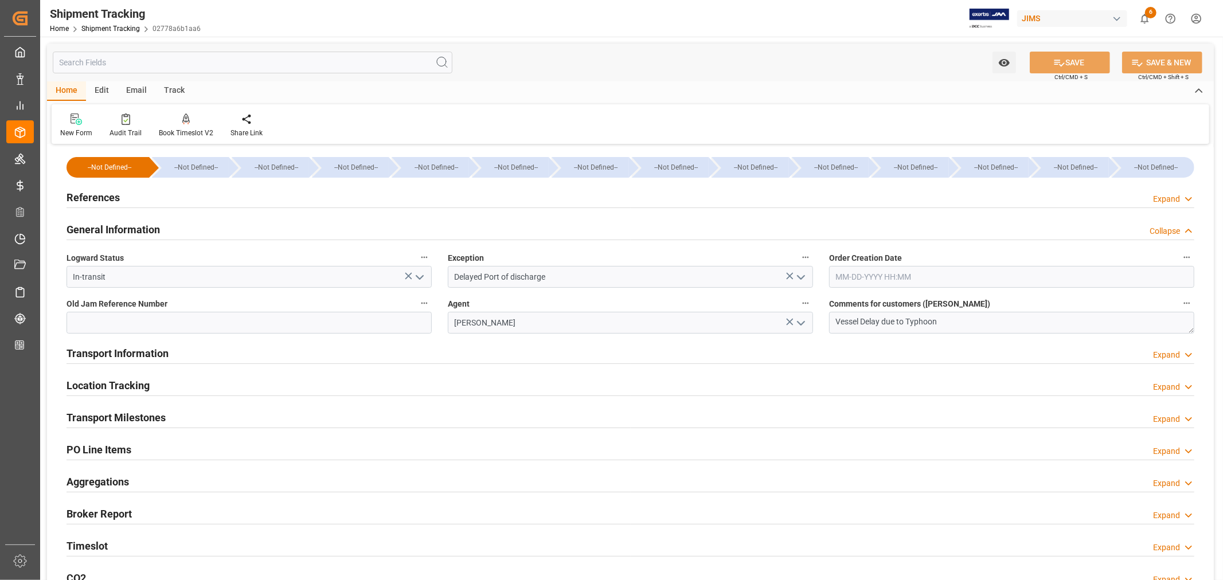
click at [125, 225] on h2 "General Information" at bounding box center [113, 229] width 93 height 15
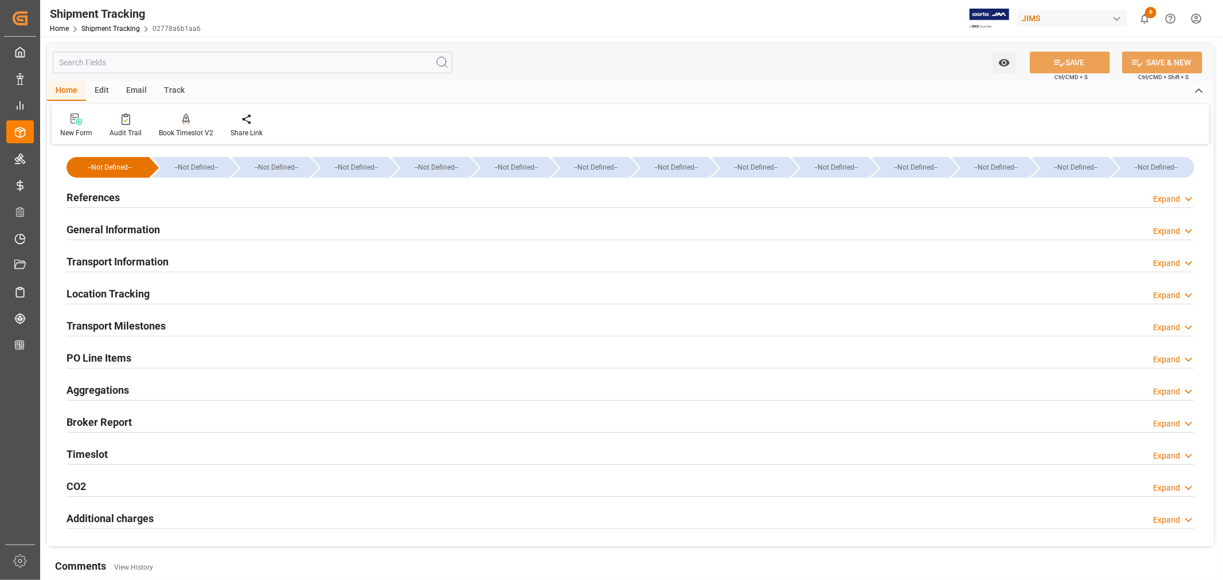
click at [141, 257] on h2 "Transport Information" at bounding box center [118, 261] width 102 height 15
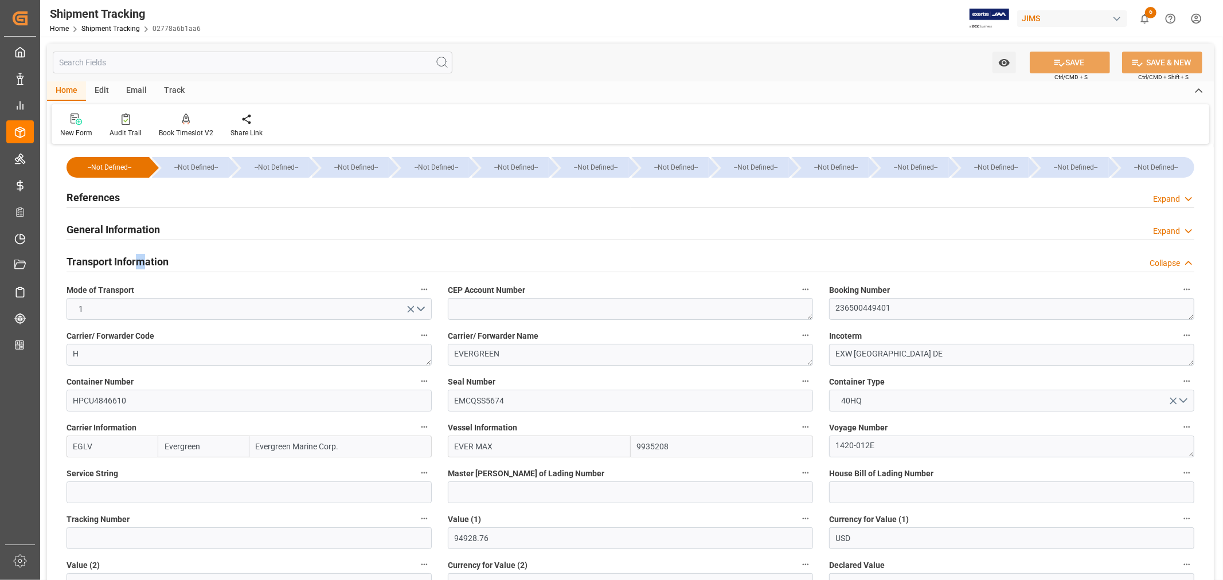
click at [141, 258] on h2 "Transport Information" at bounding box center [118, 261] width 102 height 15
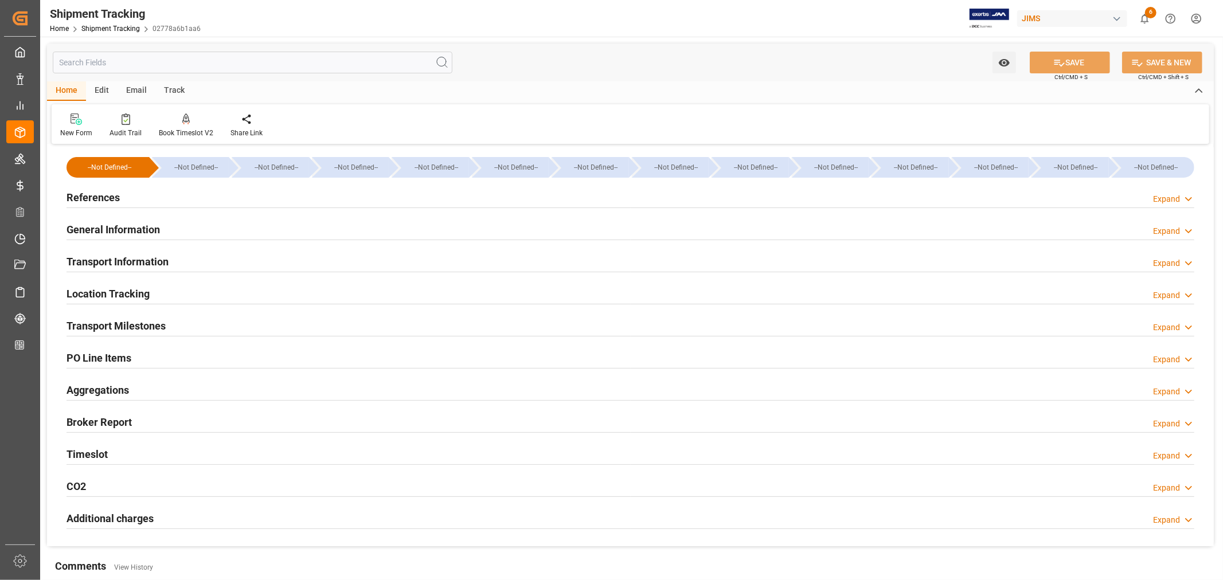
click at [132, 255] on h2 "Transport Information" at bounding box center [118, 261] width 102 height 15
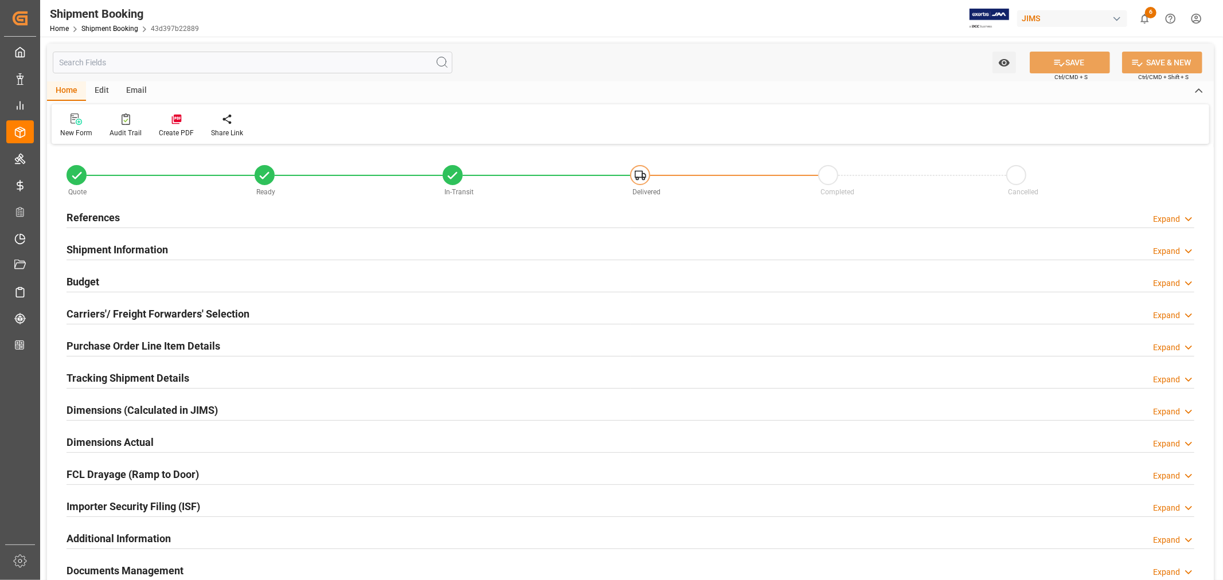
type input "1"
type input "[DATE]"
type input "[DATE] 00:00"
drag, startPoint x: 115, startPoint y: 216, endPoint x: 117, endPoint y: 228, distance: 11.7
click at [114, 216] on h2 "References" at bounding box center [93, 217] width 53 height 15
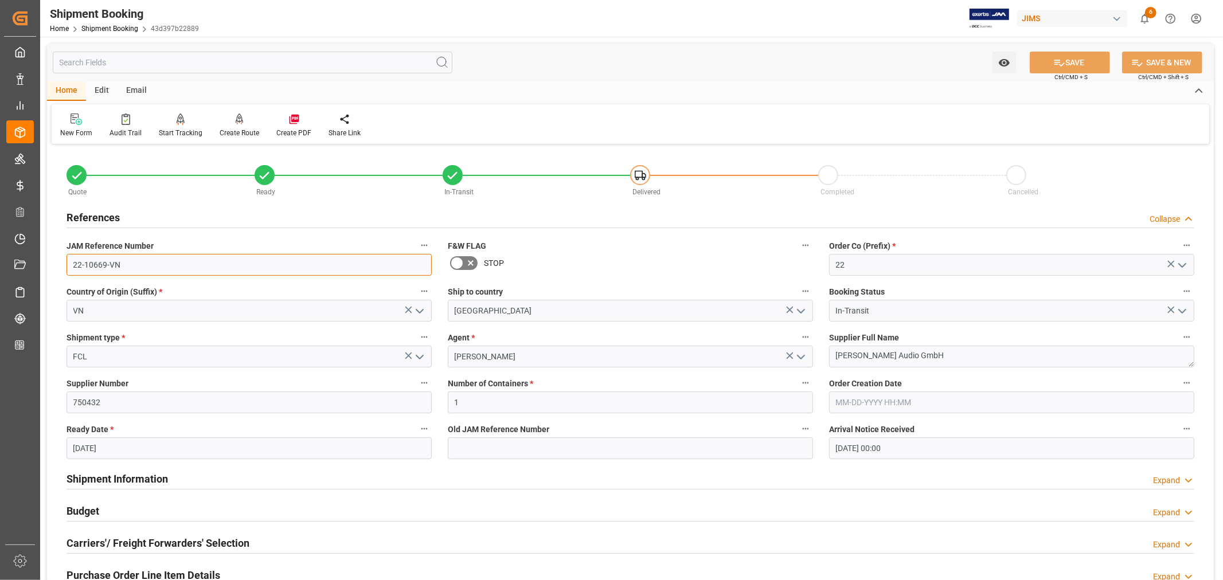
drag, startPoint x: 123, startPoint y: 264, endPoint x: 53, endPoint y: 264, distance: 70.0
click at [53, 264] on div "Quote Ready In-Transit Delivered Completed Cancelled References Collapse JAM Re…" at bounding box center [630, 503] width 1167 height 713
click at [100, 218] on h2 "References" at bounding box center [93, 217] width 53 height 15
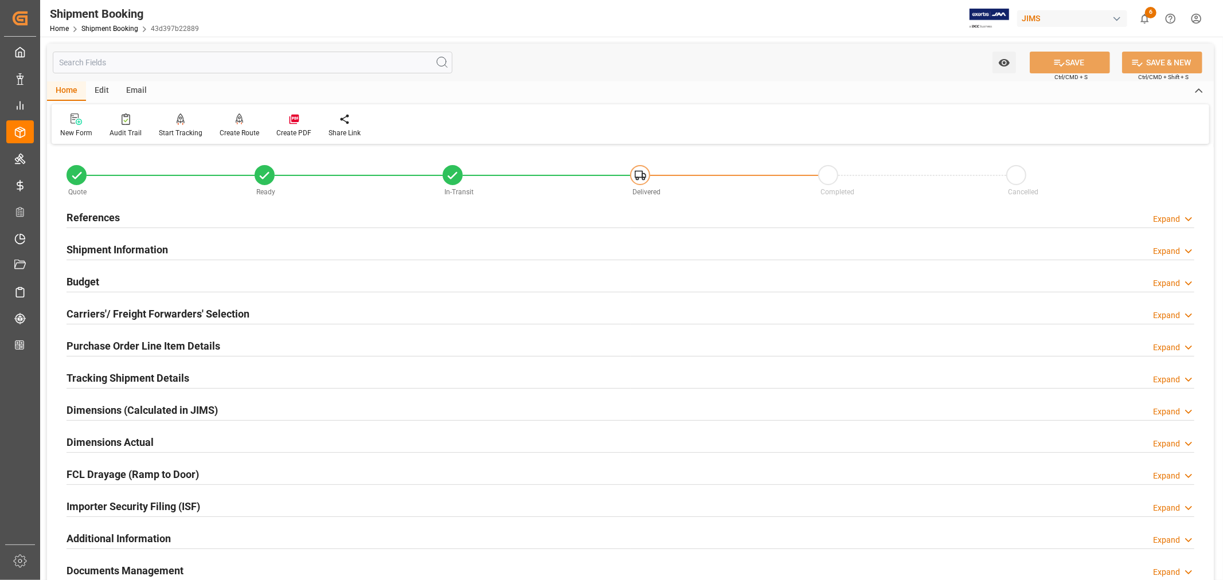
click at [98, 341] on h2 "Purchase Order Line Item Details" at bounding box center [144, 345] width 154 height 15
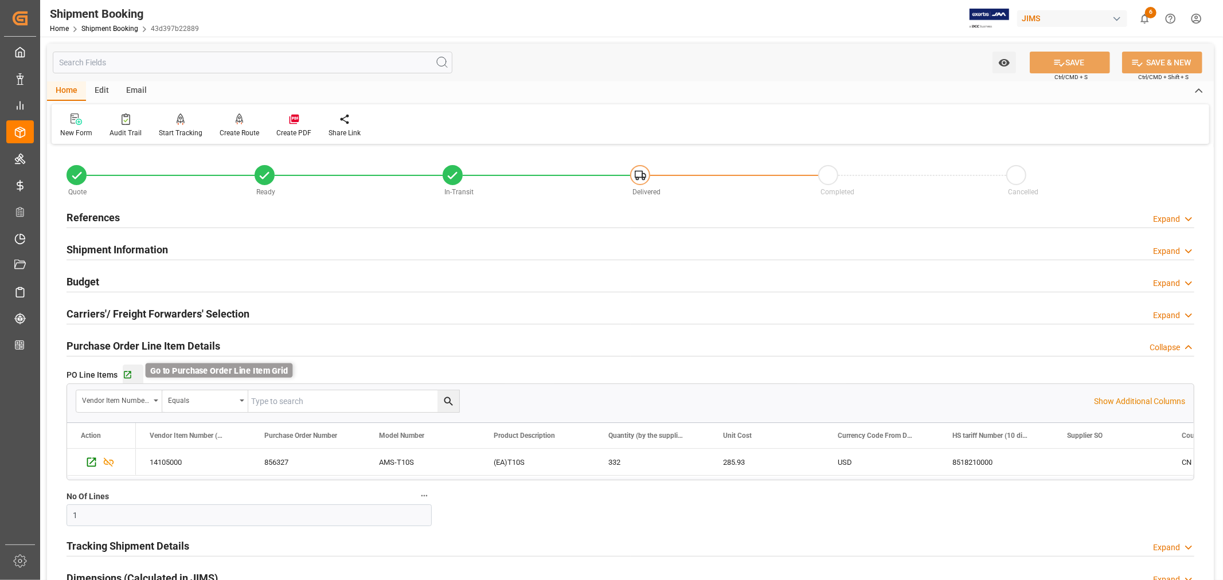
click at [128, 375] on icon "button" at bounding box center [128, 375] width 10 height 10
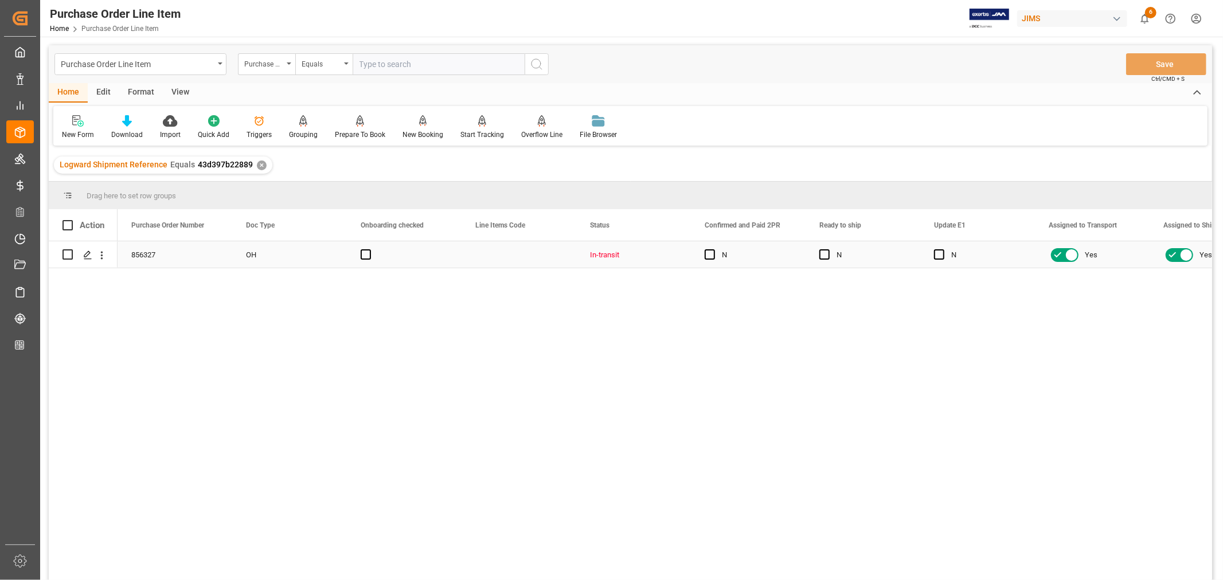
click at [513, 245] on div "Press SPACE to select this row." at bounding box center [519, 254] width 115 height 26
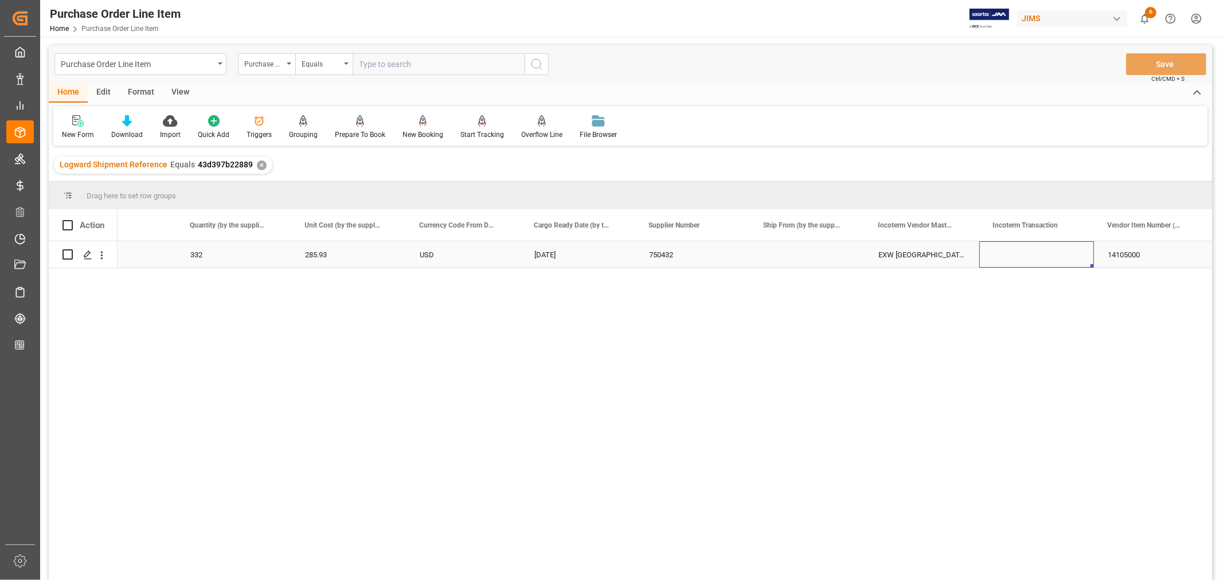
click at [1033, 253] on div "Press SPACE to select this row." at bounding box center [1037, 254] width 115 height 26
click at [1007, 260] on input "Press SPACE to select this row." at bounding box center [1037, 262] width 96 height 22
paste input "FCA [PERSON_NAME] Audio Premises ,[GEOGRAPHIC_DATA]"
type input "FCA [PERSON_NAME] Audio Premises ,[GEOGRAPHIC_DATA]"
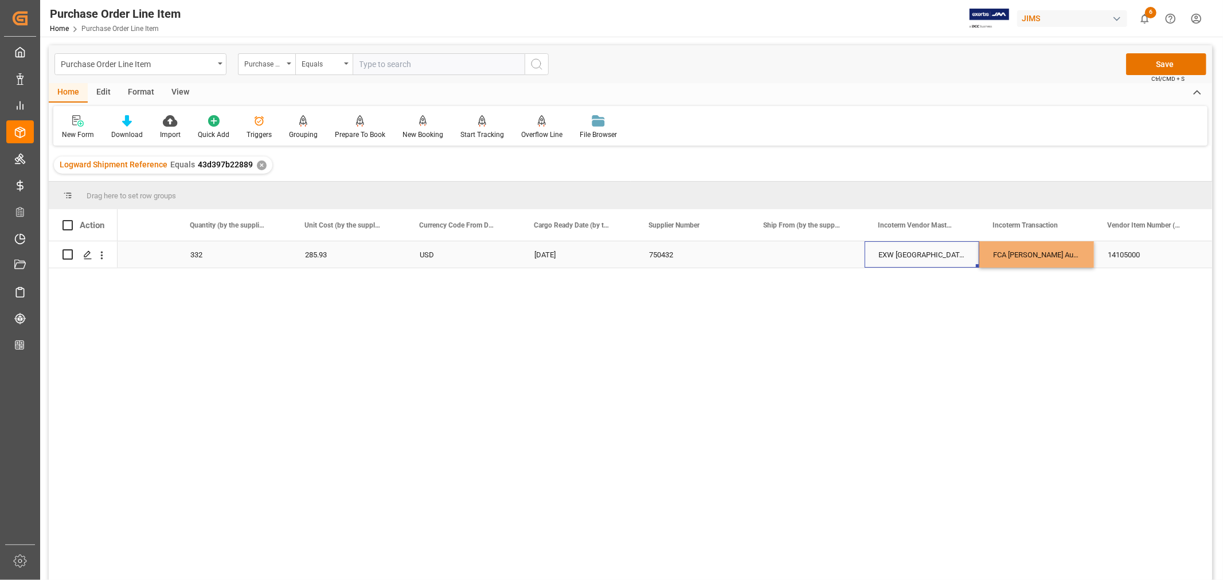
click at [896, 253] on div "EXW [GEOGRAPHIC_DATA] DE" at bounding box center [922, 254] width 115 height 26
click at [1162, 61] on button "Save" at bounding box center [1166, 64] width 80 height 22
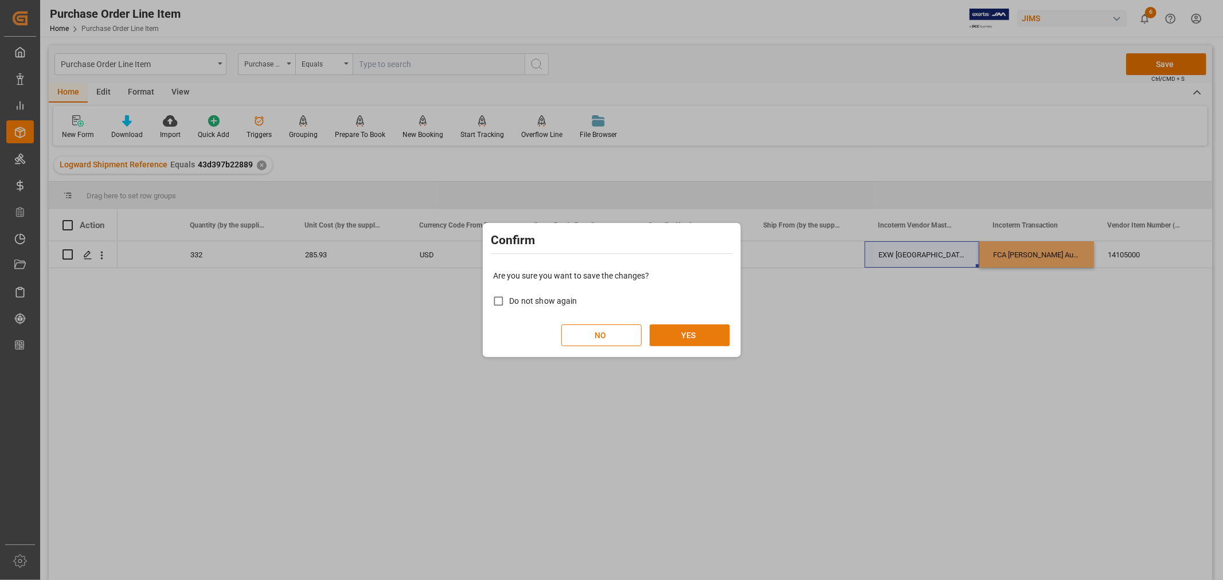
click at [695, 329] on button "YES" at bounding box center [690, 336] width 80 height 22
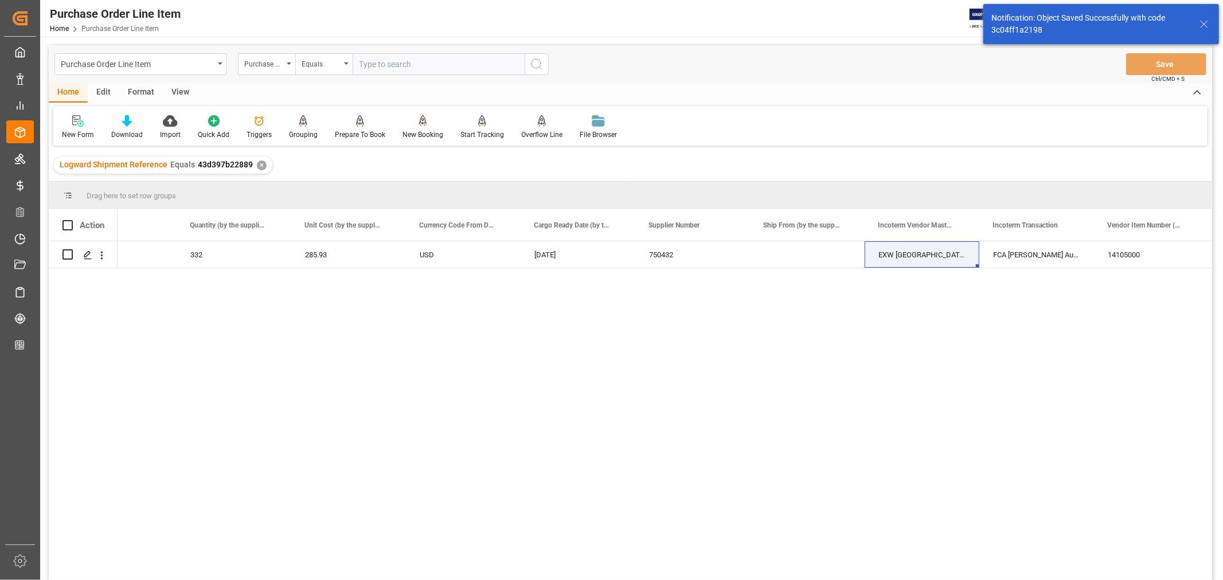
click at [181, 90] on div "View" at bounding box center [180, 92] width 35 height 19
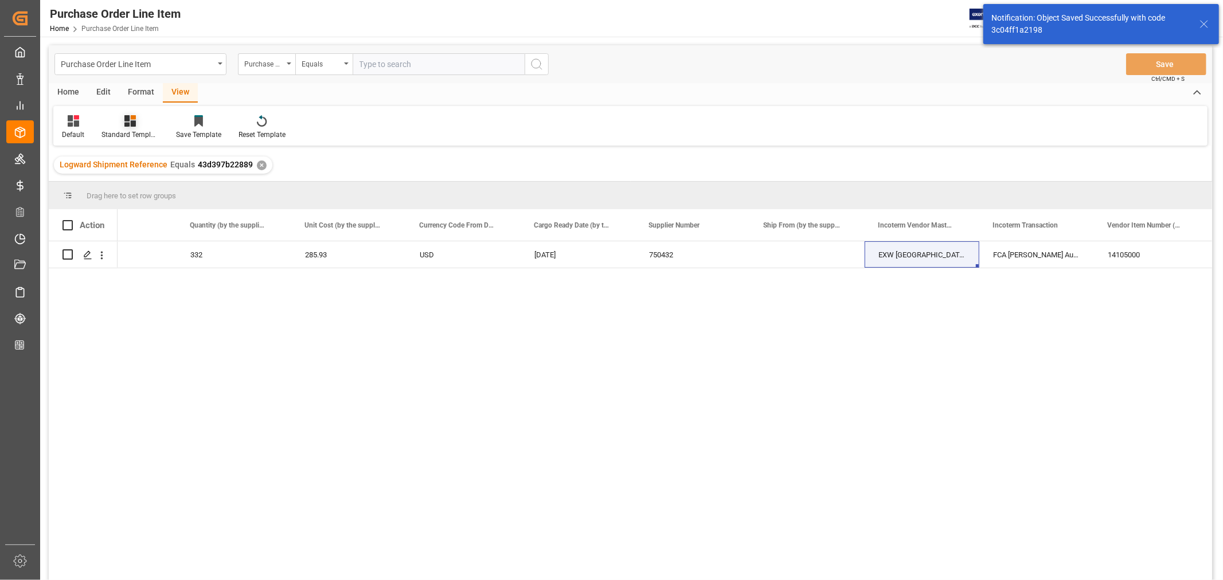
click at [138, 132] on div "Standard Templates" at bounding box center [130, 135] width 57 height 10
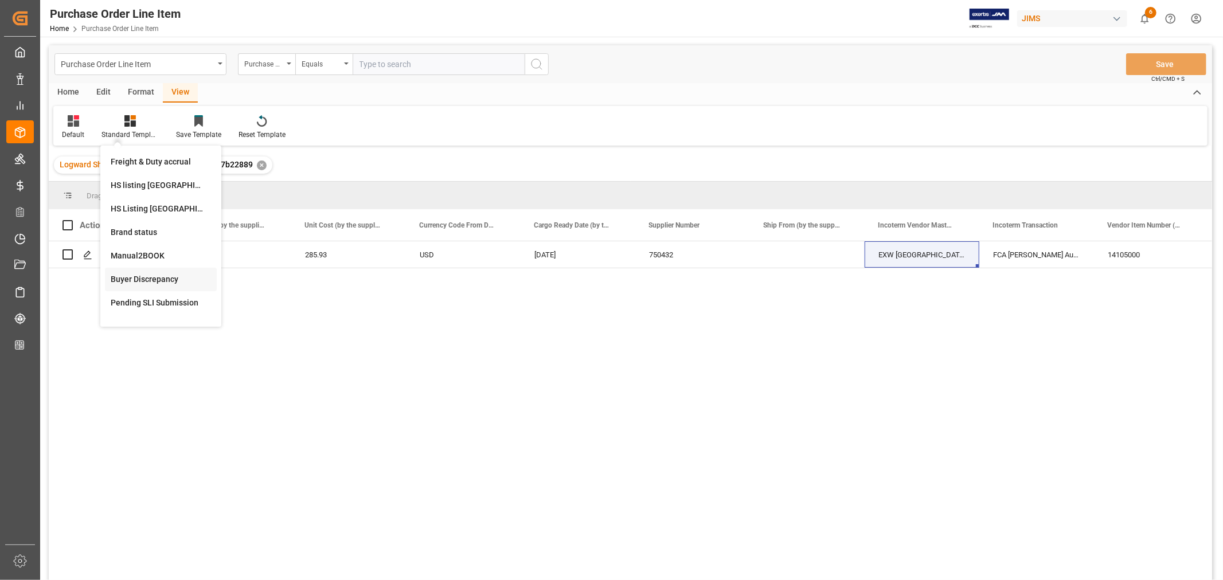
click at [135, 276] on div "Buyer Discrepancy" at bounding box center [161, 280] width 100 height 12
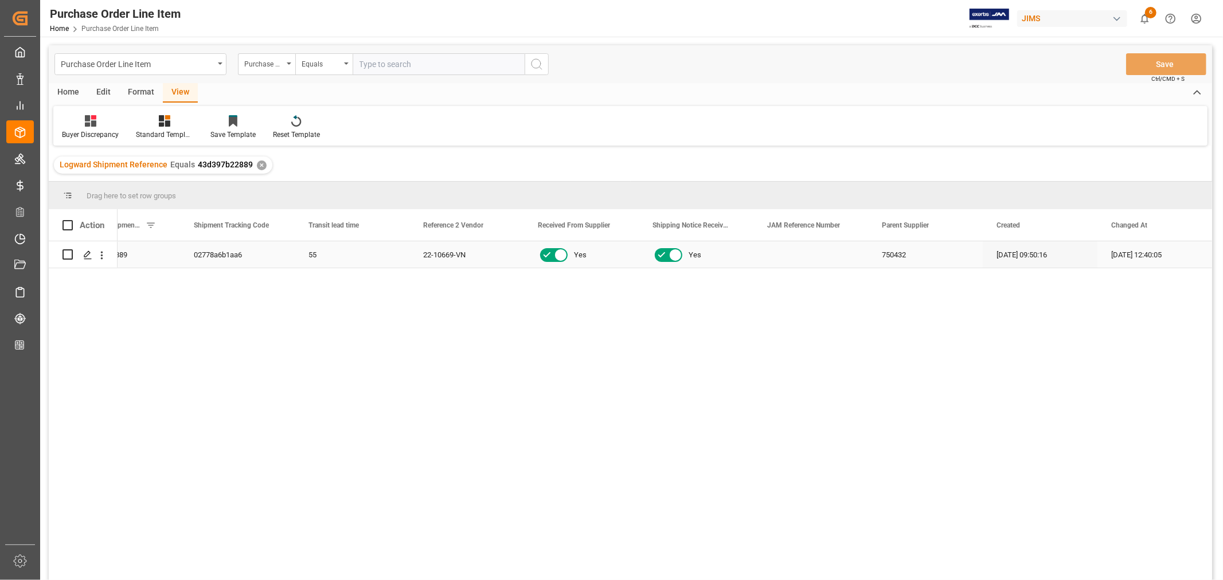
click at [381, 256] on div "55" at bounding box center [352, 254] width 115 height 26
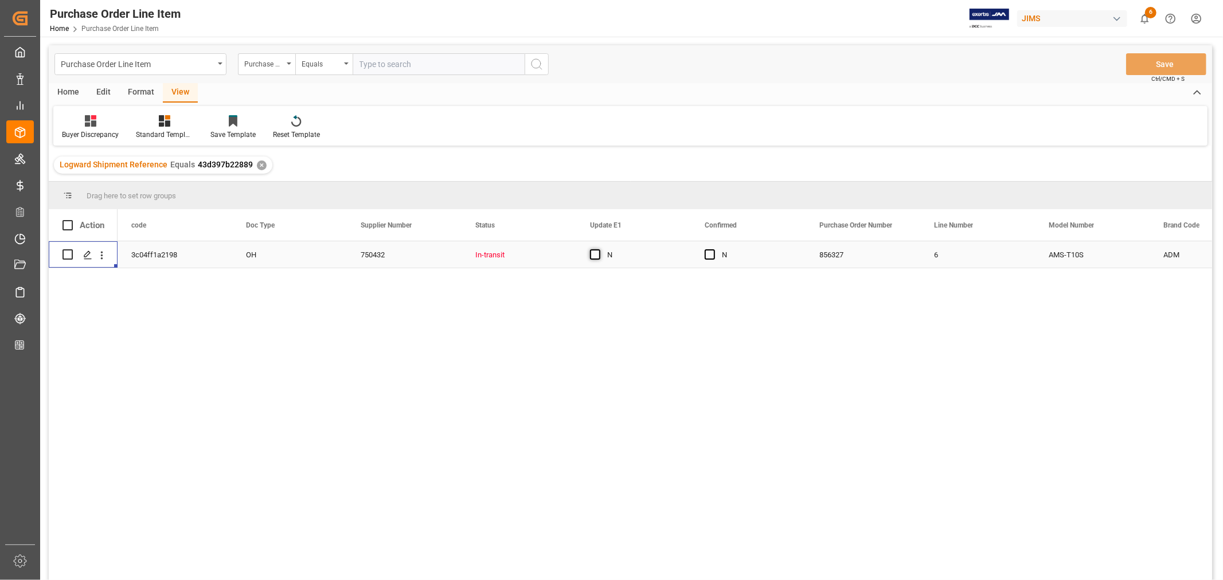
click at [592, 251] on span "Press SPACE to select this row." at bounding box center [595, 254] width 10 height 10
click at [599, 249] on input "Press SPACE to select this row." at bounding box center [599, 249] width 0 height 0
click at [707, 253] on span "Press SPACE to select this row." at bounding box center [710, 254] width 10 height 10
click at [713, 249] on input "Press SPACE to select this row." at bounding box center [713, 249] width 0 height 0
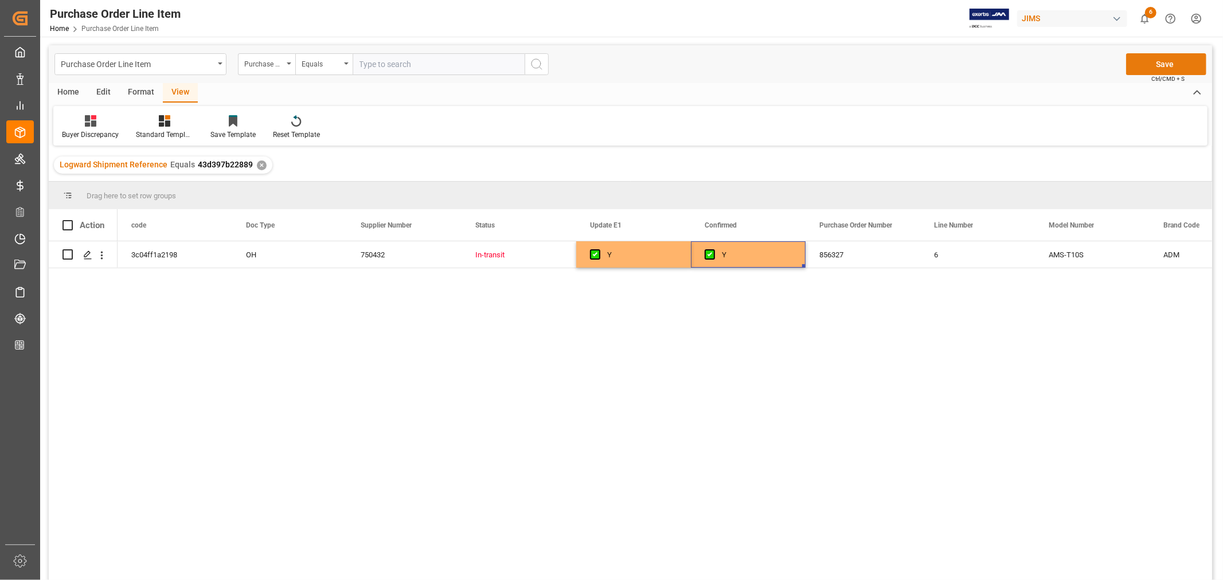
click at [1153, 60] on button "Save" at bounding box center [1166, 64] width 80 height 22
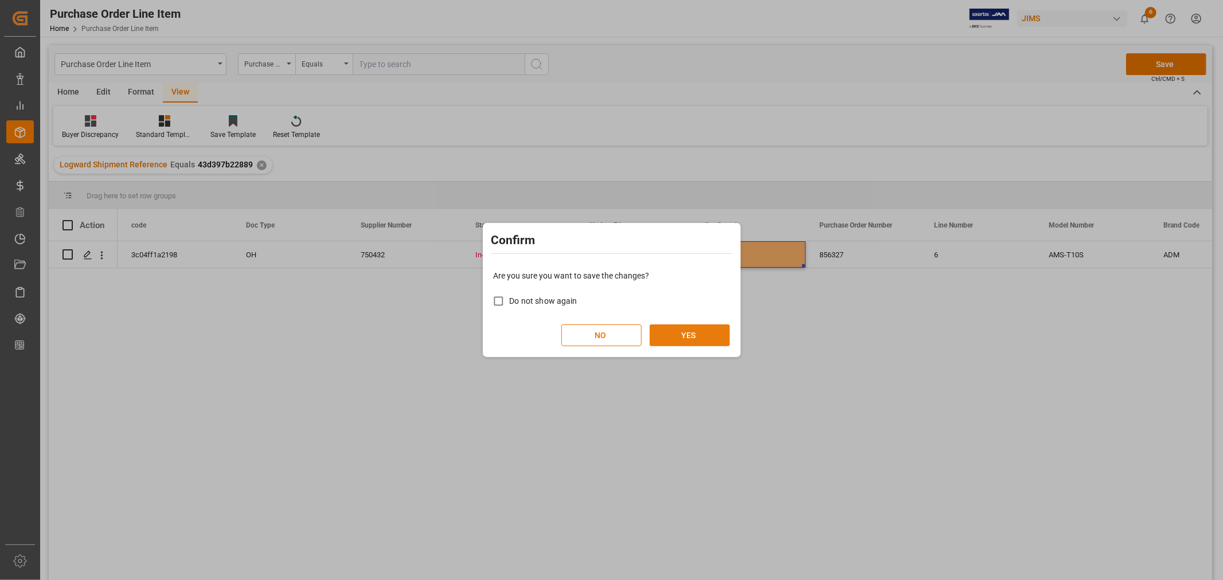
click at [695, 337] on button "YES" at bounding box center [690, 336] width 80 height 22
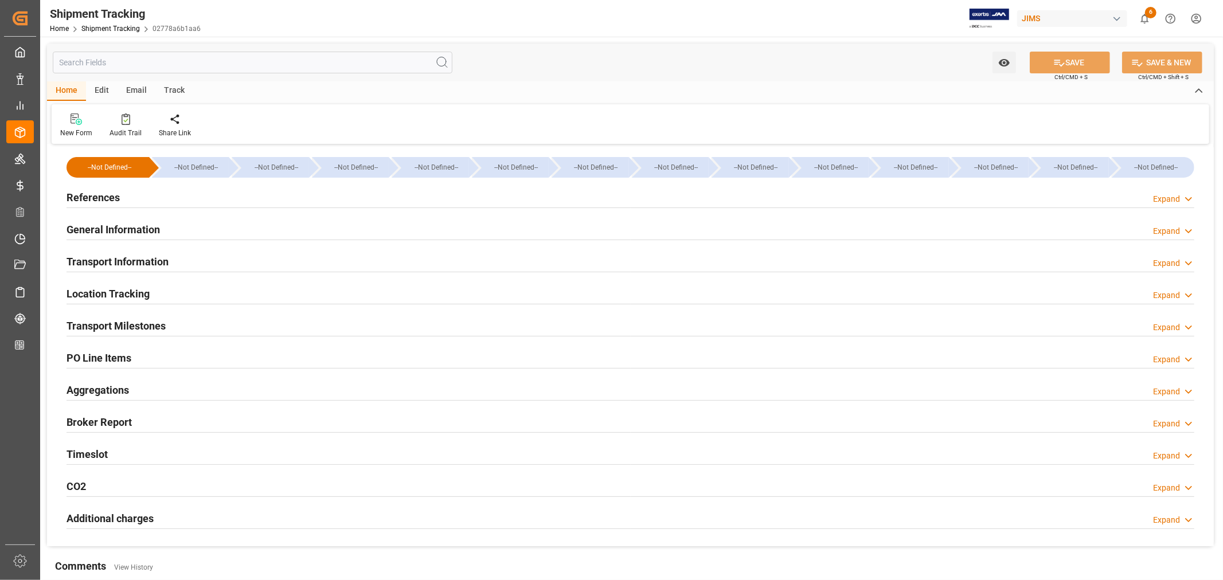
type input "Evergreen"
type input "Evergreen Marine Corp."
type input "9935208"
type input "94928.76"
click at [150, 259] on h2 "Transport Information" at bounding box center [118, 261] width 102 height 15
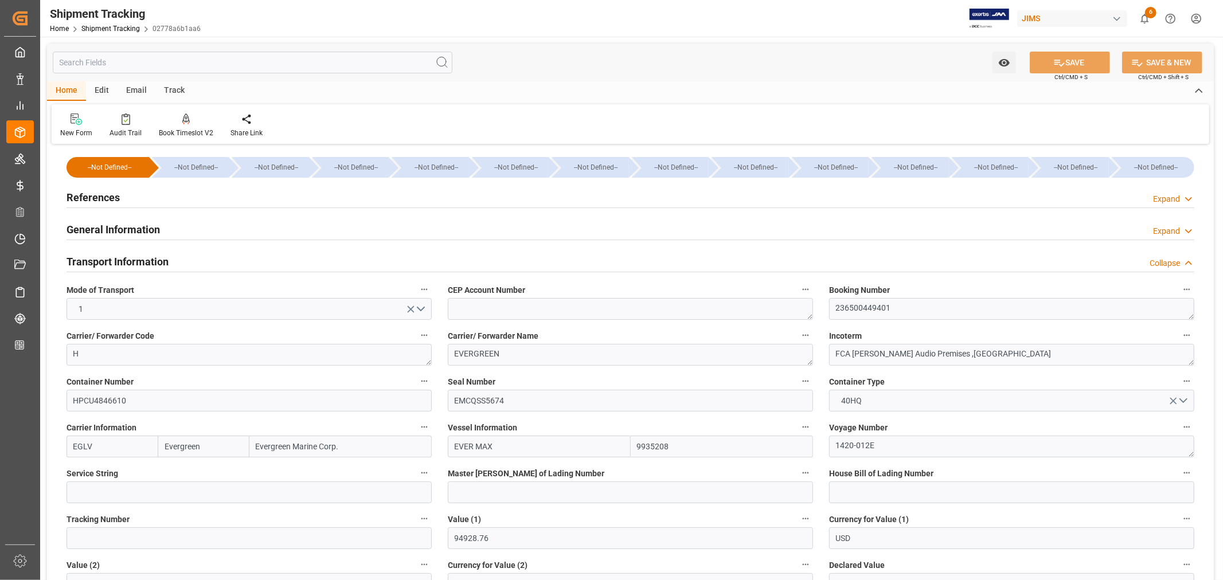
click at [150, 259] on h2 "Transport Information" at bounding box center [118, 261] width 102 height 15
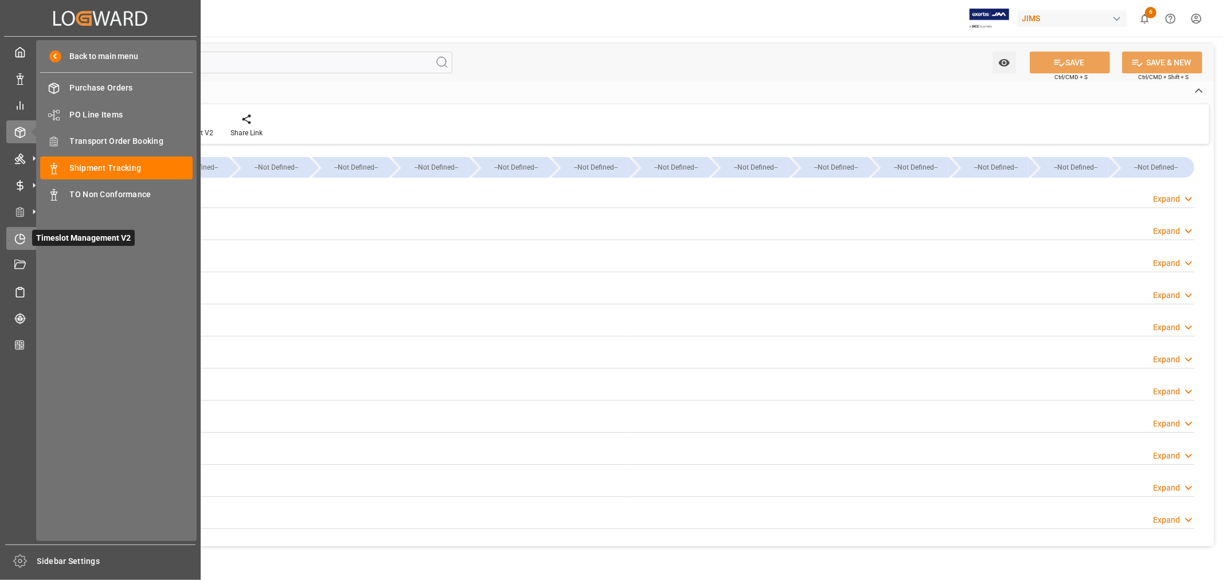
click at [22, 235] on icon at bounding box center [19, 238] width 11 height 11
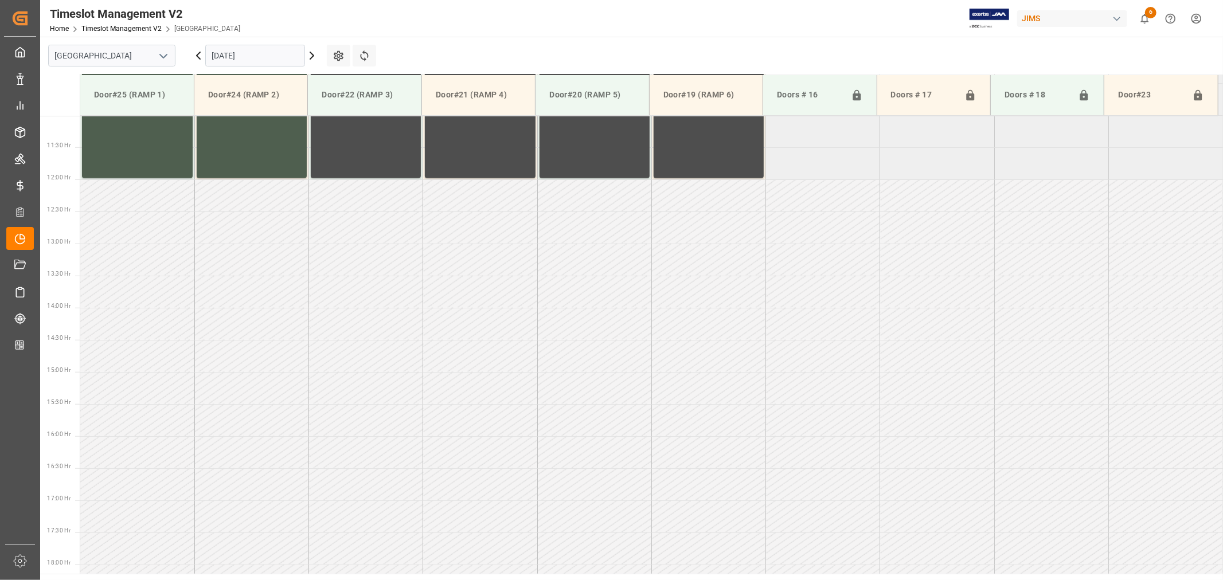
scroll to position [763, 0]
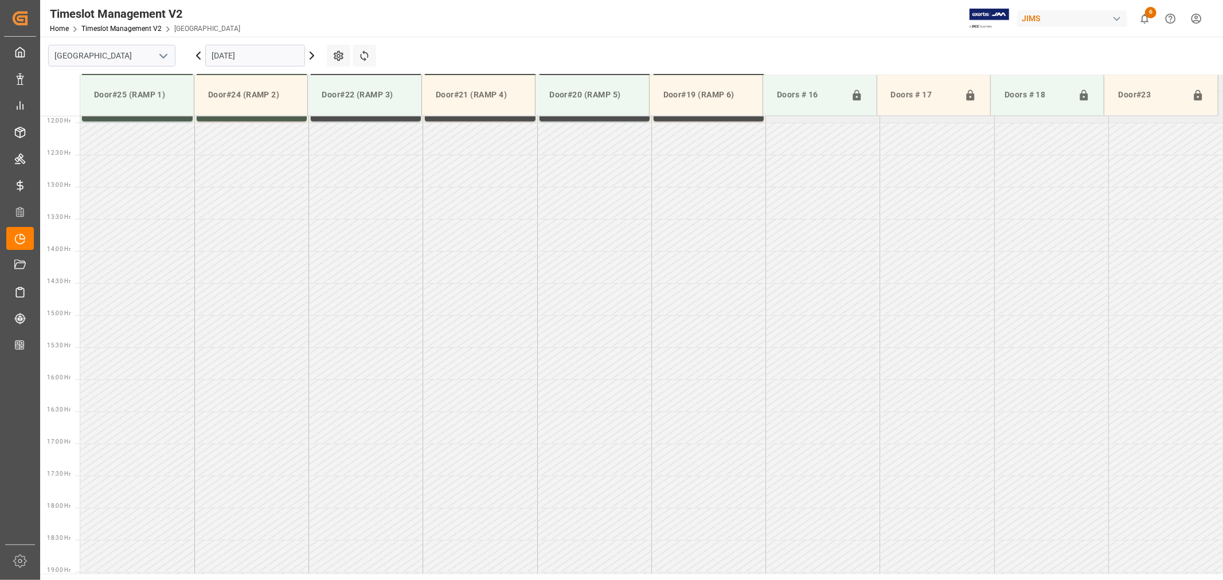
click at [163, 54] on icon "open menu" at bounding box center [164, 56] width 14 height 14
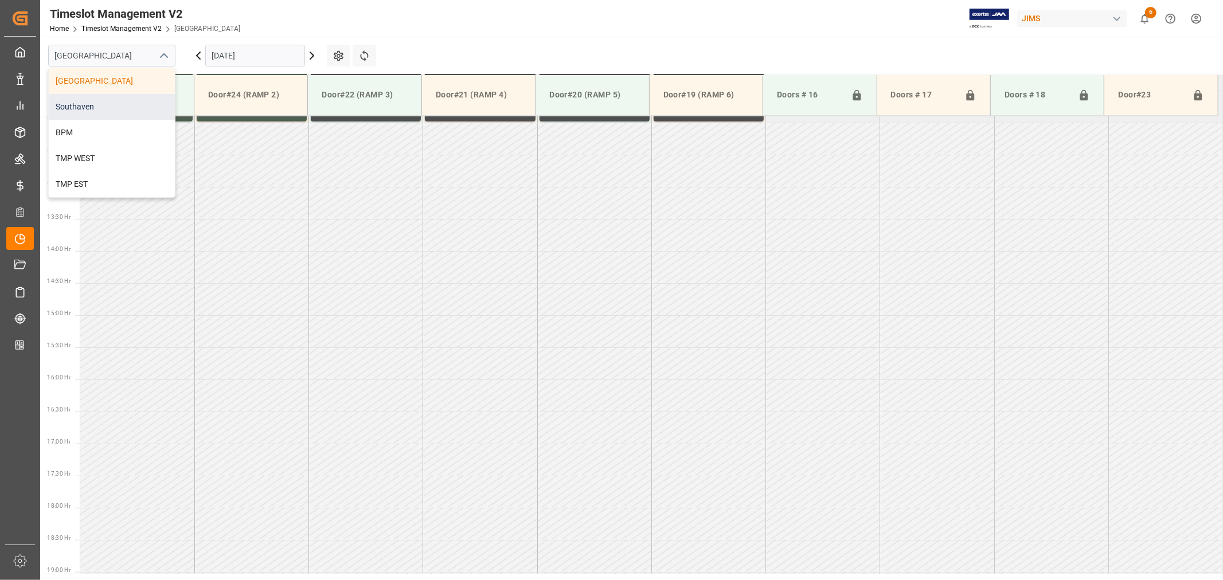
click at [79, 107] on div "Southaven" at bounding box center [112, 107] width 126 height 26
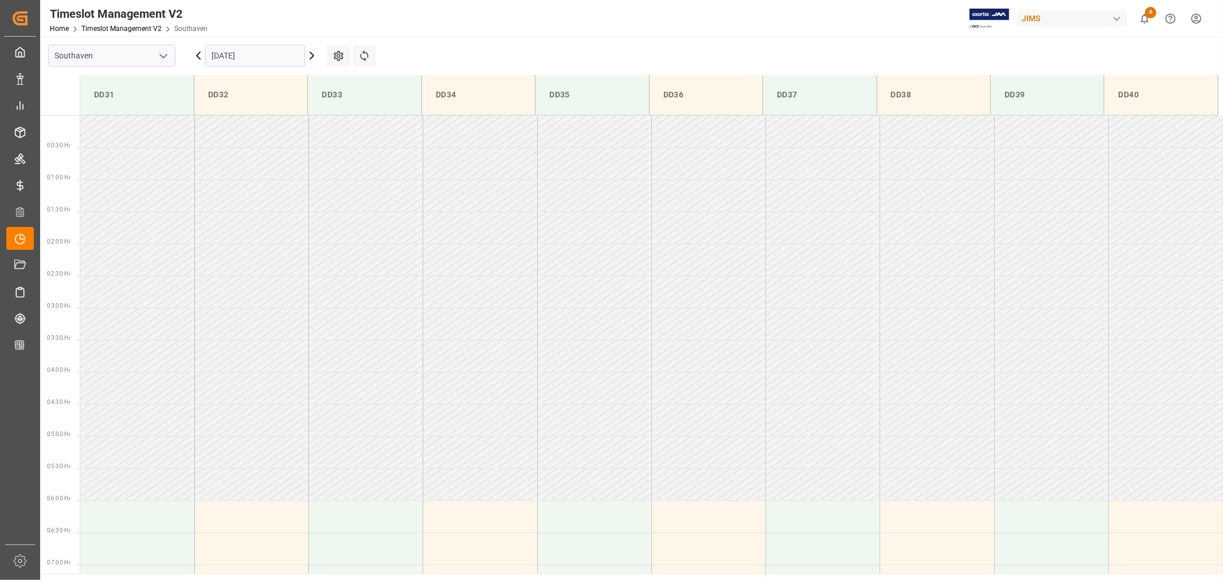
click at [276, 57] on input "10-02-2025" at bounding box center [255, 56] width 100 height 22
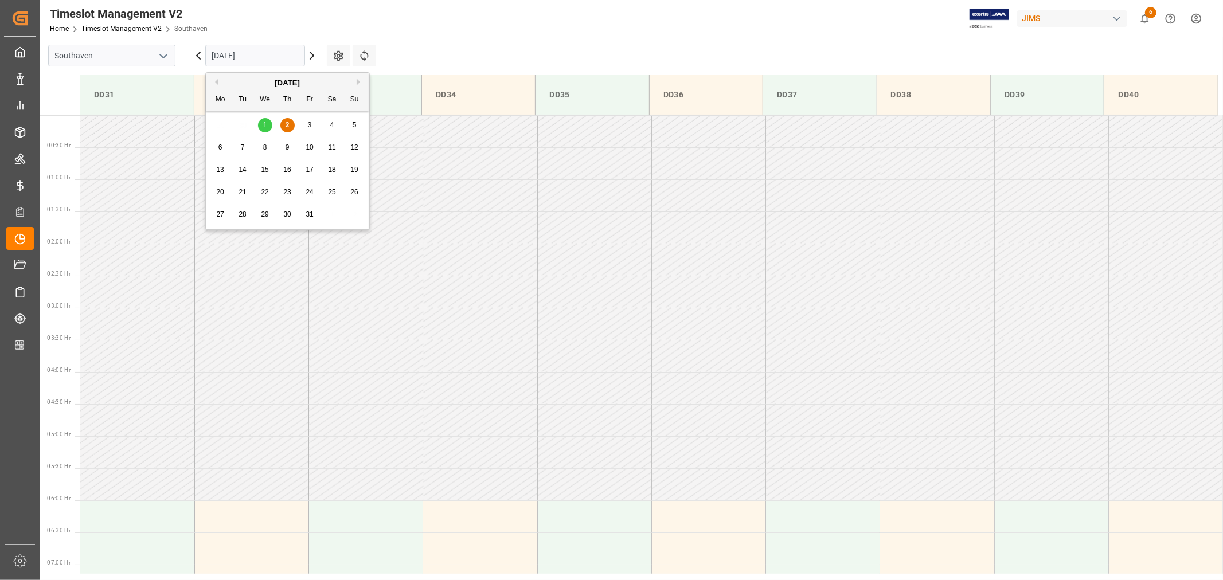
click at [266, 118] on div "1" at bounding box center [265, 125] width 14 height 14
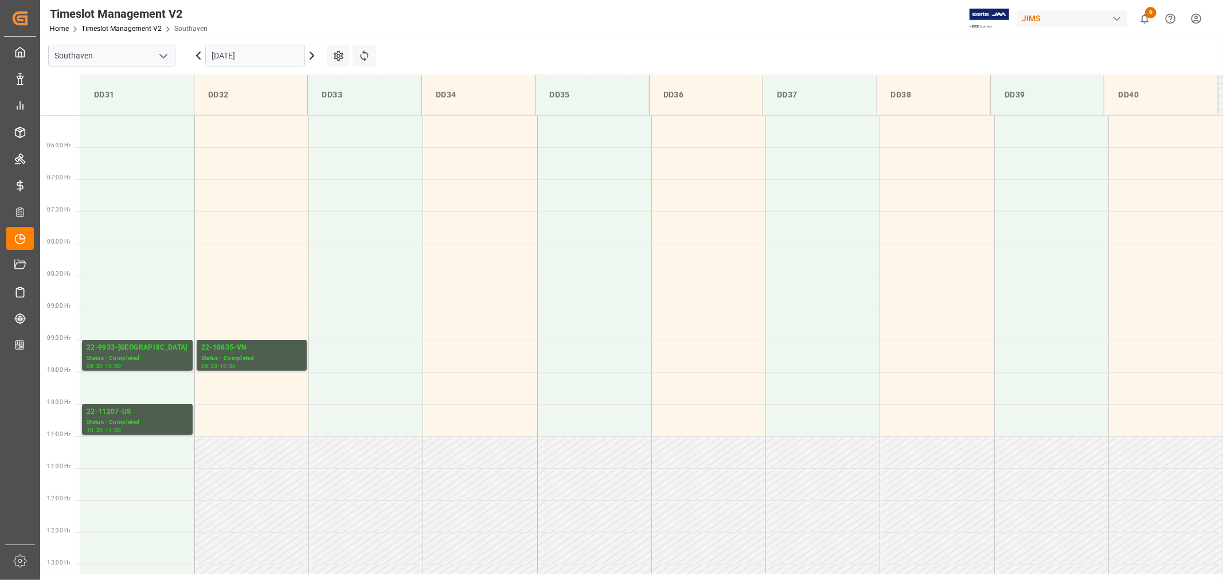
scroll to position [381, 0]
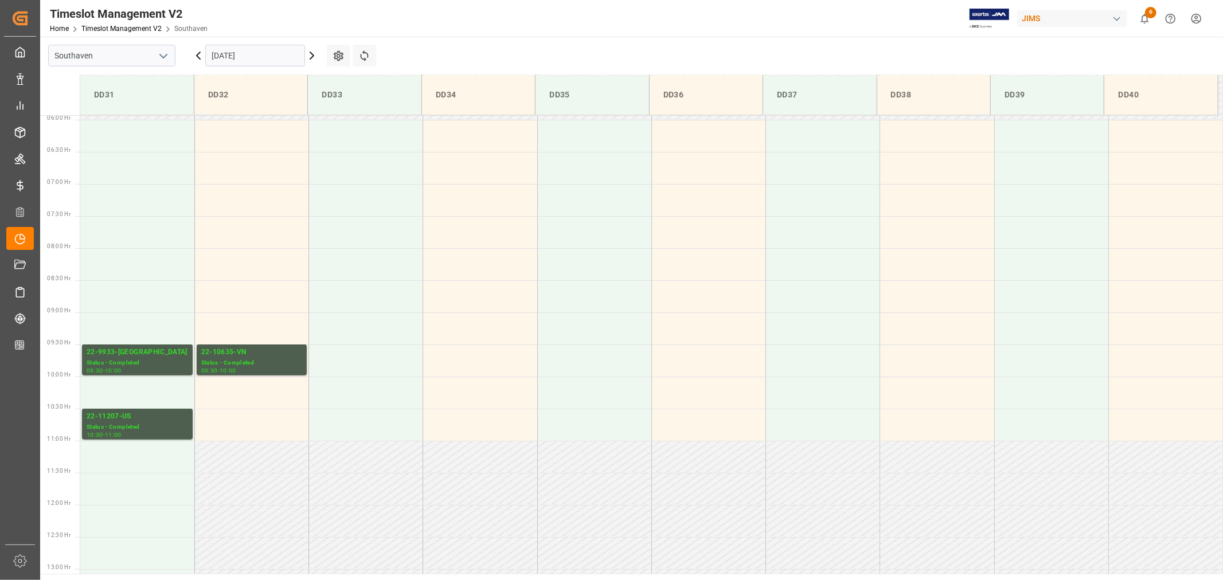
click at [262, 56] on input "10-01-2025" at bounding box center [255, 56] width 100 height 22
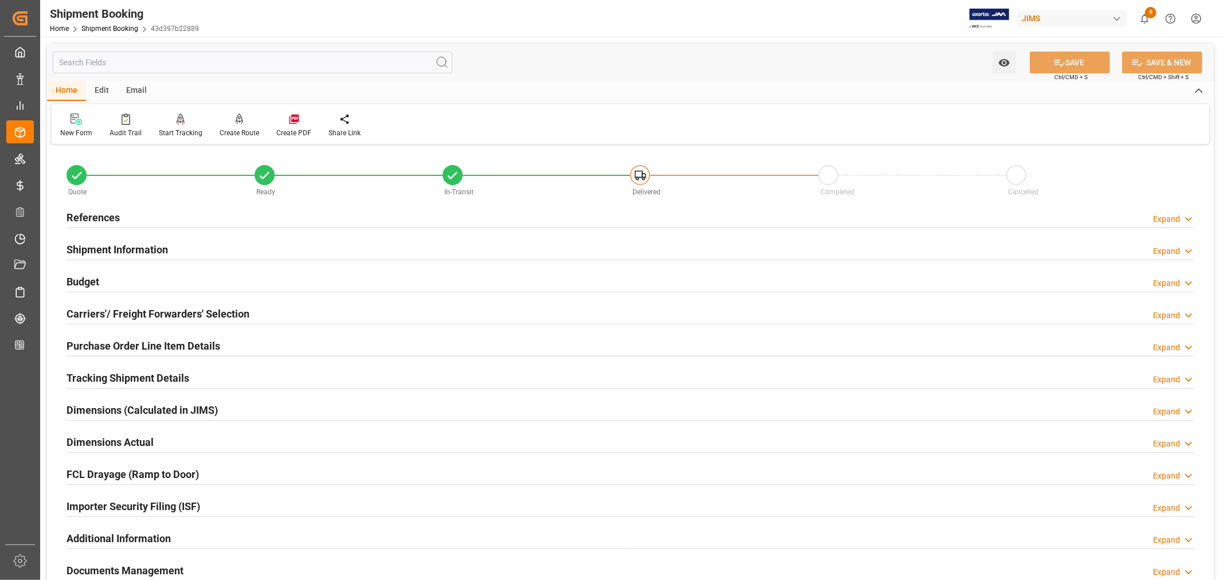
click at [104, 202] on div "References Expand" at bounding box center [630, 218] width 1144 height 32
click at [101, 219] on h2 "References" at bounding box center [93, 217] width 53 height 15
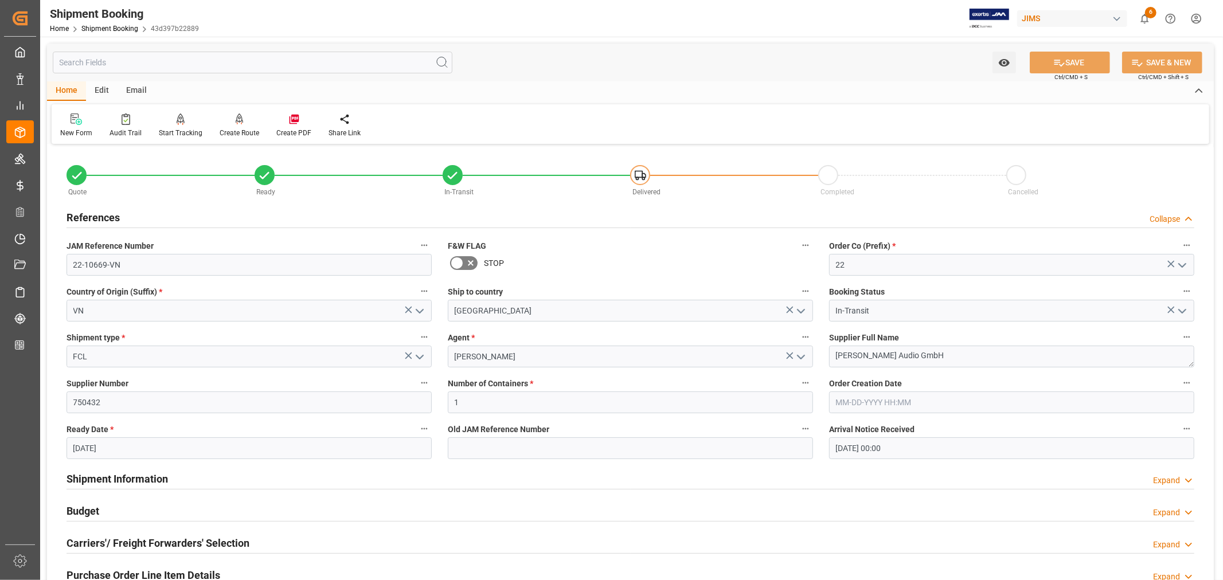
click at [101, 219] on h2 "References" at bounding box center [93, 217] width 53 height 15
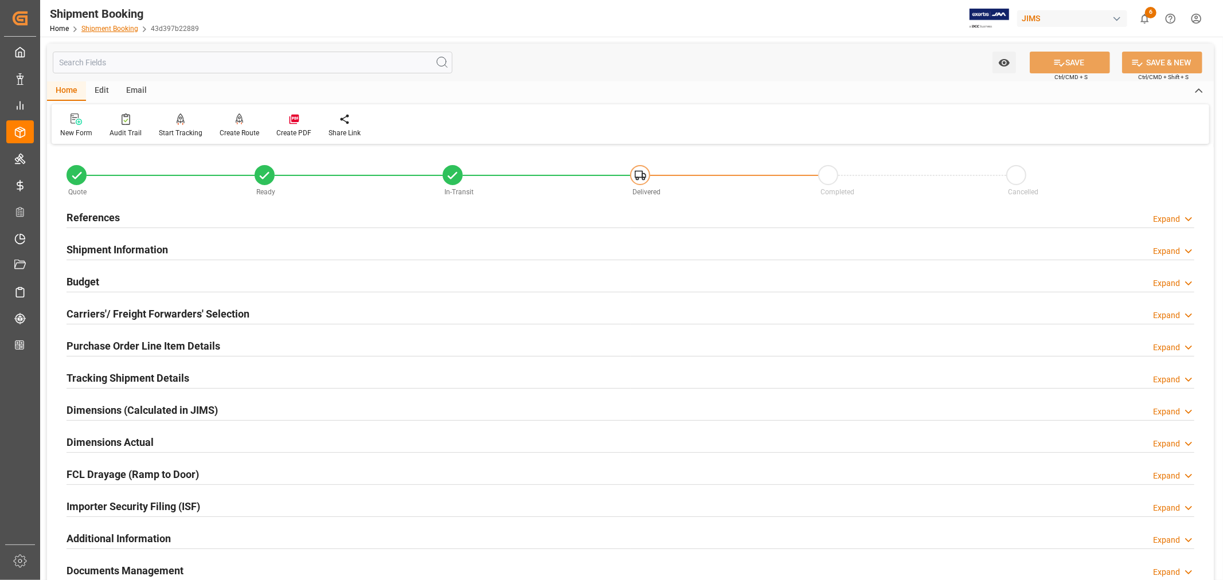
click at [110, 30] on link "Shipment Booking" at bounding box center [109, 29] width 57 height 8
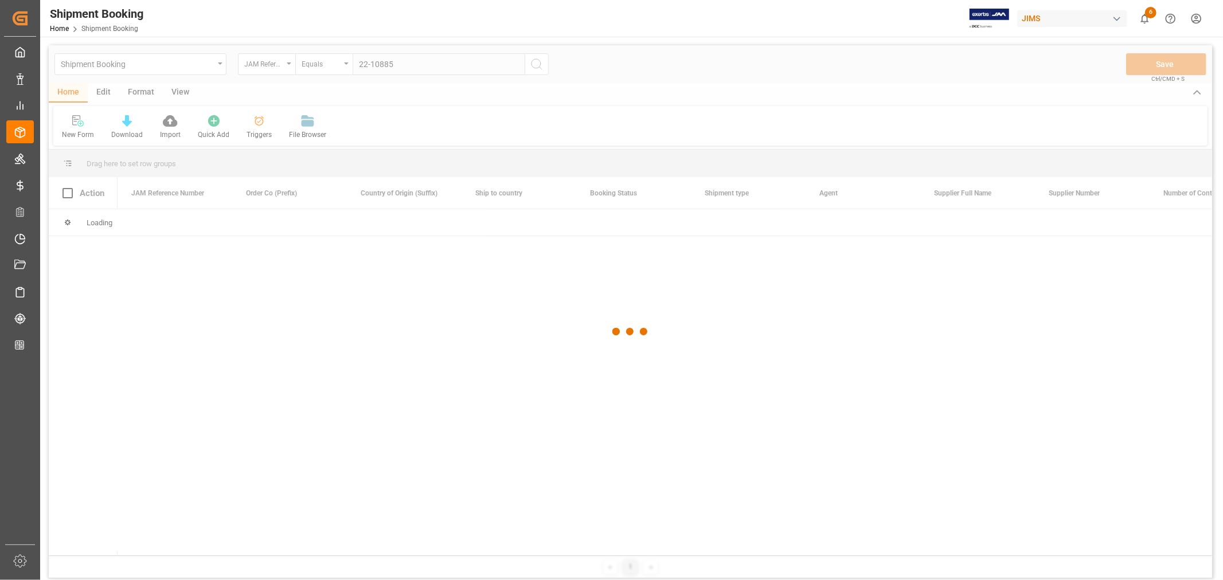
type input "22-10885-"
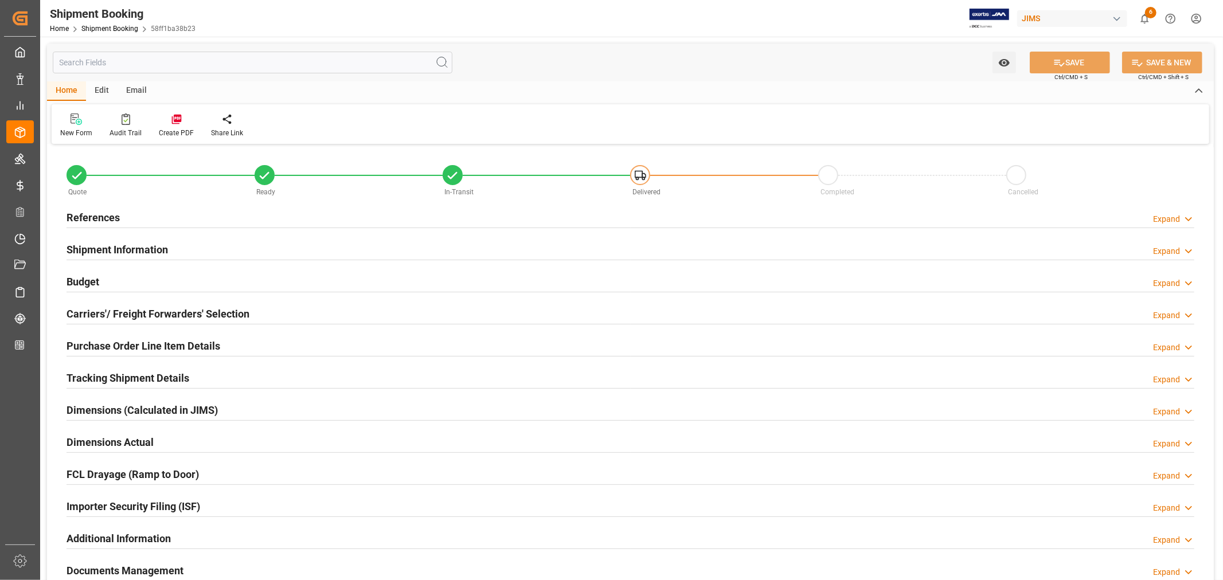
type input "34"
click at [142, 344] on h2 "Purchase Order Line Item Details" at bounding box center [144, 345] width 154 height 15
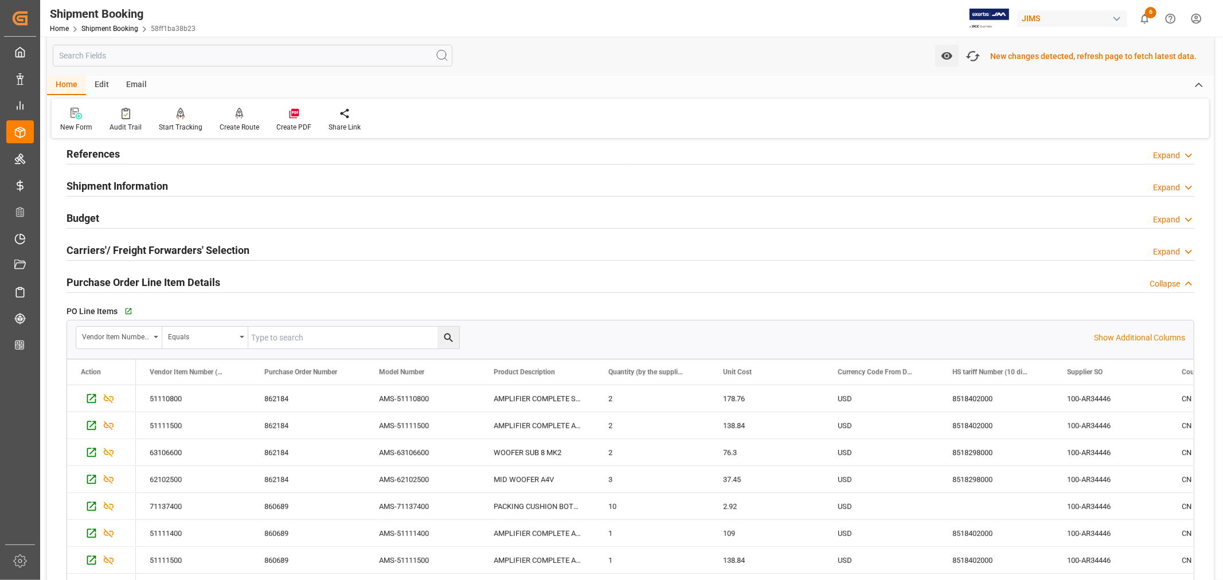
scroll to position [64, 0]
click at [197, 278] on h2 "Purchase Order Line Item Details" at bounding box center [144, 281] width 154 height 15
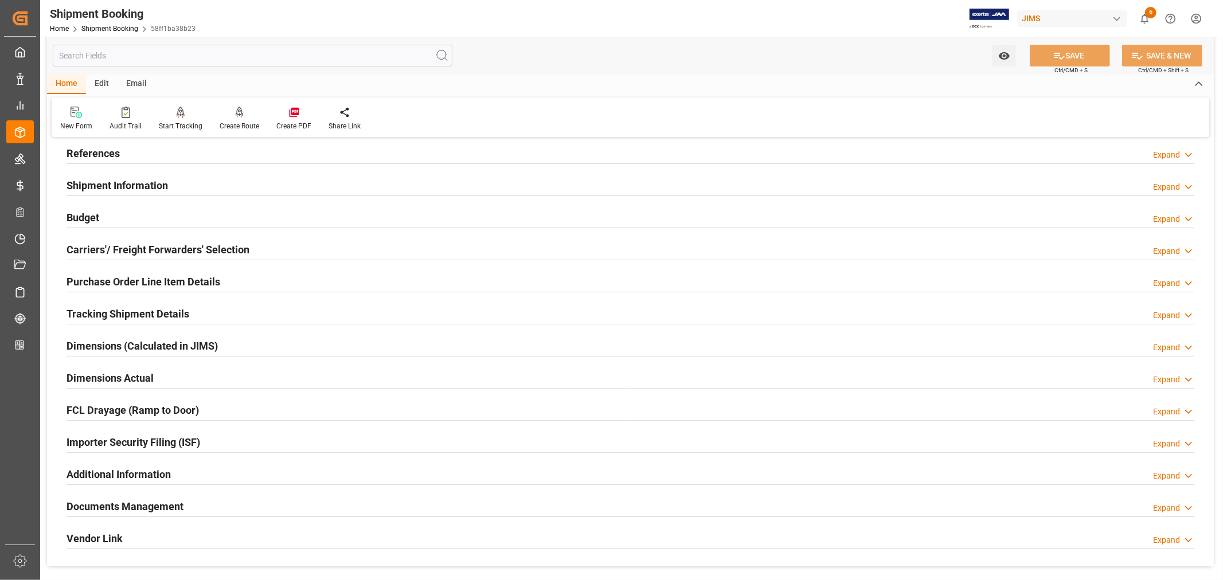
click at [111, 312] on h2 "Tracking Shipment Details" at bounding box center [128, 313] width 123 height 15
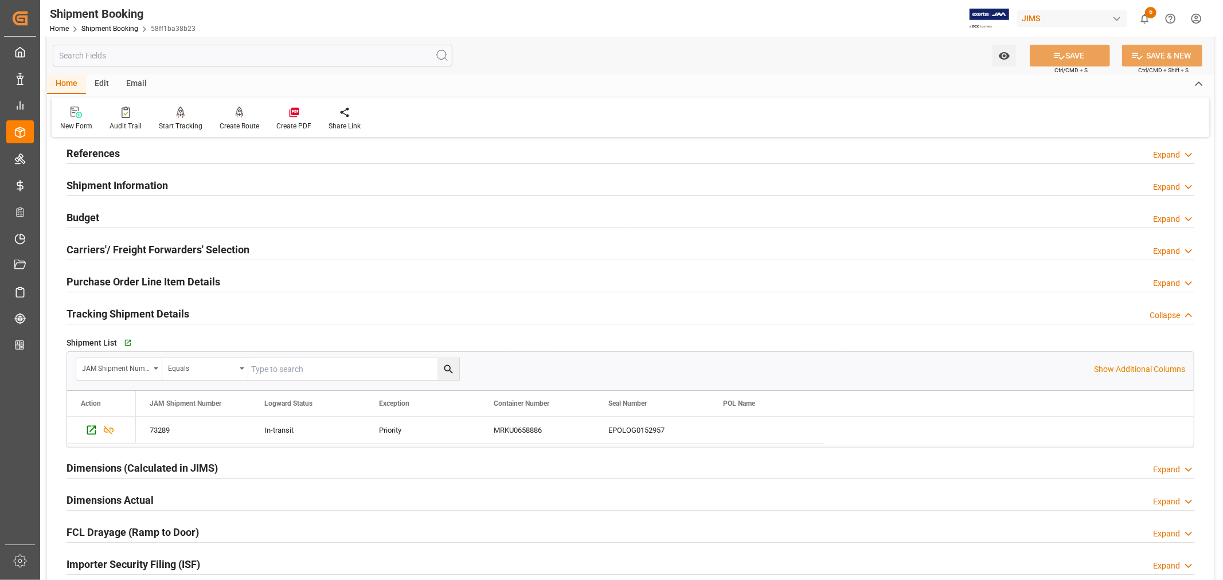
click at [111, 312] on h2 "Tracking Shipment Details" at bounding box center [128, 313] width 123 height 15
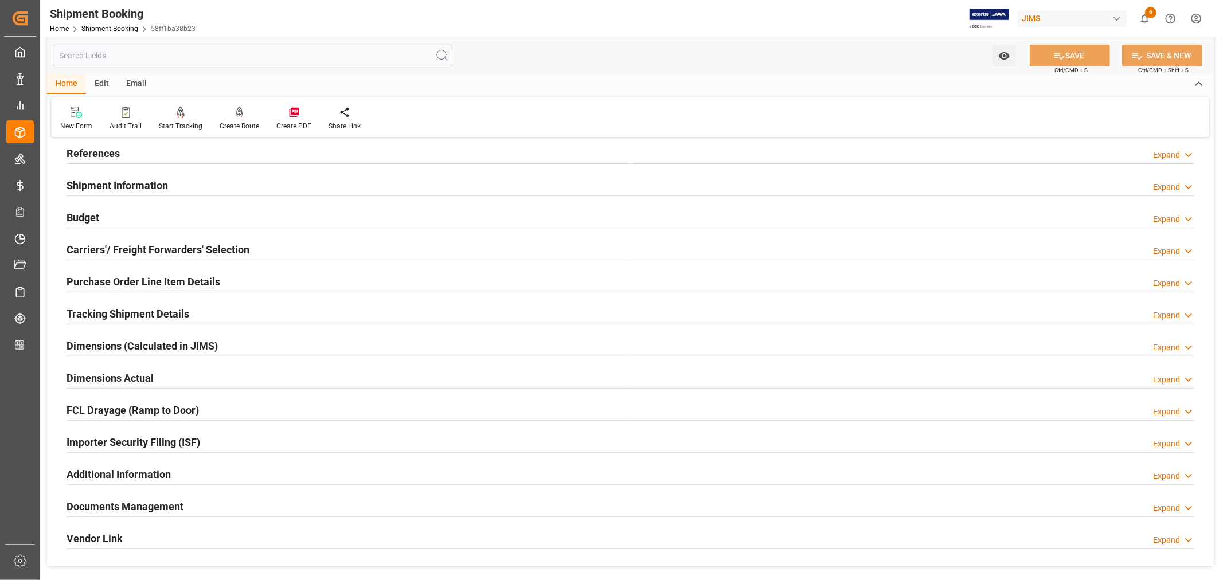
click at [202, 438] on div "Importer Security Filing (ISF) Expand" at bounding box center [631, 442] width 1128 height 22
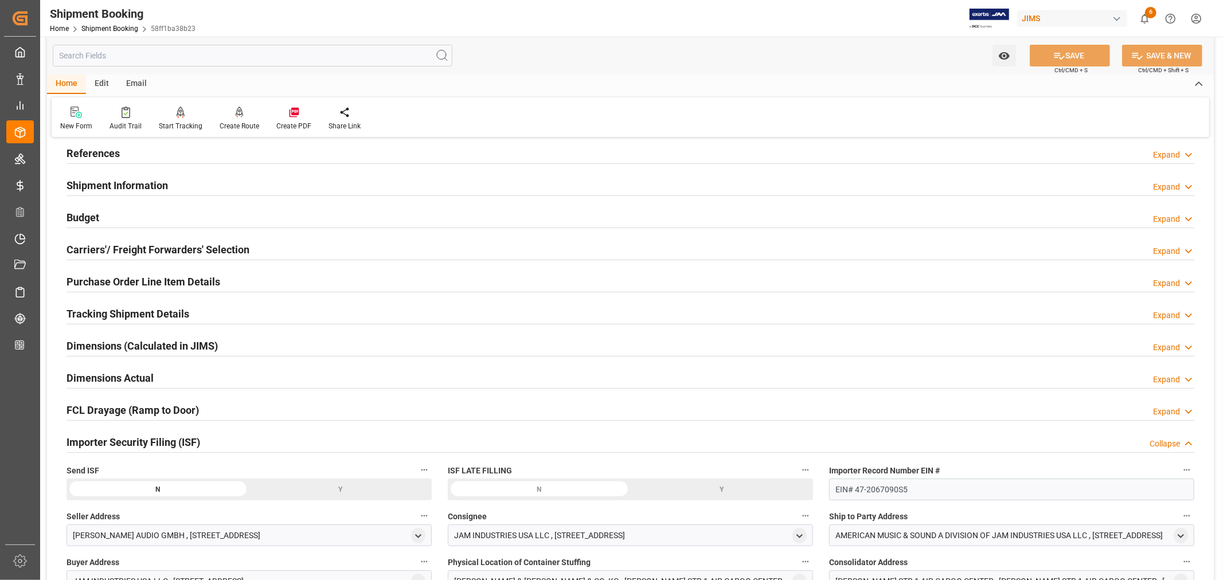
click at [202, 438] on div "Importer Security Filing (ISF) Collapse" at bounding box center [631, 442] width 1128 height 22
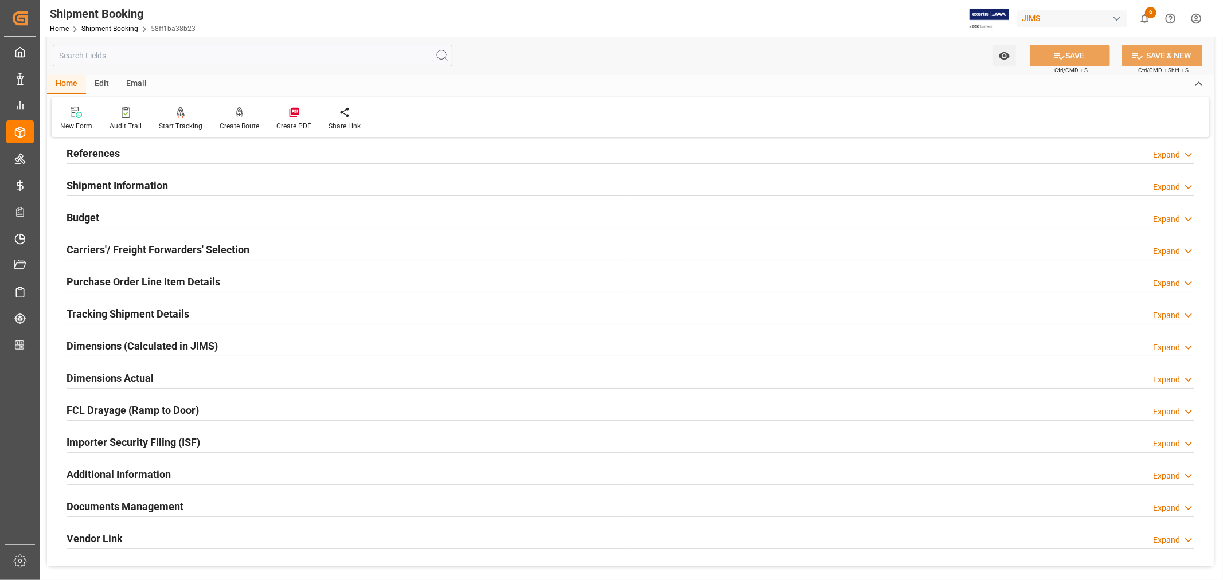
click at [112, 23] on div "Home Shipment Booking 58ff1ba38b23" at bounding box center [123, 28] width 146 height 12
click at [112, 31] on link "Shipment Booking" at bounding box center [109, 29] width 57 height 8
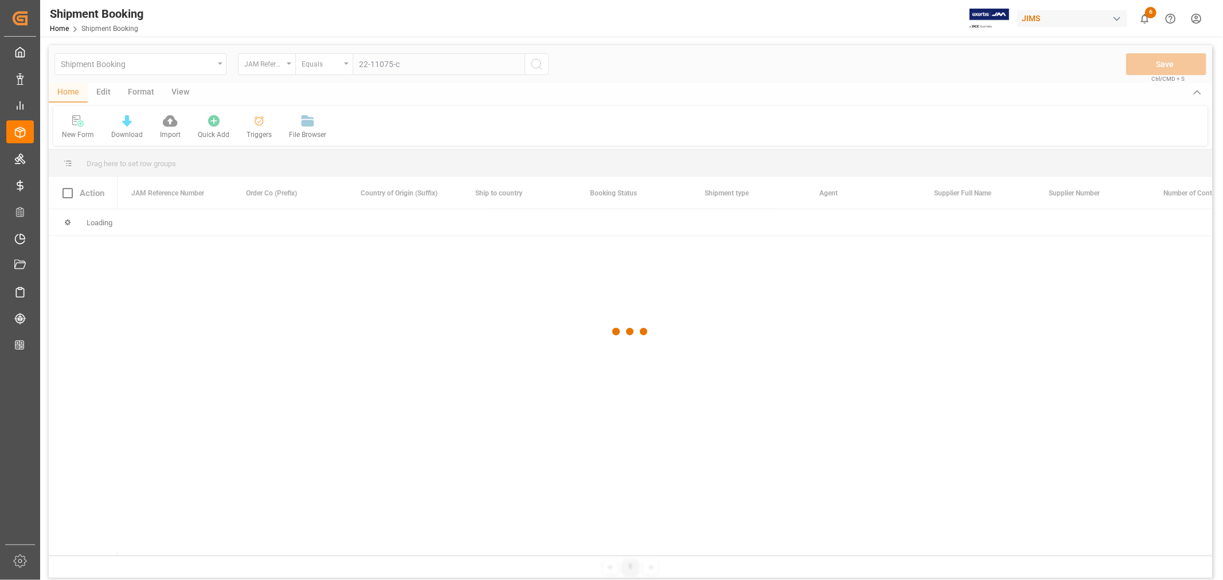
type input "22-11075-cn"
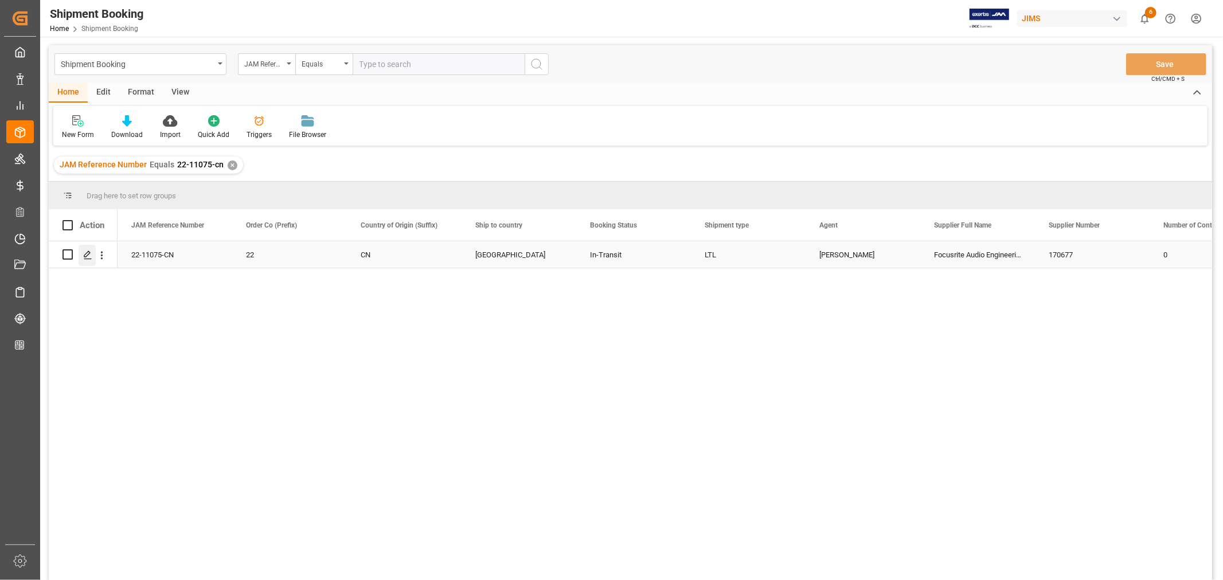
click at [87, 253] on icon "Press SPACE to select this row." at bounding box center [87, 255] width 9 height 9
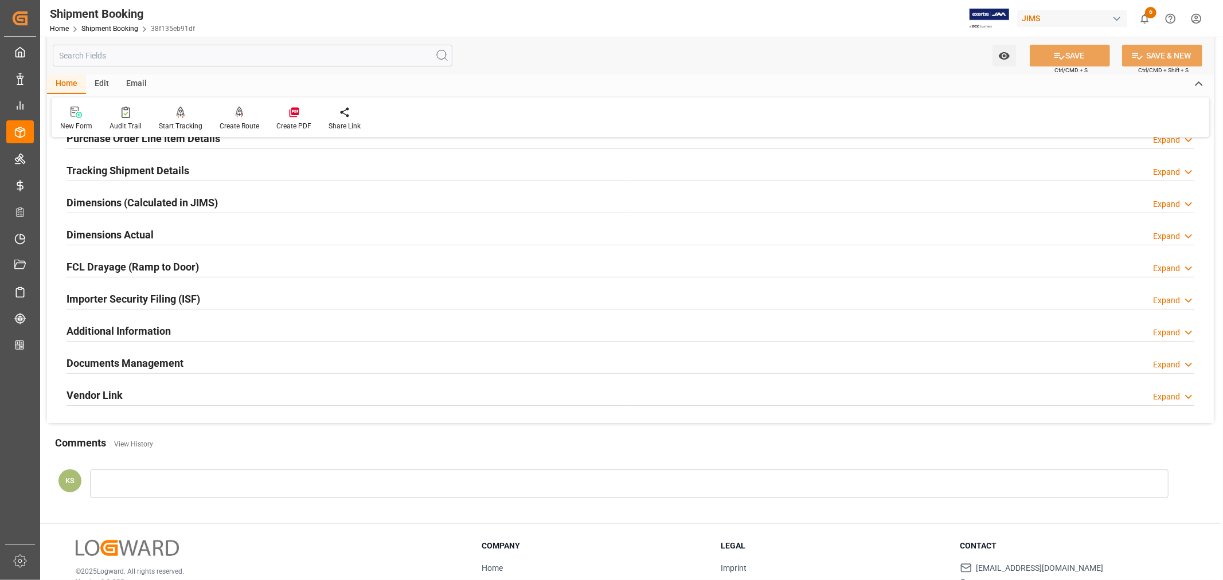
scroll to position [282, 0]
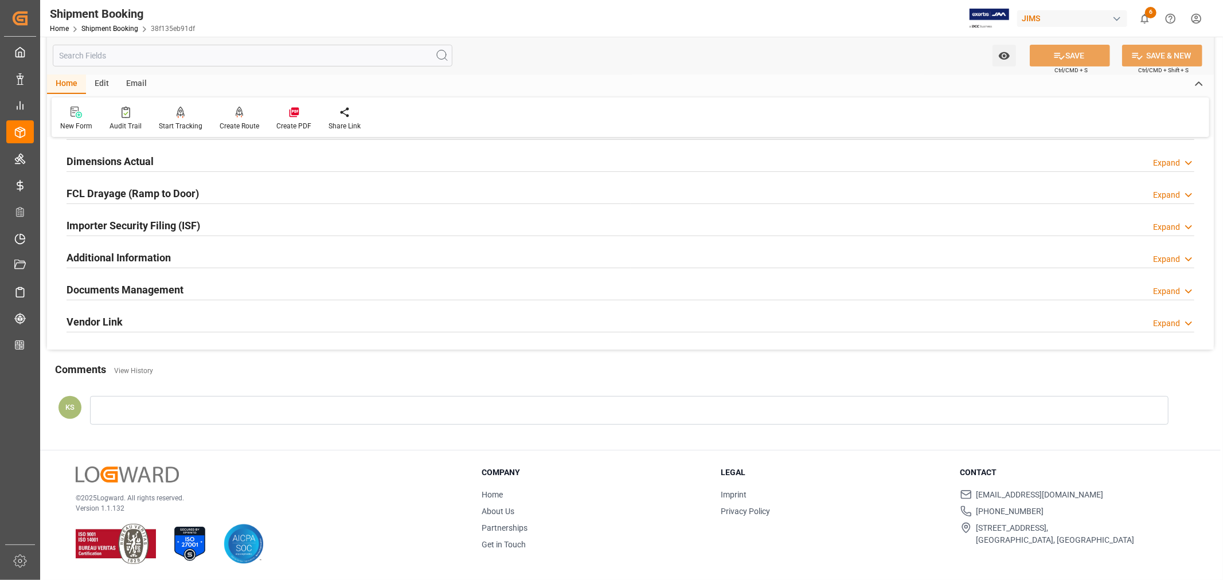
click at [175, 290] on h2 "Documents Management" at bounding box center [125, 289] width 117 height 15
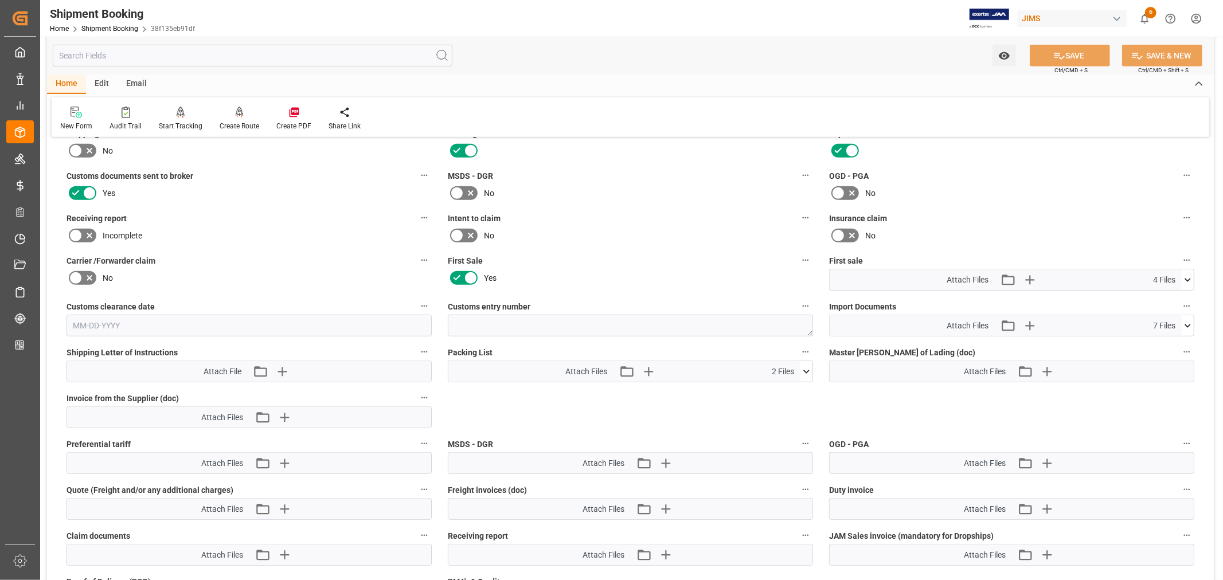
scroll to position [473, 0]
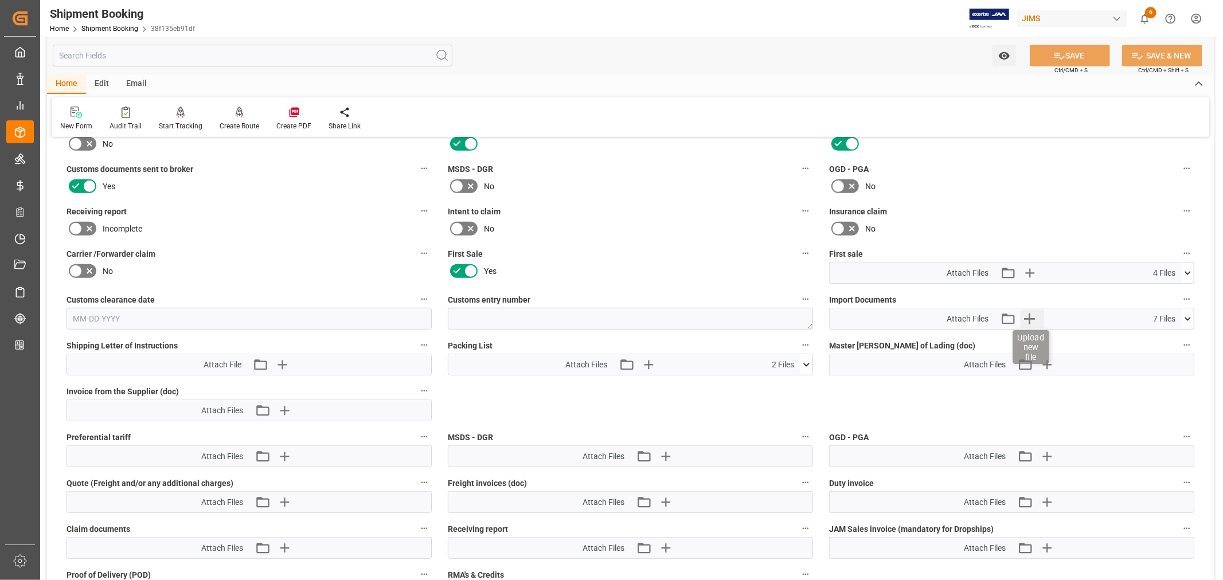
click at [1028, 317] on icon "button" at bounding box center [1029, 319] width 18 height 18
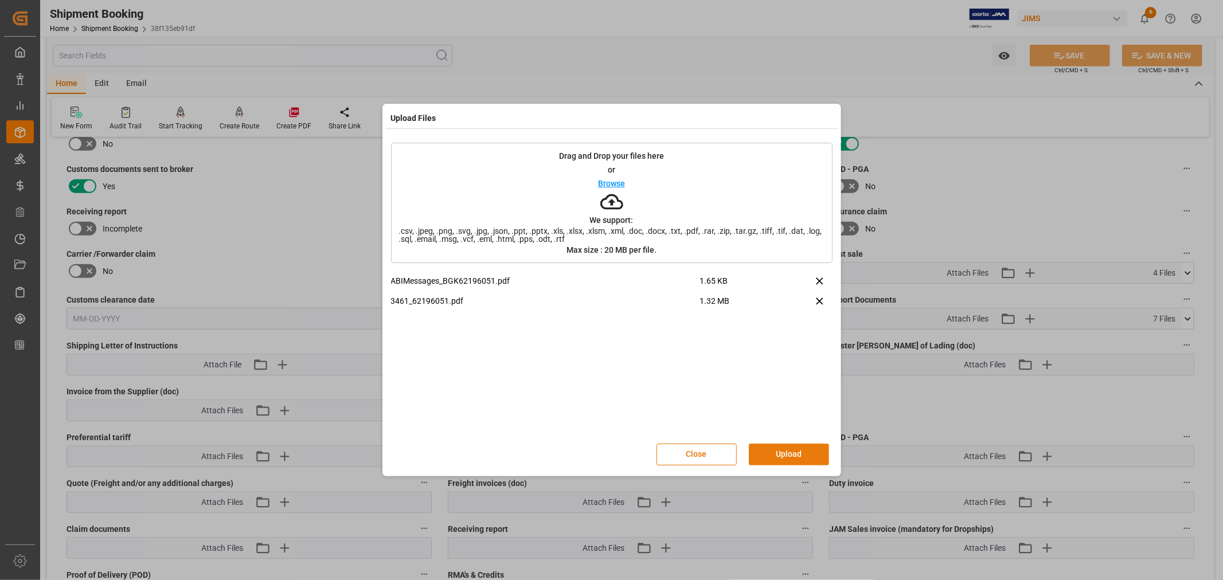
click at [779, 446] on button "Upload" at bounding box center [789, 455] width 80 height 22
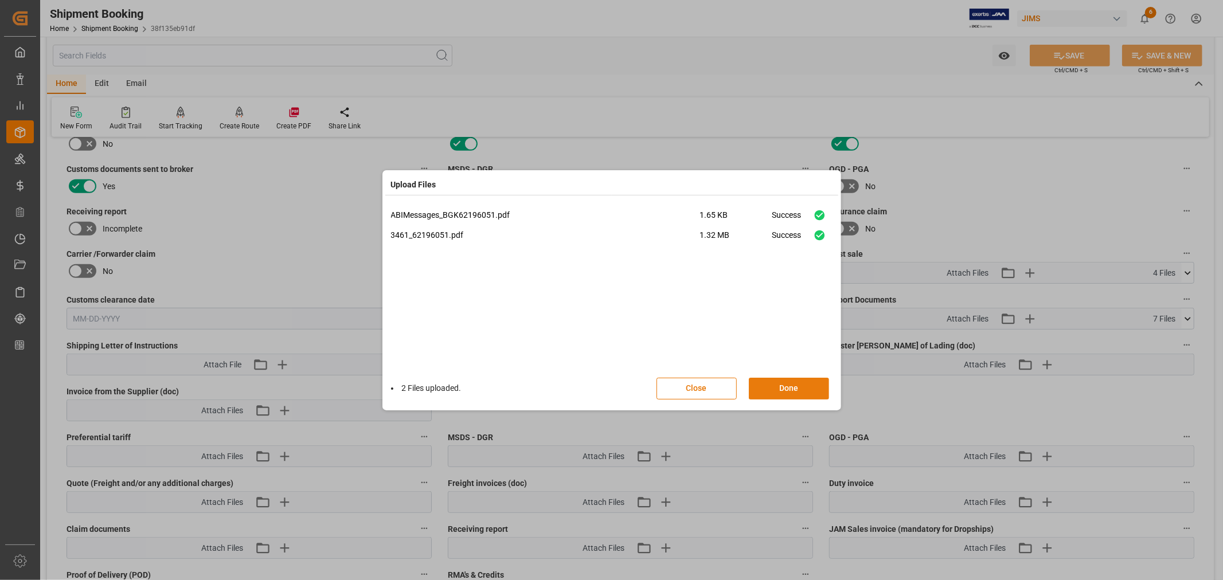
click at [783, 385] on button "Done" at bounding box center [789, 389] width 80 height 22
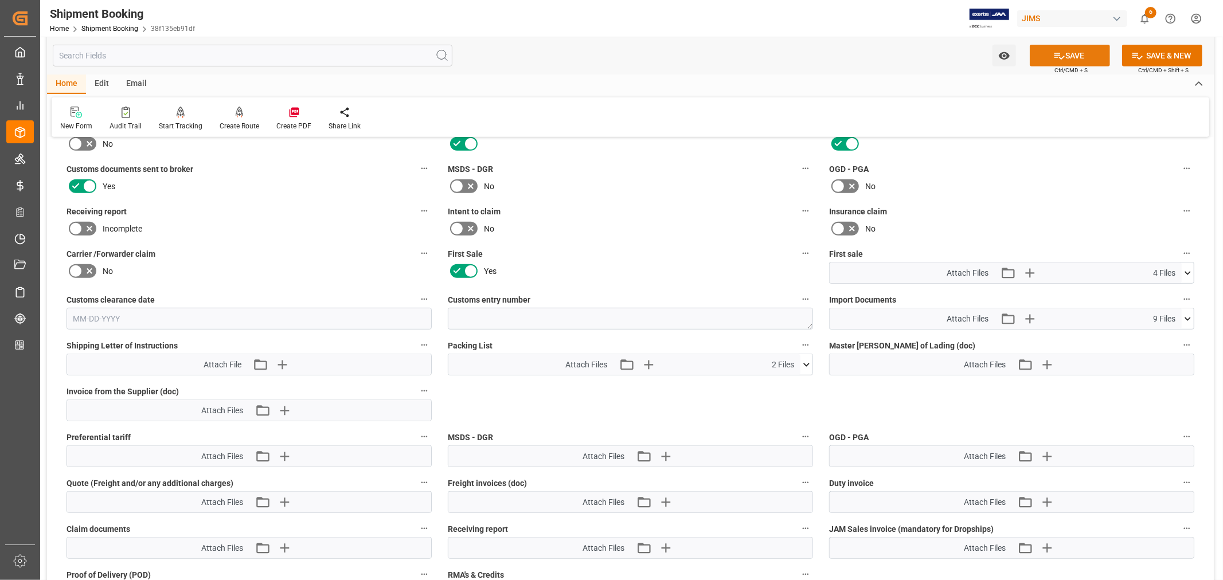
click at [1063, 57] on icon at bounding box center [1060, 56] width 12 height 12
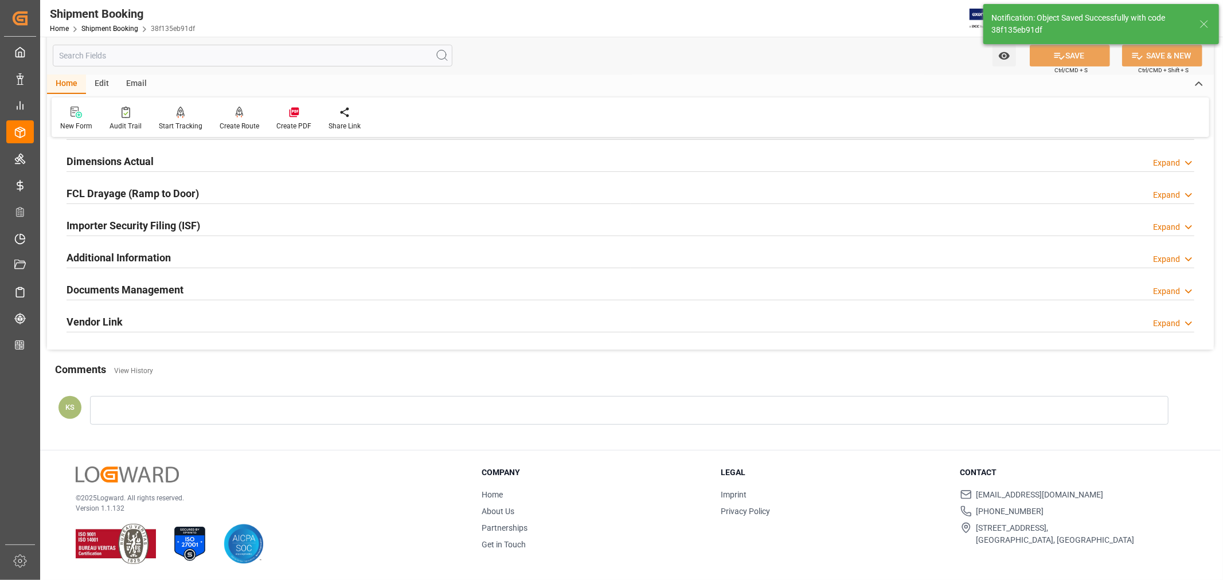
scroll to position [282, 0]
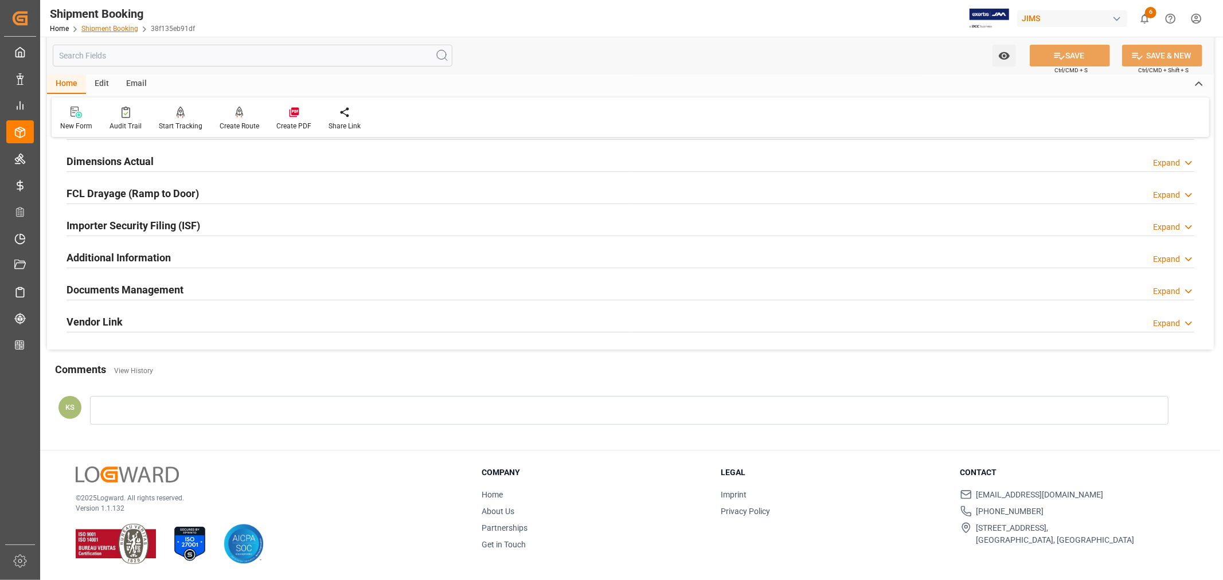
click at [104, 29] on link "Shipment Booking" at bounding box center [109, 29] width 57 height 8
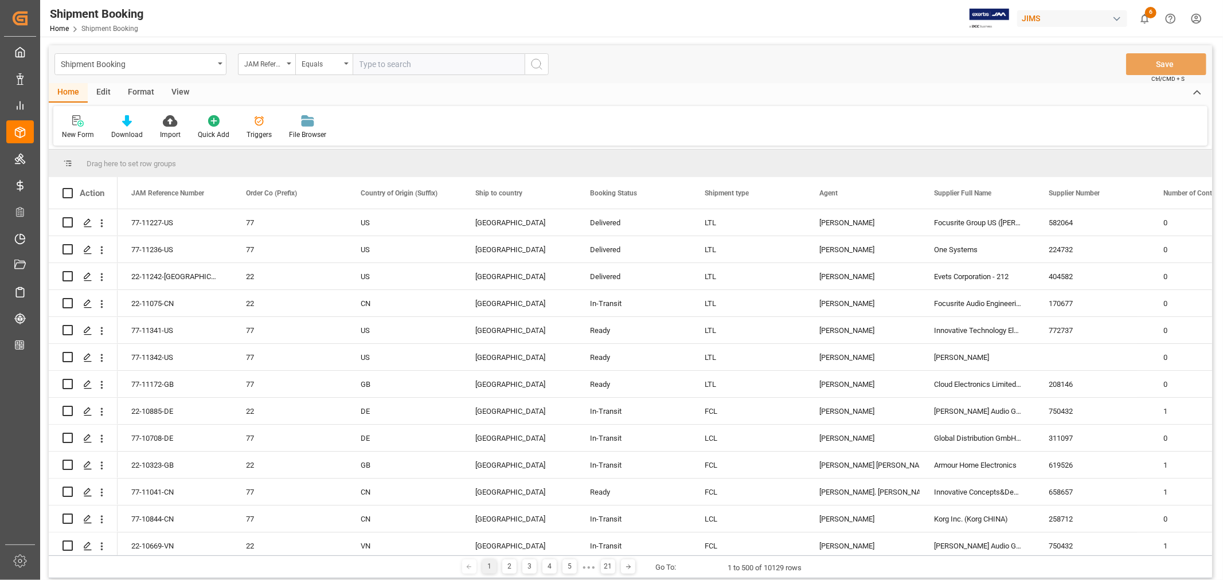
click at [179, 92] on div "View" at bounding box center [180, 92] width 35 height 19
click at [140, 88] on div "Format" at bounding box center [141, 92] width 44 height 19
click at [67, 89] on div "Home" at bounding box center [68, 92] width 39 height 19
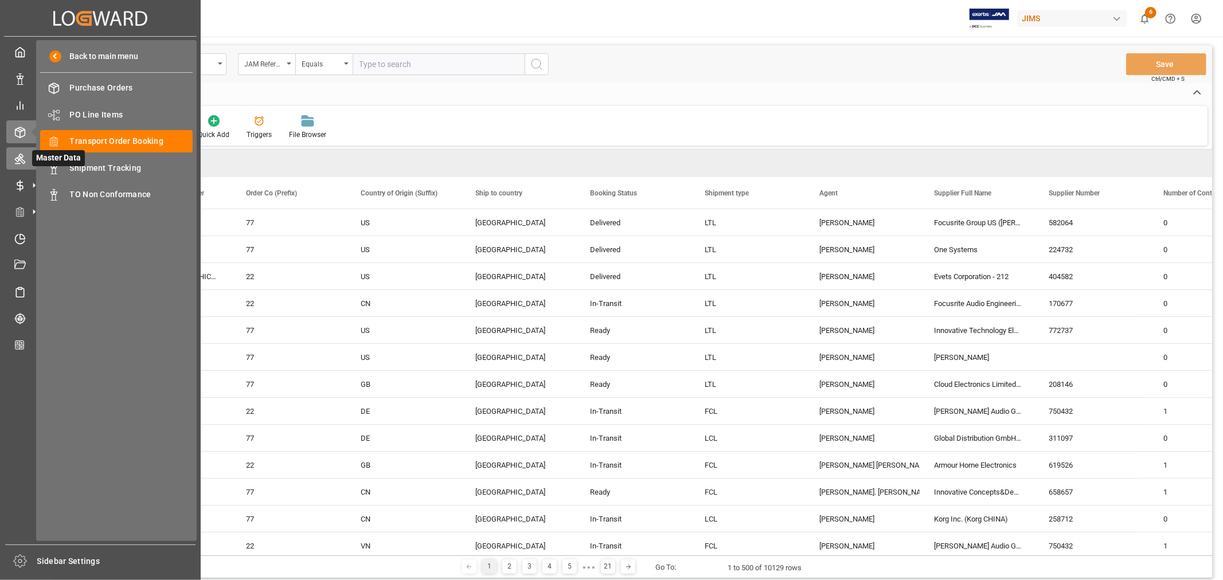
click at [20, 159] on icon at bounding box center [20, 159] width 10 height 10
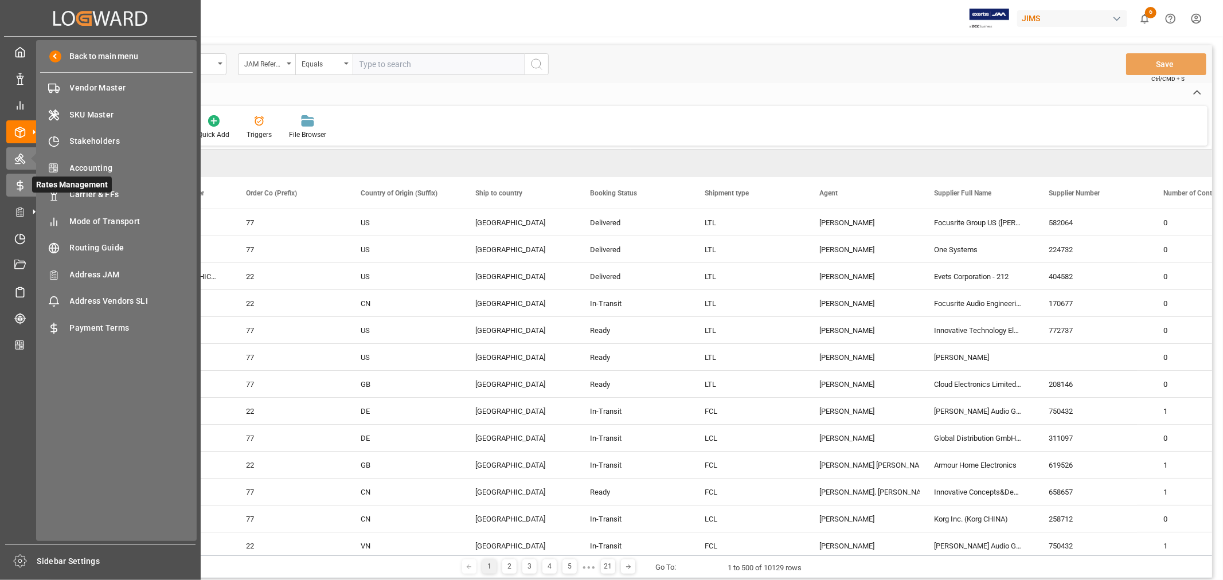
click at [18, 182] on icon at bounding box center [19, 185] width 11 height 11
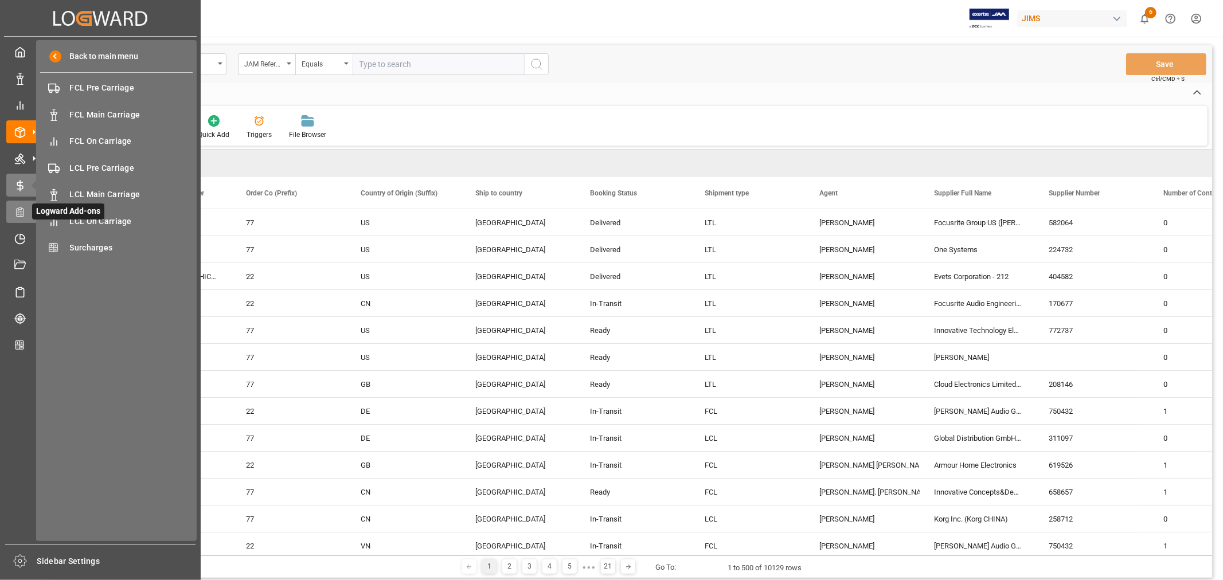
click at [19, 209] on icon at bounding box center [19, 211] width 11 height 11
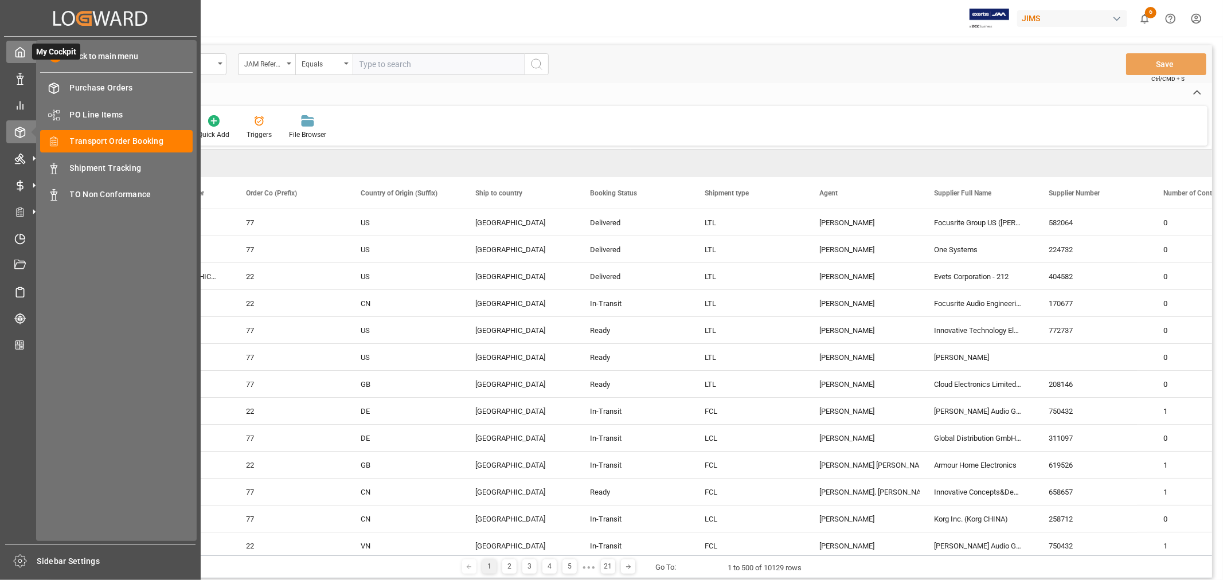
click at [22, 50] on icon at bounding box center [19, 51] width 11 height 11
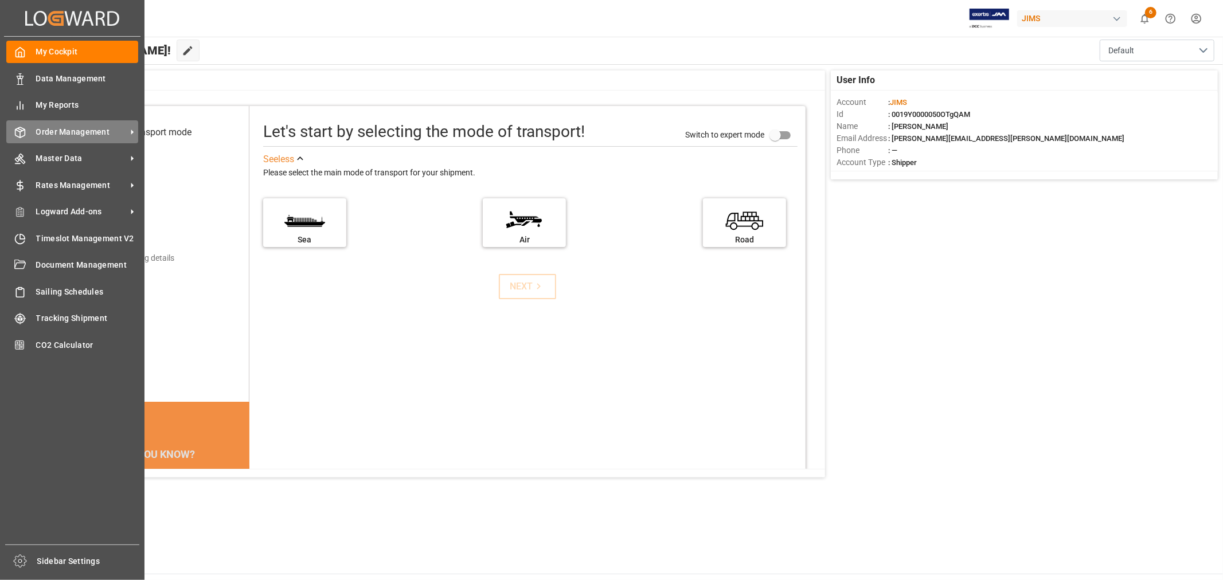
click at [81, 126] on span "Order Management" at bounding box center [81, 132] width 91 height 12
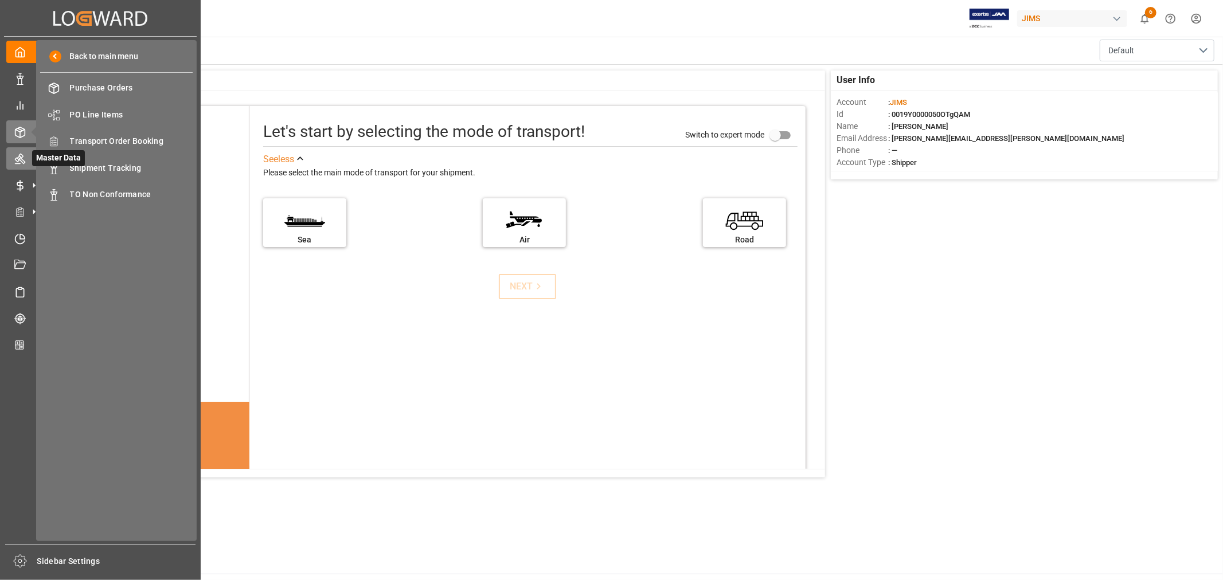
click at [18, 156] on icon at bounding box center [19, 158] width 11 height 11
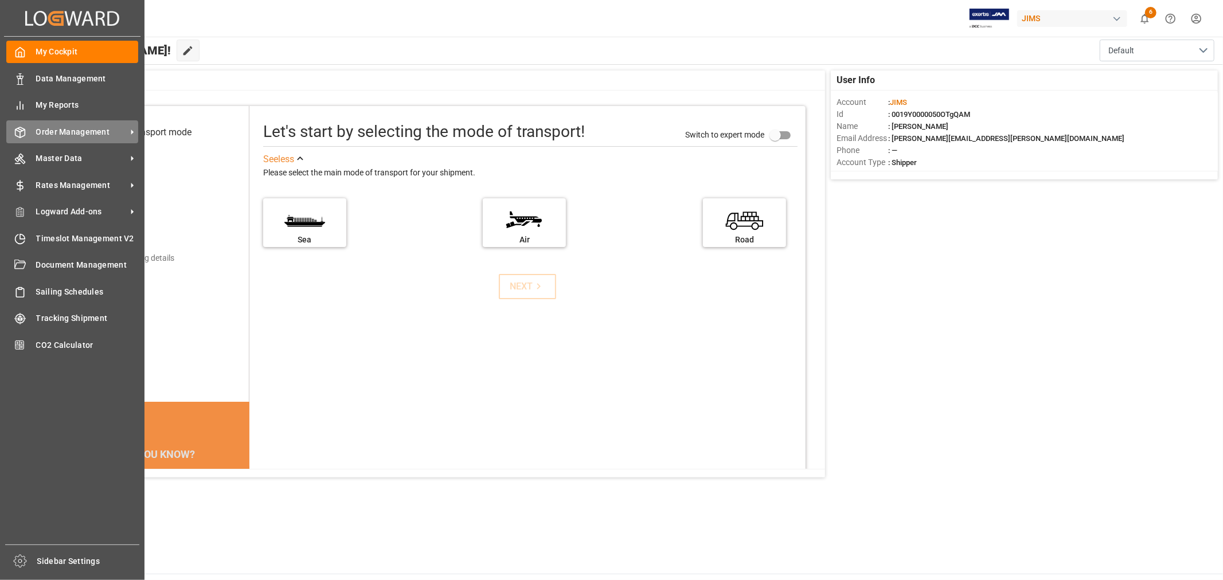
click at [65, 129] on span "Order Management" at bounding box center [81, 132] width 91 height 12
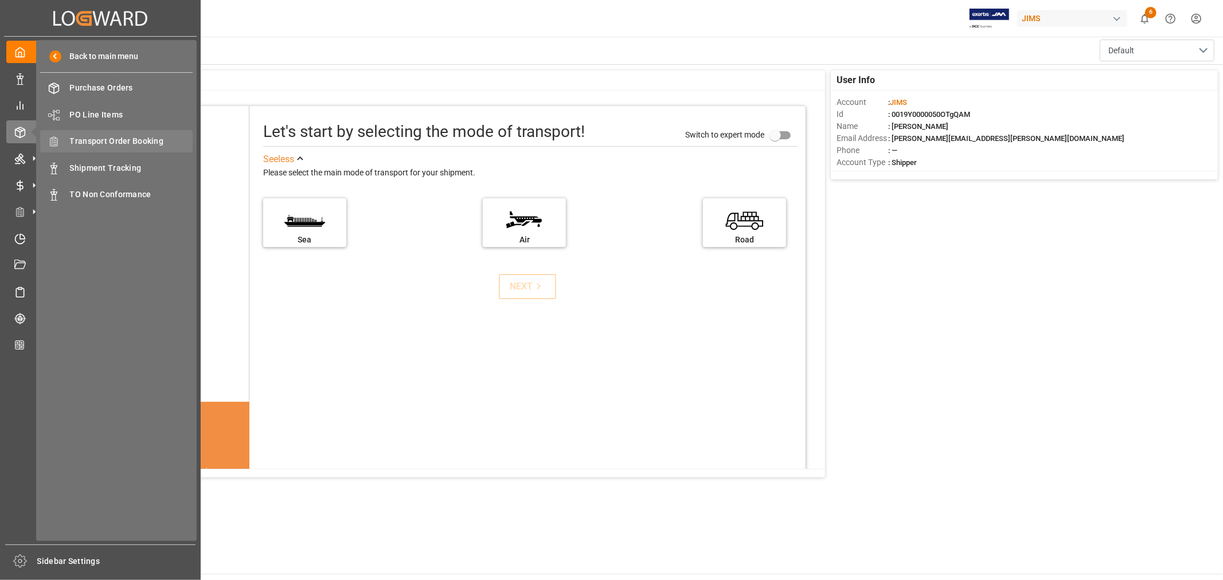
click at [126, 140] on span "Transport Order Booking" at bounding box center [131, 141] width 123 height 12
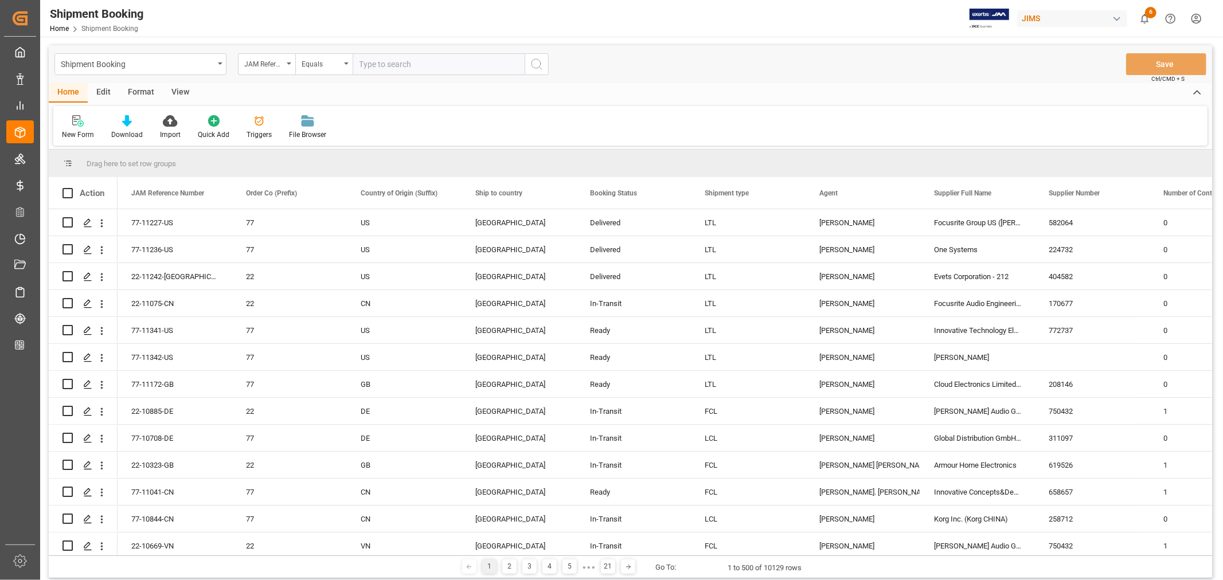
click at [182, 91] on div "View" at bounding box center [180, 92] width 35 height 19
click at [76, 123] on icon at bounding box center [73, 120] width 11 height 11
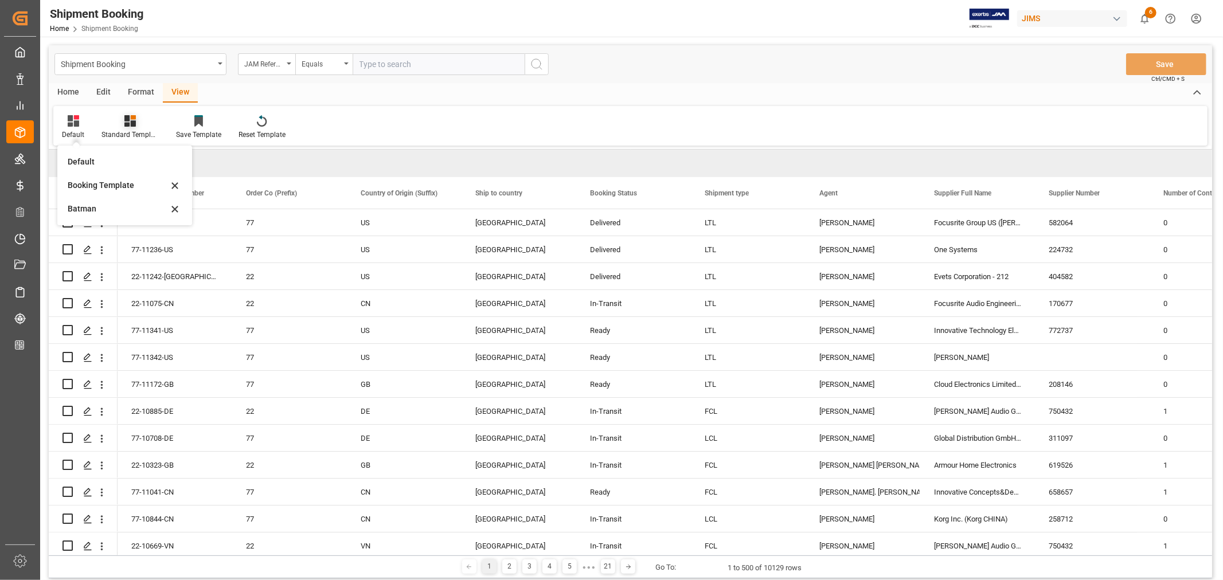
click at [132, 127] on div "Standard Templates" at bounding box center [130, 127] width 75 height 25
click at [145, 159] on div "Freight & duty accrual (shipment quote)" at bounding box center [161, 162] width 100 height 12
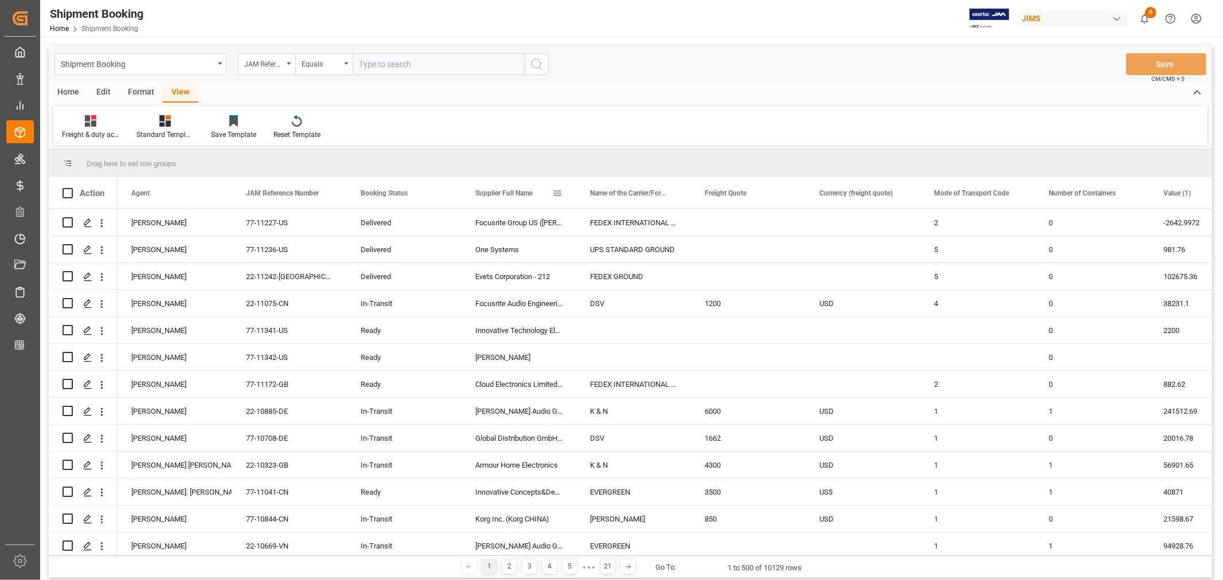
click at [555, 193] on span at bounding box center [557, 193] width 10 height 10
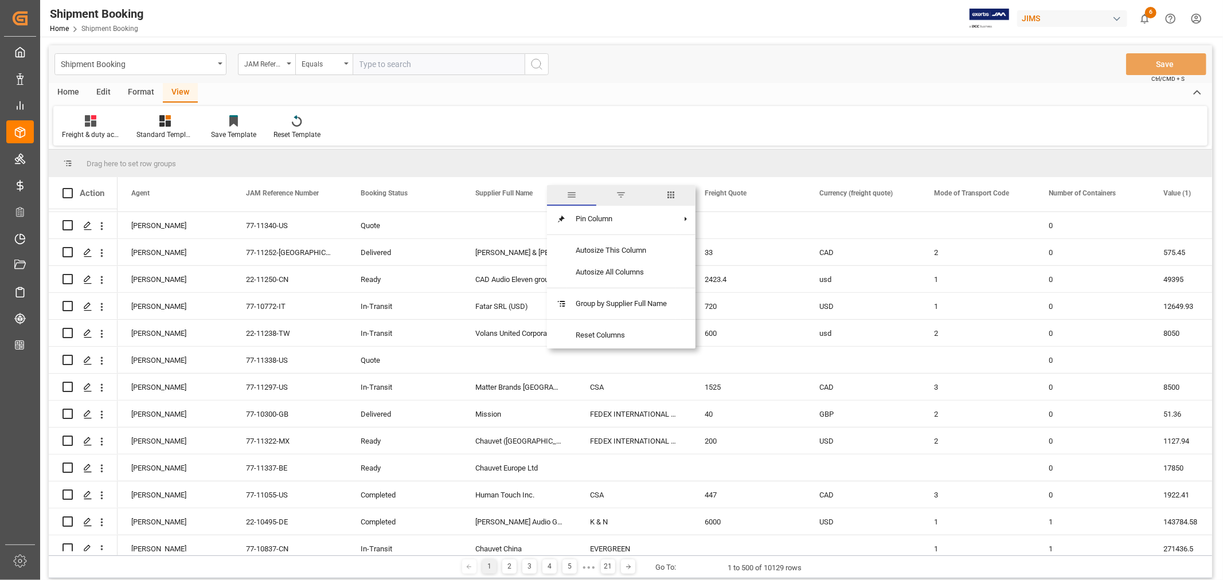
scroll to position [828, 0]
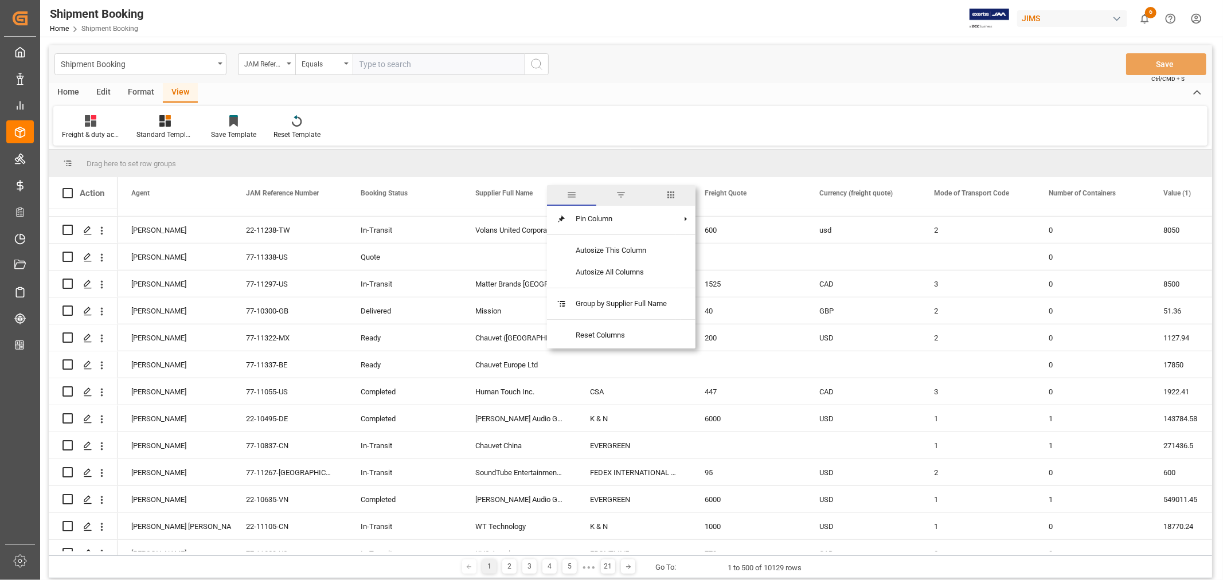
click at [623, 196] on span "filter" at bounding box center [621, 195] width 10 height 10
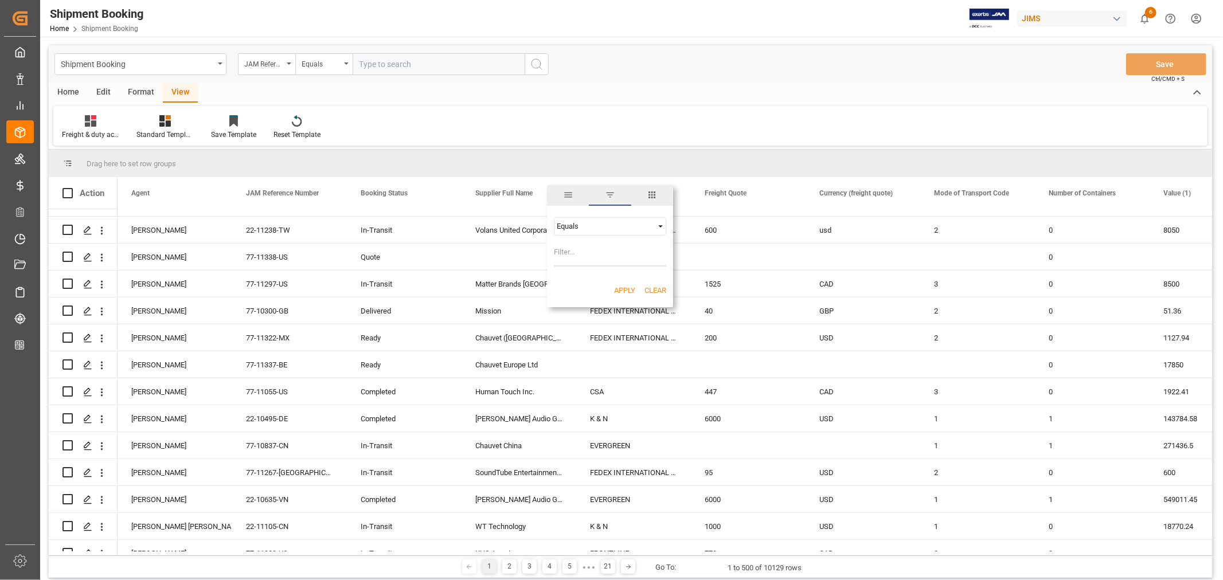
click at [660, 226] on span "Filtering operator" at bounding box center [661, 226] width 10 height 10
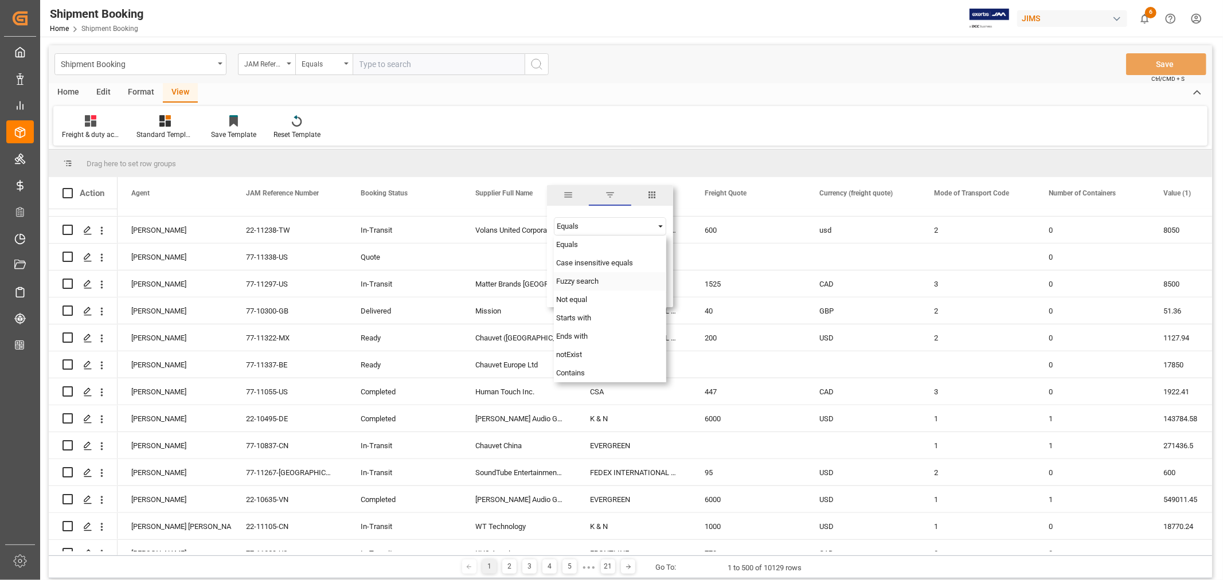
click at [585, 282] on span "Fuzzy search" at bounding box center [577, 281] width 42 height 9
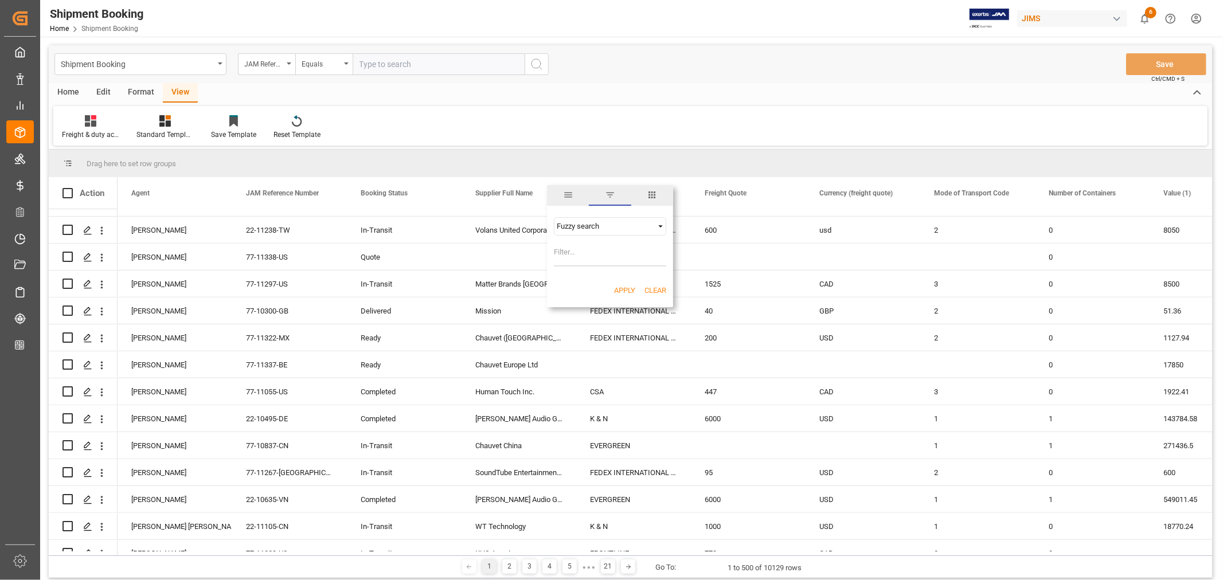
click at [574, 251] on input "Filter Value" at bounding box center [610, 255] width 112 height 23
type input "Fostex"
click at [621, 290] on button "Apply" at bounding box center [624, 290] width 21 height 11
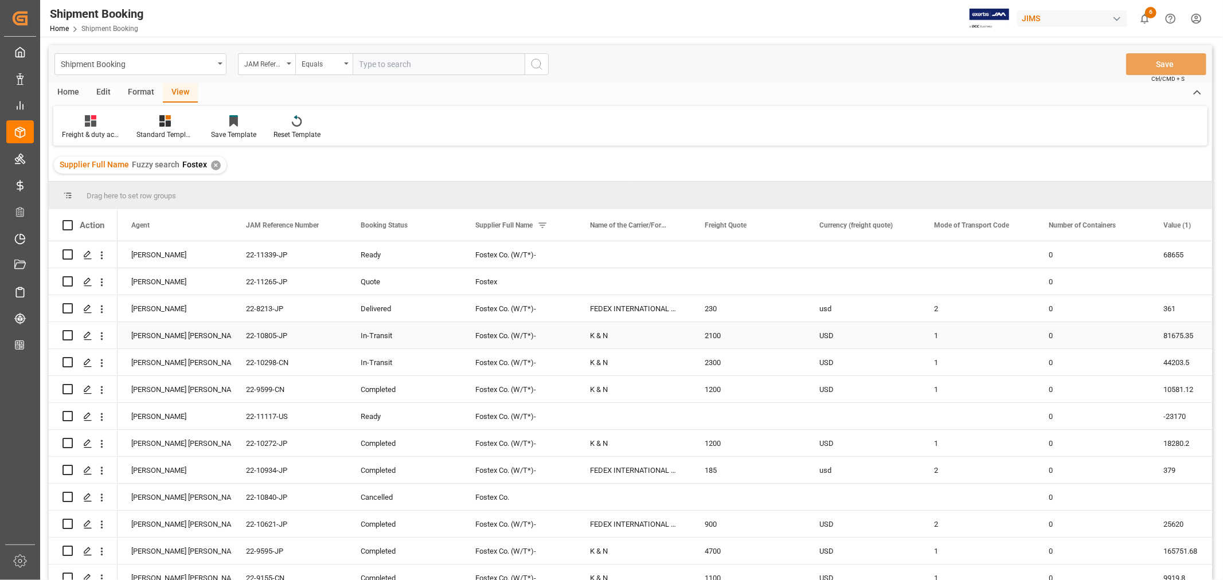
click at [861, 329] on div "USD" at bounding box center [863, 335] width 115 height 26
click at [558, 224] on span at bounding box center [557, 225] width 10 height 10
click at [651, 225] on span "columns" at bounding box center [652, 227] width 10 height 10
click at [786, 256] on div "Press SPACE to select this row." at bounding box center [748, 254] width 115 height 26
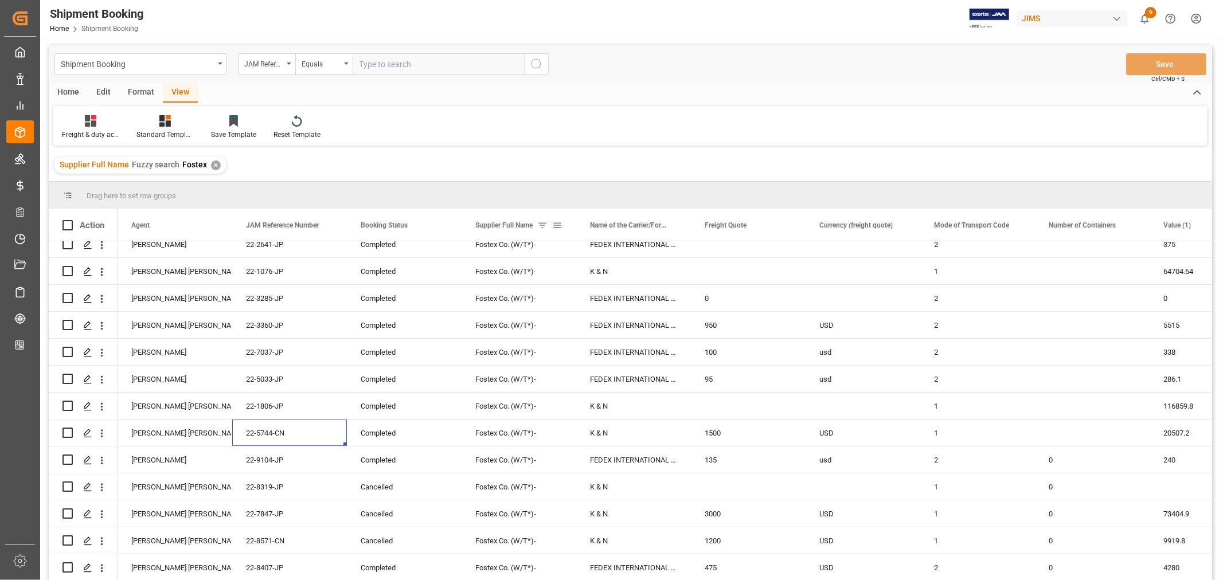
click at [556, 227] on span at bounding box center [557, 225] width 10 height 10
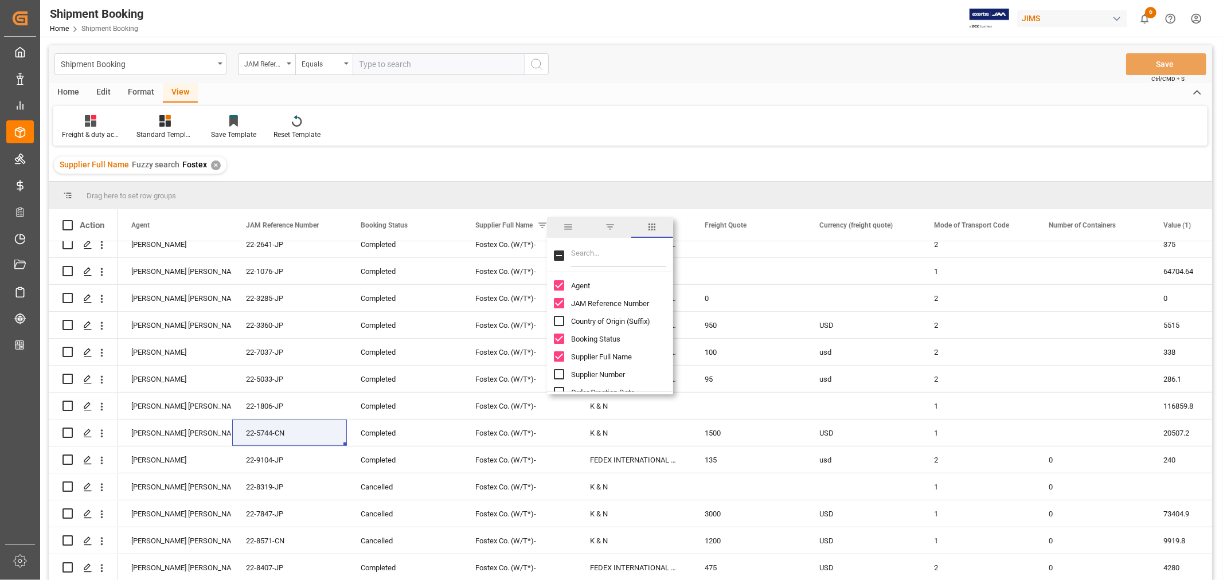
click at [772, 194] on div "Drag here to set row groups" at bounding box center [631, 196] width 1164 height 28
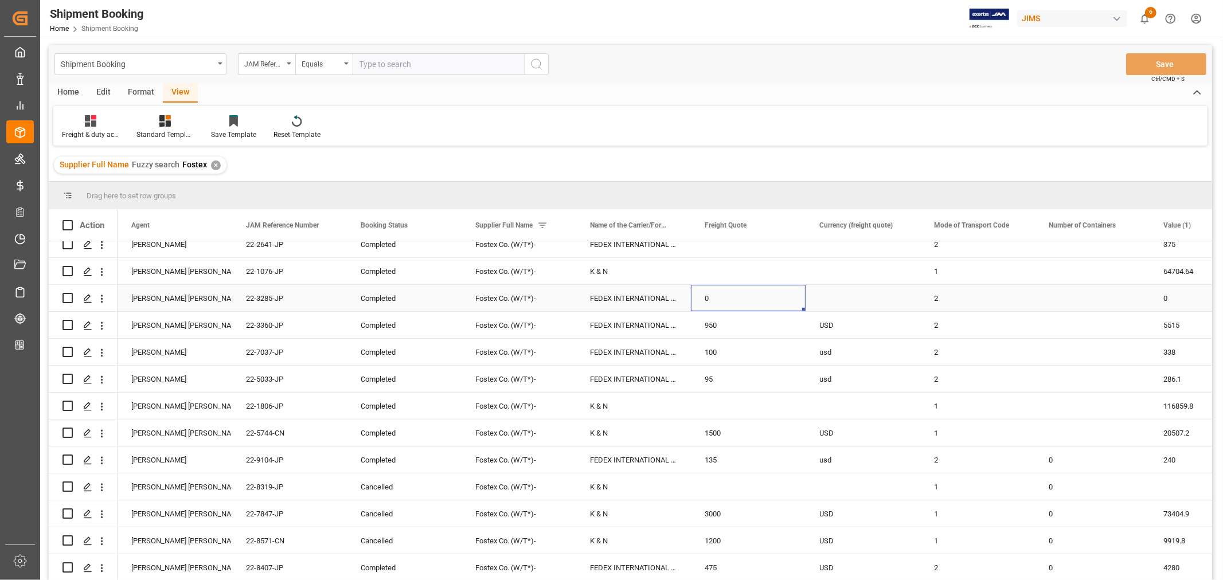
click at [749, 298] on div "0" at bounding box center [748, 298] width 115 height 26
click at [596, 270] on div "K & N" at bounding box center [633, 271] width 115 height 26
click at [673, 225] on span at bounding box center [672, 225] width 10 height 10
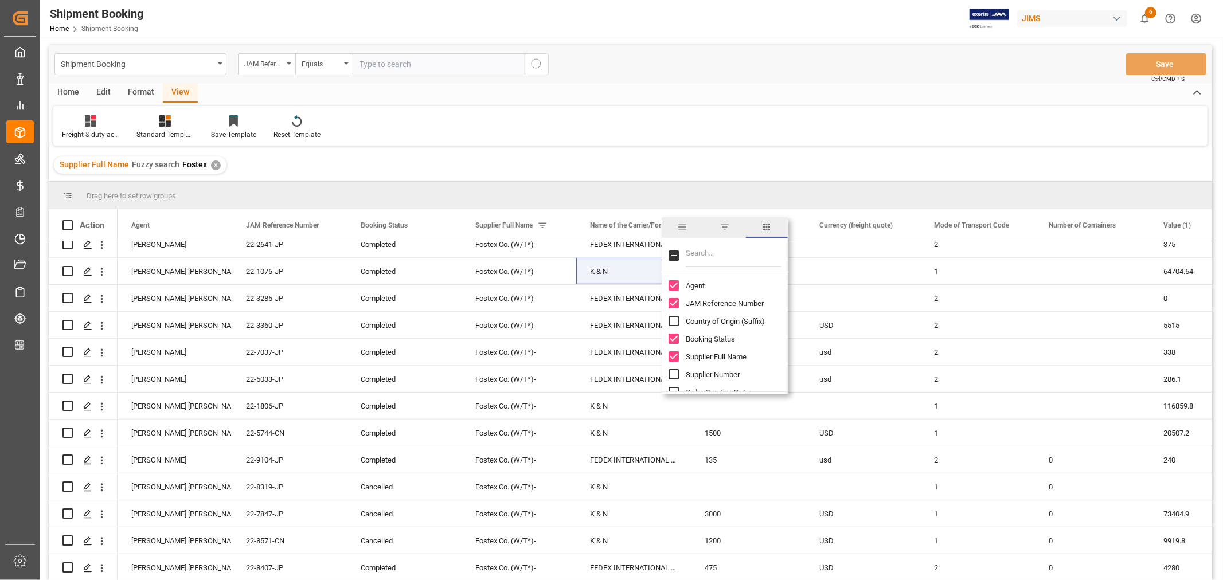
click at [725, 227] on span "filter" at bounding box center [725, 227] width 10 height 10
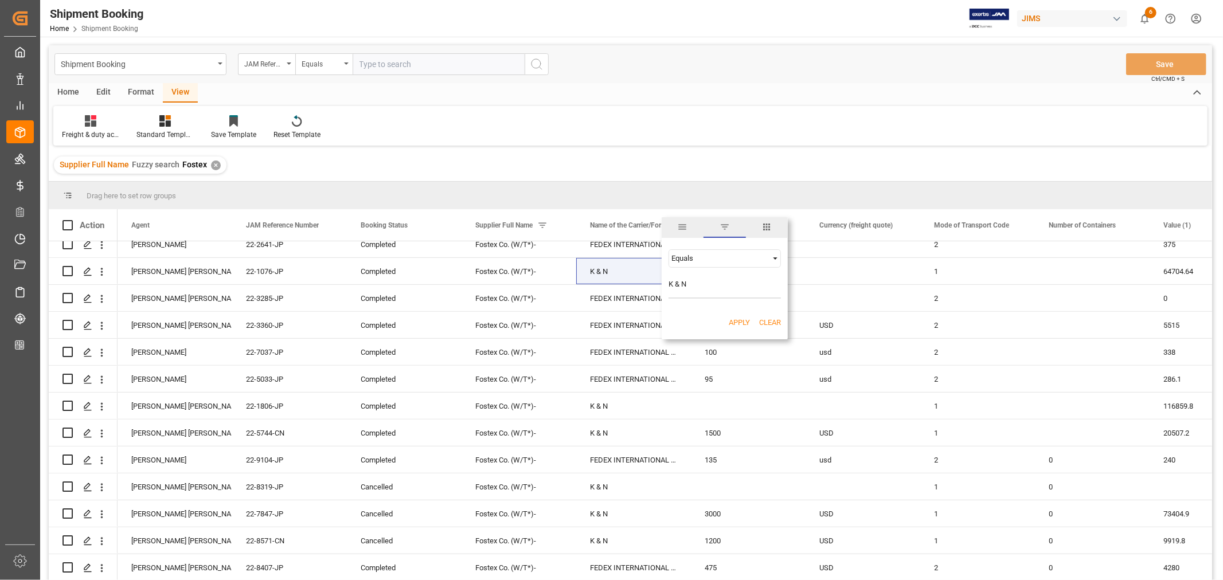
type input "K & N"
click at [735, 318] on button "Apply" at bounding box center [739, 322] width 21 height 11
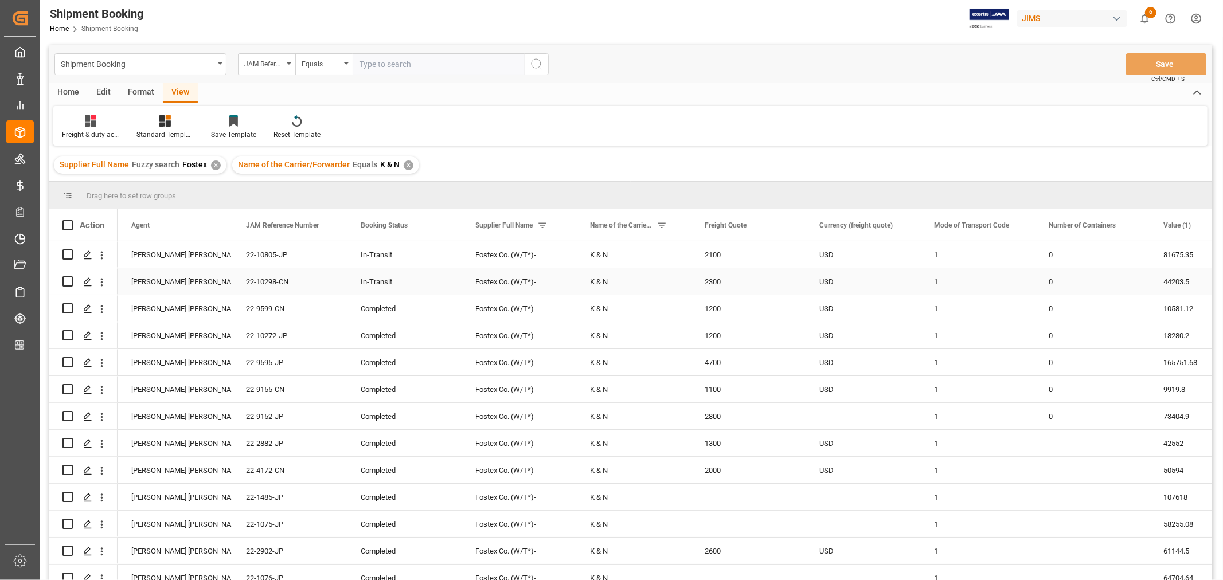
click at [884, 287] on div "USD" at bounding box center [863, 281] width 115 height 26
click at [262, 416] on div "22-5744-CN" at bounding box center [289, 417] width 115 height 26
click at [405, 165] on div "✕" at bounding box center [409, 166] width 10 height 10
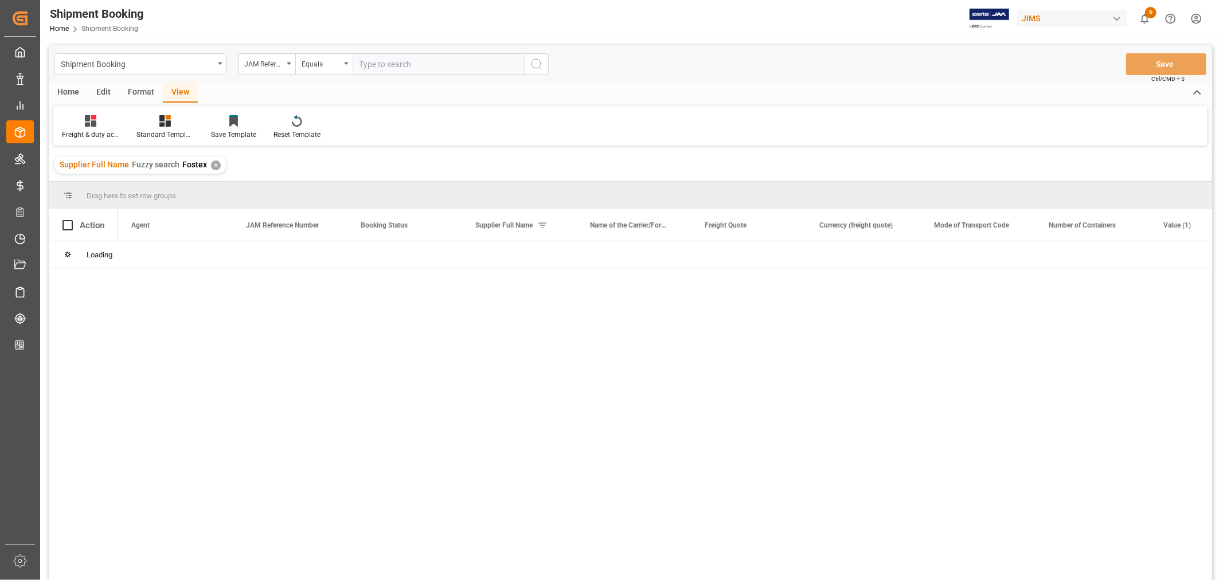
click at [213, 165] on div "✕" at bounding box center [216, 166] width 10 height 10
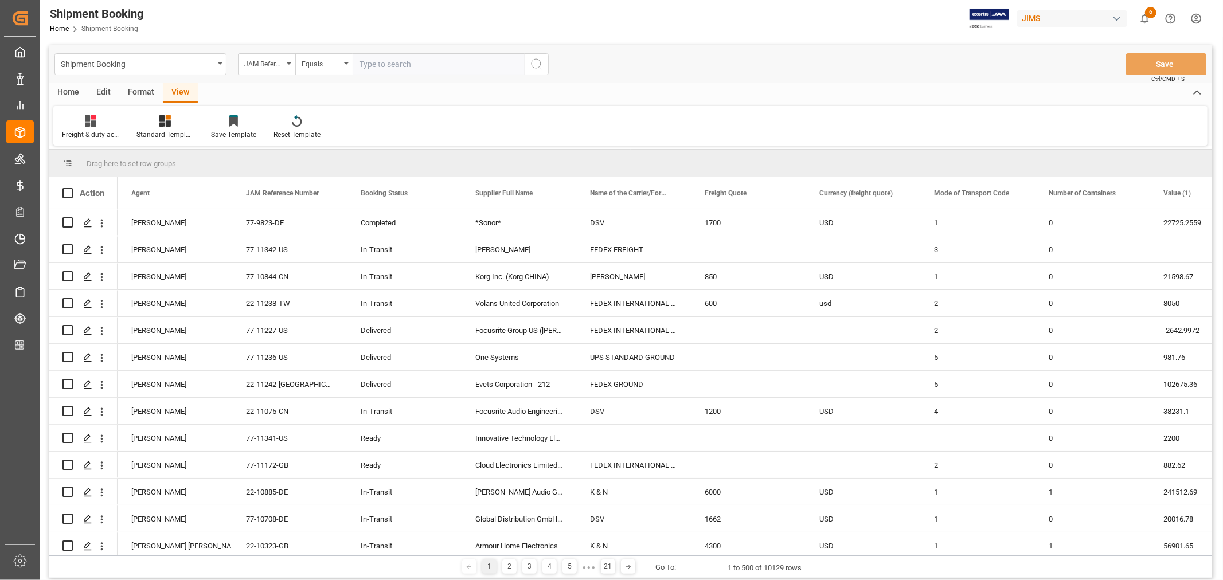
click at [391, 62] on input "text" at bounding box center [439, 64] width 172 height 22
type input "22-10669-VN"
click at [536, 63] on icon "search button" at bounding box center [537, 64] width 14 height 14
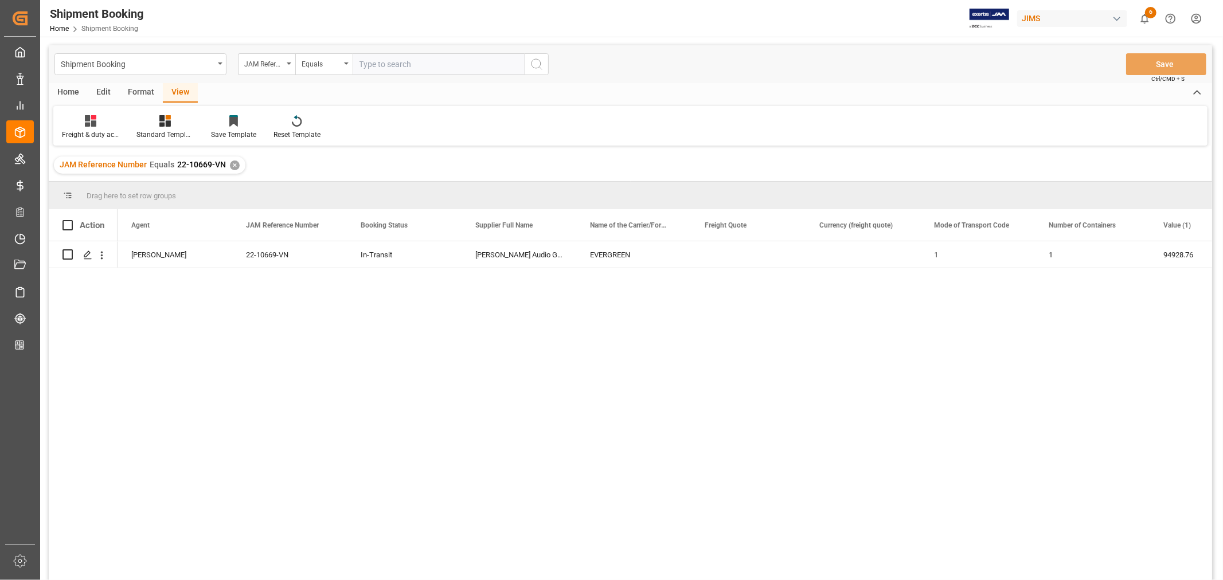
click at [64, 90] on div "Home" at bounding box center [68, 92] width 39 height 19
click at [88, 258] on icon "Press SPACE to select this row." at bounding box center [87, 255] width 9 height 9
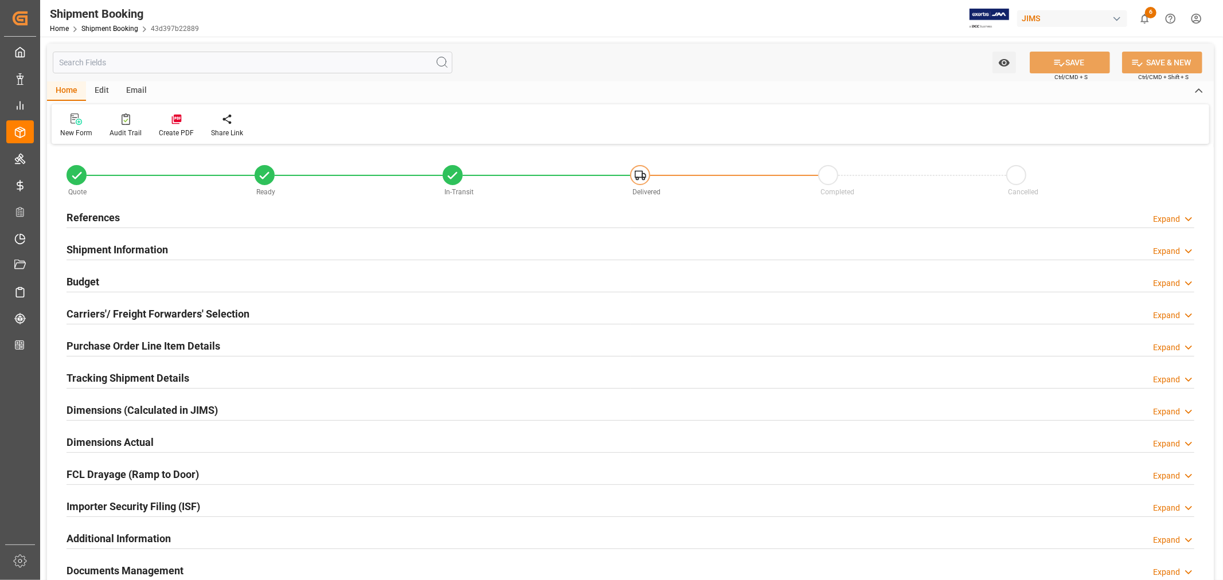
type input "0"
type input "94928.76"
click at [130, 250] on h2 "Shipment Information" at bounding box center [118, 249] width 102 height 15
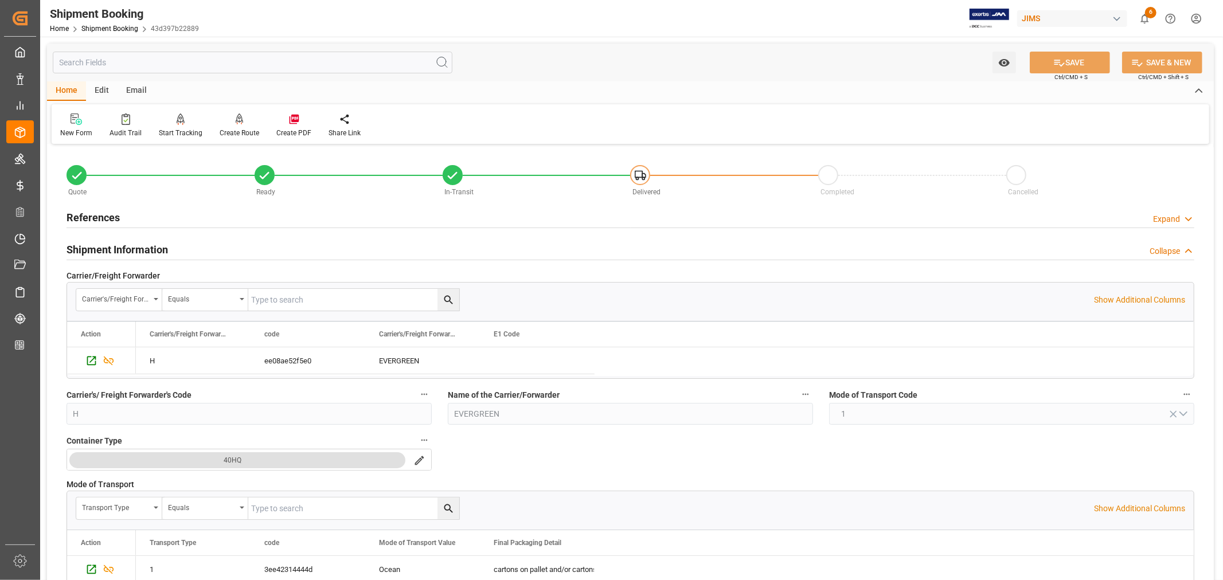
click at [130, 250] on h2 "Shipment Information" at bounding box center [118, 249] width 102 height 15
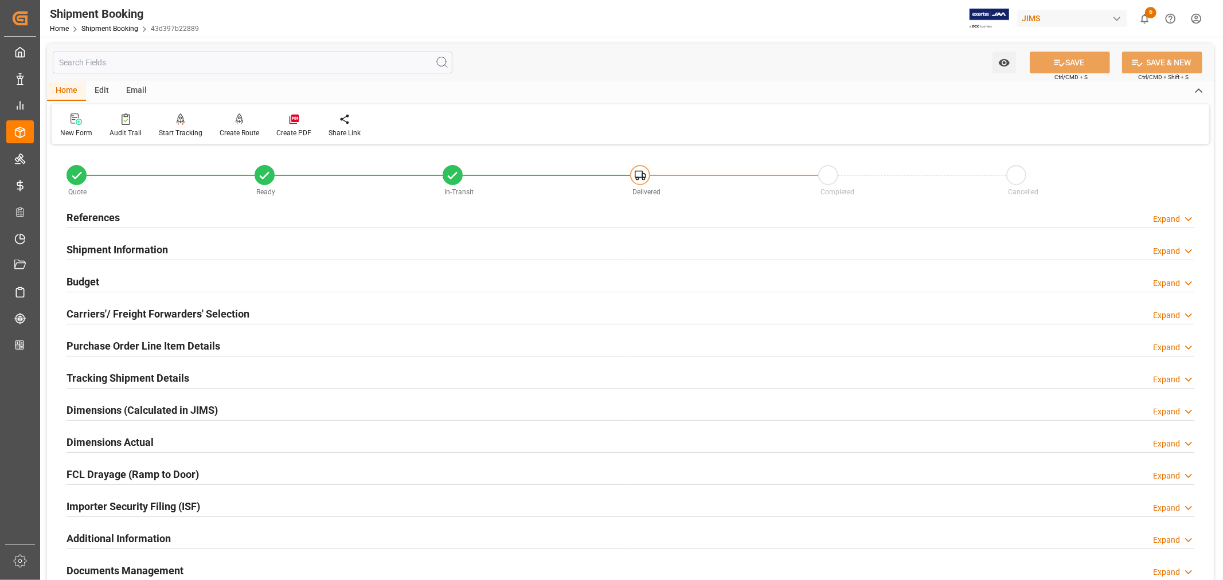
click at [93, 284] on h2 "Budget" at bounding box center [83, 281] width 33 height 15
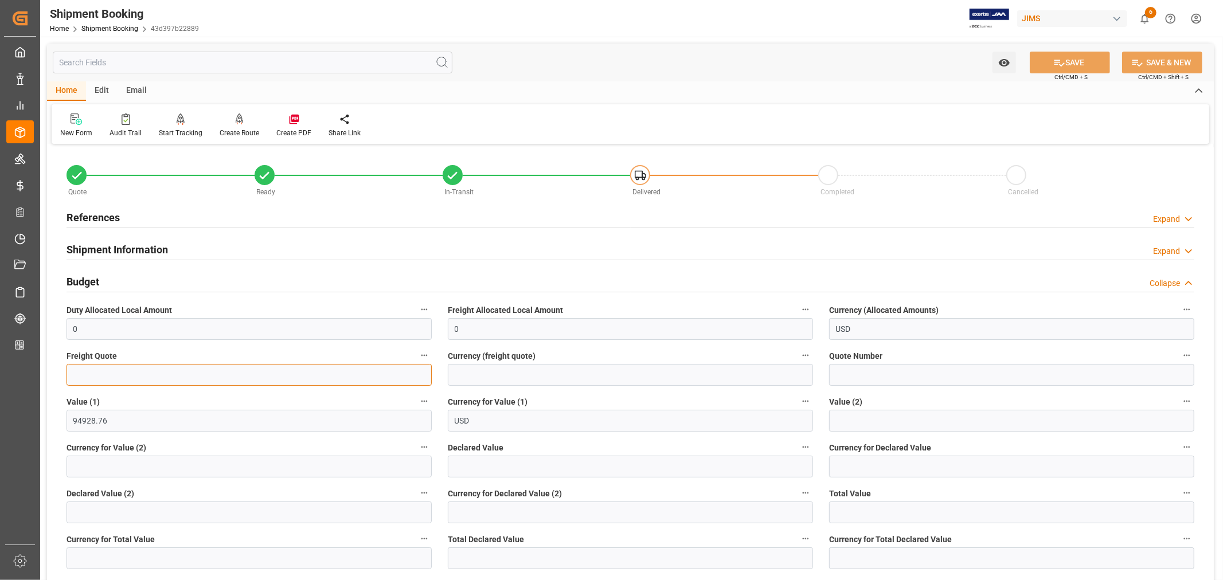
click at [92, 372] on input "text" at bounding box center [249, 375] width 365 height 22
type input "6000"
drag, startPoint x: 541, startPoint y: 380, endPoint x: 535, endPoint y: 381, distance: 6.3
click at [541, 380] on input at bounding box center [630, 375] width 365 height 22
type input "USD"
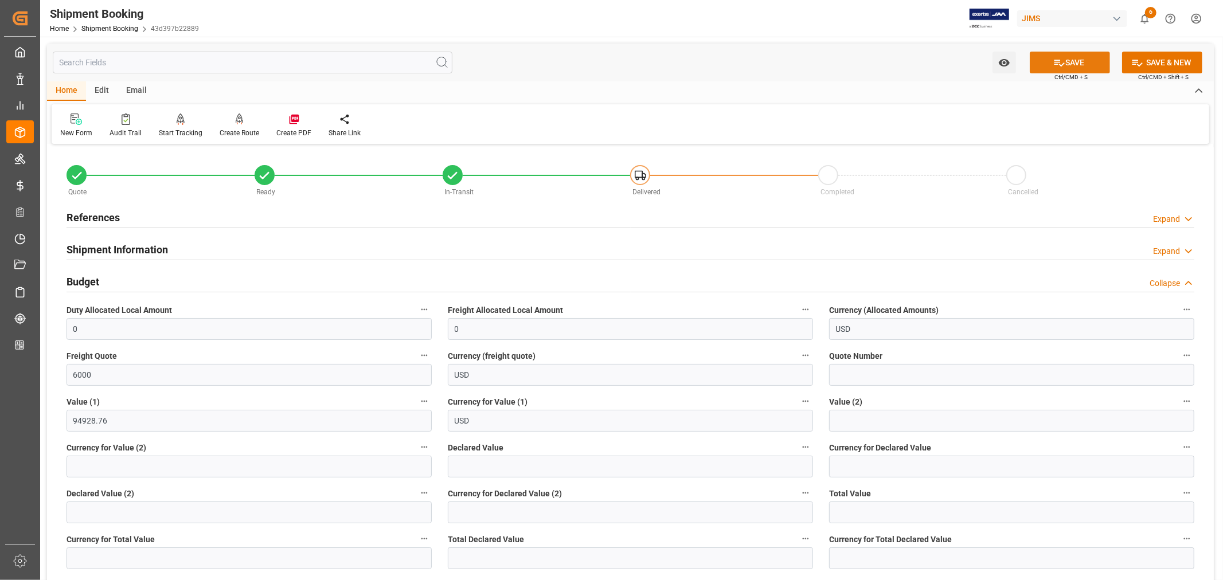
click at [1069, 65] on button "SAVE" at bounding box center [1070, 63] width 80 height 22
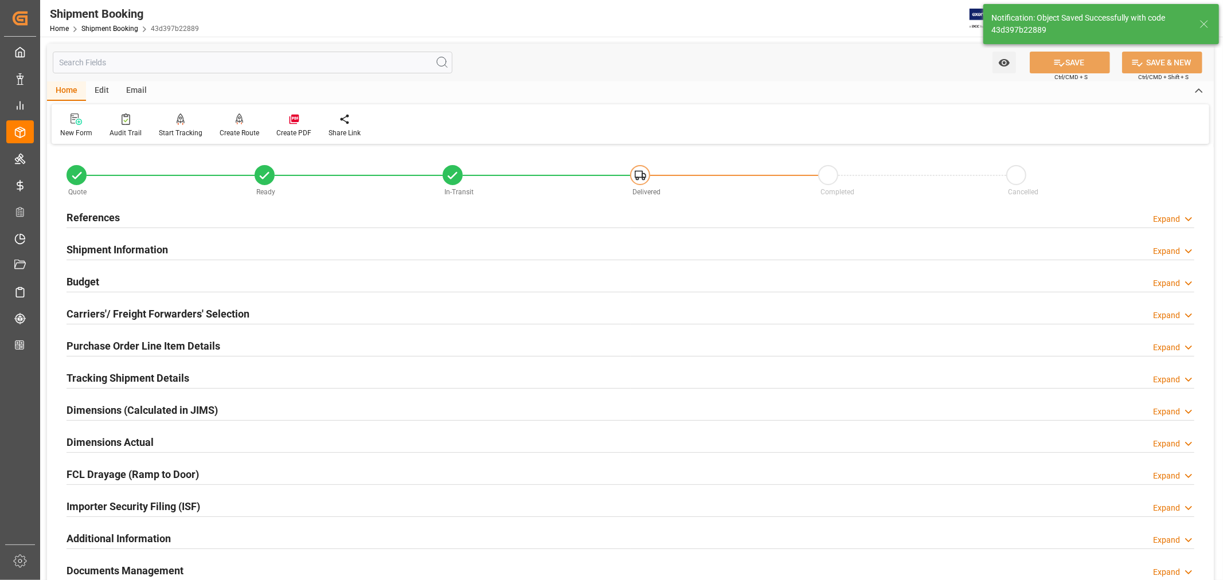
click at [133, 247] on h2 "Shipment Information" at bounding box center [118, 249] width 102 height 15
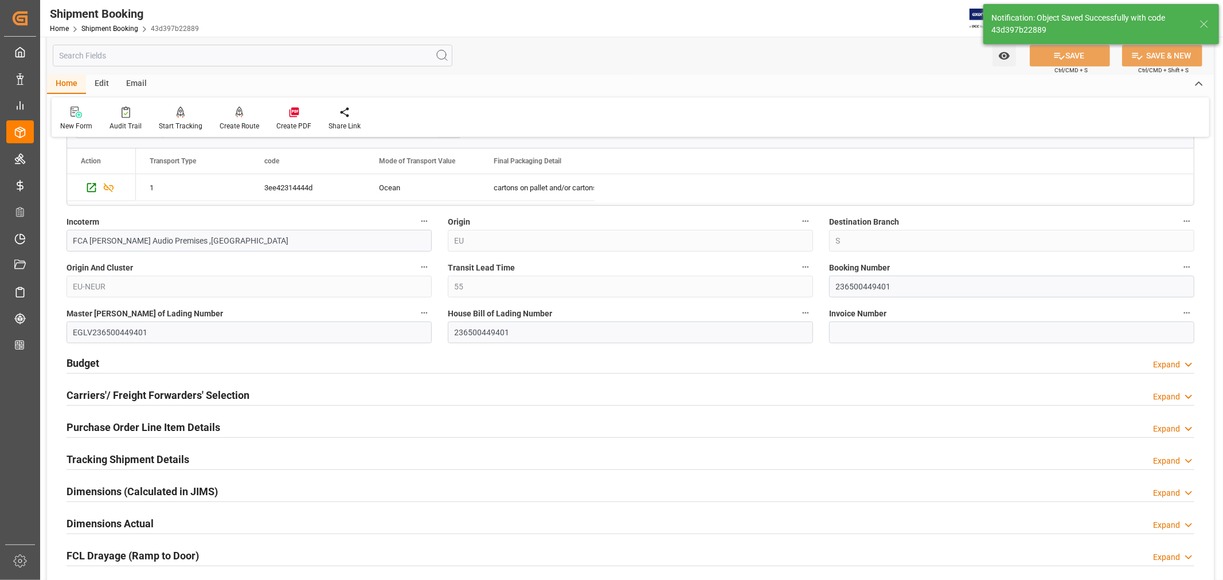
scroll to position [318, 0]
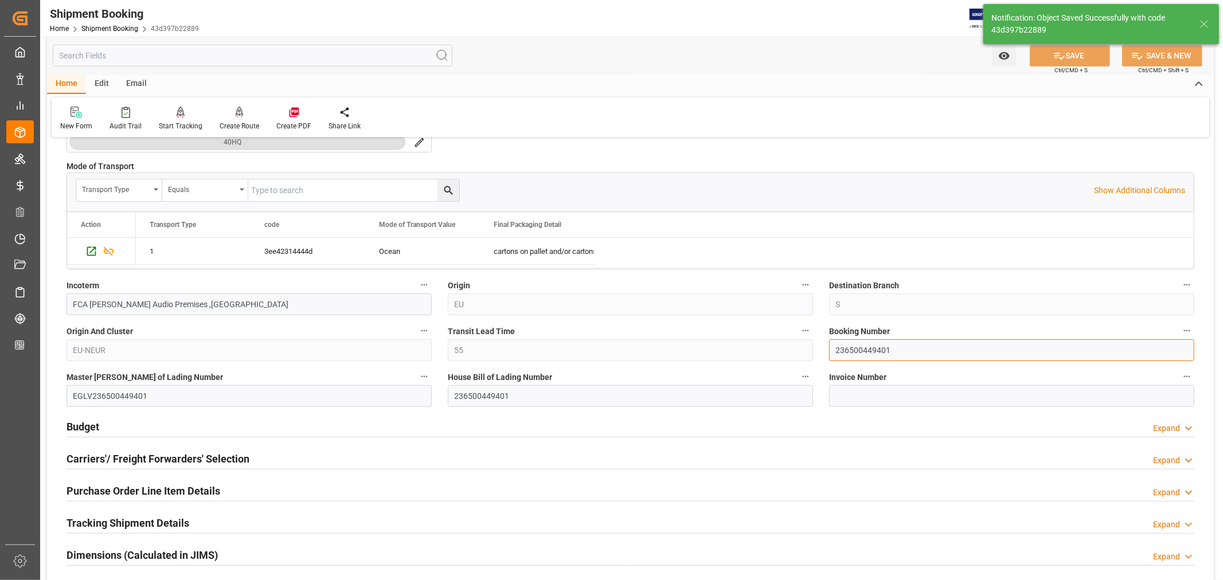
click at [848, 351] on input "236500449401" at bounding box center [1011, 351] width 365 height 22
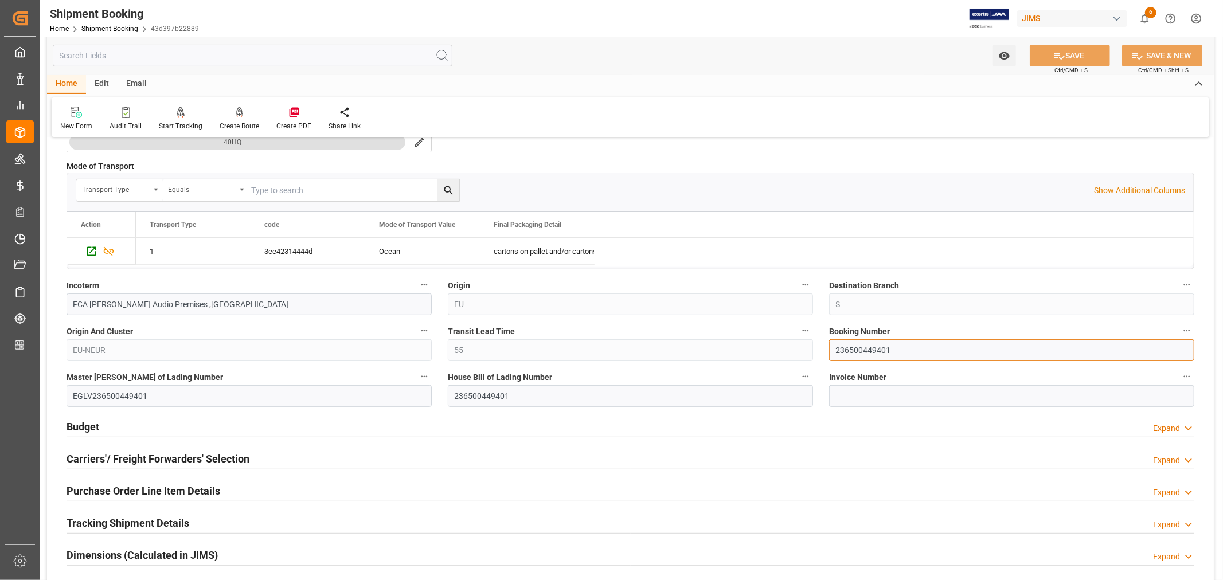
click at [848, 351] on input "236500449401" at bounding box center [1011, 351] width 365 height 22
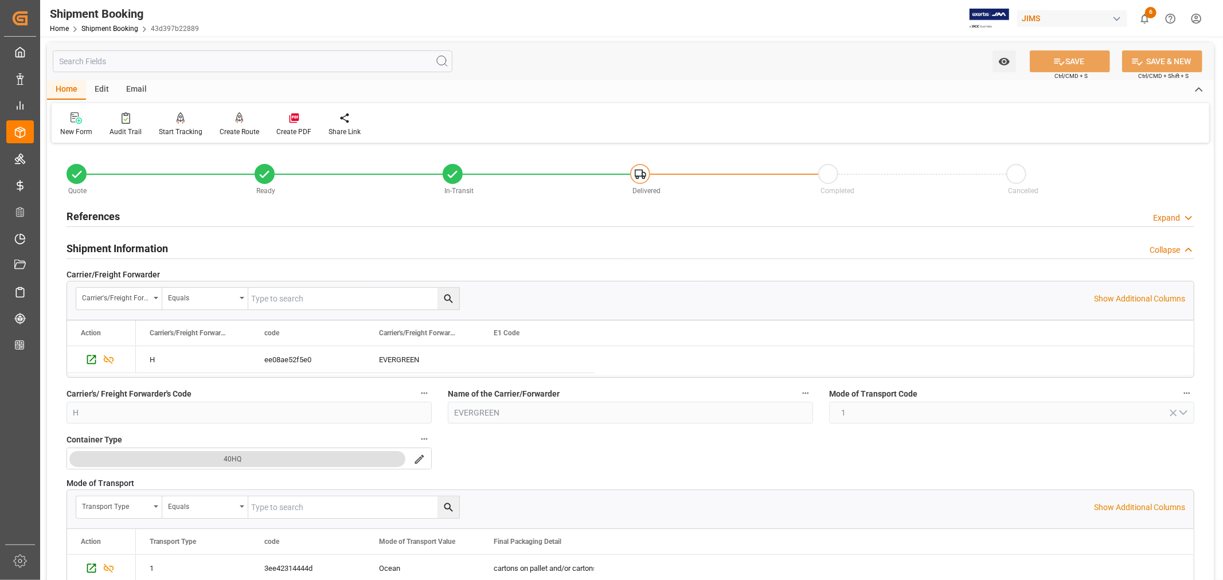
scroll to position [0, 0]
click at [123, 247] on h2 "Shipment Information" at bounding box center [118, 249] width 102 height 15
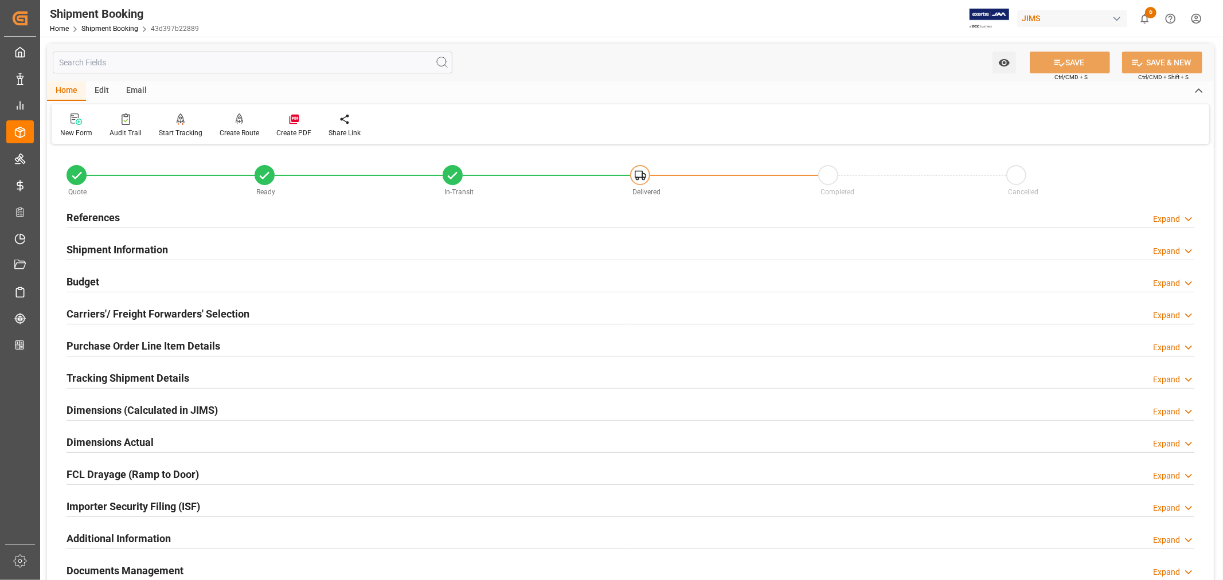
click at [120, 373] on h2 "Tracking Shipment Details" at bounding box center [128, 377] width 123 height 15
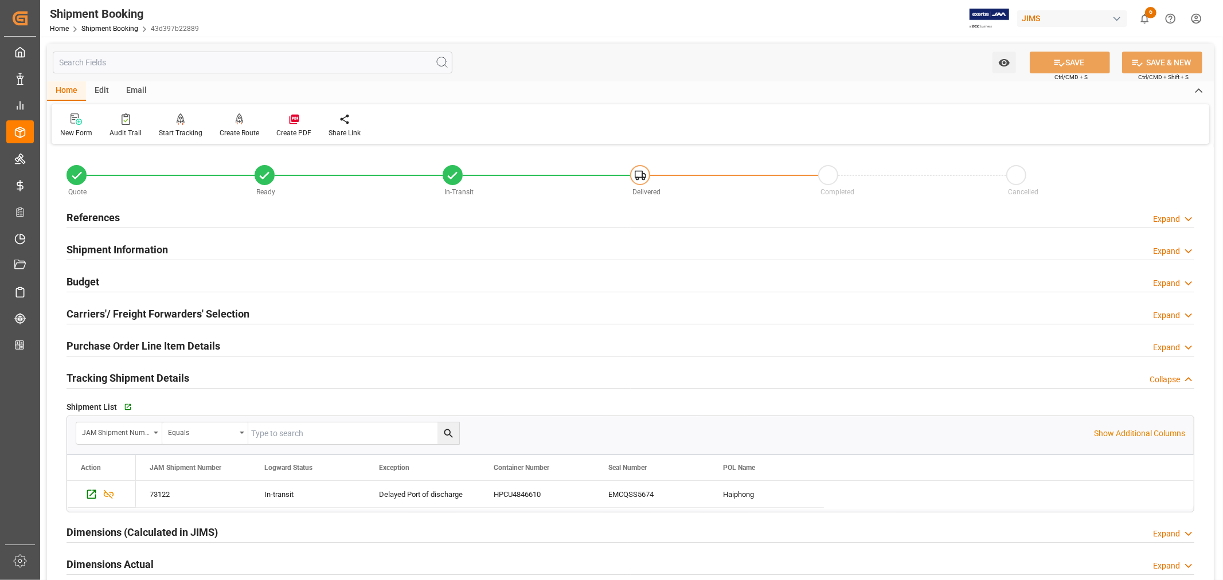
click at [120, 373] on h2 "Tracking Shipment Details" at bounding box center [128, 377] width 123 height 15
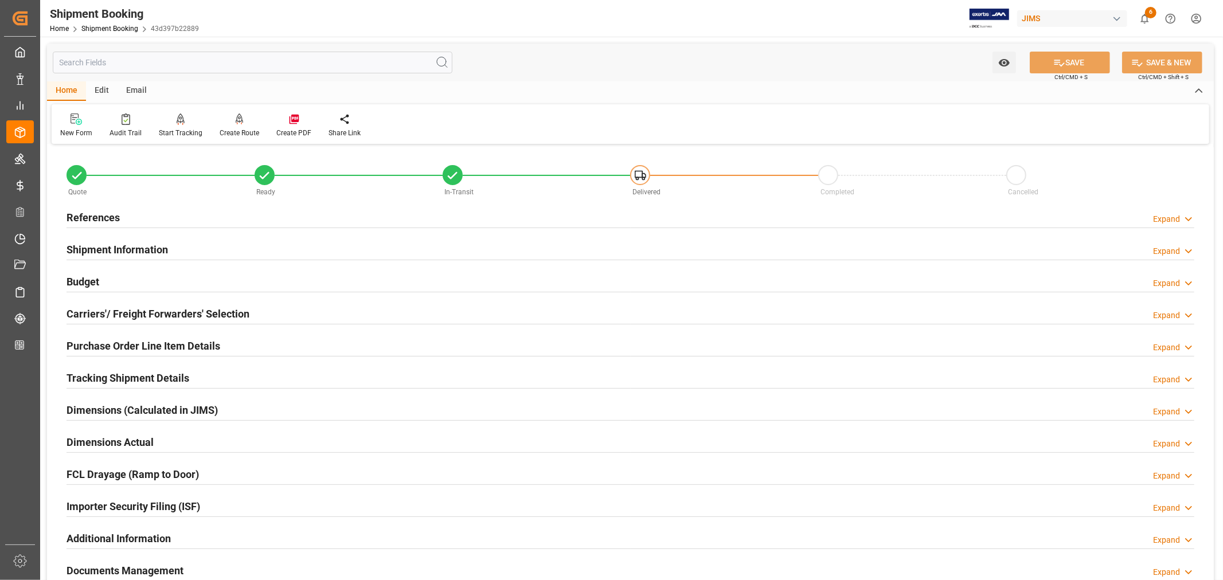
click at [258, 247] on div "Shipment Information Expand" at bounding box center [631, 249] width 1128 height 22
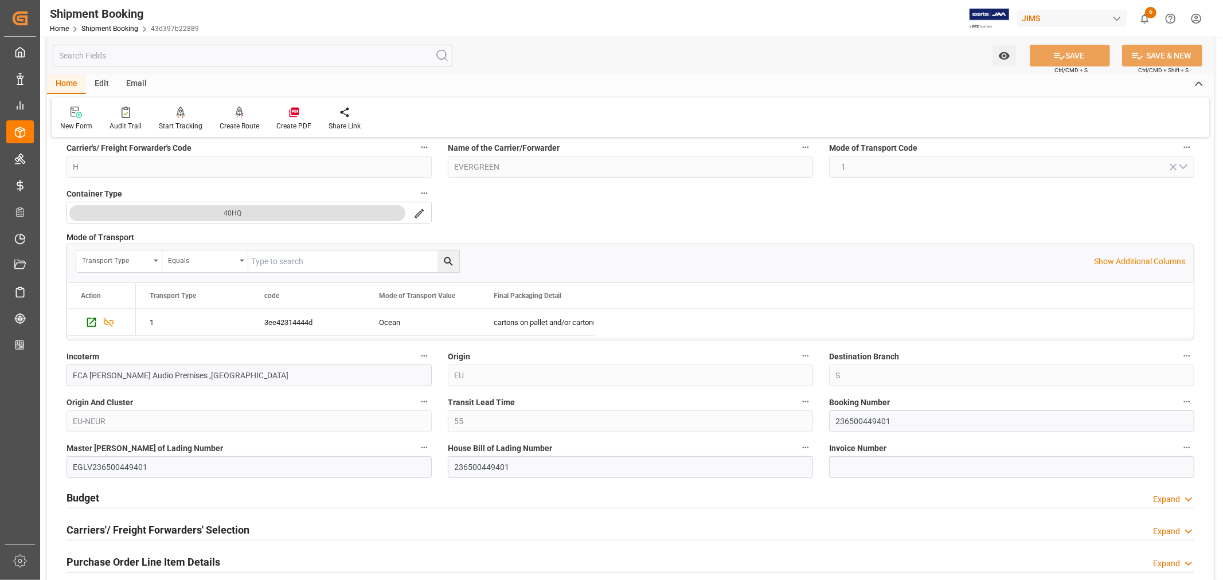
scroll to position [255, 0]
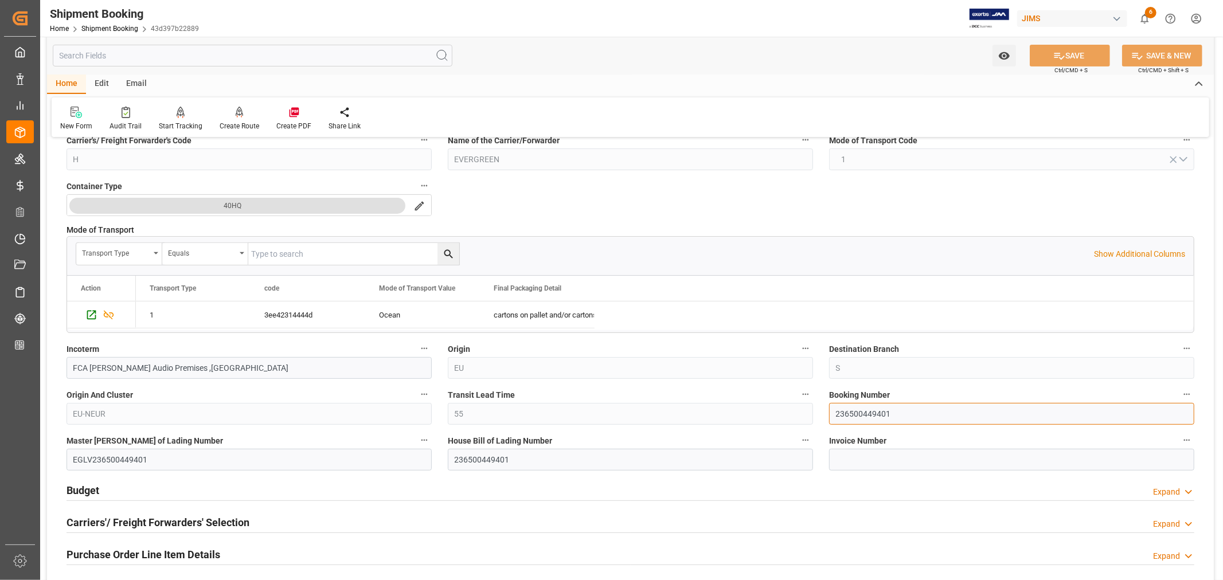
click at [857, 414] on input "236500449401" at bounding box center [1011, 414] width 365 height 22
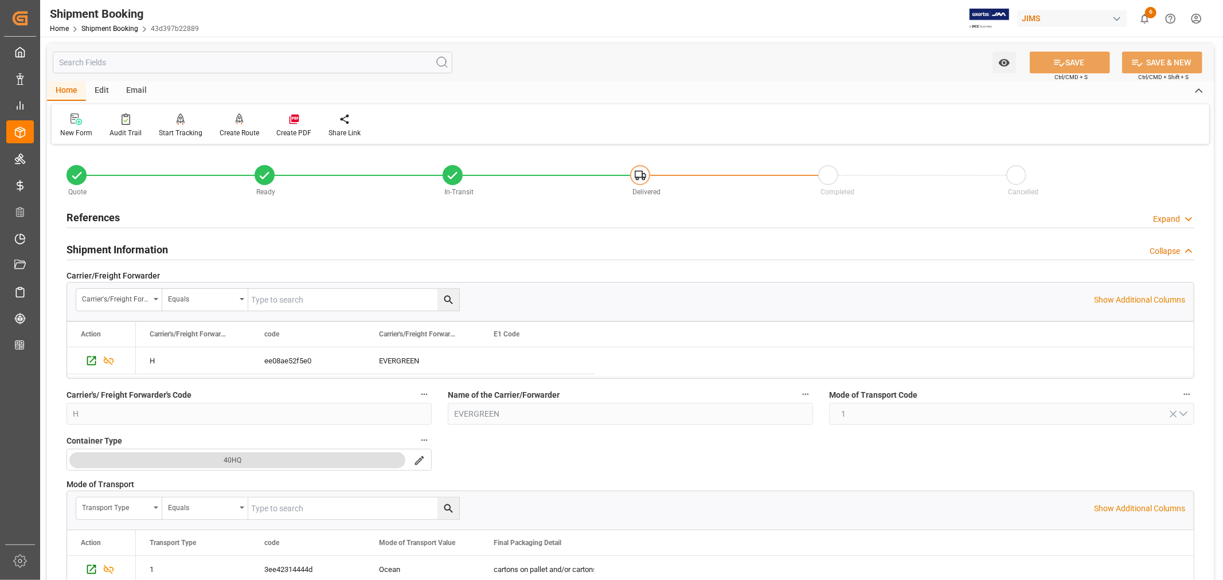
click at [104, 216] on h2 "References" at bounding box center [93, 217] width 53 height 15
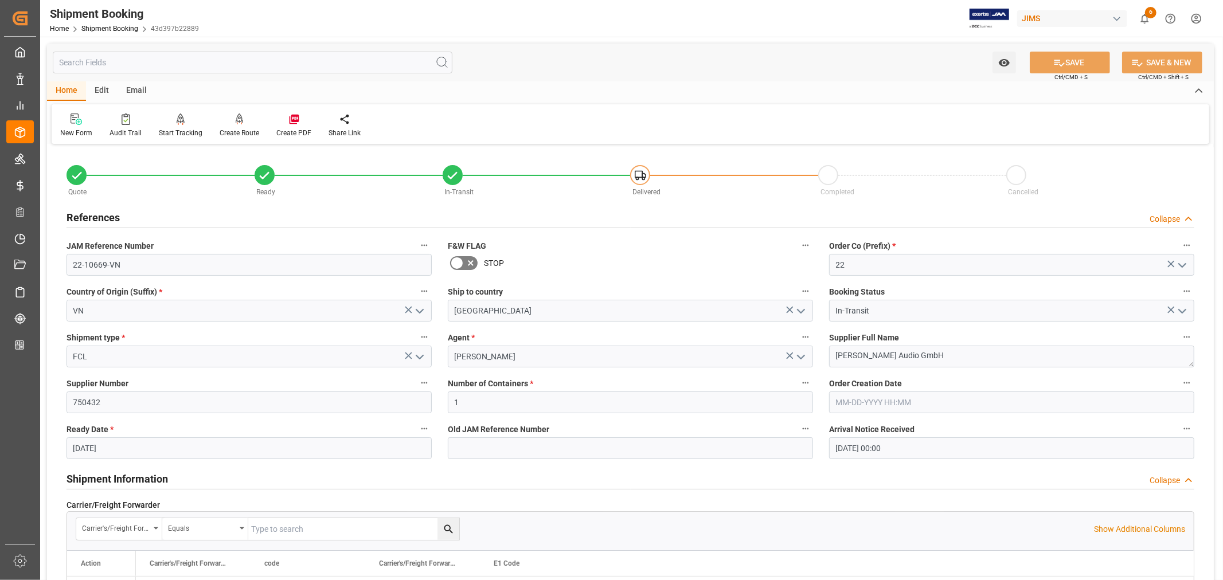
click at [104, 216] on h2 "References" at bounding box center [93, 217] width 53 height 15
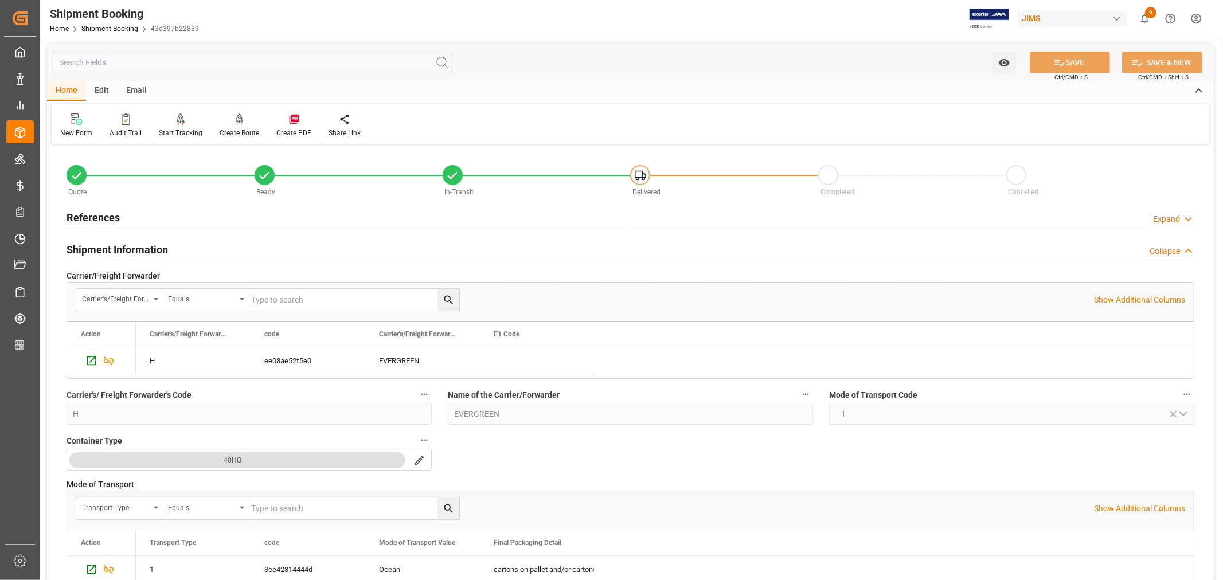
click at [102, 245] on h2 "Shipment Information" at bounding box center [118, 249] width 102 height 15
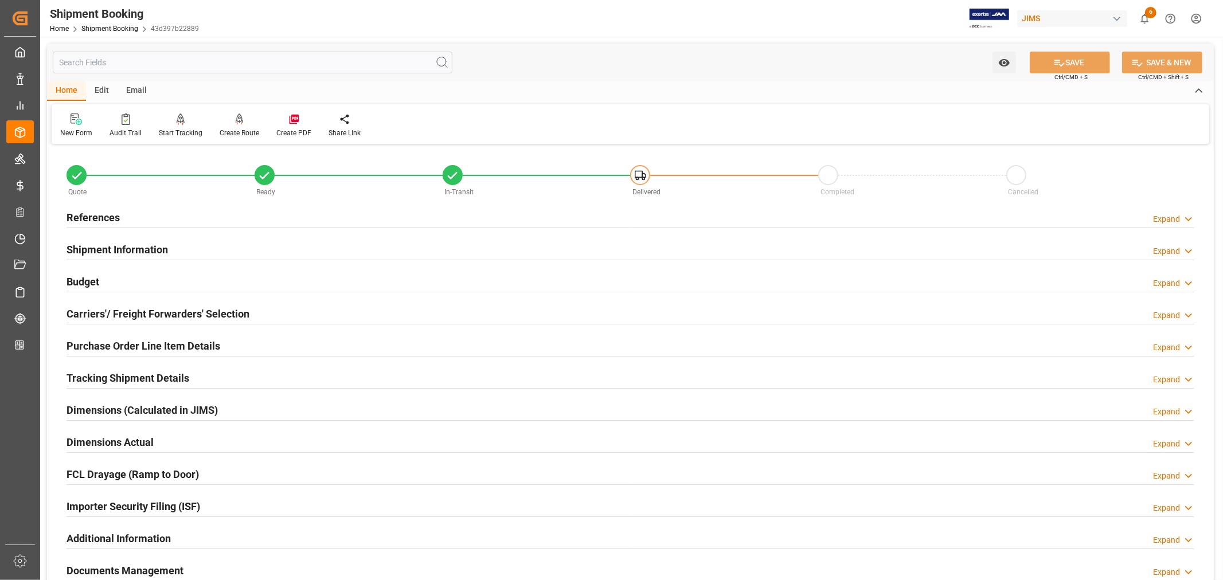
click at [93, 340] on h2 "Purchase Order Line Item Details" at bounding box center [144, 345] width 154 height 15
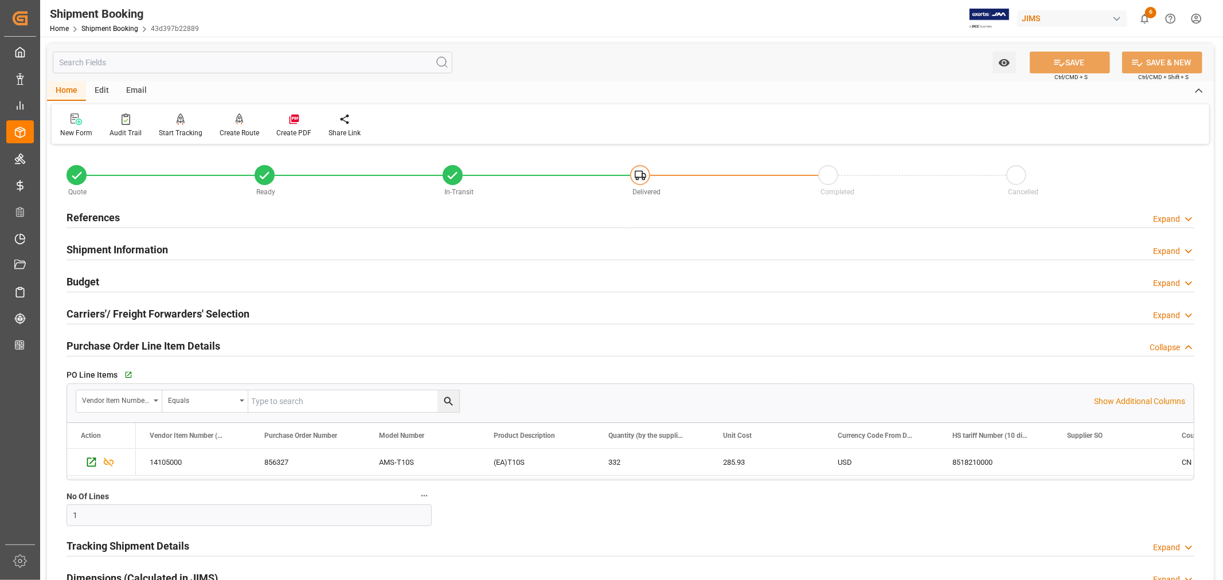
click at [93, 340] on h2 "Purchase Order Line Item Details" at bounding box center [144, 345] width 154 height 15
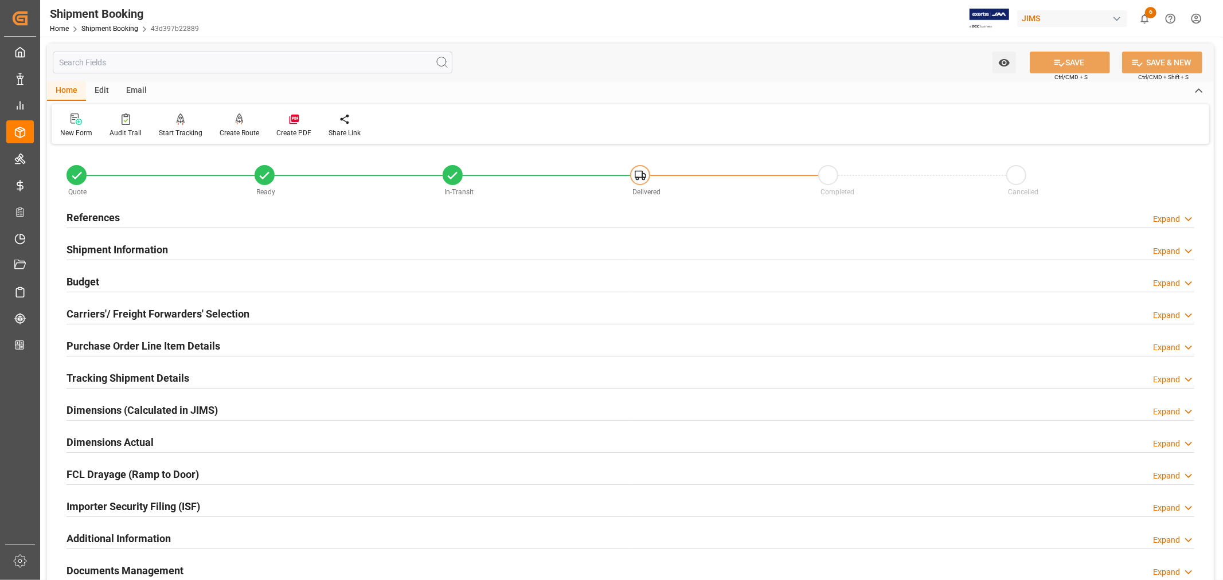
click at [111, 379] on h2 "Tracking Shipment Details" at bounding box center [128, 377] width 123 height 15
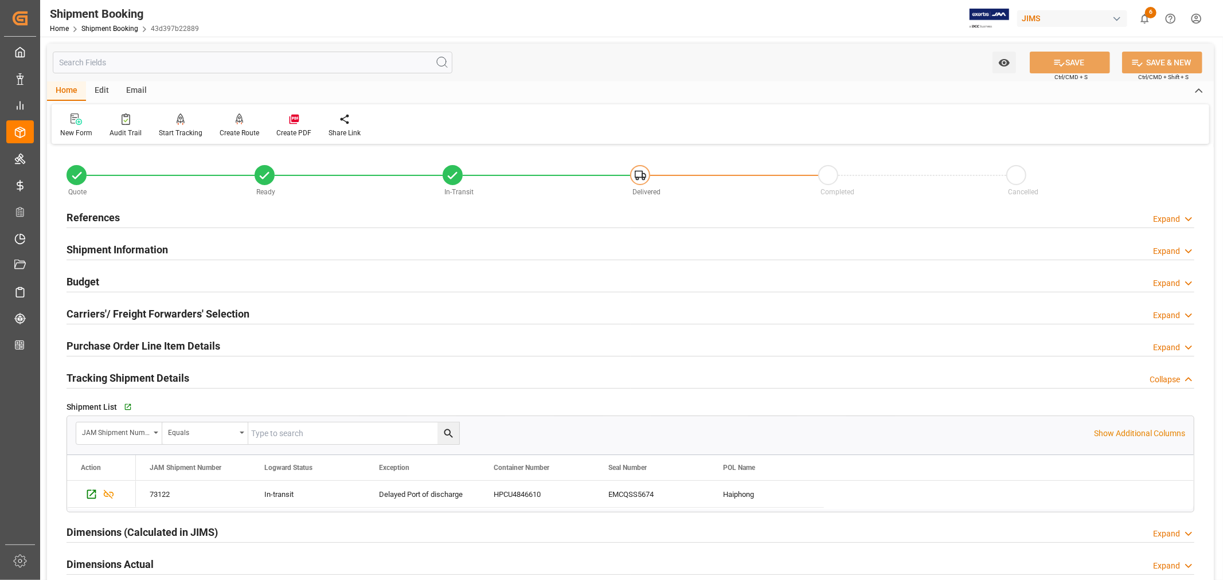
click at [111, 379] on h2 "Tracking Shipment Details" at bounding box center [128, 377] width 123 height 15
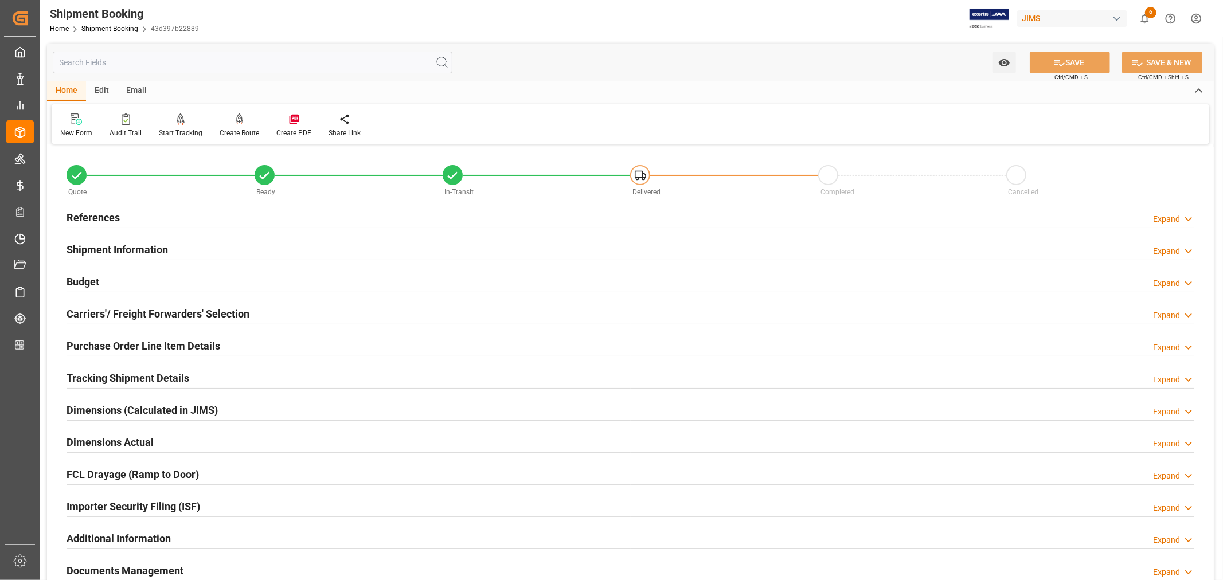
click at [182, 341] on h2 "Purchase Order Line Item Details" at bounding box center [144, 345] width 154 height 15
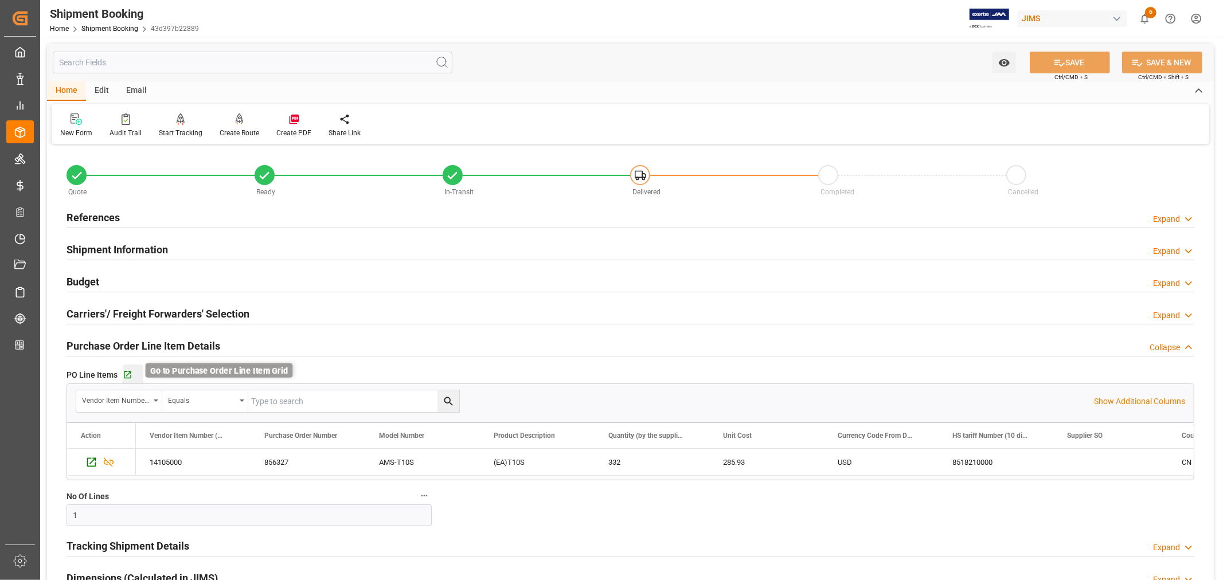
click at [130, 373] on icon "button" at bounding box center [128, 375] width 10 height 10
drag, startPoint x: 139, startPoint y: 346, endPoint x: 104, endPoint y: 301, distance: 57.2
click at [139, 345] on h2 "Purchase Order Line Item Details" at bounding box center [144, 345] width 154 height 15
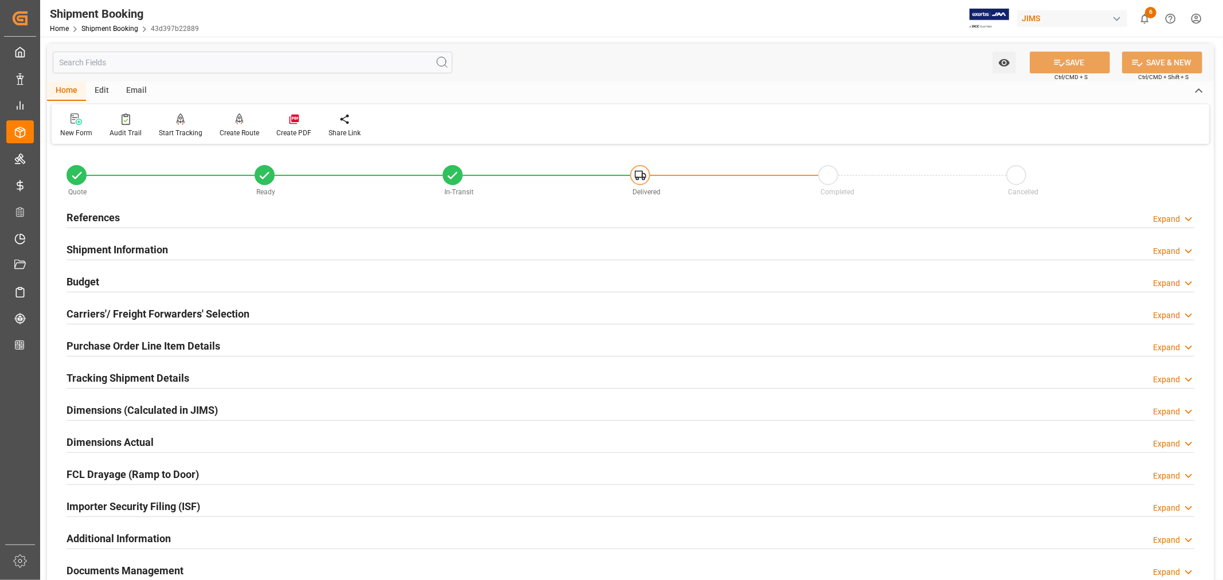
click at [87, 276] on h2 "Budget" at bounding box center [83, 281] width 33 height 15
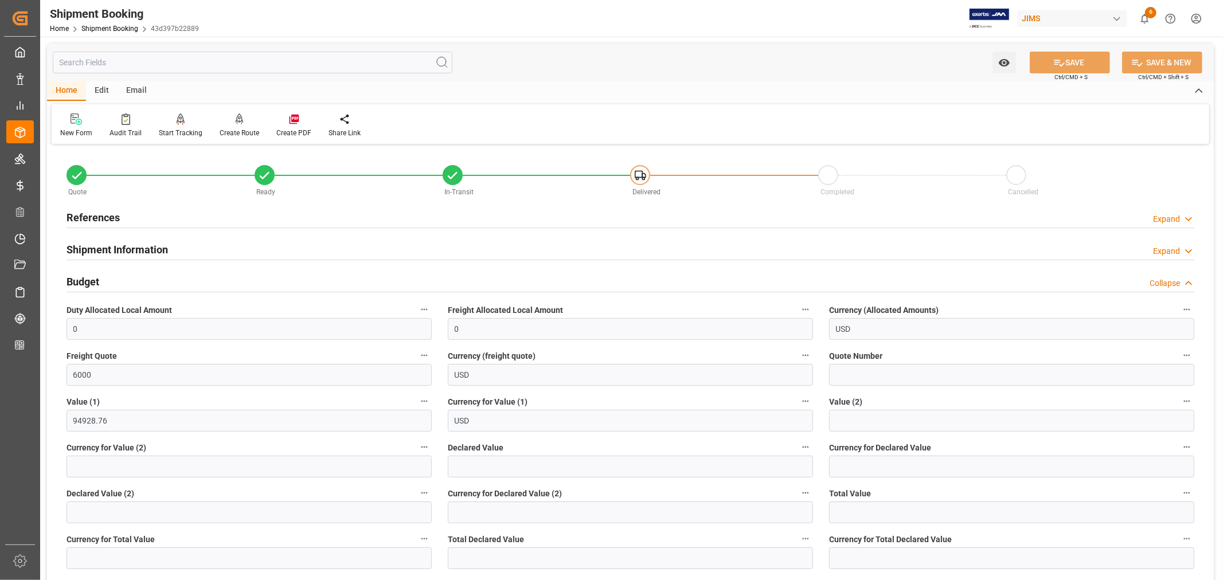
click at [87, 276] on h2 "Budget" at bounding box center [83, 281] width 33 height 15
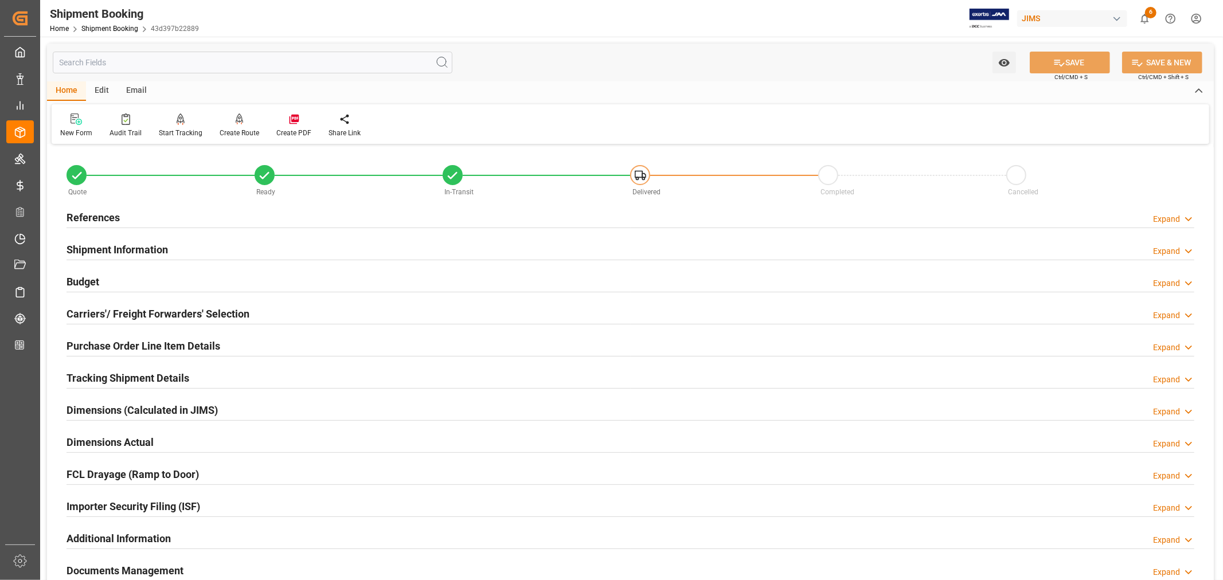
drag, startPoint x: 100, startPoint y: 346, endPoint x: 110, endPoint y: 342, distance: 10.5
click at [100, 346] on h2 "Purchase Order Line Item Details" at bounding box center [144, 345] width 154 height 15
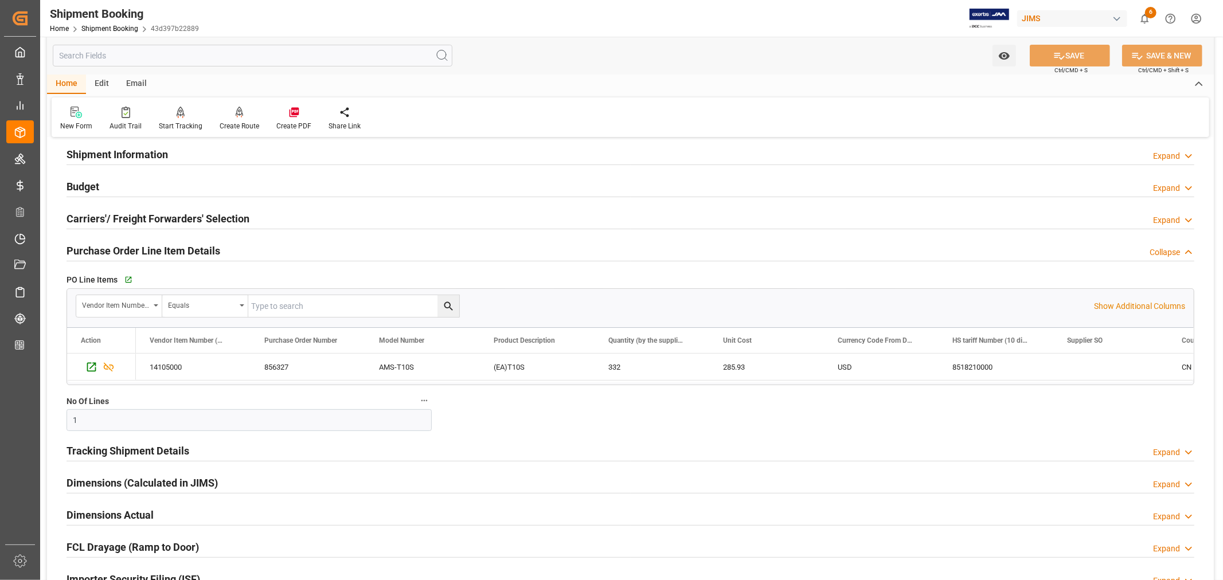
scroll to position [64, 0]
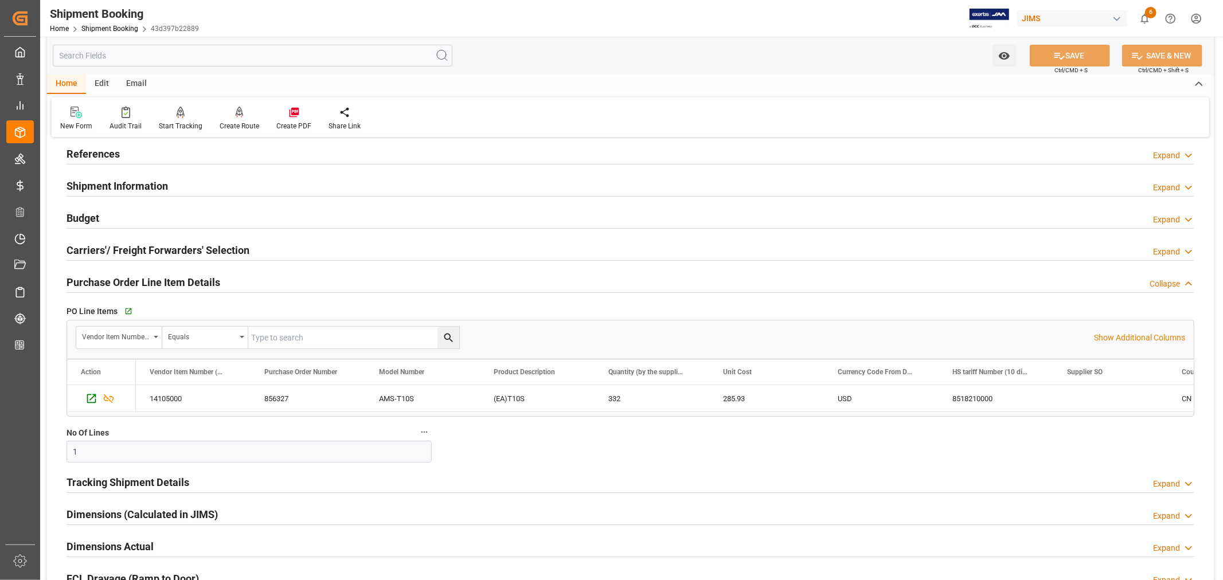
click at [146, 271] on div "Purchase Order Line Item Details" at bounding box center [144, 282] width 154 height 22
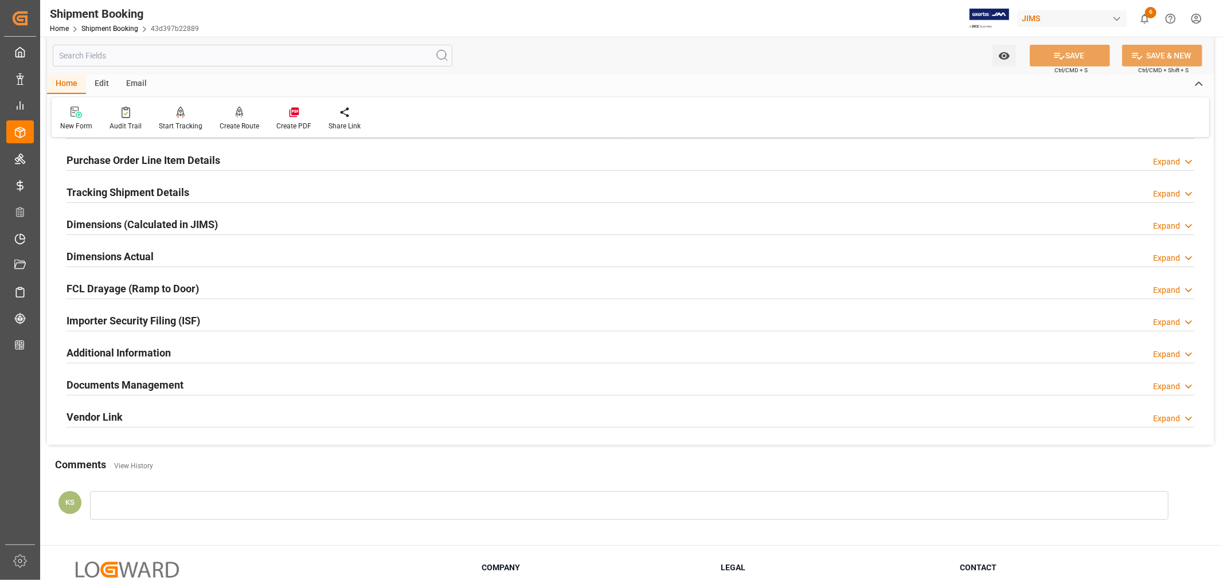
scroll to position [191, 0]
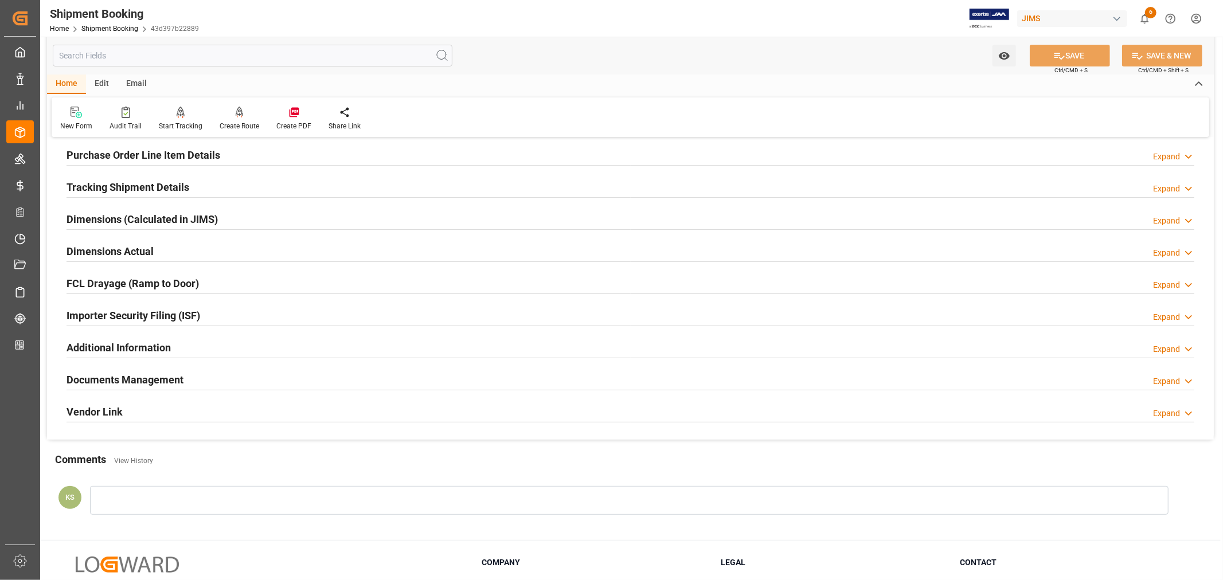
click at [198, 381] on div "Documents Management Expand" at bounding box center [631, 379] width 1128 height 22
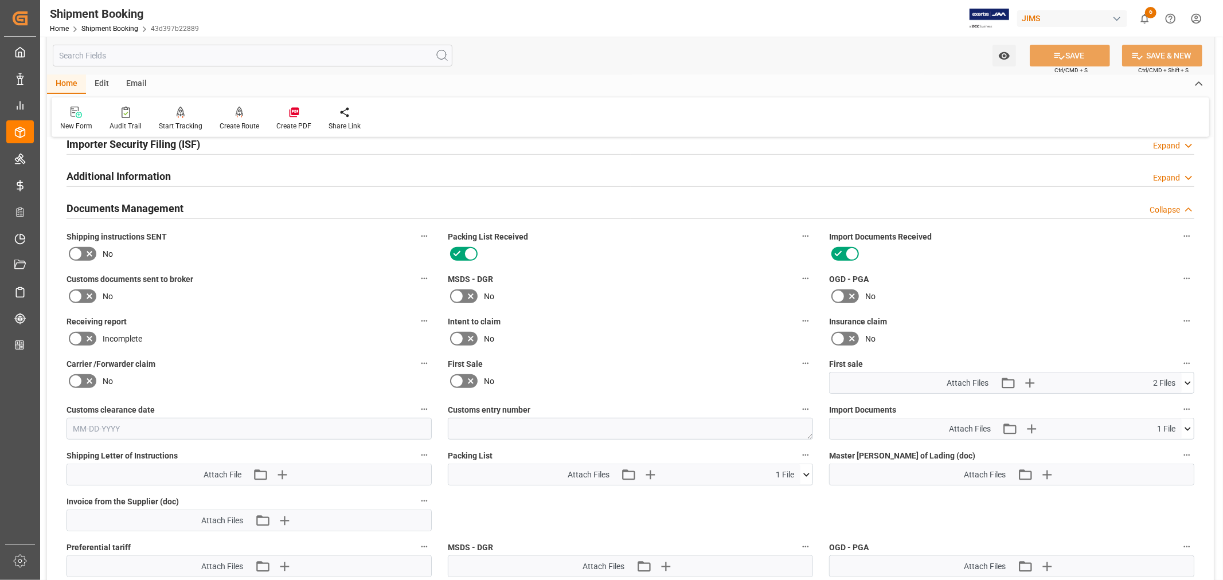
scroll to position [382, 0]
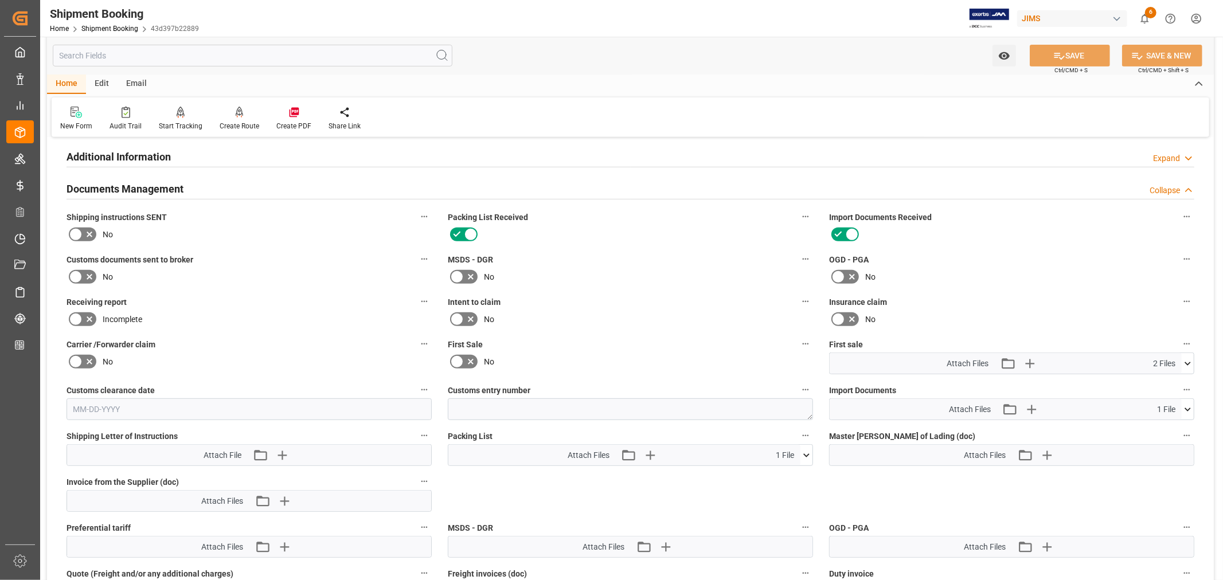
click at [456, 355] on icon at bounding box center [457, 362] width 14 height 14
click at [0, 0] on input "checkbox" at bounding box center [0, 0] width 0 height 0
click at [1076, 56] on button "SAVE" at bounding box center [1070, 56] width 80 height 22
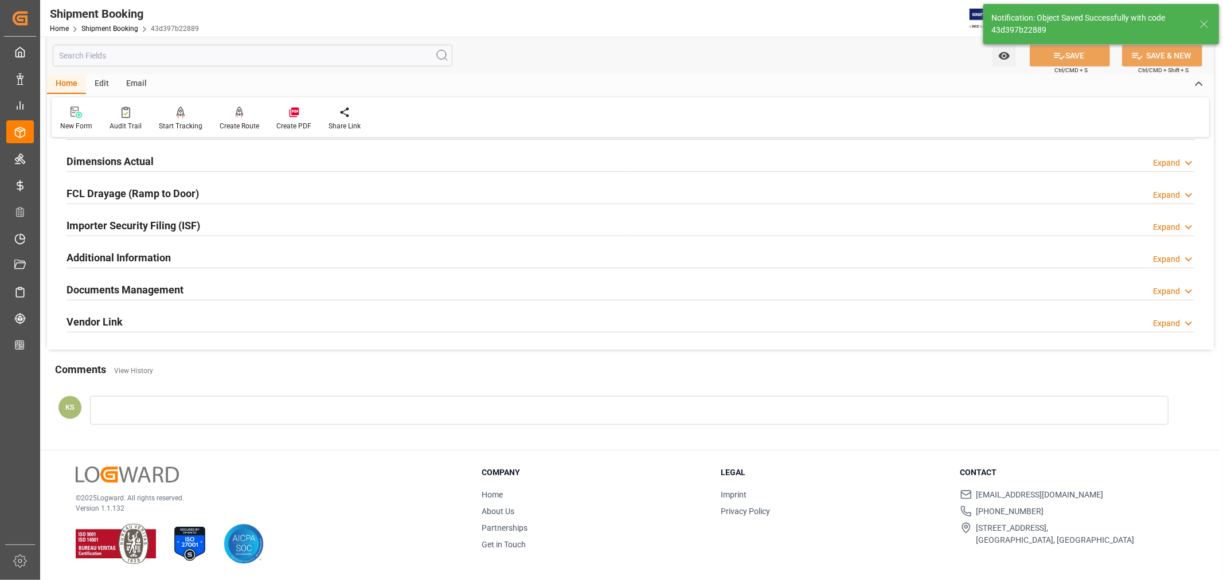
scroll to position [282, 0]
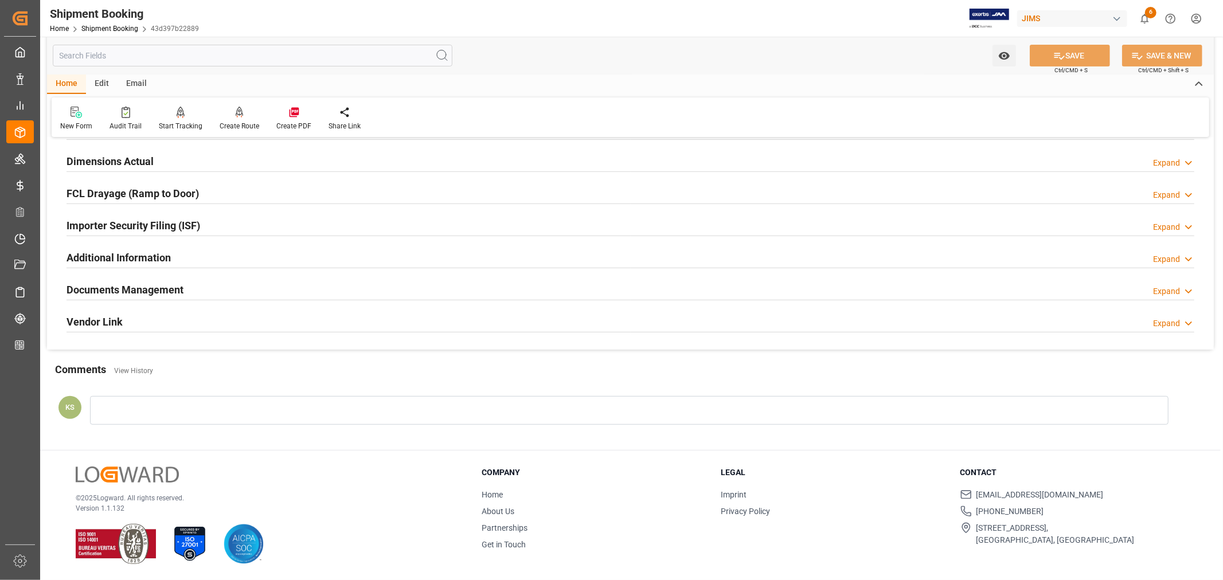
click at [267, 220] on div "Importer Security Filing (ISF) Expand" at bounding box center [631, 225] width 1128 height 22
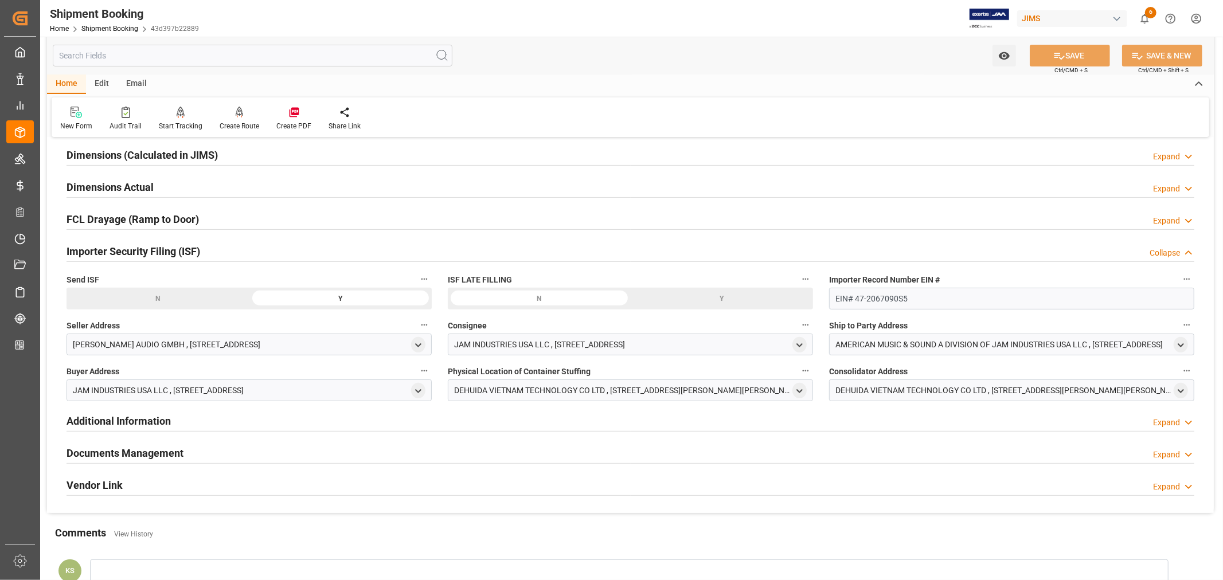
scroll to position [255, 0]
click at [225, 247] on div "Importer Security Filing (ISF) Collapse" at bounding box center [631, 251] width 1128 height 22
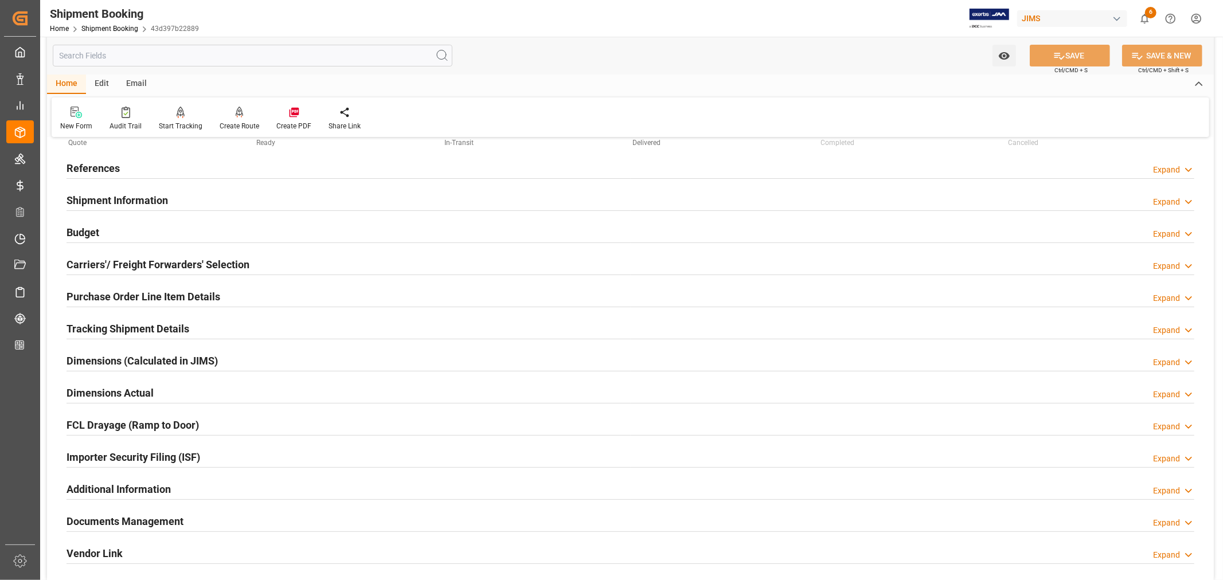
scroll to position [0, 0]
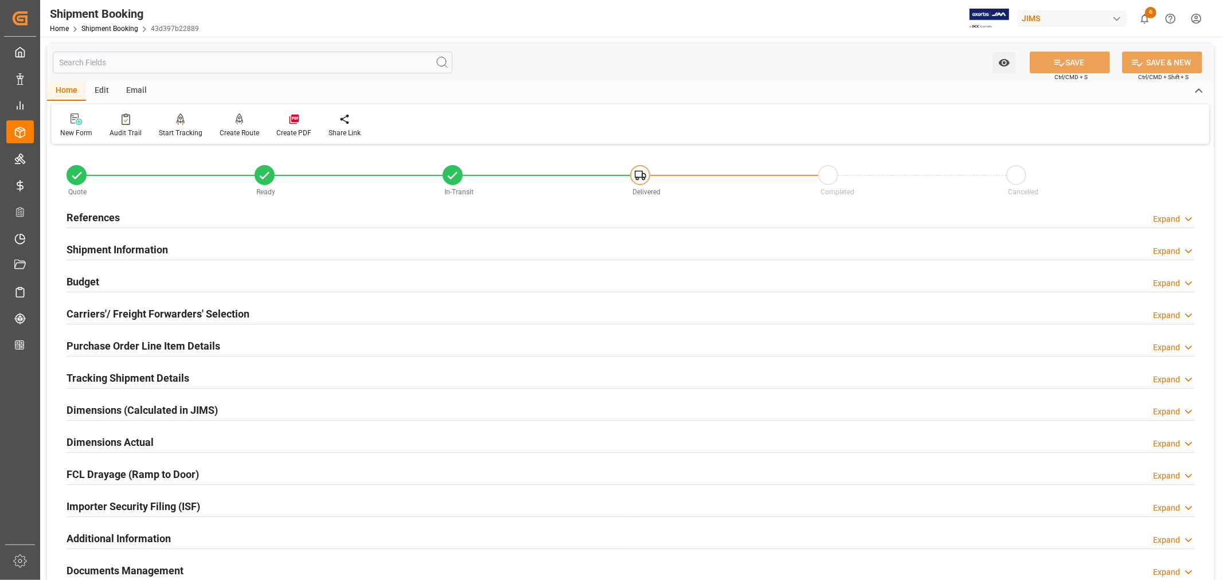
drag, startPoint x: 107, startPoint y: 248, endPoint x: 150, endPoint y: 243, distance: 43.3
click at [109, 248] on h2 "Shipment Information" at bounding box center [118, 249] width 102 height 15
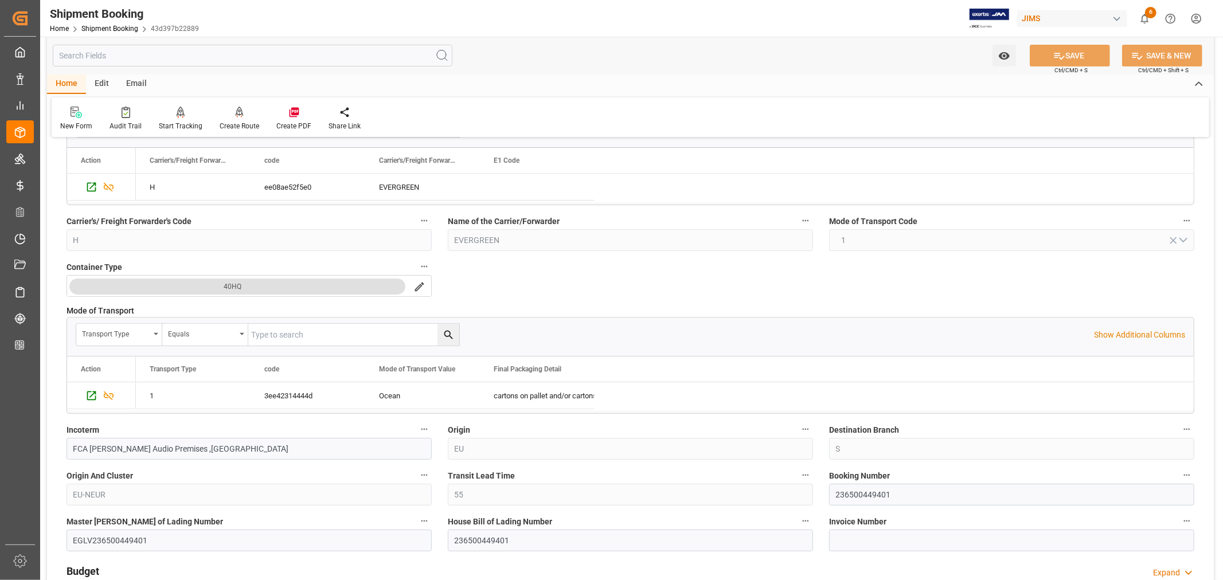
scroll to position [191, 0]
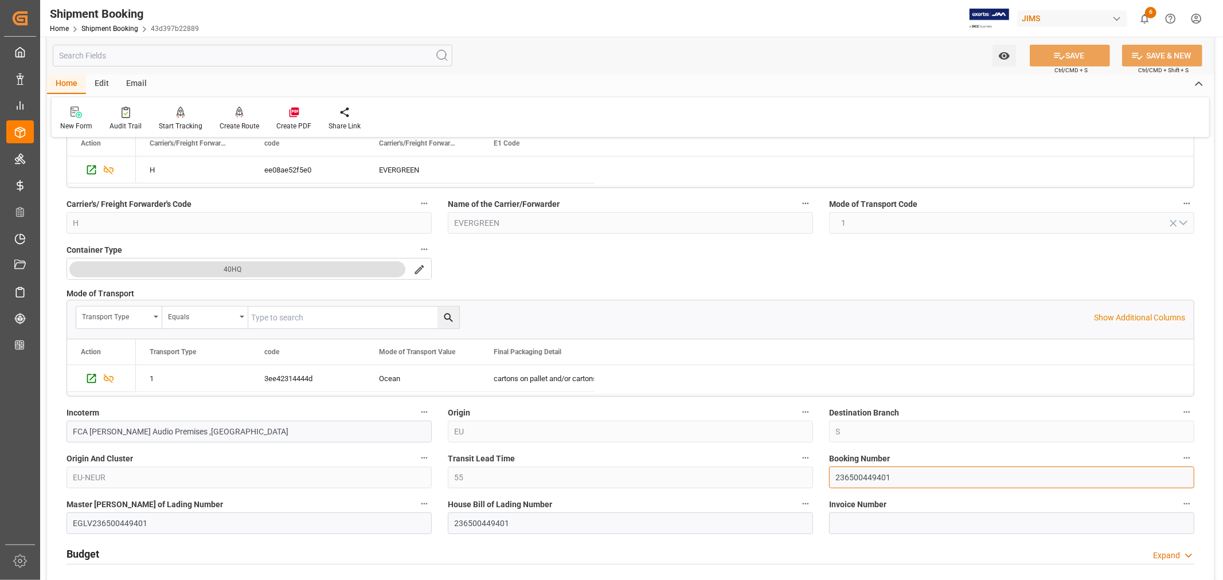
click at [849, 474] on input "236500449401" at bounding box center [1011, 478] width 365 height 22
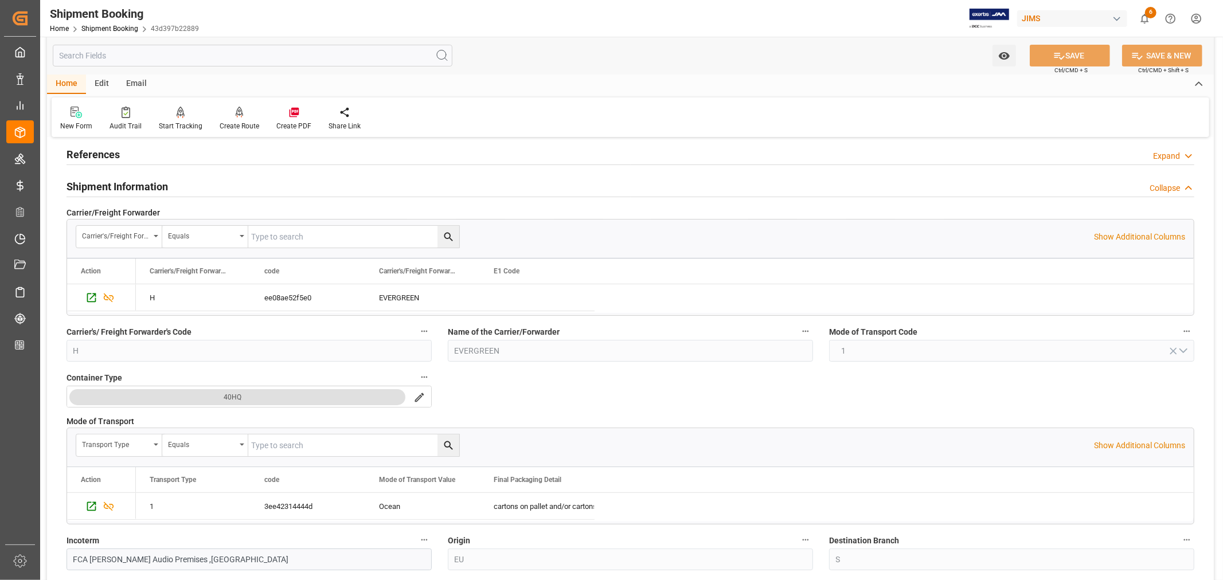
scroll to position [0, 0]
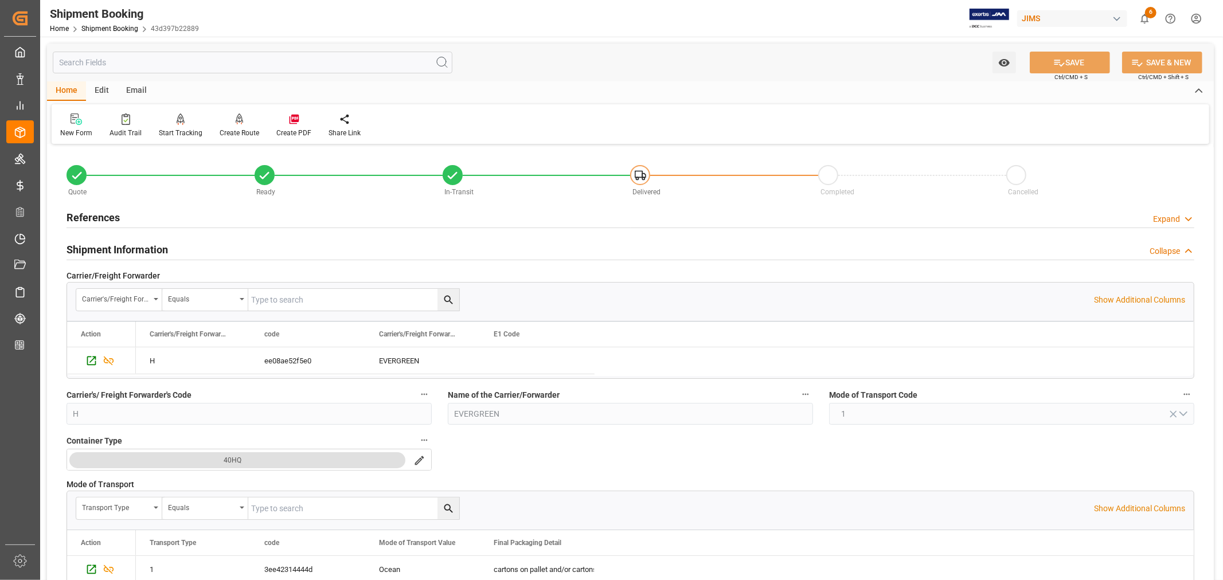
click at [107, 216] on h2 "References" at bounding box center [93, 217] width 53 height 15
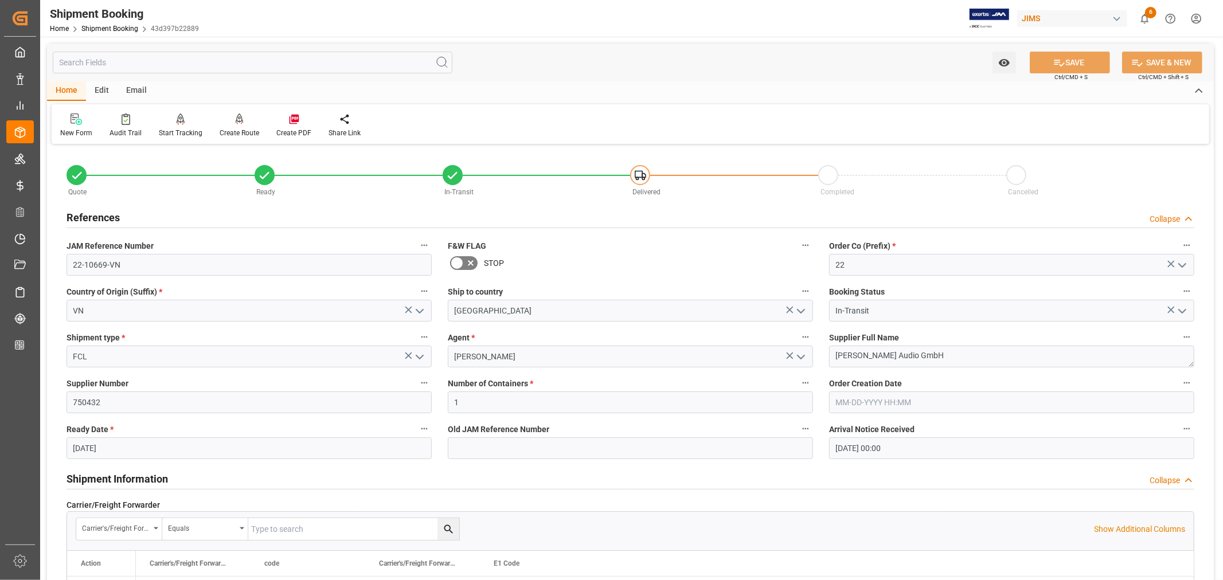
click at [107, 216] on h2 "References" at bounding box center [93, 217] width 53 height 15
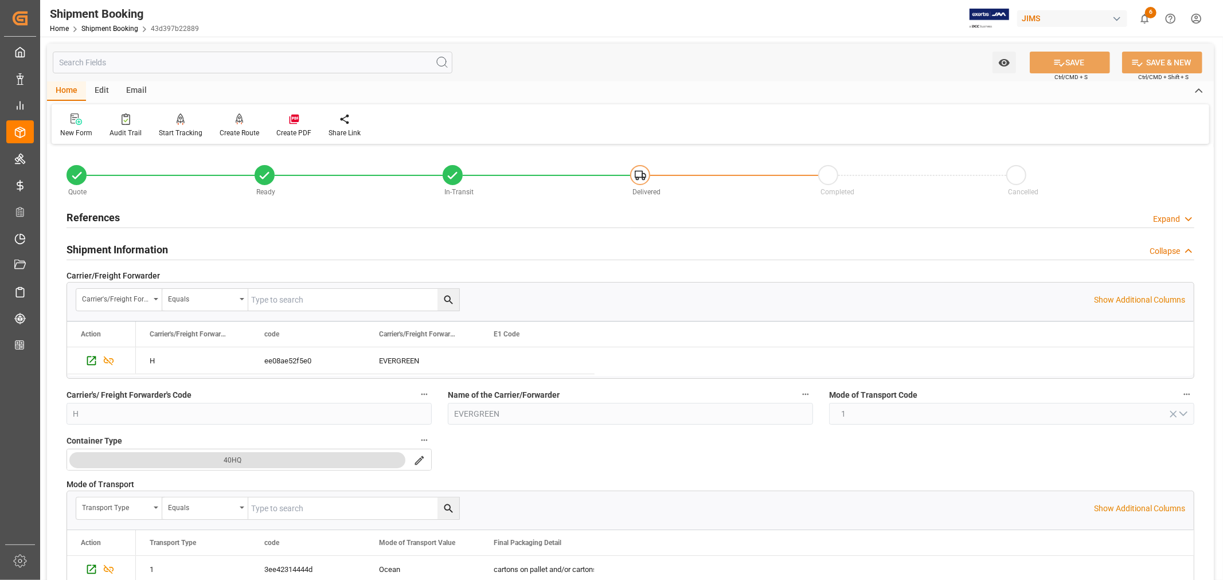
click at [117, 245] on h2 "Shipment Information" at bounding box center [118, 249] width 102 height 15
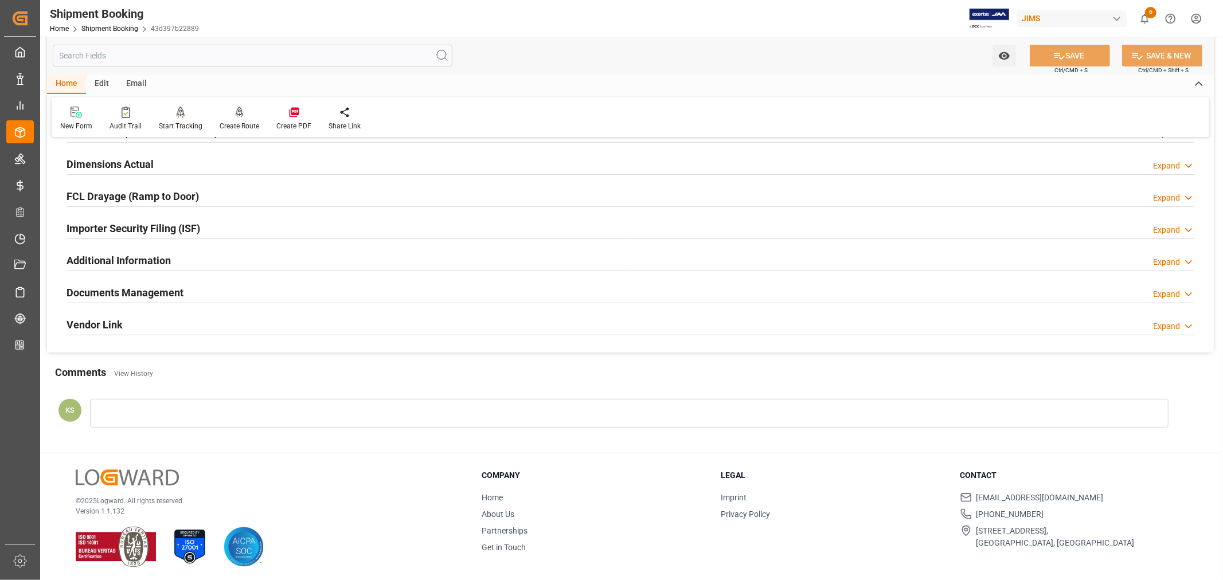
scroll to position [282, 0]
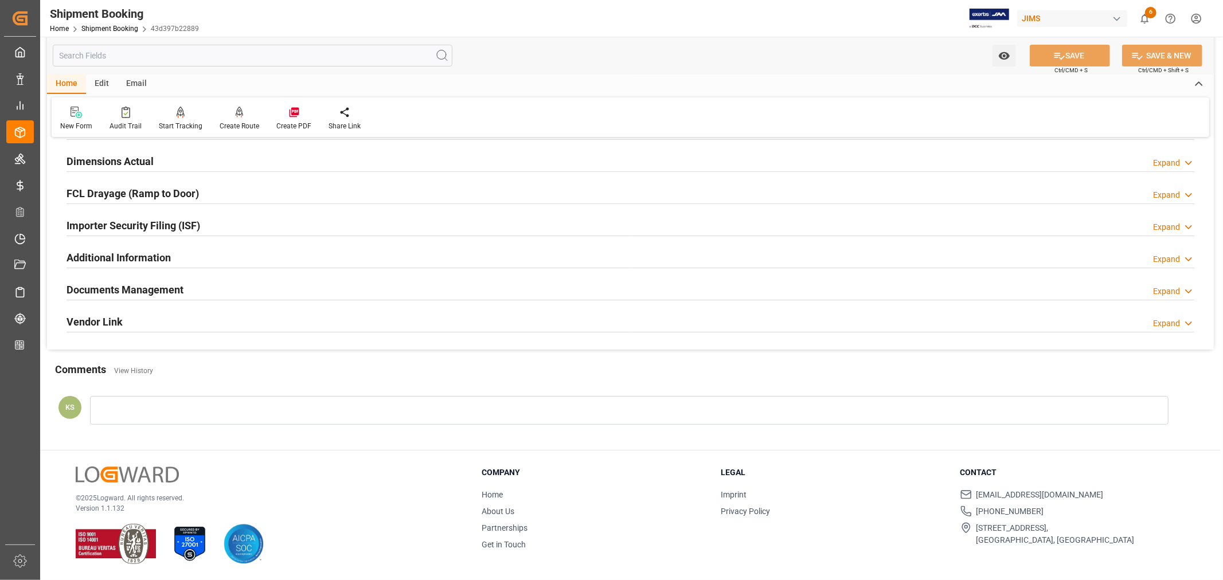
click at [245, 288] on div "Documents Management Expand" at bounding box center [631, 289] width 1128 height 22
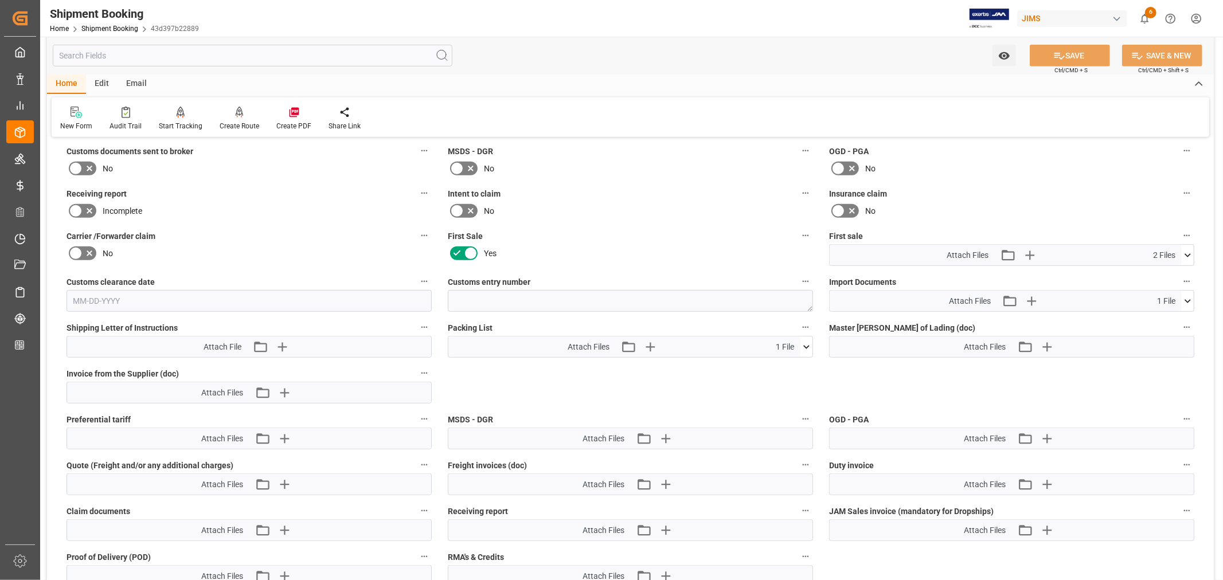
scroll to position [536, 0]
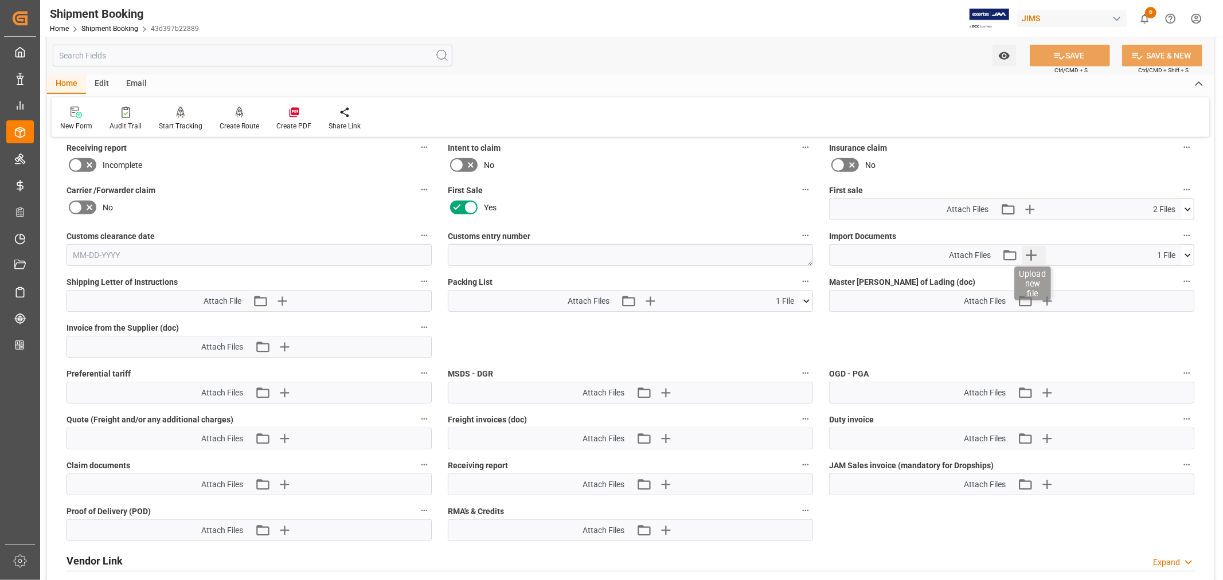
click at [1030, 253] on icon "button" at bounding box center [1032, 255] width 18 height 18
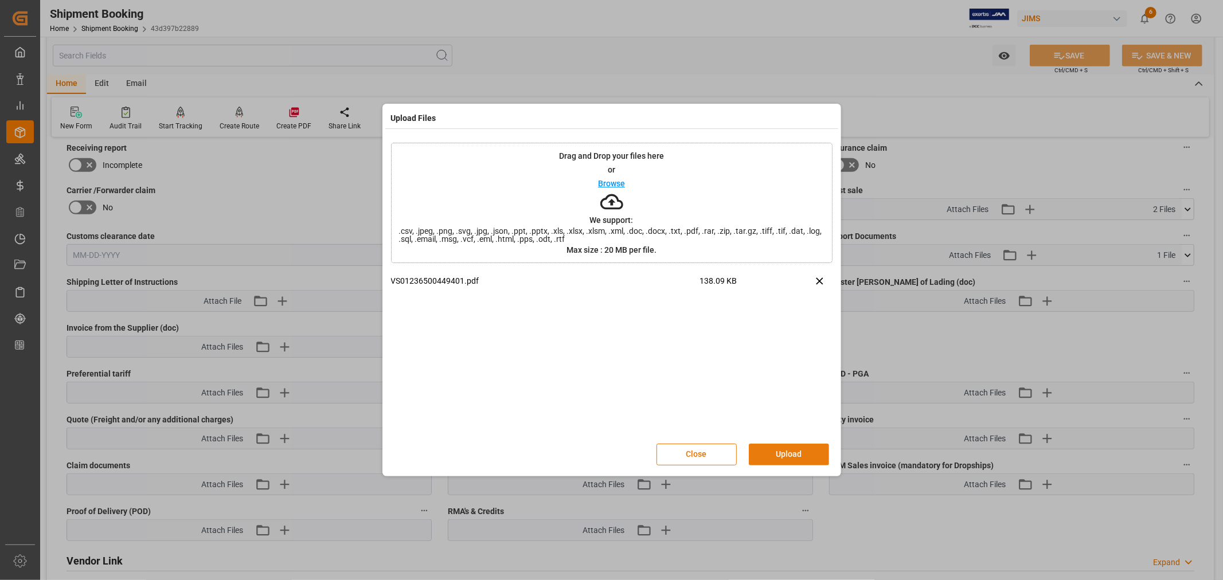
click at [787, 459] on button "Upload" at bounding box center [789, 455] width 80 height 22
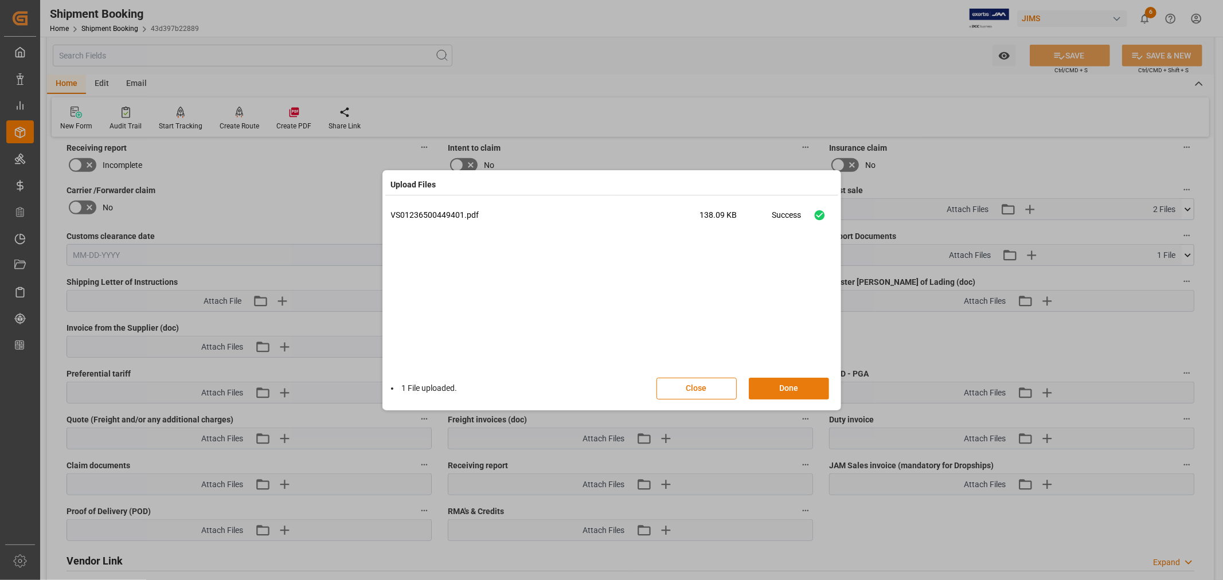
click at [787, 387] on button "Done" at bounding box center [789, 389] width 80 height 22
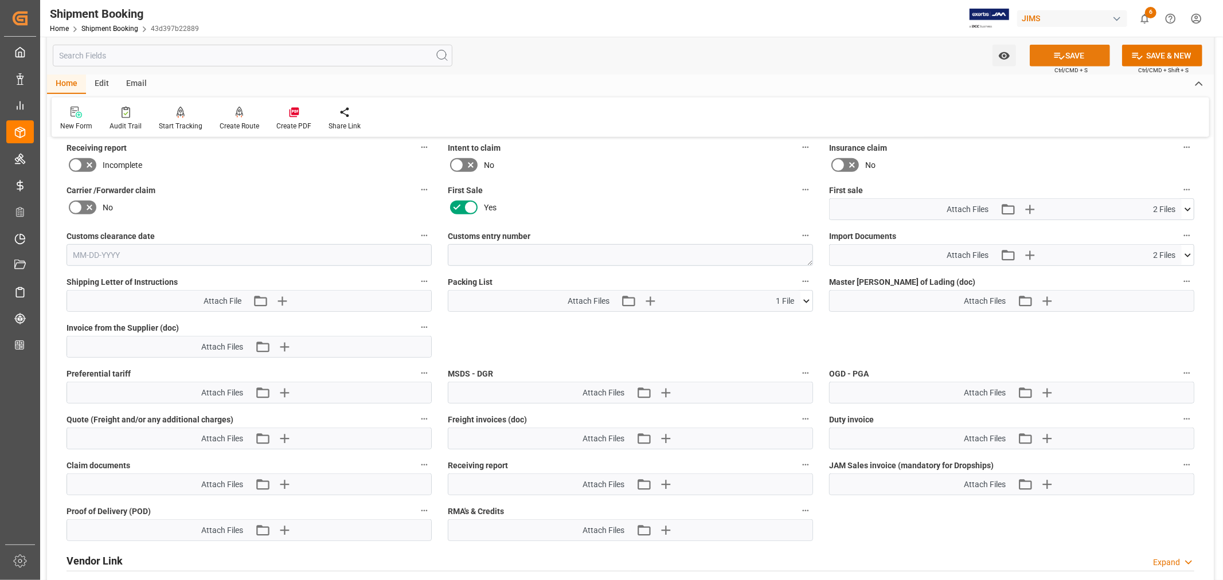
click at [1066, 53] on button "SAVE" at bounding box center [1070, 56] width 80 height 22
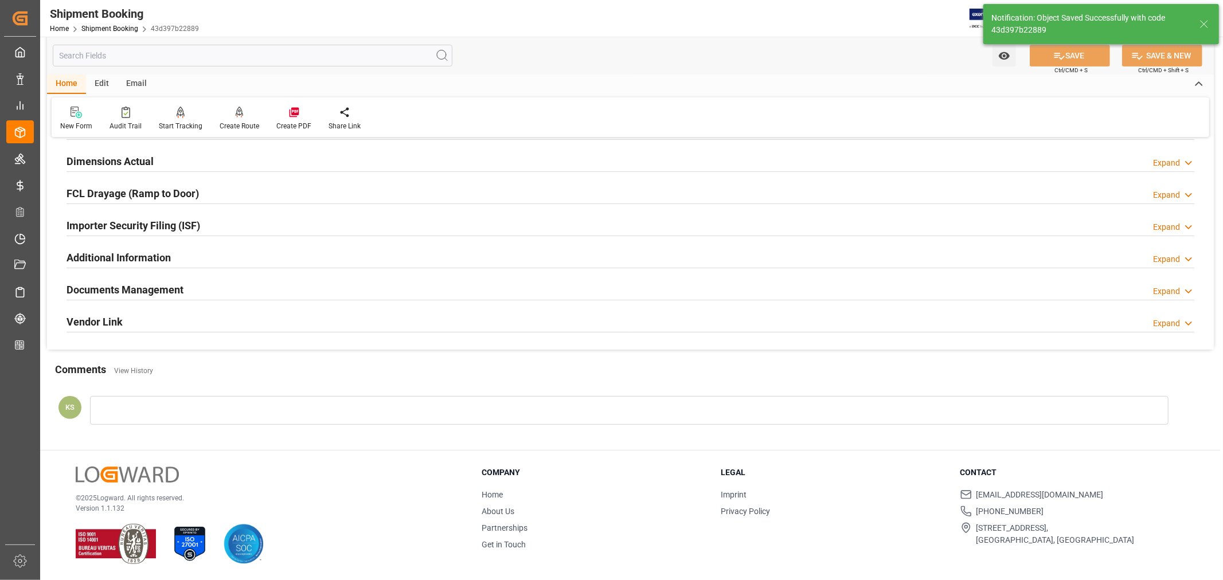
scroll to position [282, 0]
click at [369, 289] on div "Documents Management Expand" at bounding box center [631, 289] width 1128 height 22
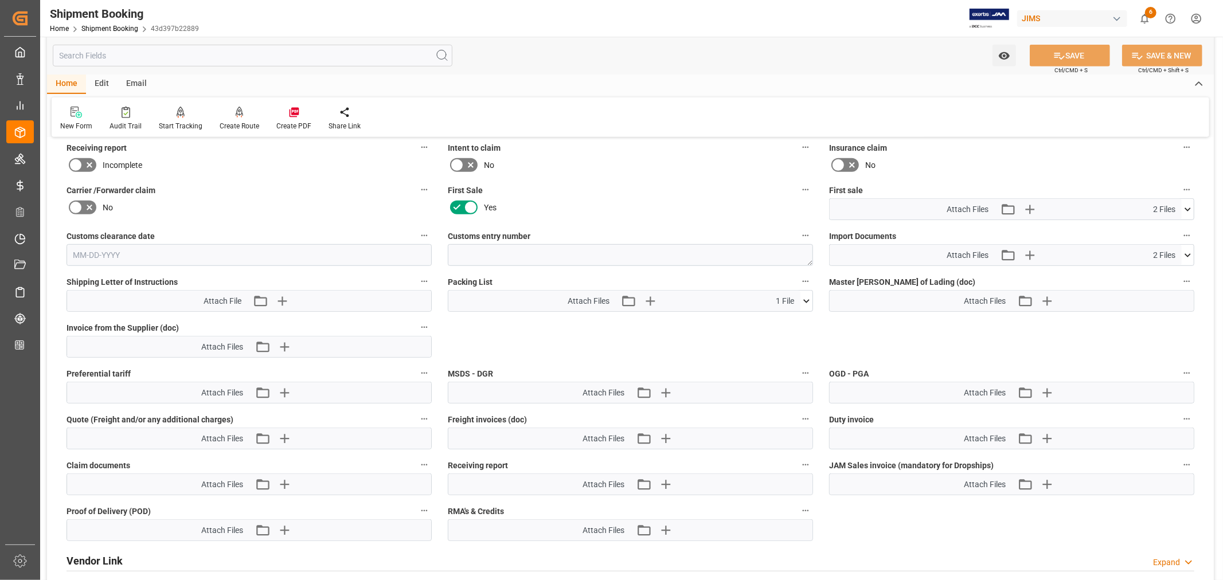
click at [1188, 253] on icon at bounding box center [1188, 254] width 6 height 3
click at [1188, 253] on icon at bounding box center [1188, 255] width 12 height 12
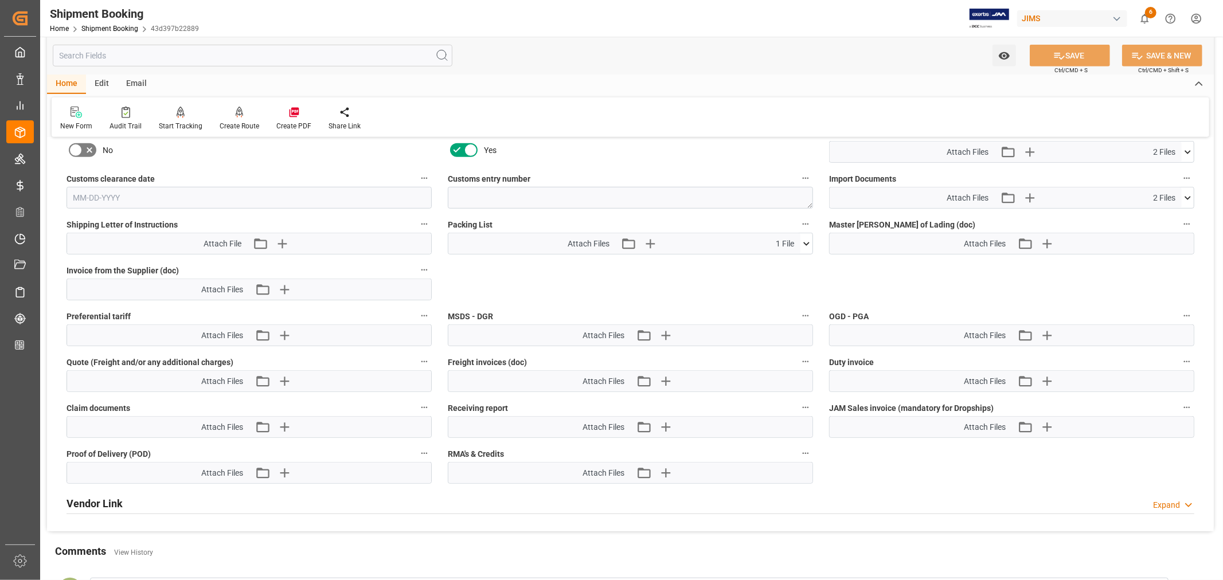
scroll to position [600, 0]
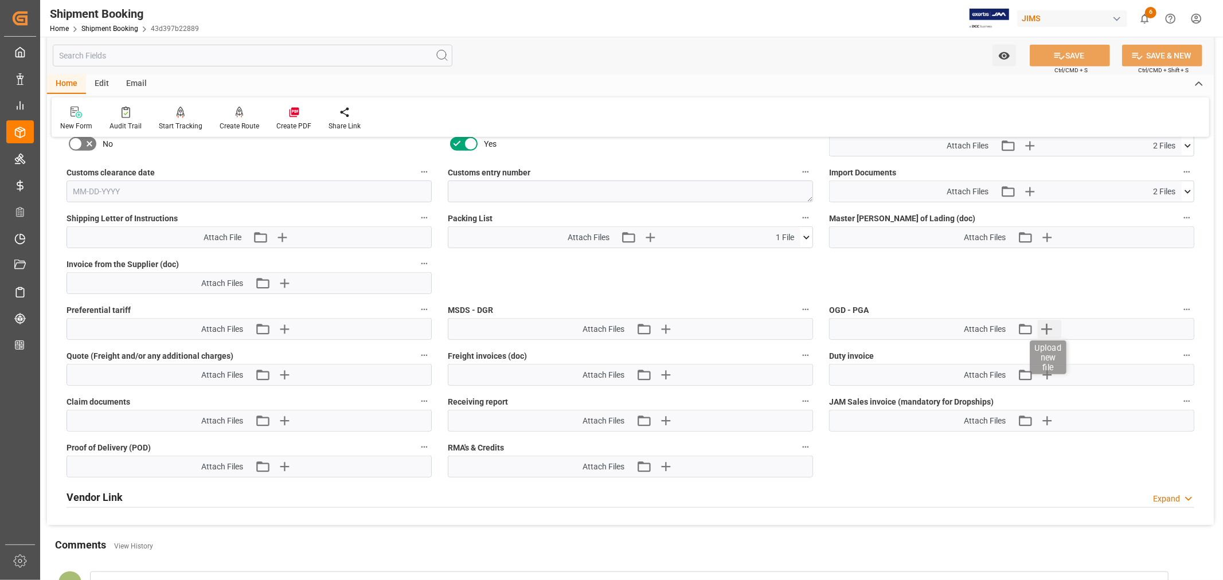
click at [1048, 329] on icon "button" at bounding box center [1047, 329] width 18 height 18
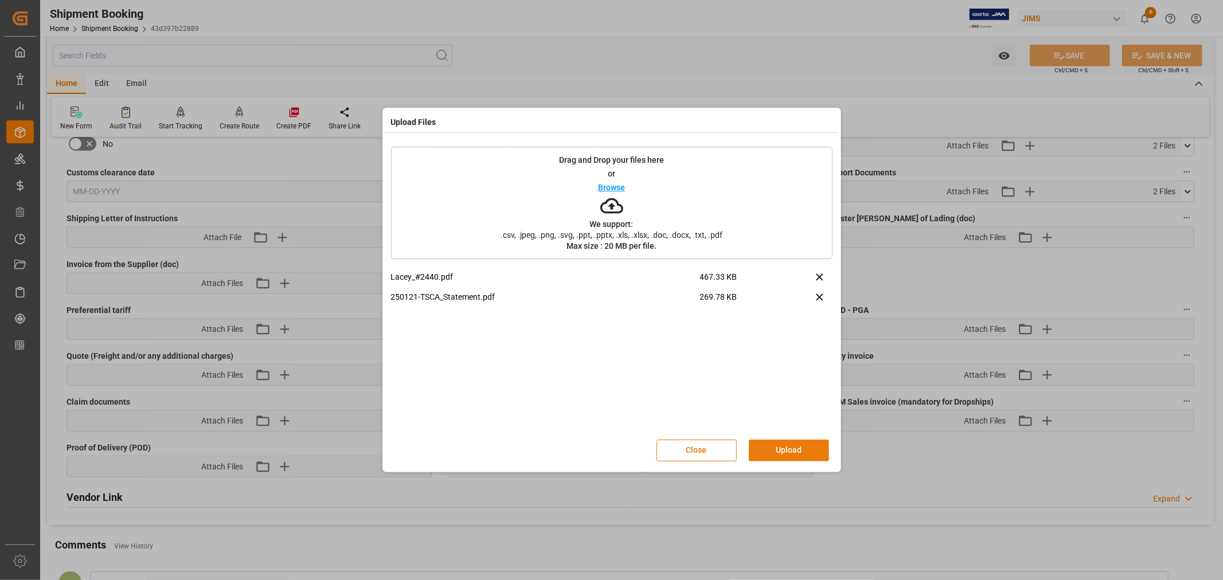
click at [783, 452] on button "Upload" at bounding box center [789, 451] width 80 height 22
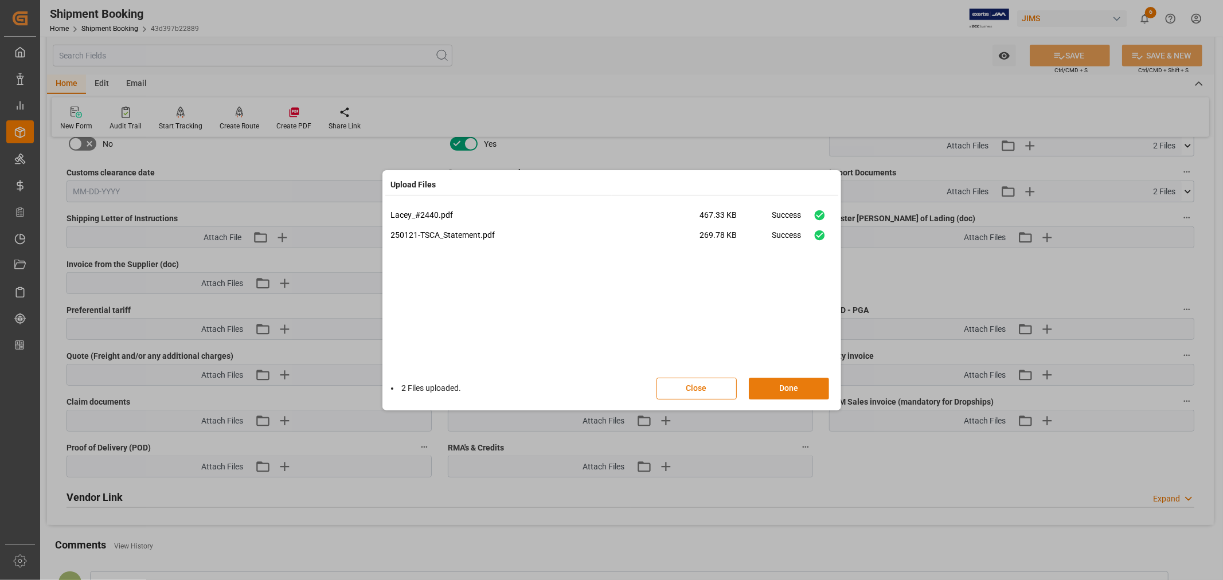
click at [785, 390] on button "Done" at bounding box center [789, 389] width 80 height 22
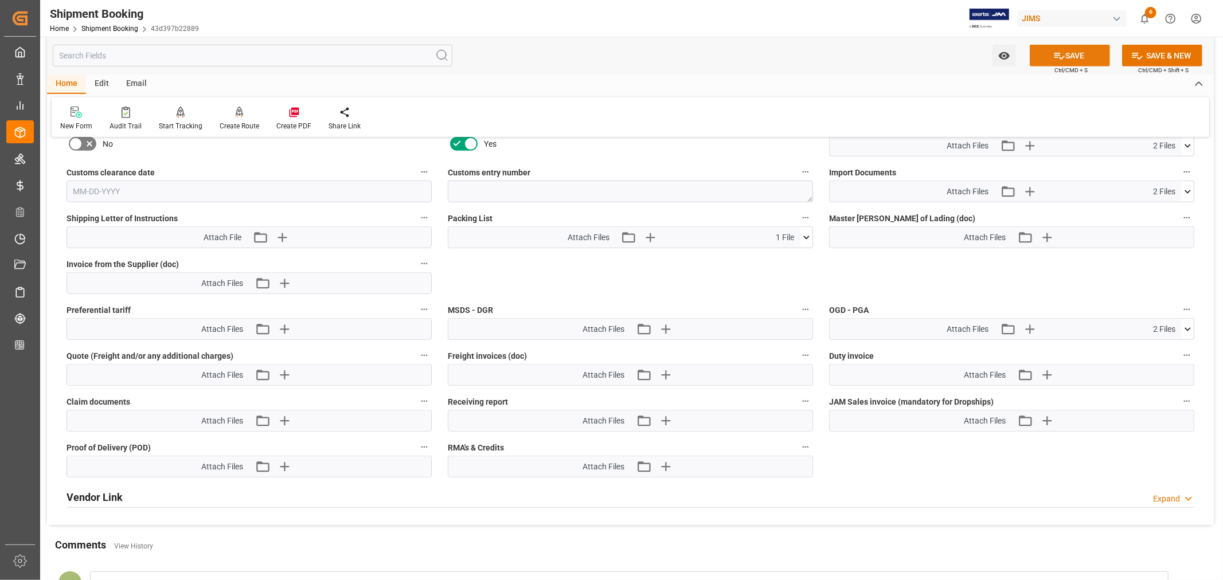
click at [1074, 52] on button "SAVE" at bounding box center [1070, 56] width 80 height 22
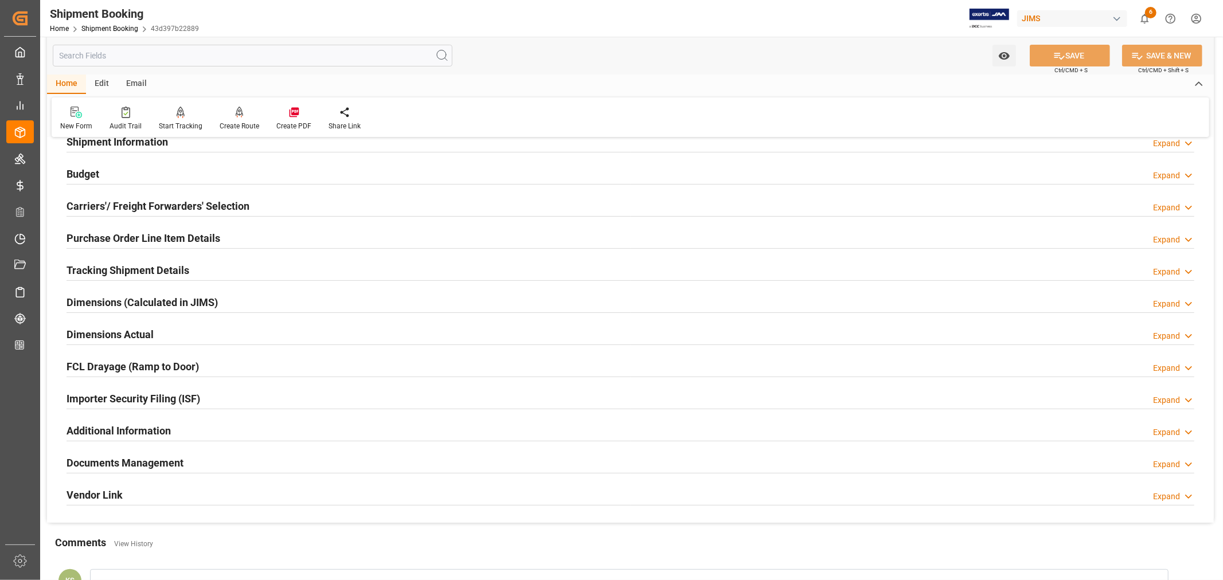
scroll to position [0, 0]
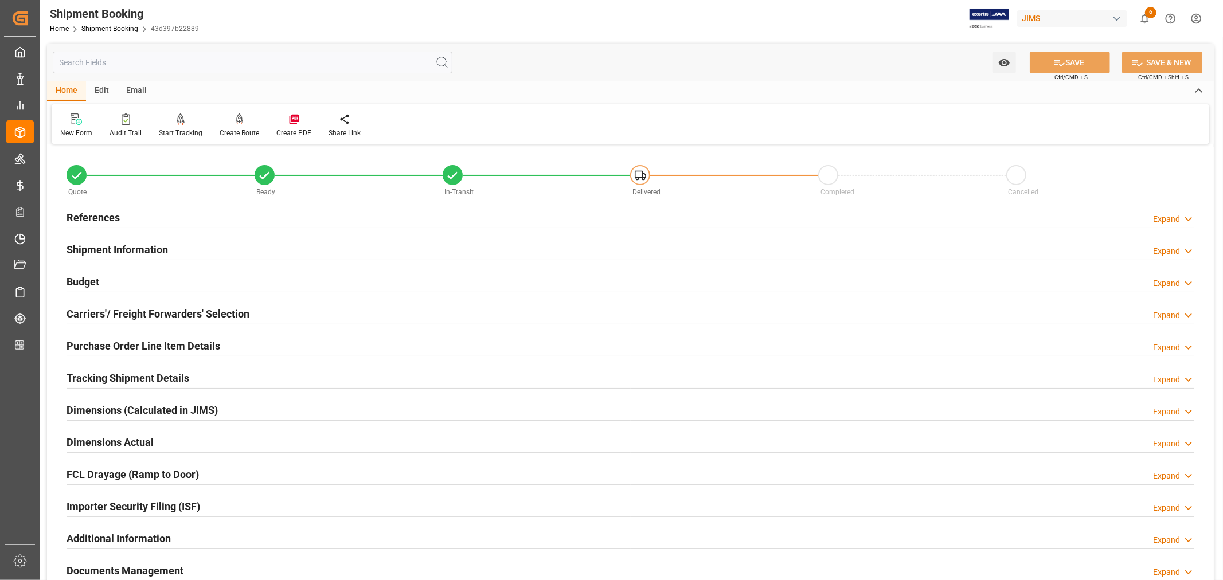
click at [99, 214] on h2 "References" at bounding box center [93, 217] width 53 height 15
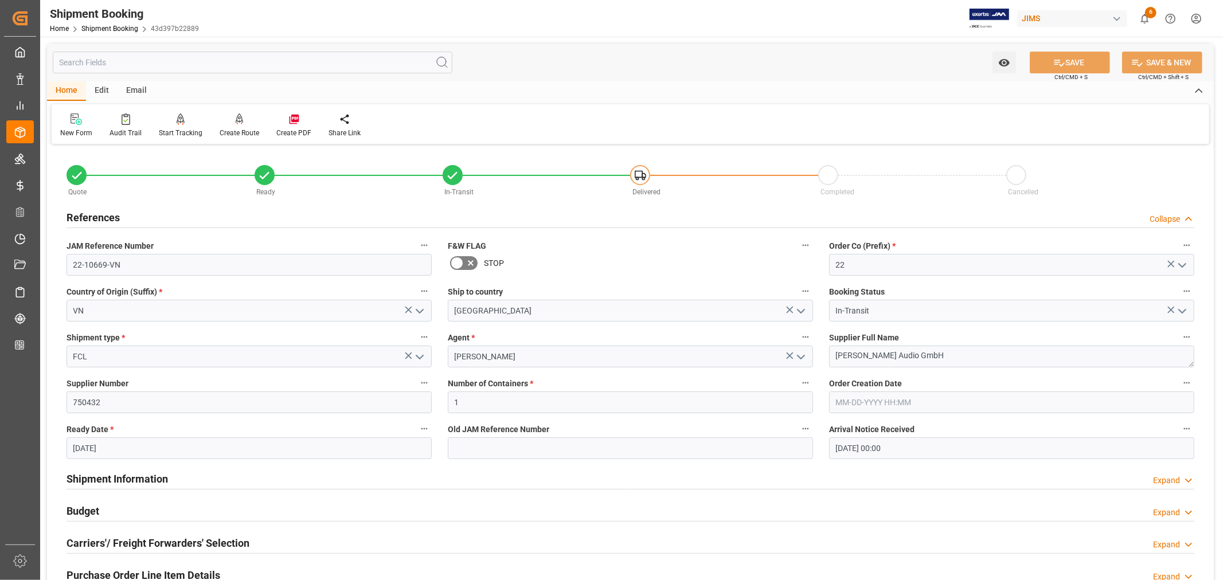
click at [99, 214] on h2 "References" at bounding box center [93, 217] width 53 height 15
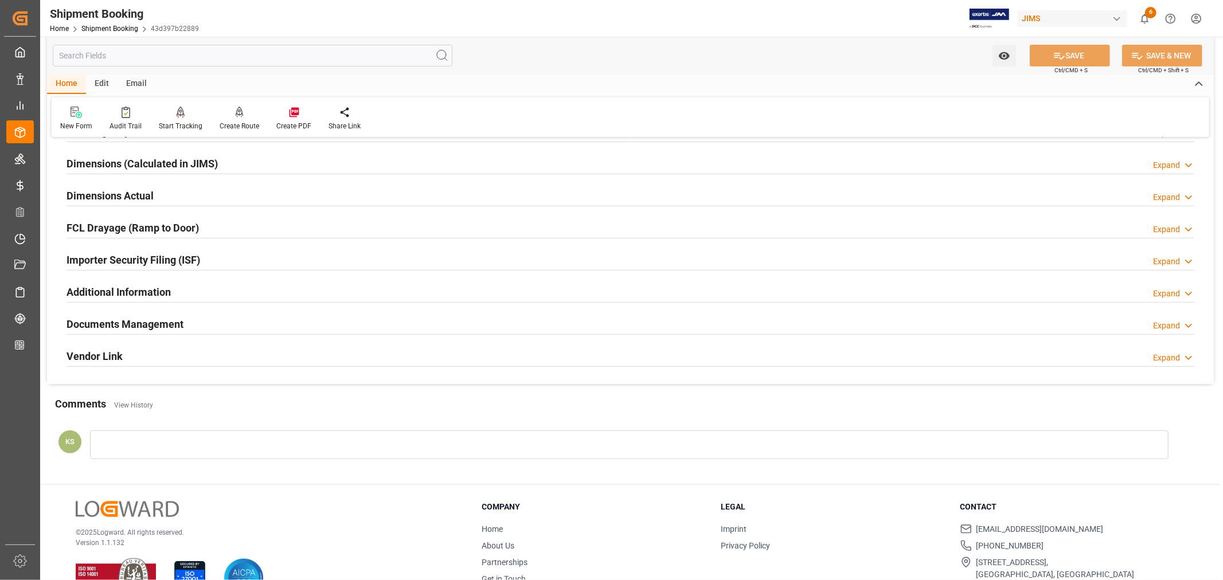
scroll to position [255, 0]
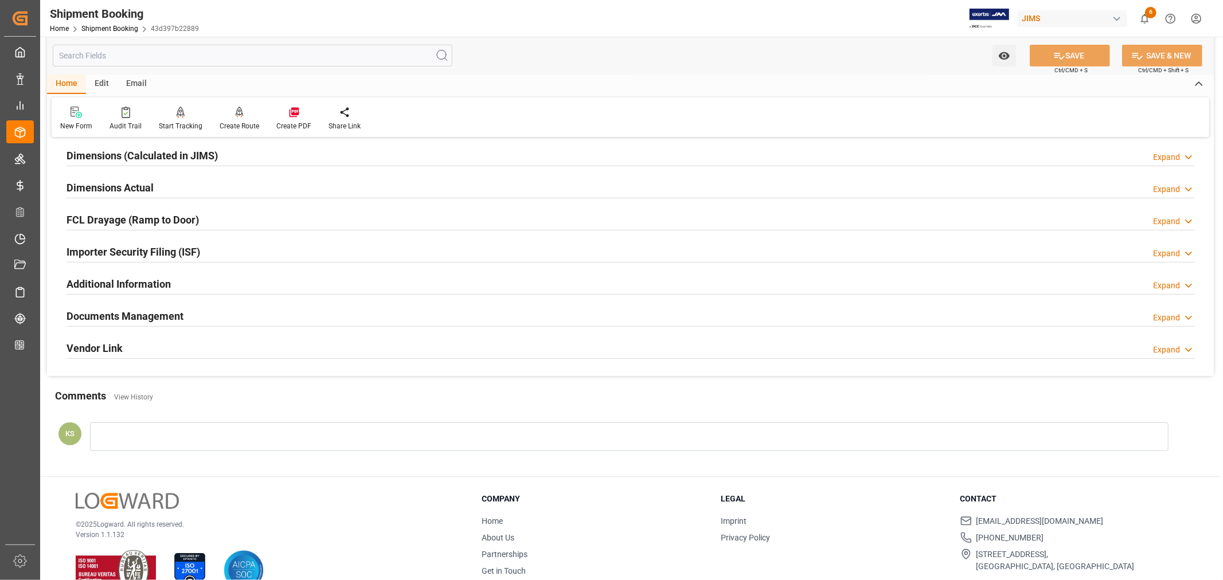
click at [181, 313] on h2 "Documents Management" at bounding box center [125, 316] width 117 height 15
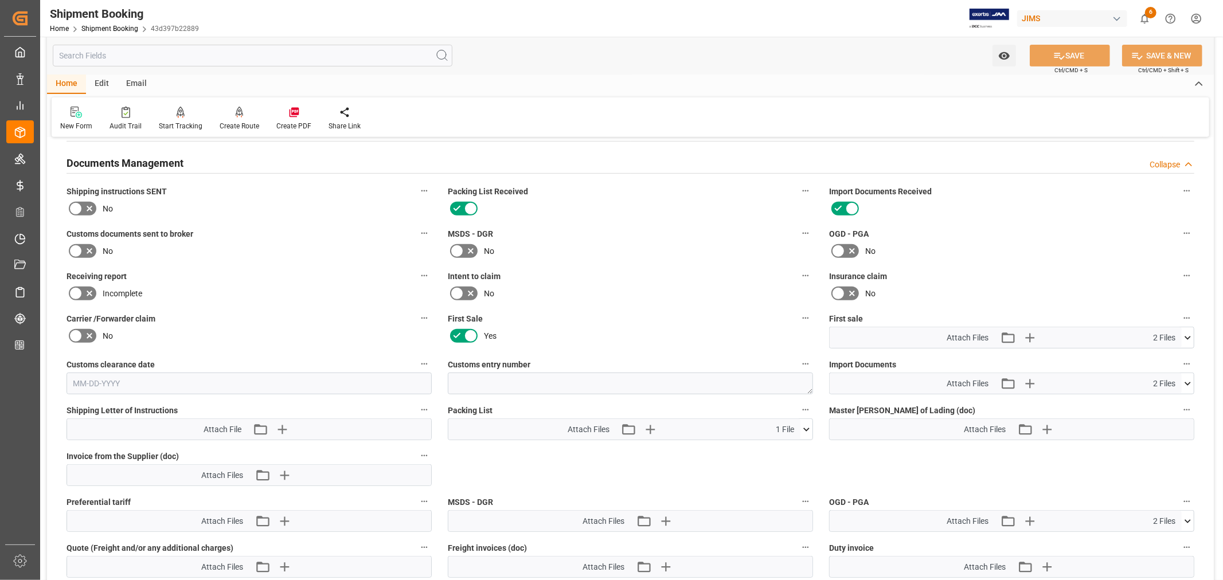
scroll to position [446, 0]
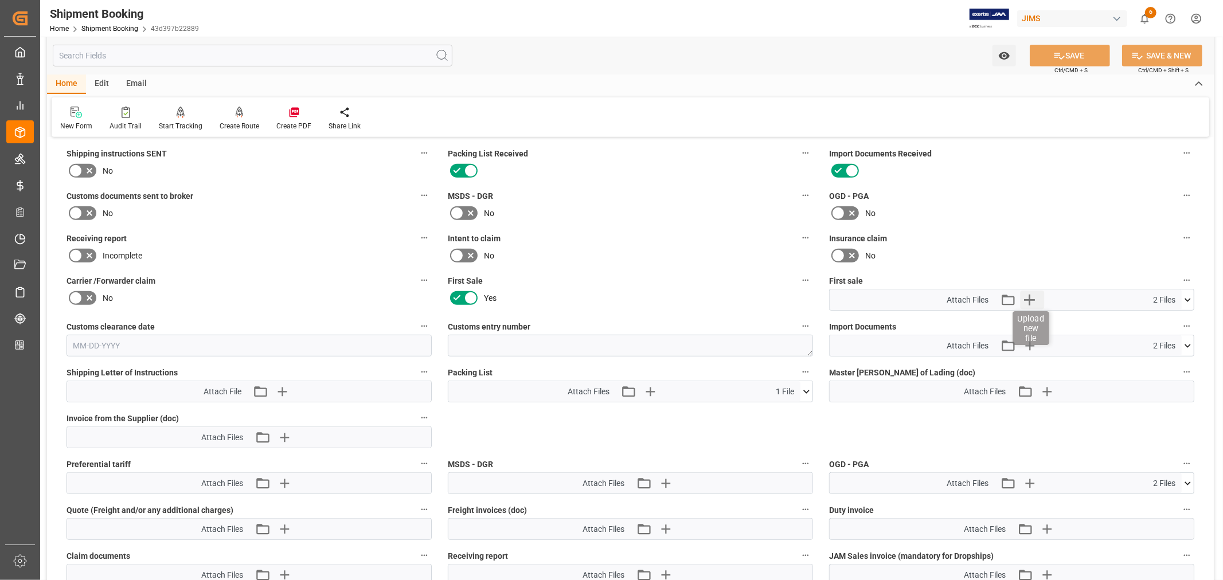
click at [1029, 297] on icon "button" at bounding box center [1029, 300] width 11 height 11
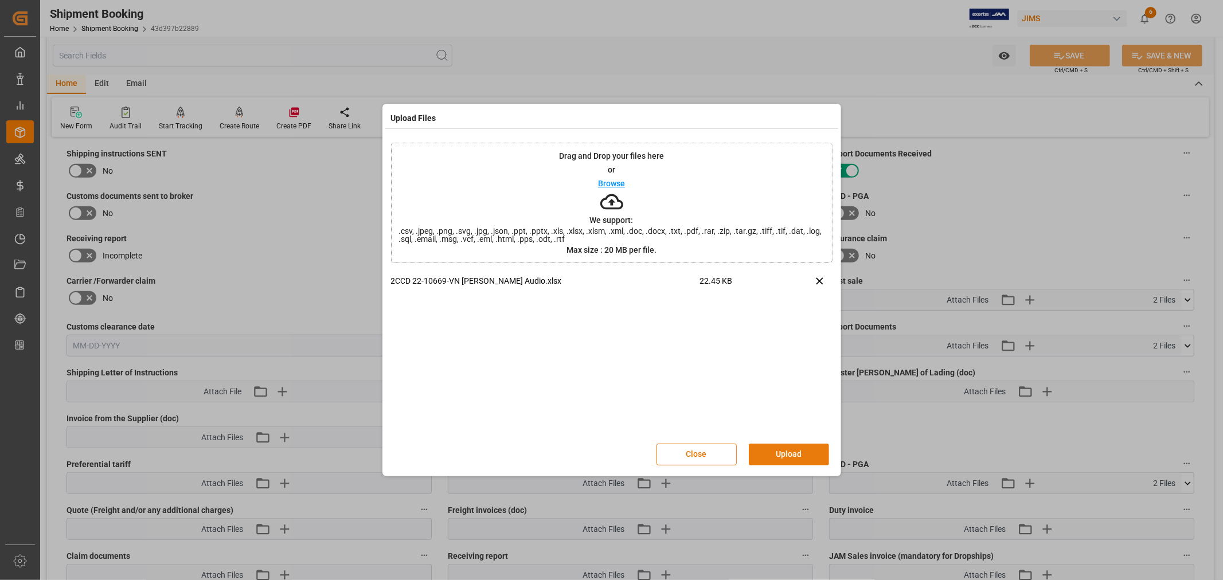
click at [773, 450] on button "Upload" at bounding box center [789, 455] width 80 height 22
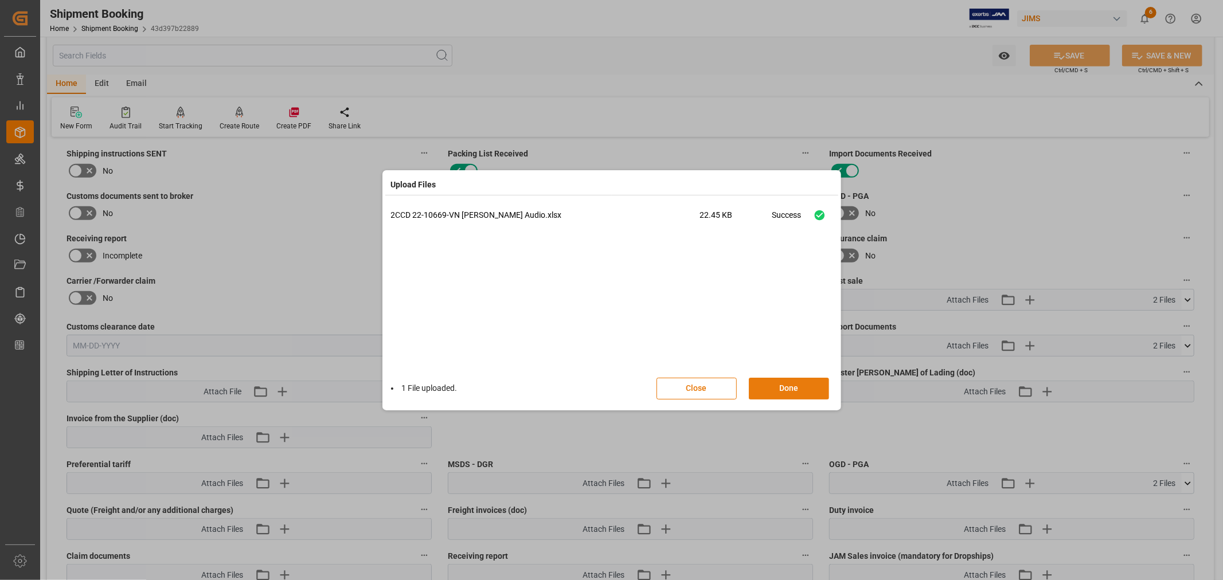
click at [784, 387] on button "Done" at bounding box center [789, 389] width 80 height 22
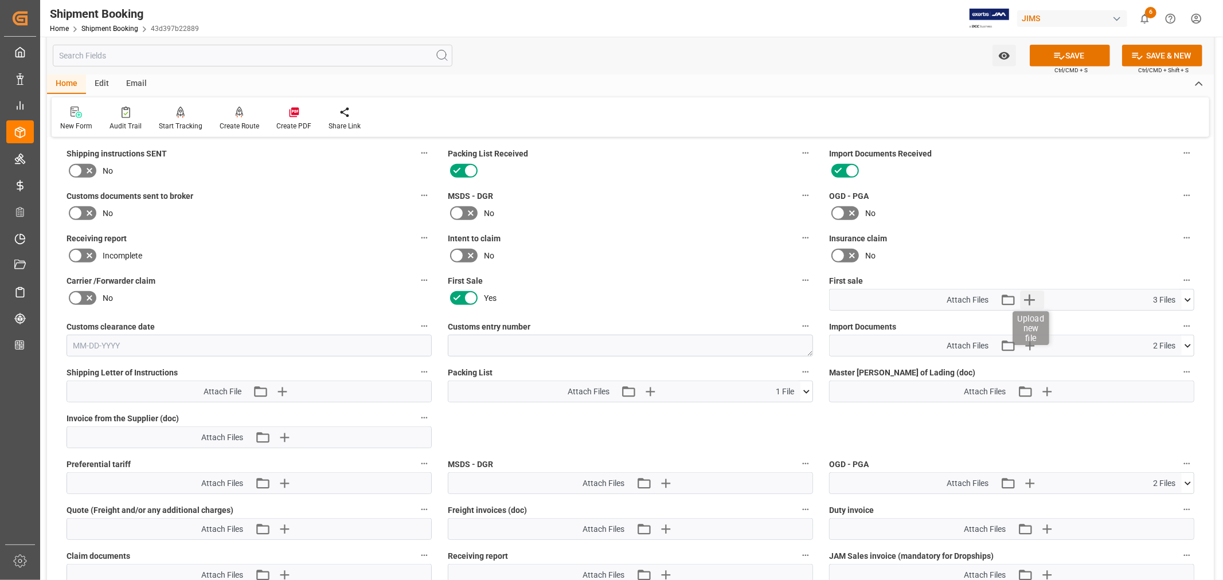
click at [1029, 297] on icon "button" at bounding box center [1029, 300] width 11 height 11
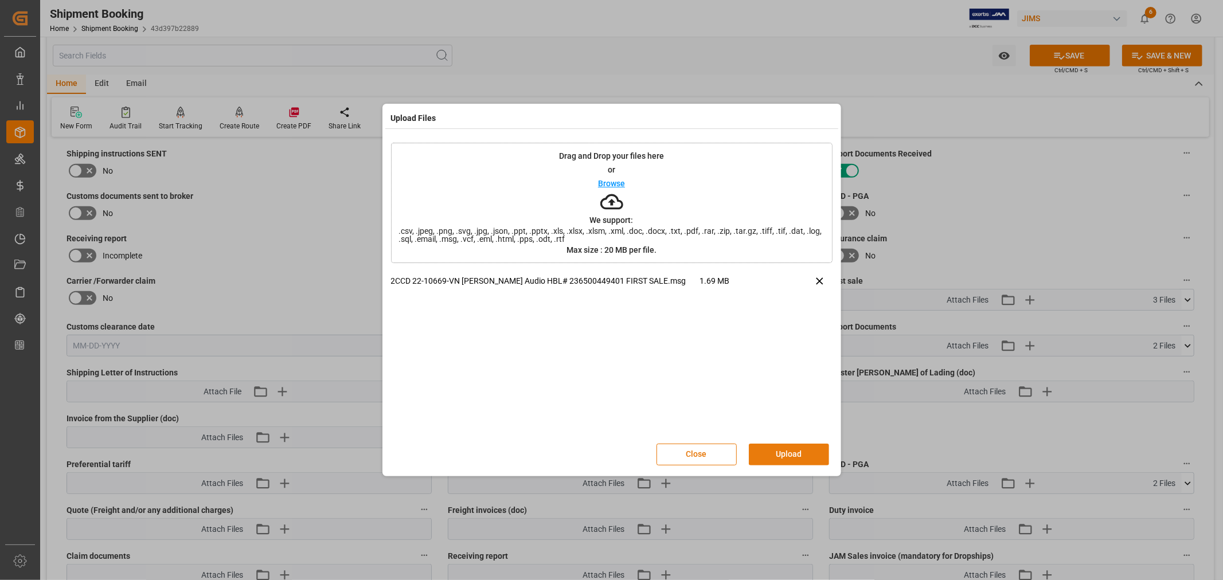
click at [790, 451] on button "Upload" at bounding box center [789, 455] width 80 height 22
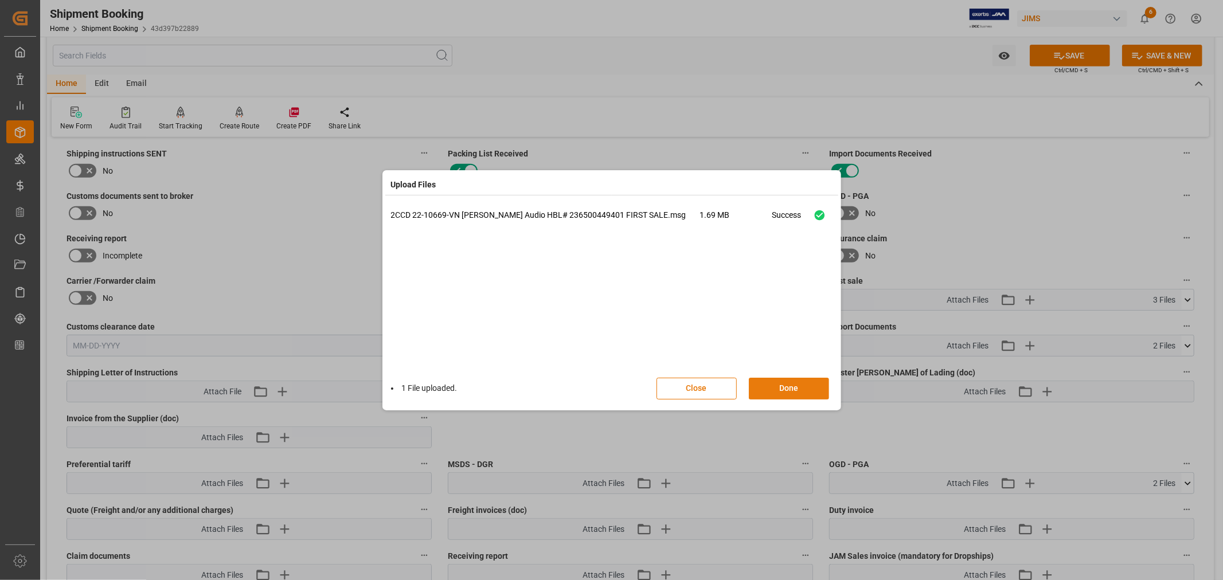
click at [786, 390] on button "Done" at bounding box center [789, 389] width 80 height 22
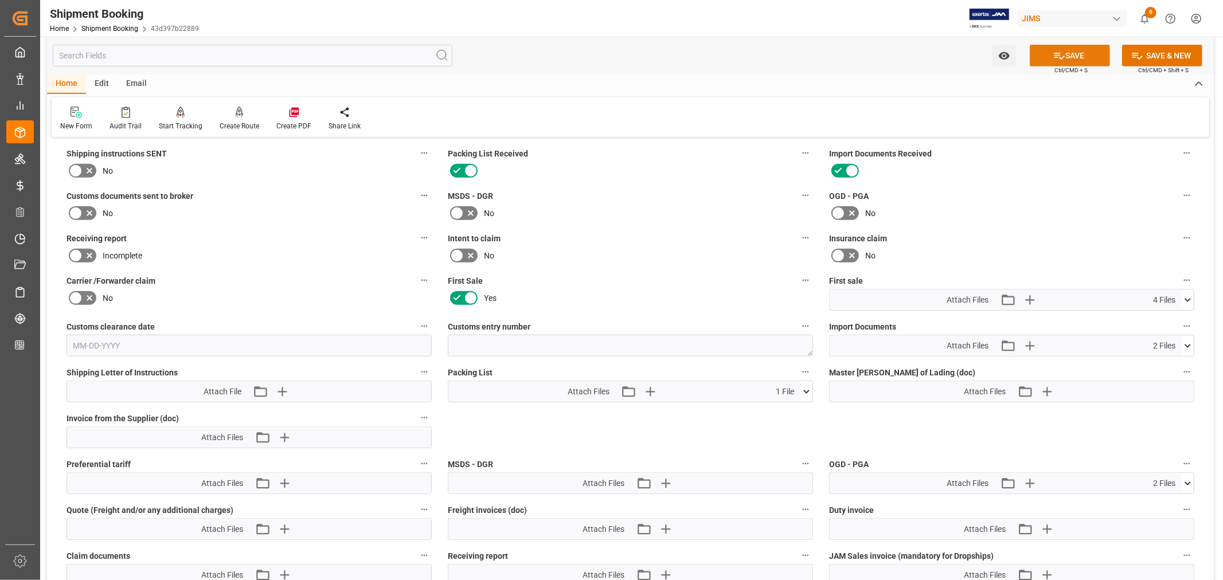
click at [1073, 54] on button "SAVE" at bounding box center [1070, 56] width 80 height 22
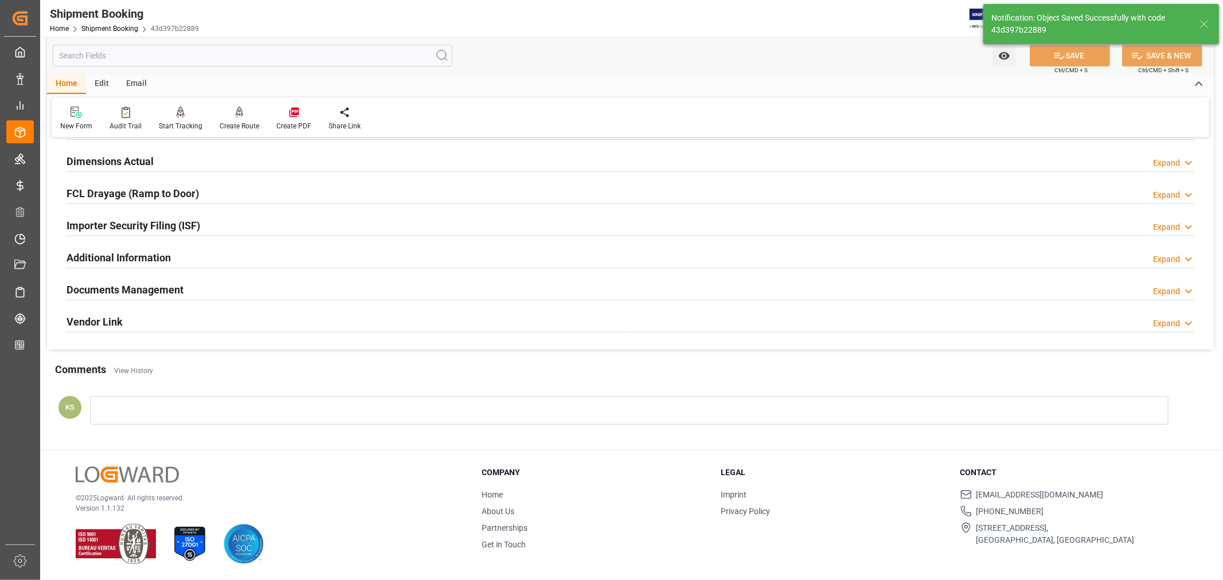
scroll to position [282, 0]
click at [150, 288] on h2 "Documents Management" at bounding box center [125, 289] width 117 height 15
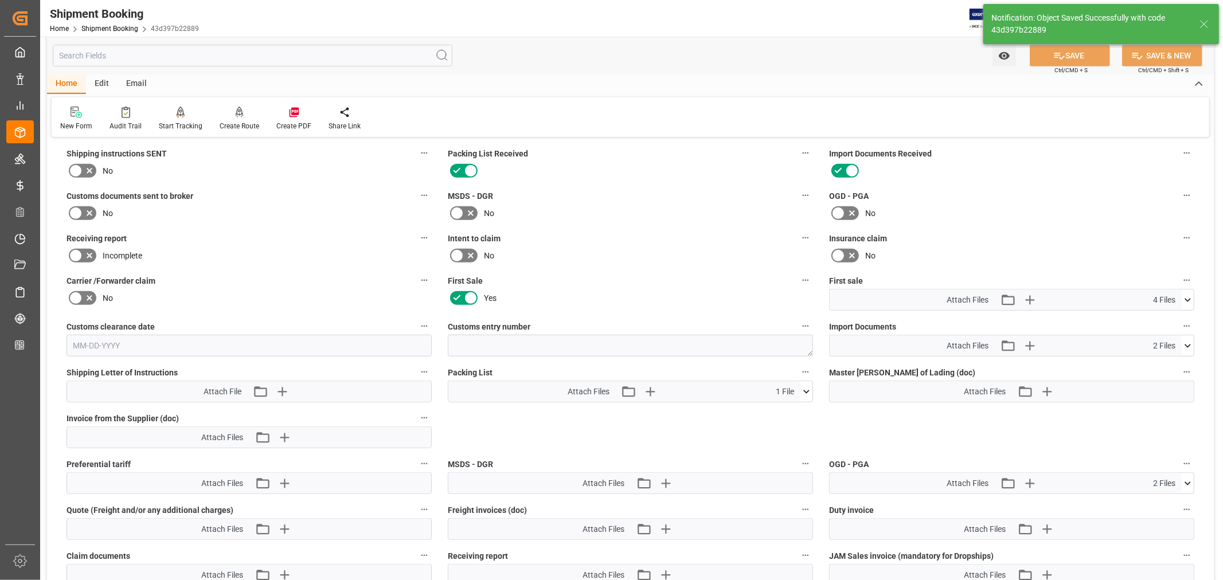
click at [79, 209] on icon at bounding box center [76, 213] width 14 height 14
click at [0, 0] on input "checkbox" at bounding box center [0, 0] width 0 height 0
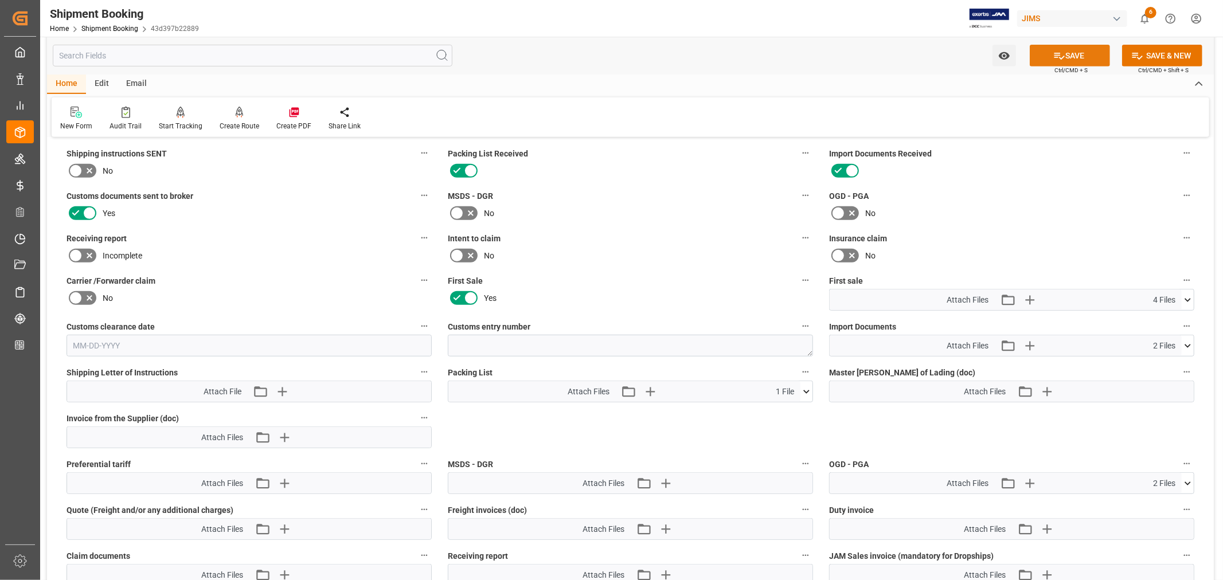
click at [1067, 56] on button "SAVE" at bounding box center [1070, 56] width 80 height 22
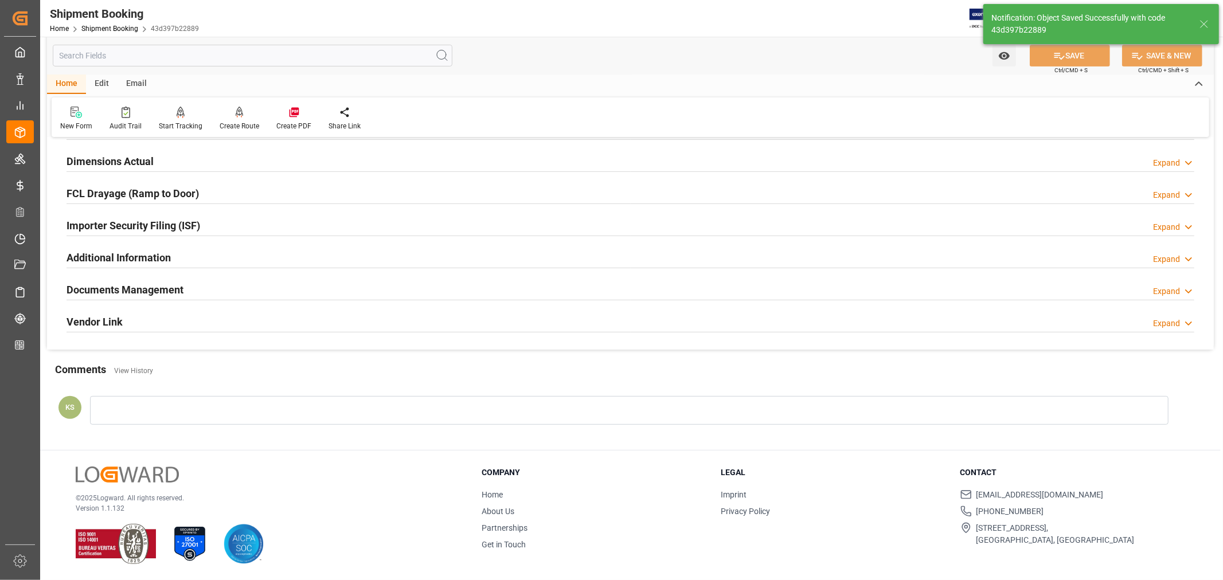
scroll to position [282, 0]
click at [111, 27] on link "Shipment Booking" at bounding box center [109, 29] width 57 height 8
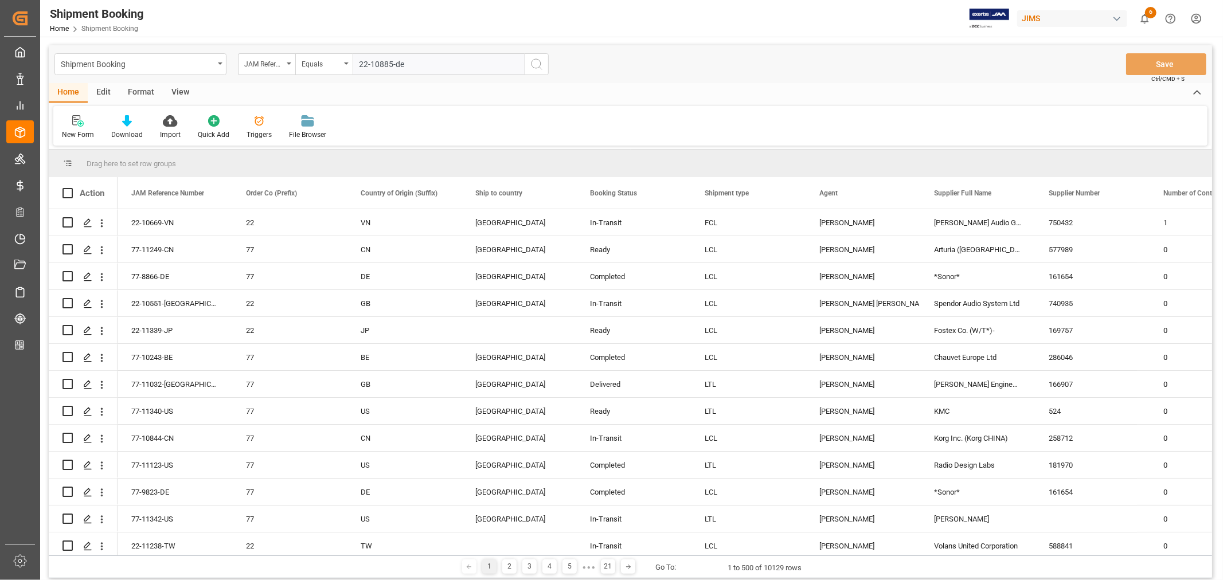
type input "22-10885-de"
click at [538, 63] on icon "search button" at bounding box center [537, 64] width 14 height 14
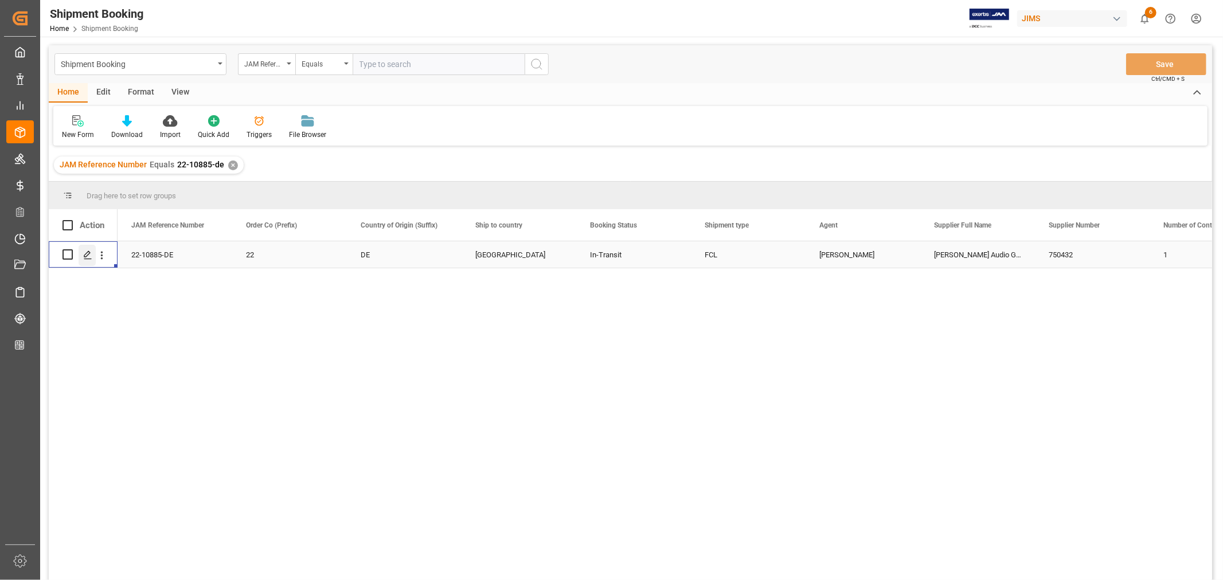
click at [89, 253] on polygon "Press SPACE to select this row." at bounding box center [87, 254] width 6 height 6
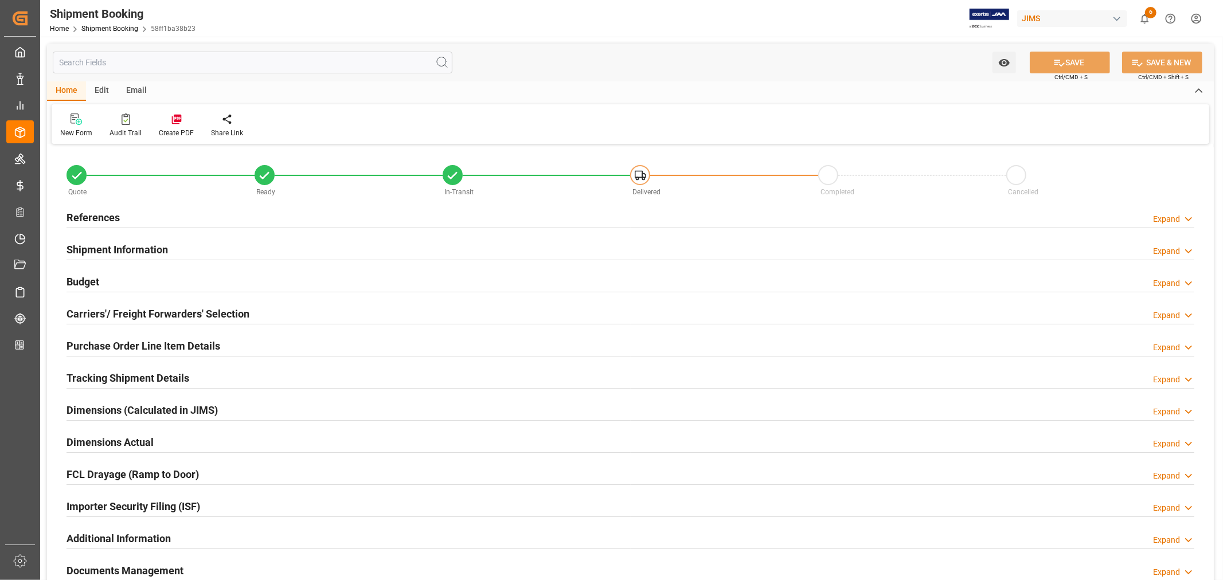
type input "0"
type input "929.6832"
type input "6000"
type input "241512.69"
click at [93, 341] on h2 "Purchase Order Line Item Details" at bounding box center [144, 345] width 154 height 15
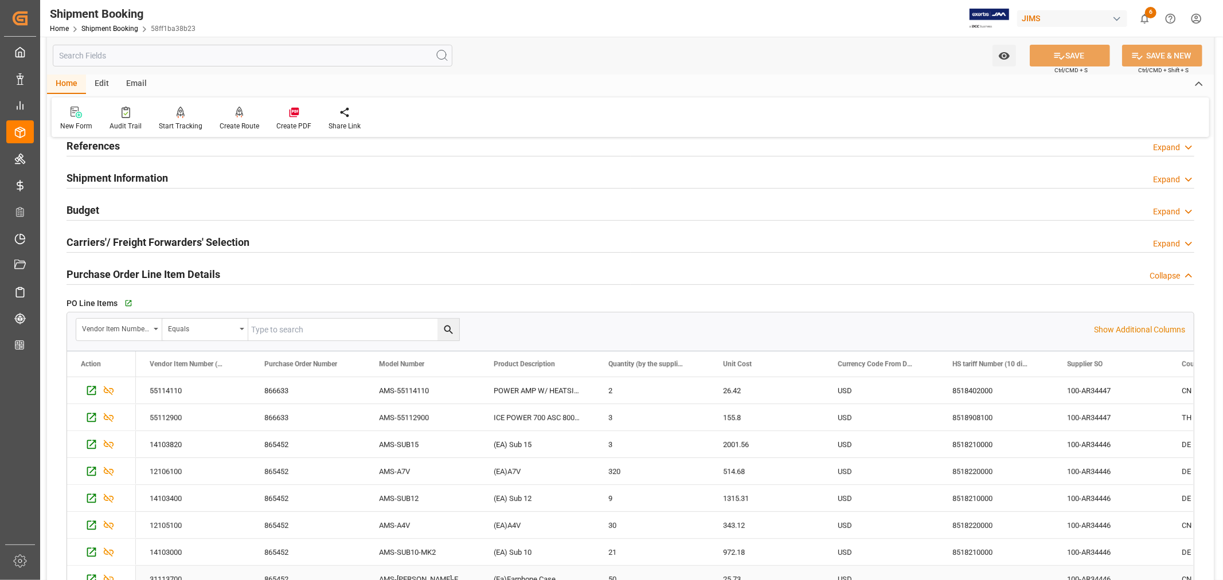
scroll to position [64, 0]
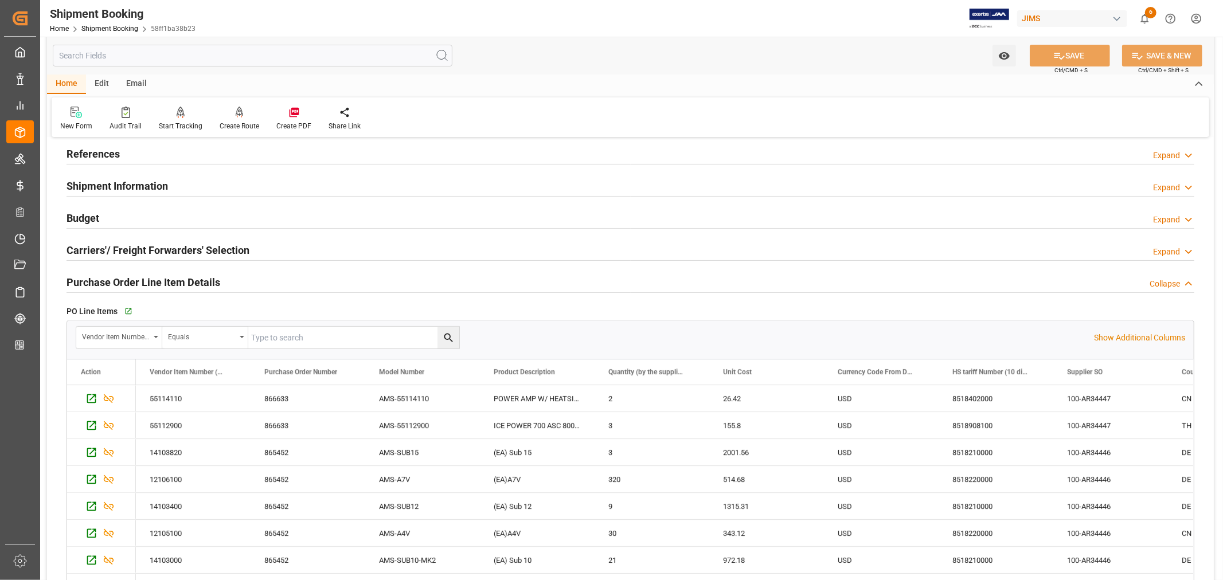
click at [117, 280] on h2 "Purchase Order Line Item Details" at bounding box center [144, 282] width 154 height 15
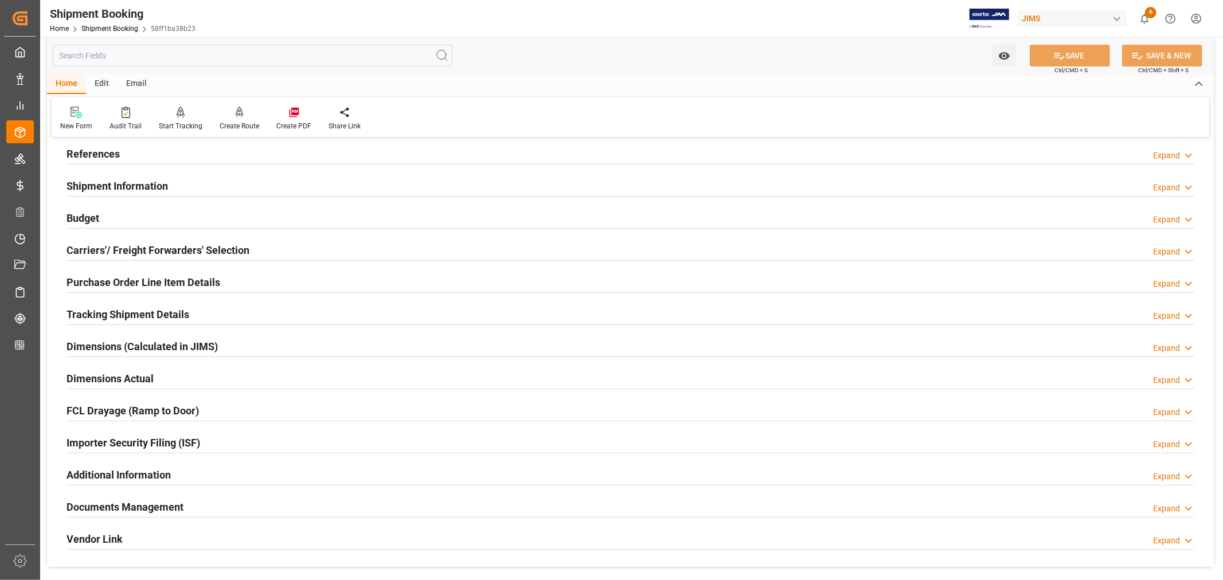
click at [90, 214] on h2 "Budget" at bounding box center [83, 217] width 33 height 15
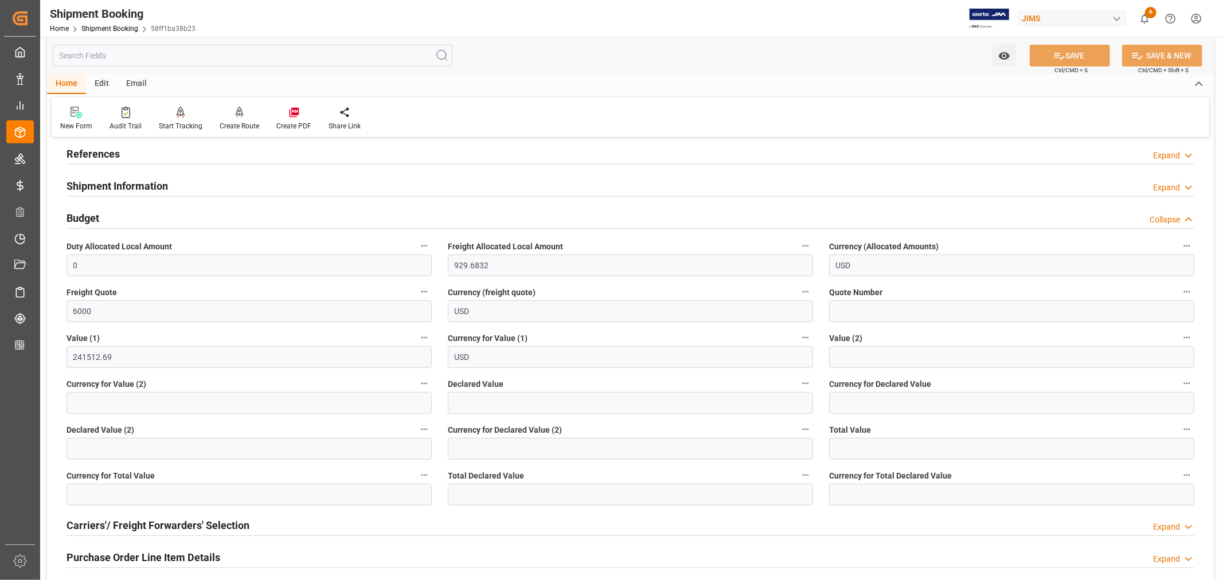
click at [90, 214] on h2 "Budget" at bounding box center [83, 217] width 33 height 15
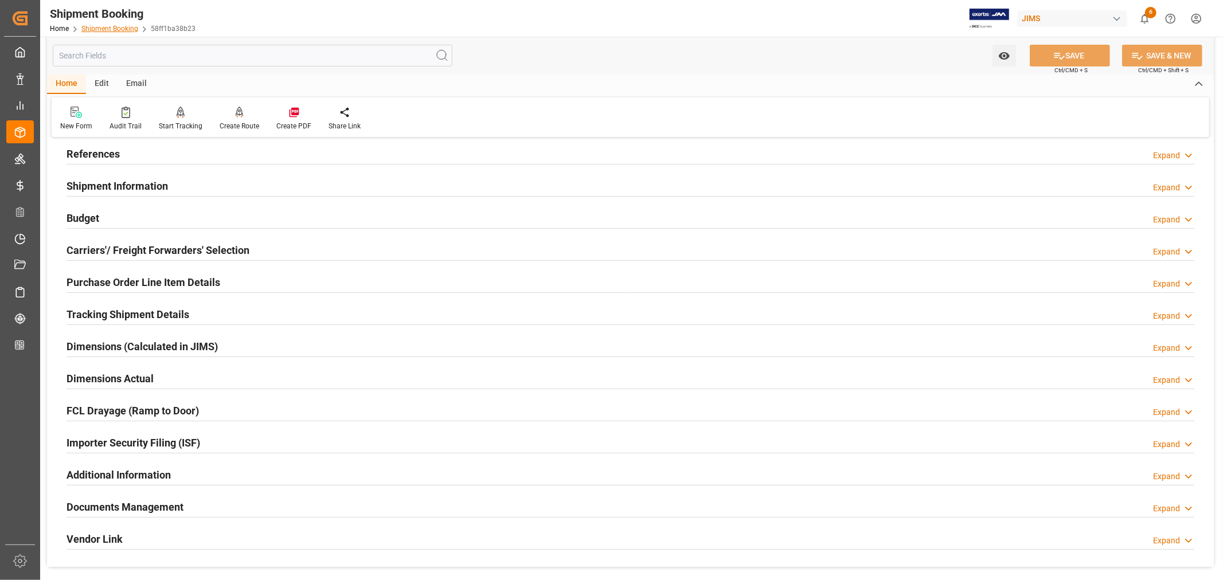
click at [120, 29] on link "Shipment Booking" at bounding box center [109, 29] width 57 height 8
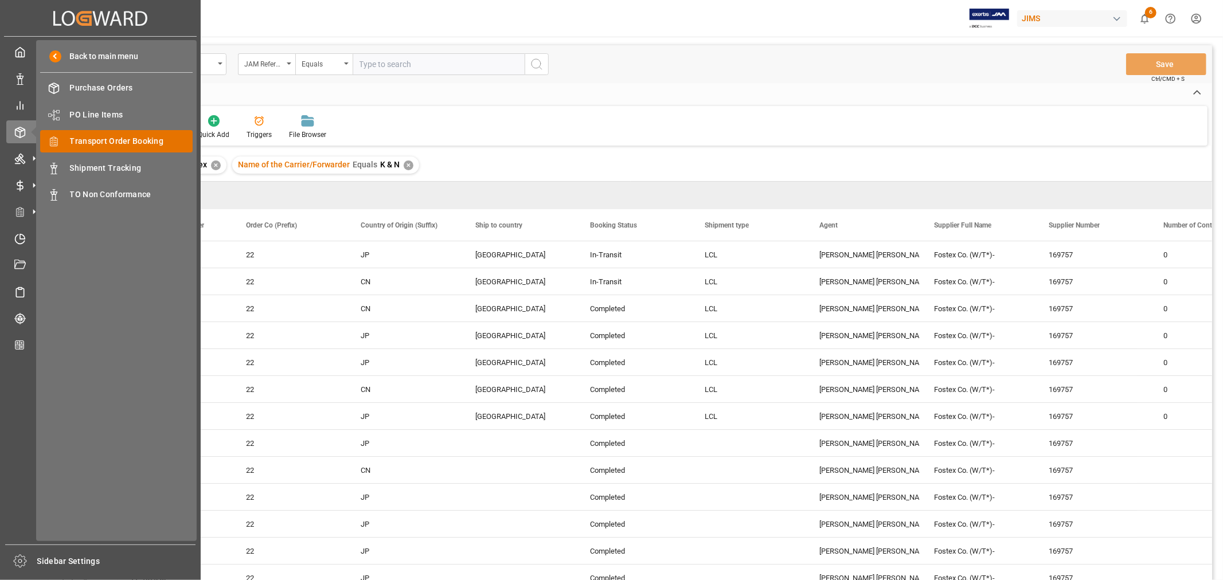
click at [138, 140] on span "Transport Order Booking" at bounding box center [131, 141] width 123 height 12
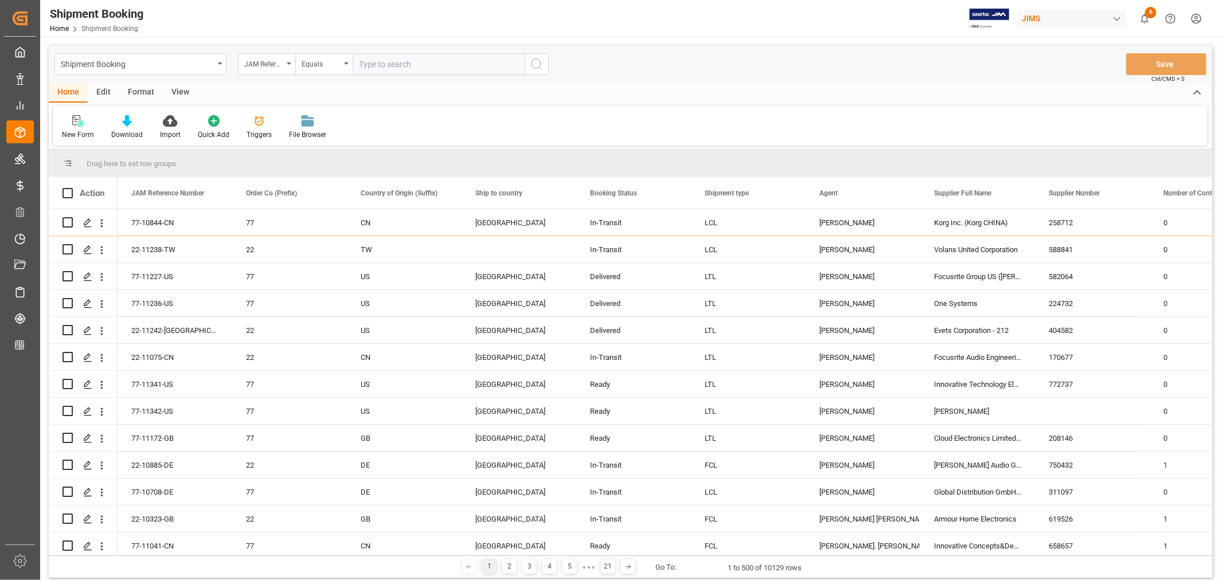
click at [364, 63] on input "text" at bounding box center [439, 64] width 172 height 22
paste input "22-5744-CN"
type input "22-5744-CN"
click at [533, 63] on icon "search button" at bounding box center [537, 64] width 14 height 14
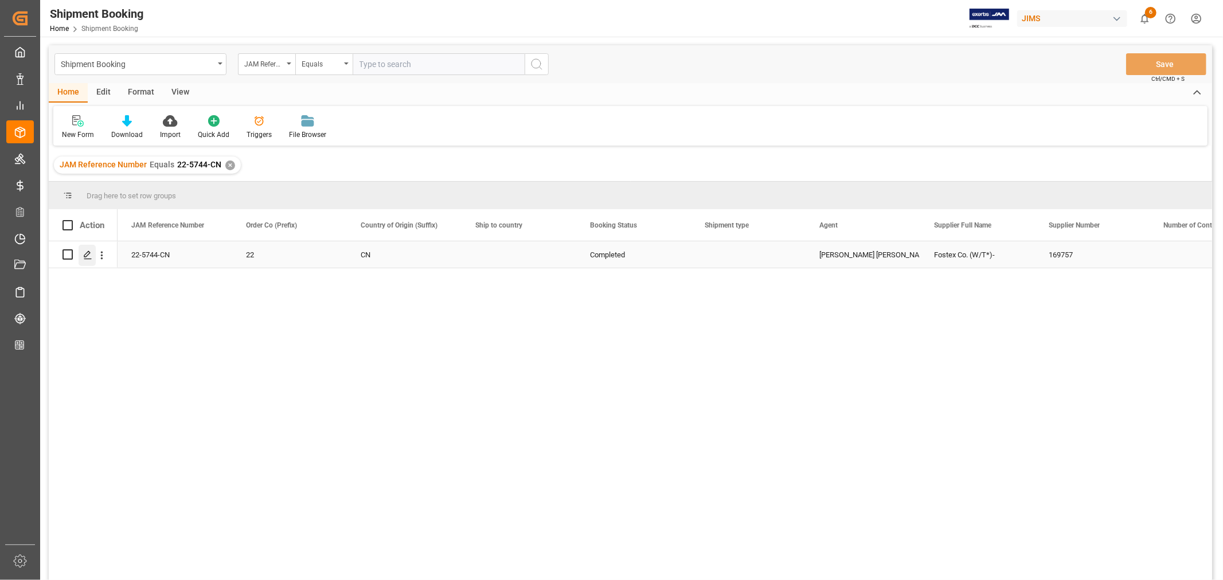
click at [86, 252] on icon "Press SPACE to select this row." at bounding box center [87, 255] width 9 height 9
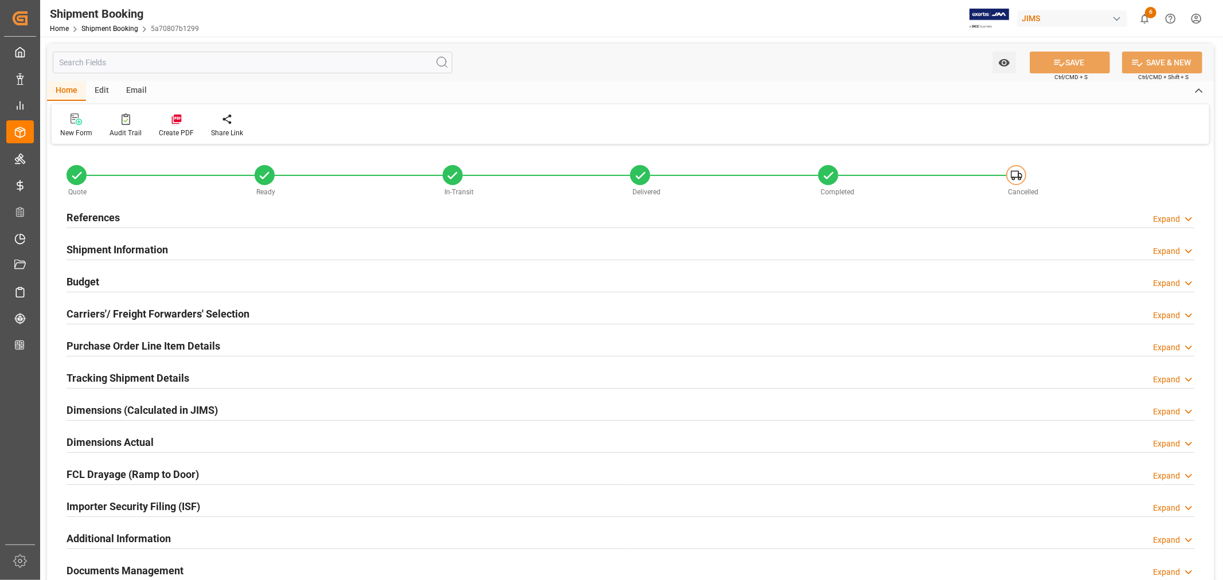
type input "69"
click at [142, 247] on h2 "Shipment Information" at bounding box center [118, 249] width 102 height 15
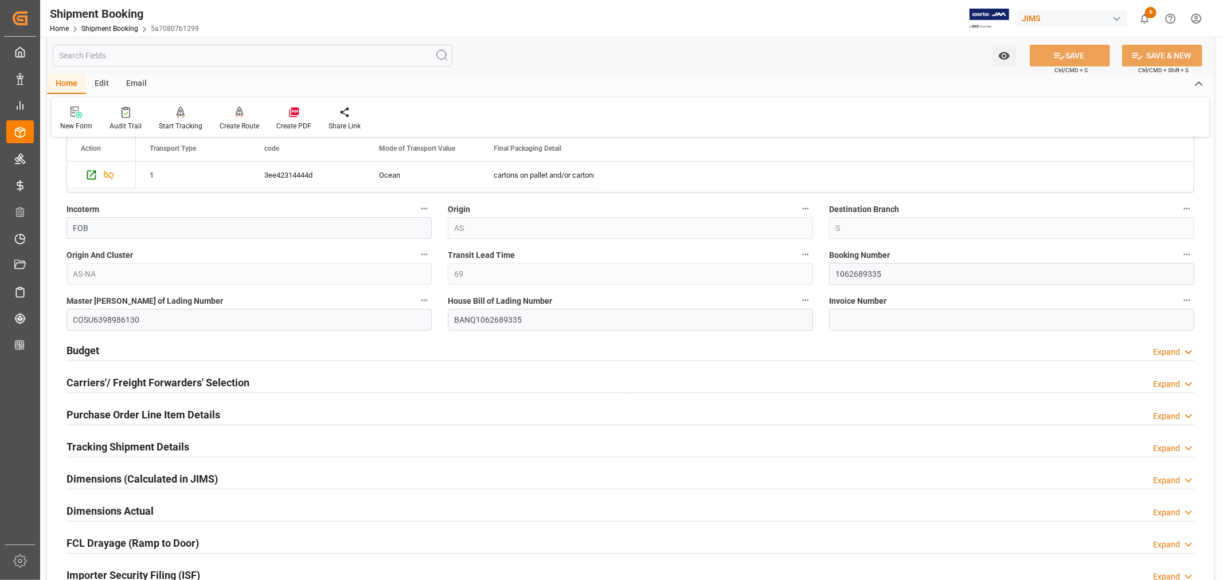
scroll to position [446, 0]
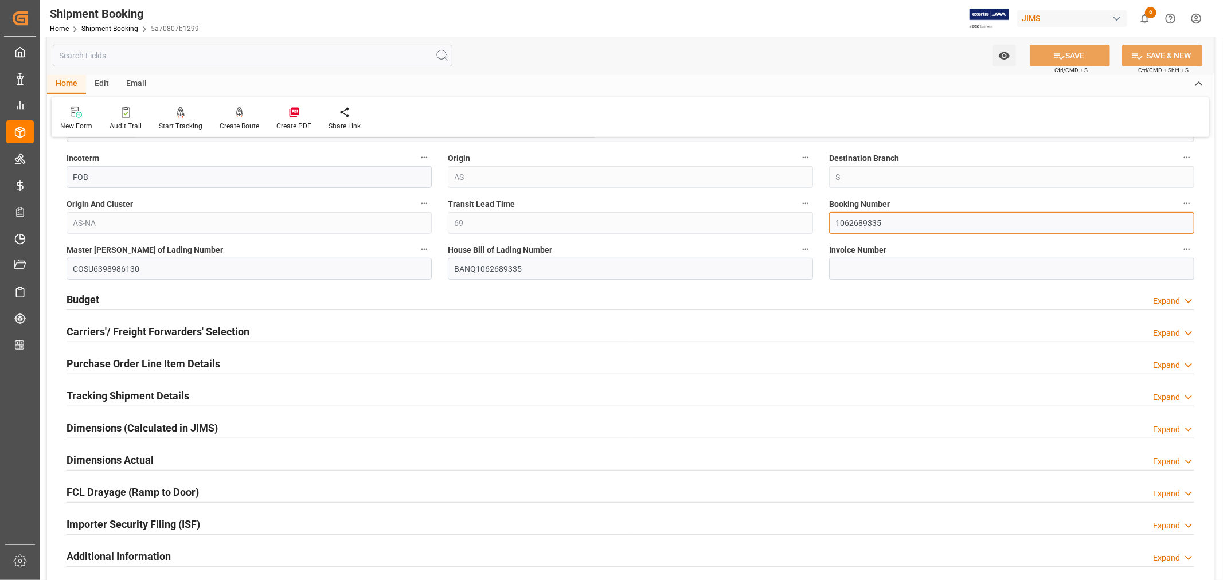
click at [850, 223] on input "1062689335" at bounding box center [1011, 223] width 365 height 22
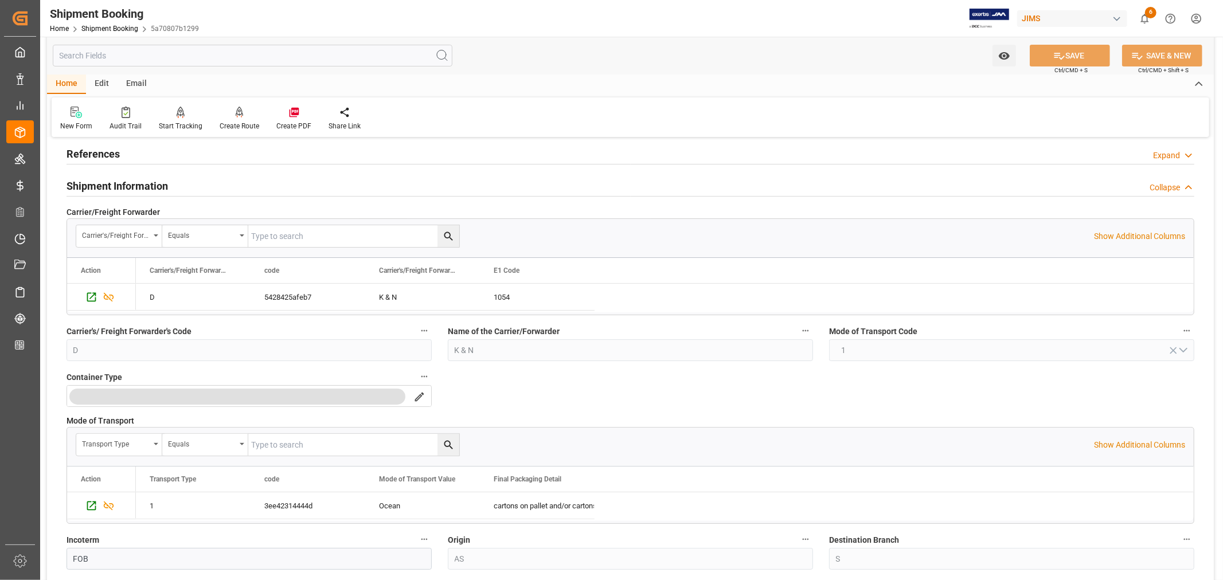
scroll to position [0, 0]
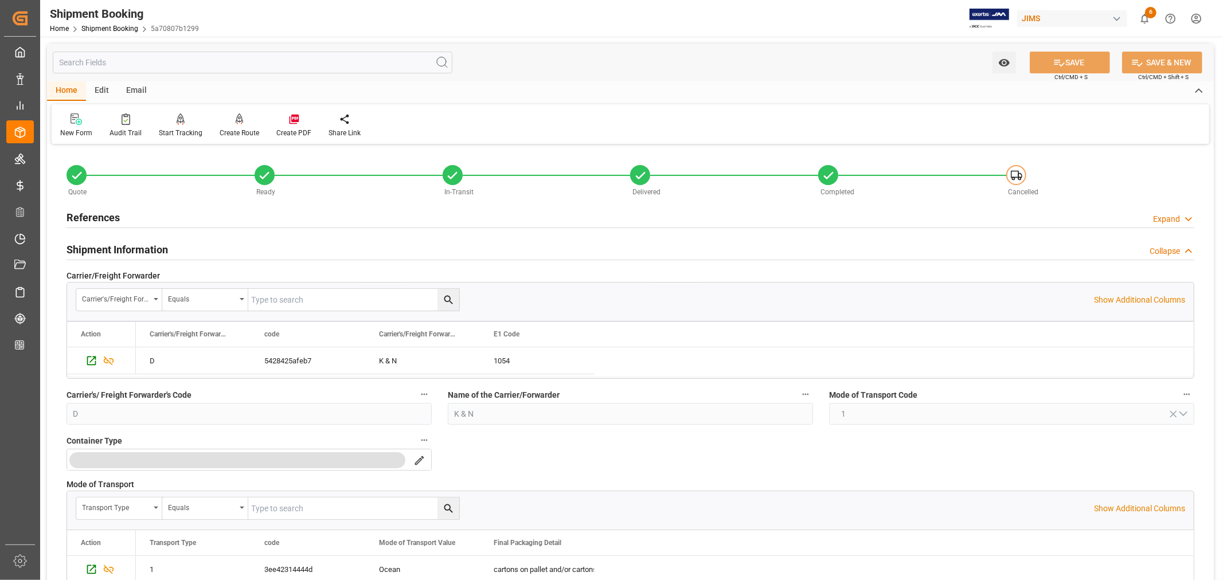
click at [99, 216] on h2 "References" at bounding box center [93, 217] width 53 height 15
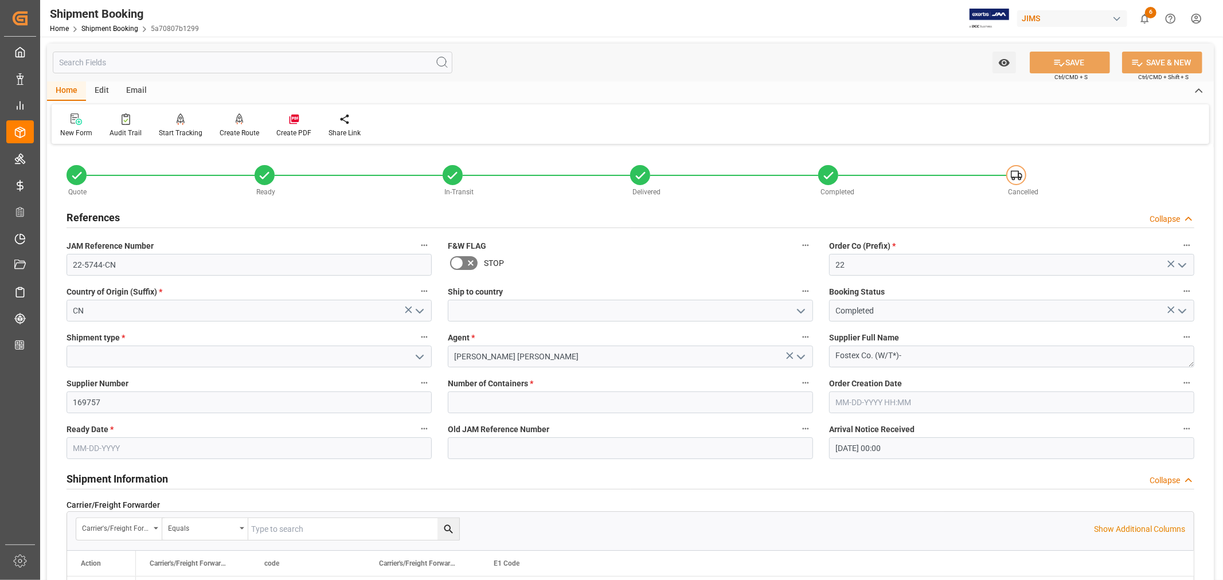
click at [99, 216] on h2 "References" at bounding box center [93, 217] width 53 height 15
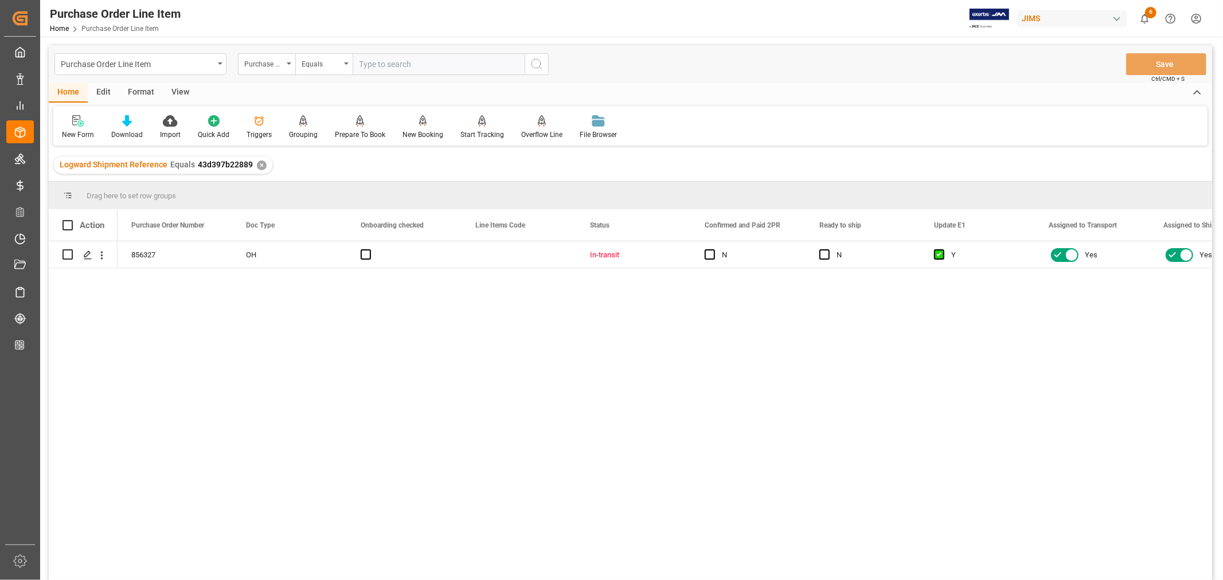
click at [184, 84] on div "View" at bounding box center [180, 92] width 35 height 19
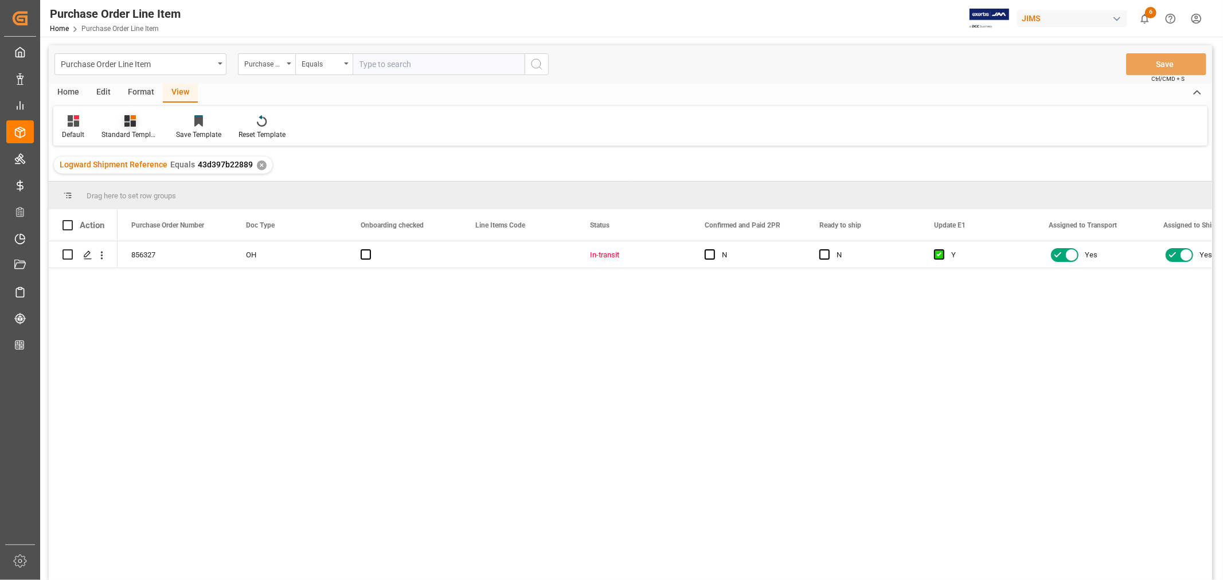
click at [123, 136] on div "Standard Templates" at bounding box center [130, 135] width 57 height 10
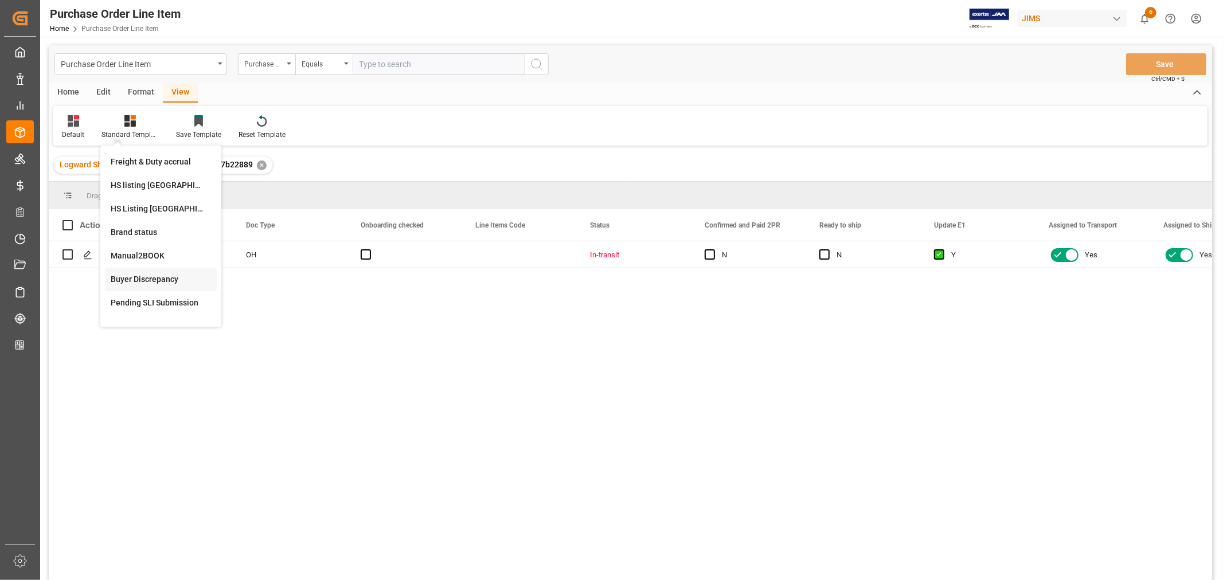
click at [133, 274] on div "Buyer Discrepancy" at bounding box center [161, 280] width 100 height 12
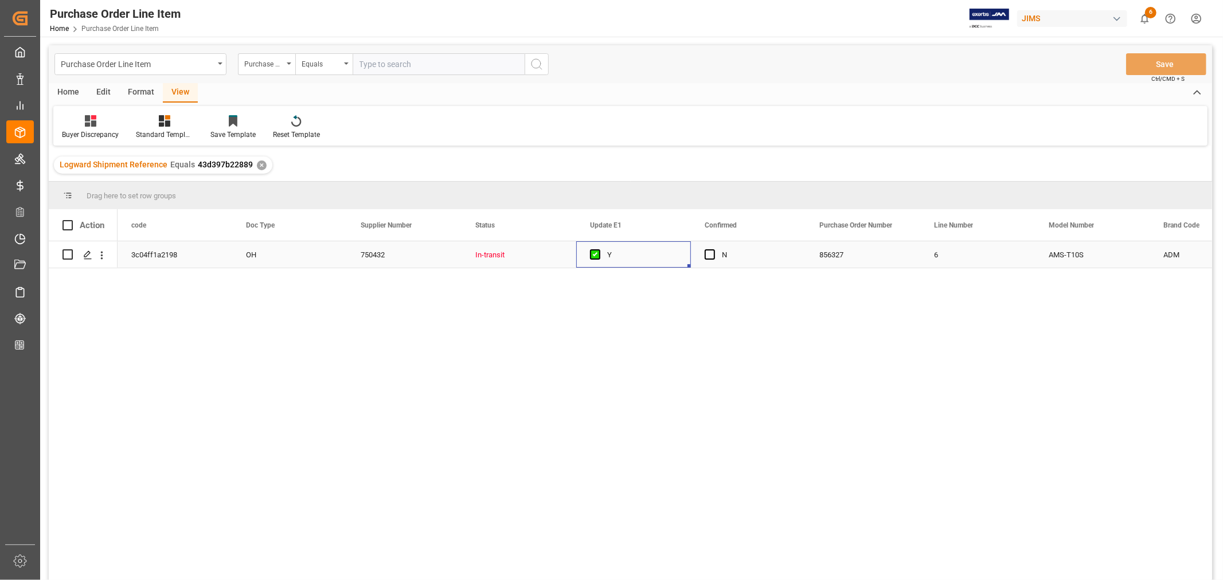
click at [660, 259] on div "Y" at bounding box center [642, 255] width 70 height 26
click at [712, 256] on span "Press SPACE to select this row." at bounding box center [710, 254] width 10 height 10
click at [713, 249] on input "Press SPACE to select this row." at bounding box center [713, 249] width 0 height 0
click at [1162, 64] on button "Save" at bounding box center [1166, 64] width 80 height 22
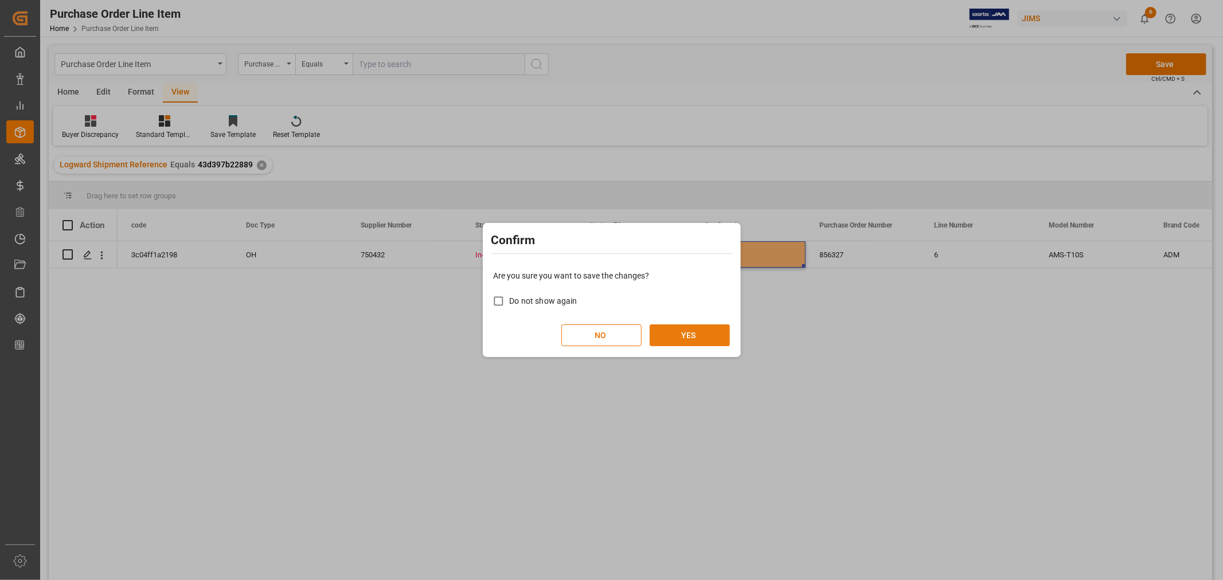
click at [695, 342] on button "YES" at bounding box center [690, 336] width 80 height 22
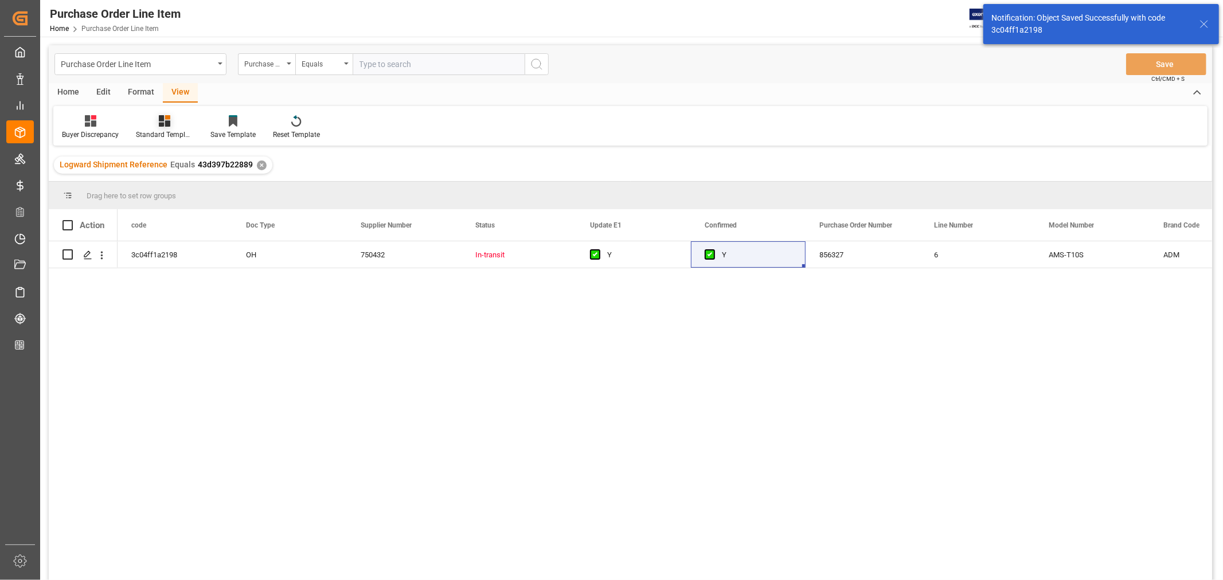
click at [158, 127] on div "Standard Templates" at bounding box center [164, 127] width 75 height 25
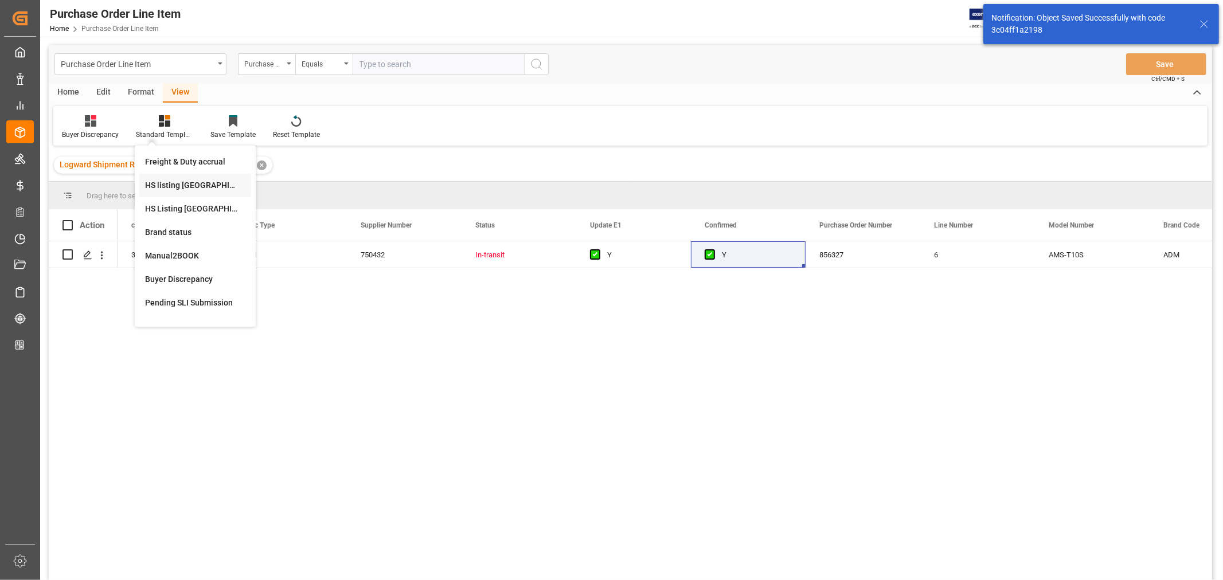
click at [157, 184] on div "HS listing [GEOGRAPHIC_DATA]" at bounding box center [195, 186] width 100 height 12
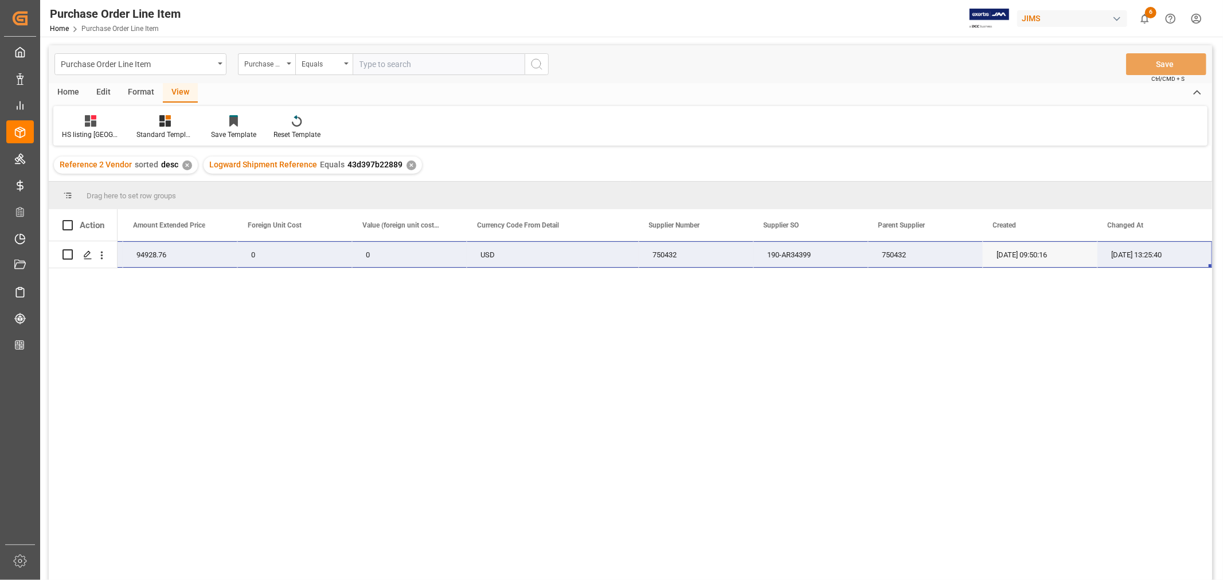
drag, startPoint x: 136, startPoint y: 254, endPoint x: 1153, endPoint y: 256, distance: 1017.4
click at [1153, 256] on div "22-10669-VN 332 285.93 94928.76 0 0 USD 750432 190-AR34399 750432 [DATE] 09:50:…" at bounding box center [208, 254] width 2007 height 27
